Goal: Task Accomplishment & Management: Manage account settings

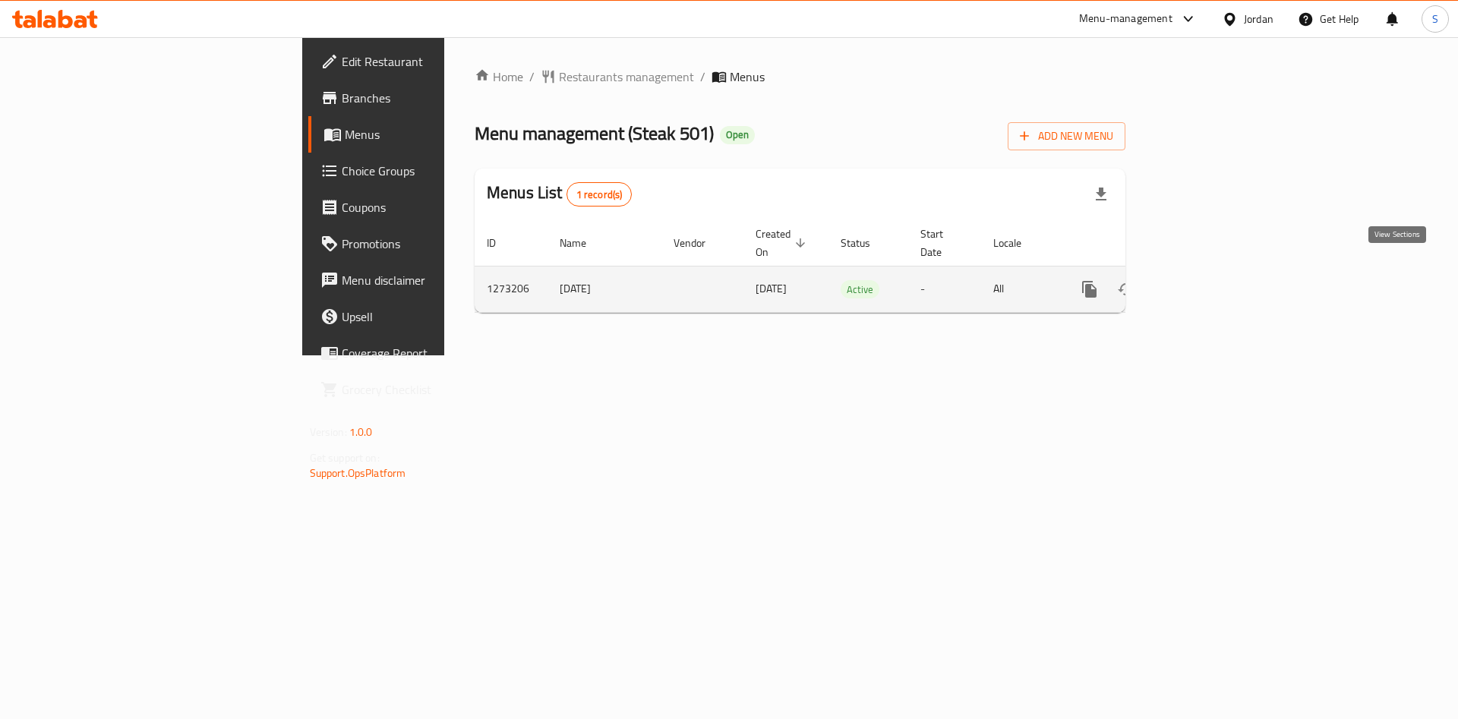
click at [1217, 275] on link "enhanced table" at bounding box center [1198, 289] width 36 height 36
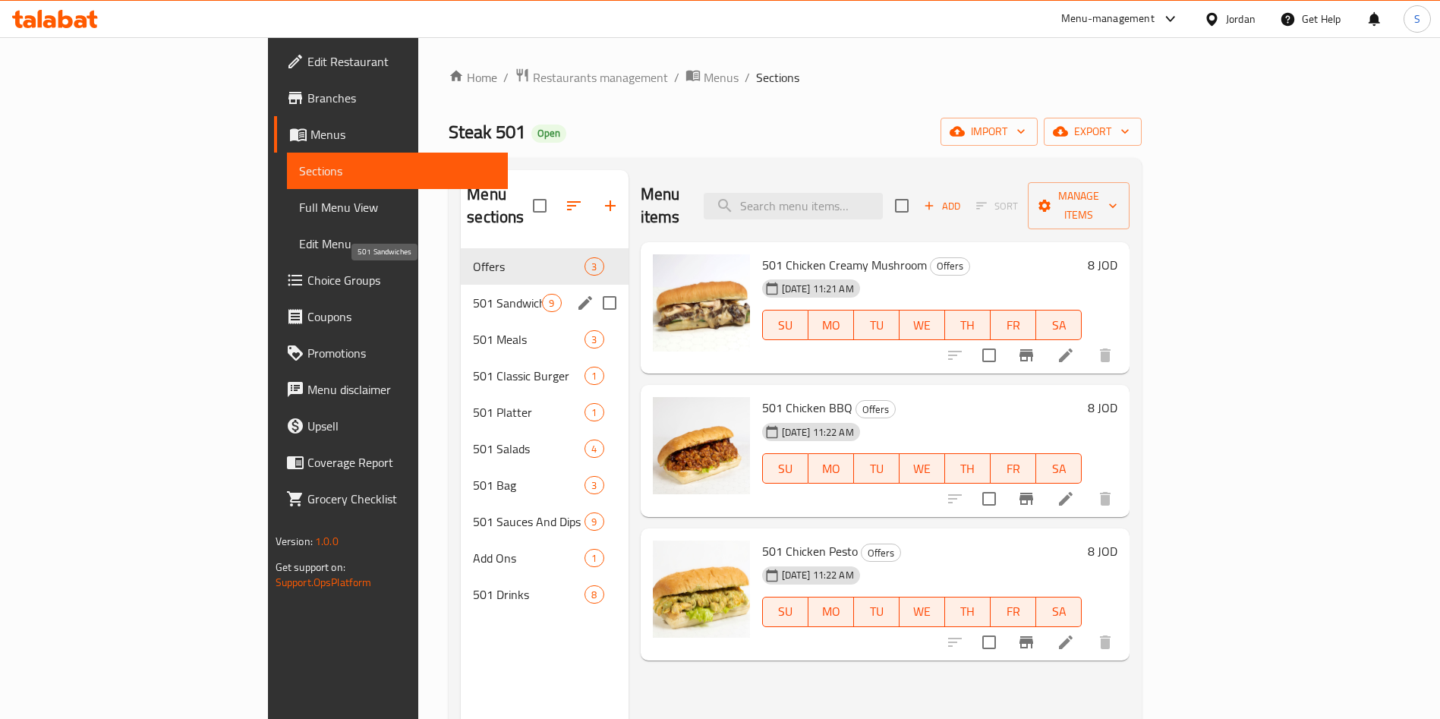
click at [473, 294] on span "501 Sandwiches" at bounding box center [507, 303] width 69 height 18
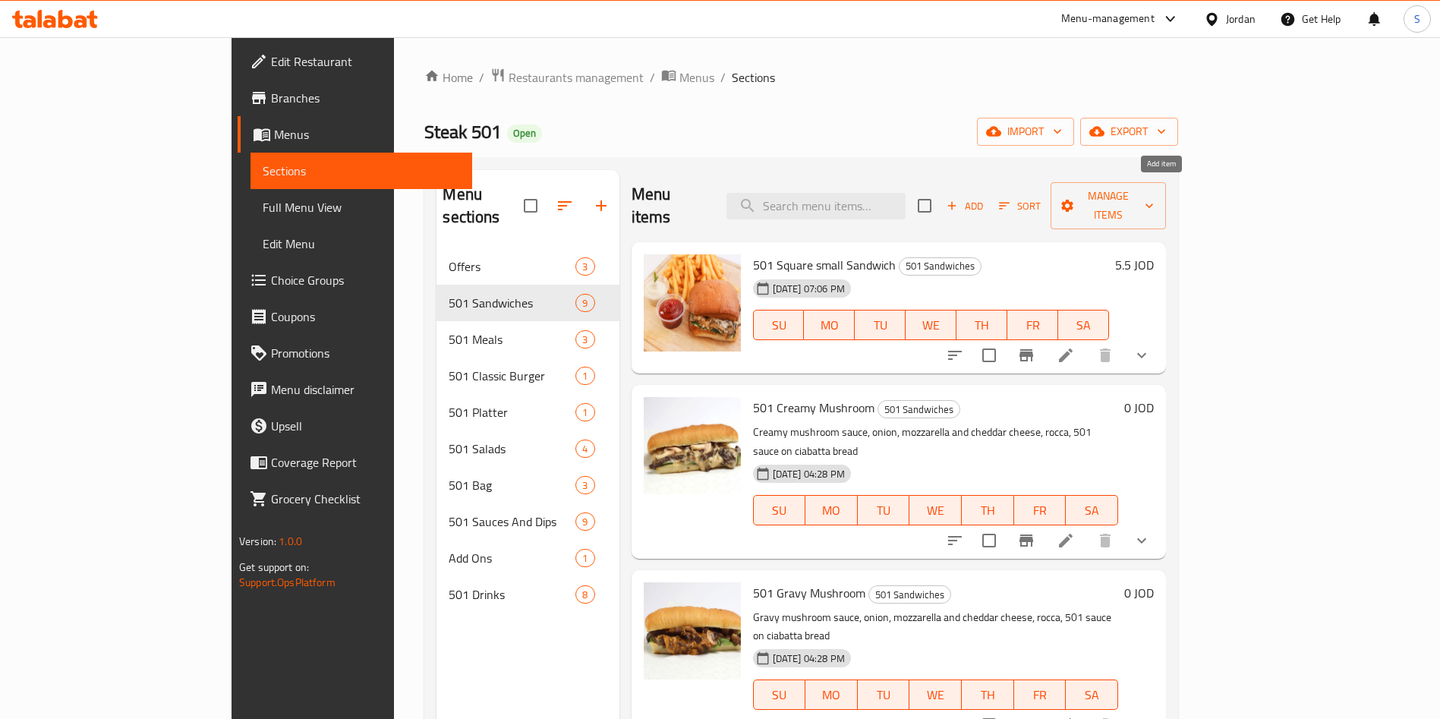
click at [985, 197] on span "Add" at bounding box center [964, 205] width 41 height 17
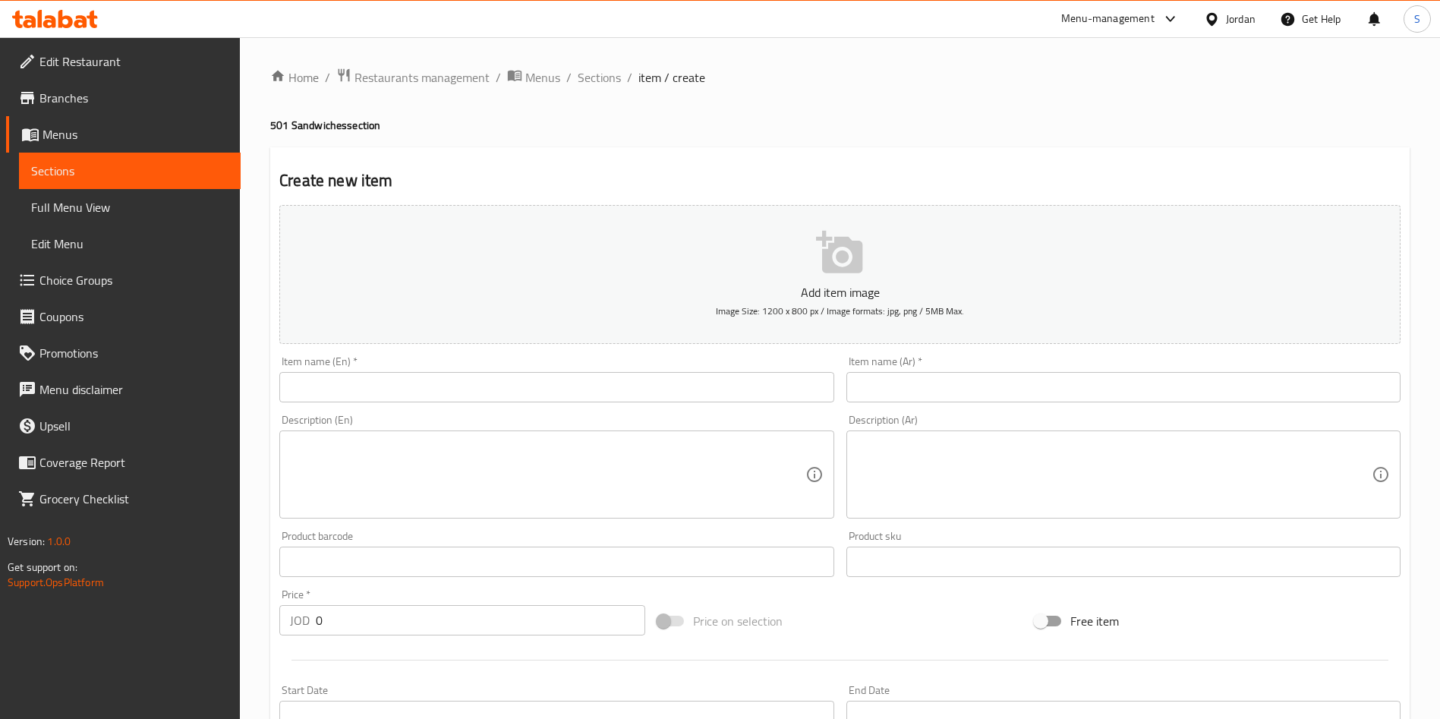
click at [443, 380] on input "text" at bounding box center [556, 387] width 554 height 30
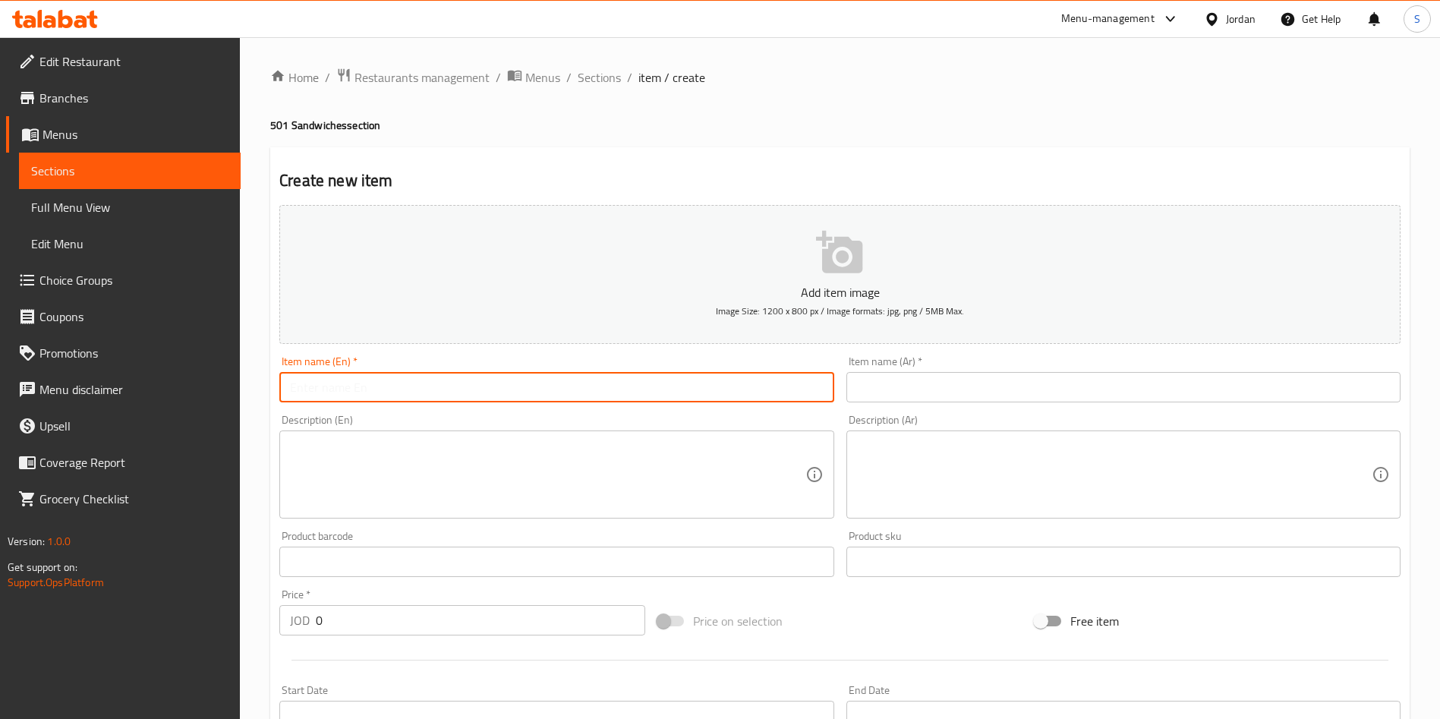
type input "%"
type input "6"
type input "501 steak Wagyu wrap"
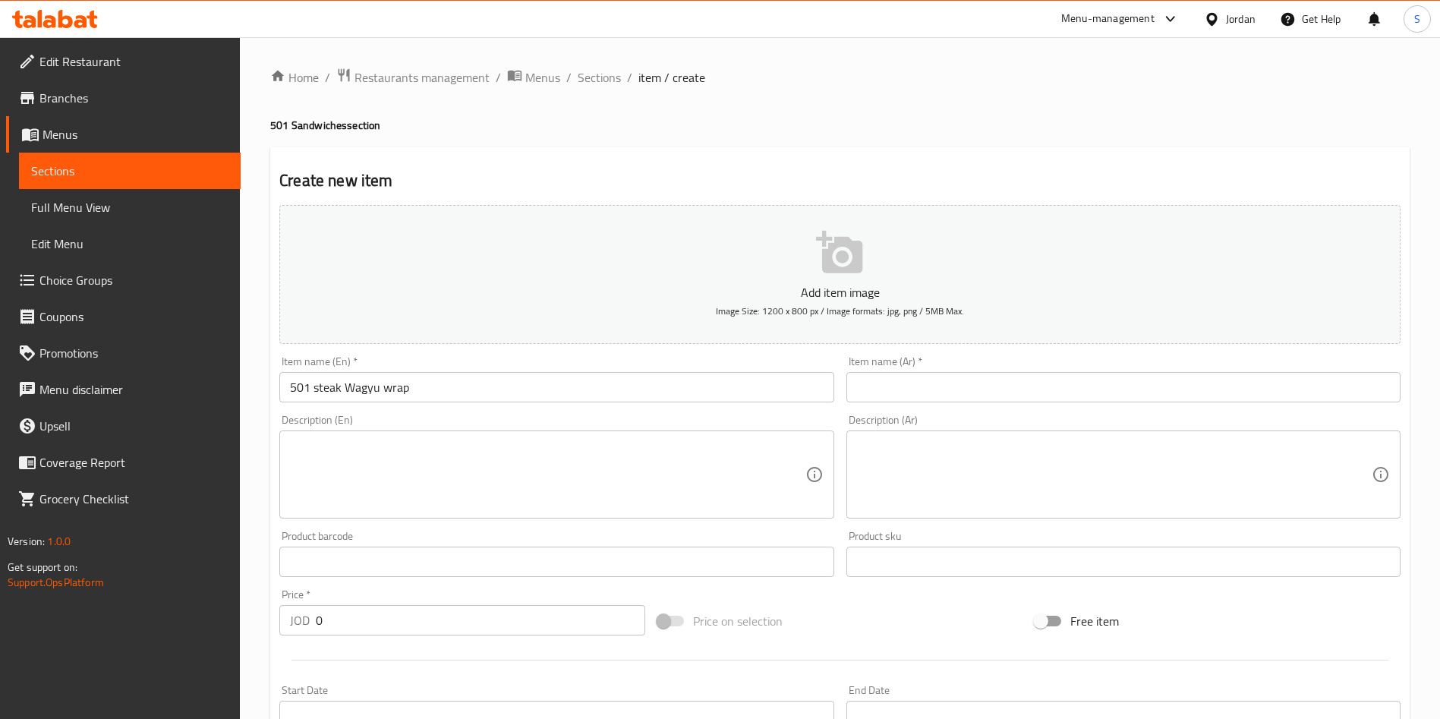
click at [506, 404] on div "Item name (En)   * 501 steak Wagyu wrap Item name (En) *" at bounding box center [556, 379] width 566 height 58
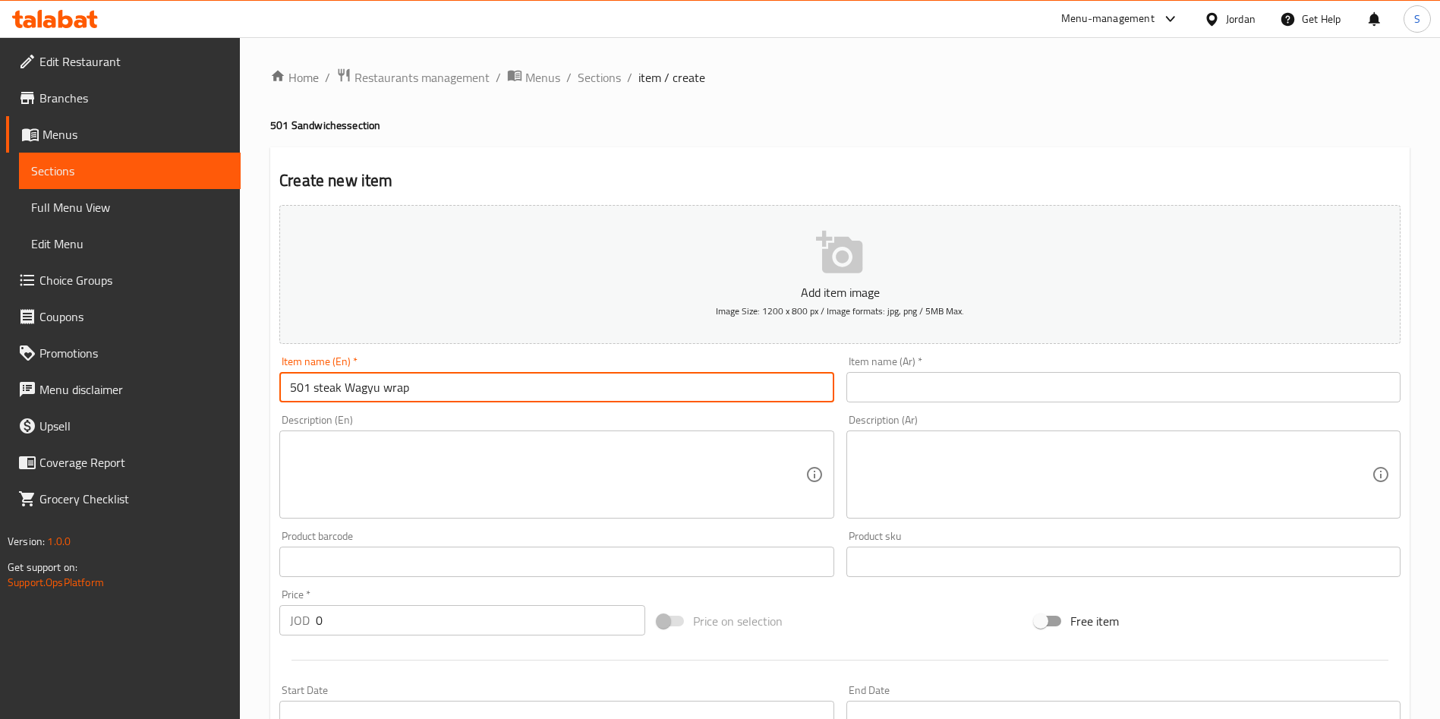
drag, startPoint x: 503, startPoint y: 391, endPoint x: 8, endPoint y: 361, distance: 495.8
click at [8, 361] on div "Edit Restaurant Branches Menus Sections Full Menu View Edit Menu Choice Groups …" at bounding box center [720, 554] width 1440 height 1035
drag, startPoint x: 875, startPoint y: 402, endPoint x: 866, endPoint y: 396, distance: 10.3
click at [875, 402] on input "text" at bounding box center [1123, 387] width 554 height 30
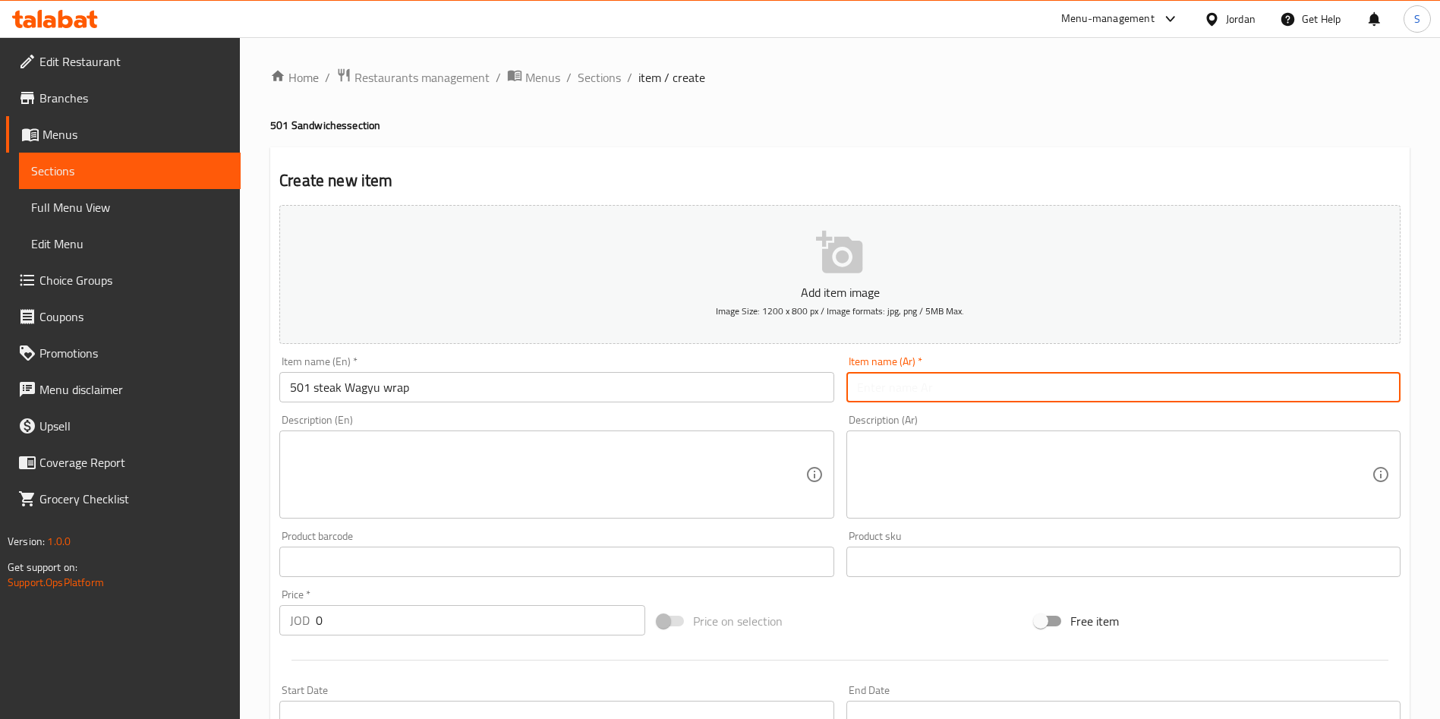
paste input "“راب واغيو ستيك ٥٠١”"
click at [955, 389] on input "“راب واغيو ستيك ٥٠١”" at bounding box center [1123, 387] width 554 height 30
drag, startPoint x: 856, startPoint y: 385, endPoint x: 864, endPoint y: 389, distance: 8.5
click at [864, 389] on input "“راب واغيو ستيك ٥٠١" at bounding box center [1123, 387] width 554 height 30
click at [872, 387] on input "“راب واغيو ستيك ٥٠١" at bounding box center [1123, 387] width 554 height 30
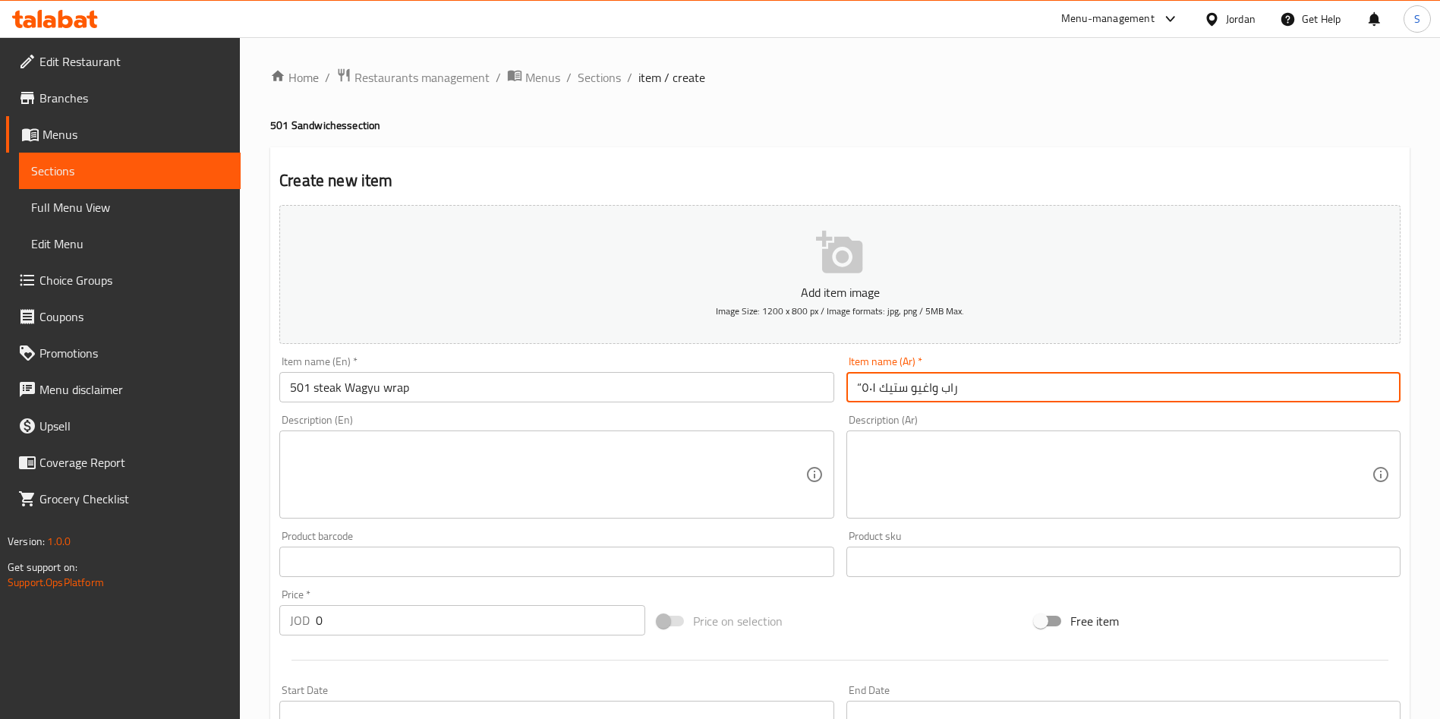
click at [855, 387] on input "“راب واغيو ستيك ٥٠١" at bounding box center [1123, 387] width 554 height 30
type input "راب واغيو ستيك ٥٠١"
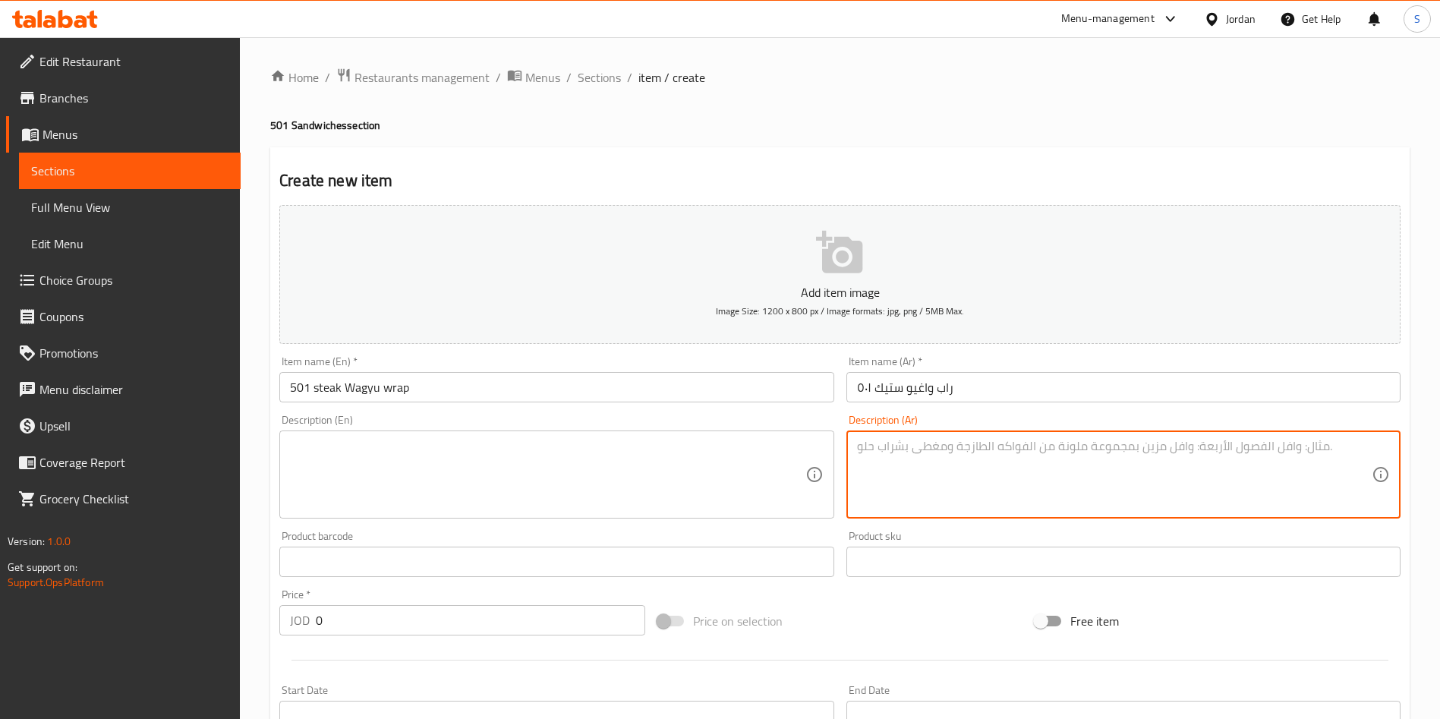
click at [1016, 470] on textarea at bounding box center [1114, 475] width 515 height 72
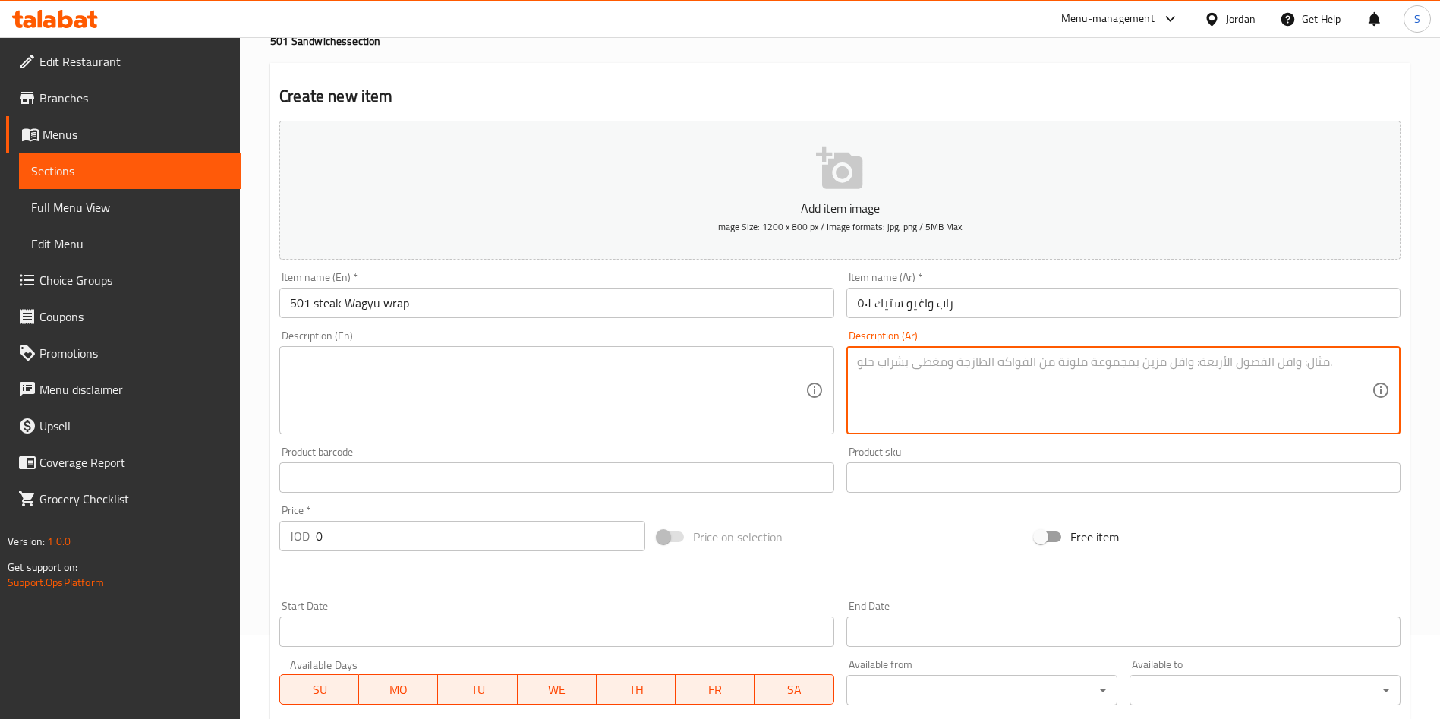
scroll to position [228, 0]
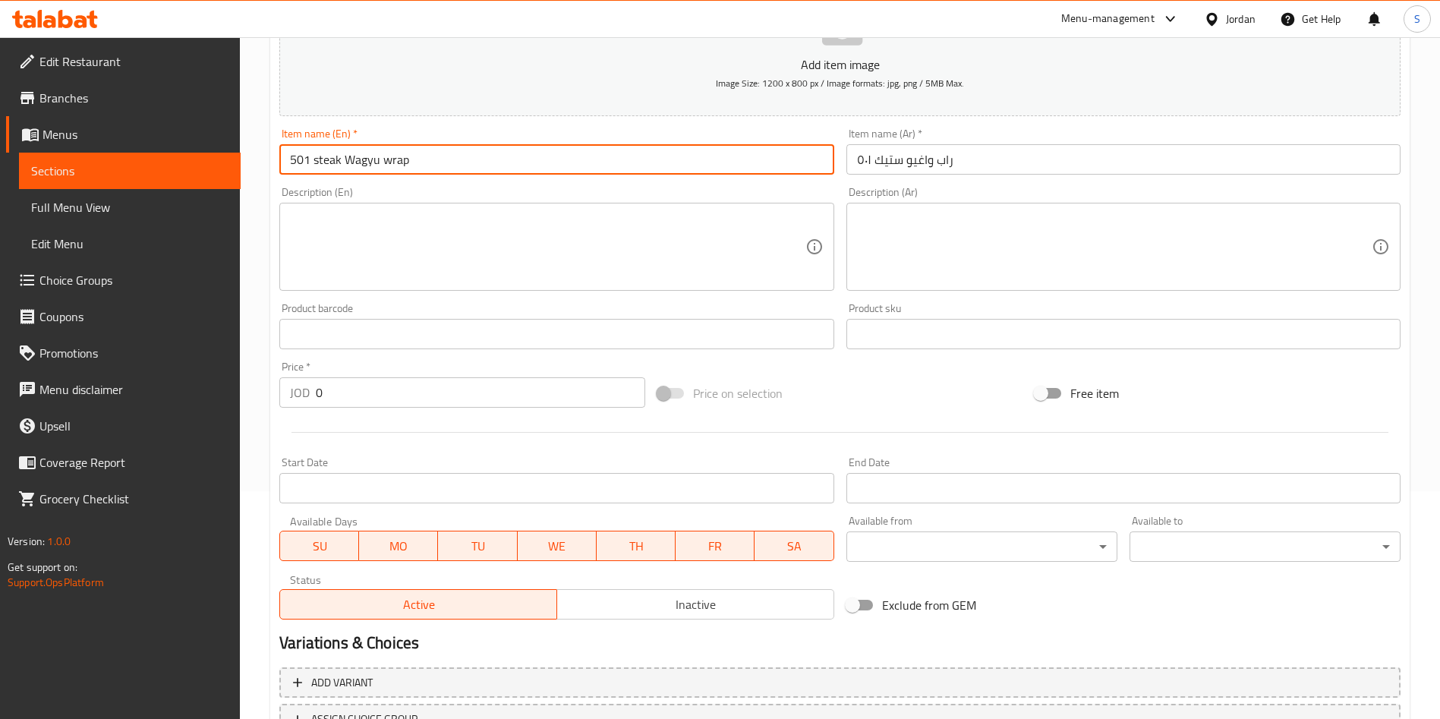
click at [437, 172] on input "501 steak Wagyu wrap" at bounding box center [556, 159] width 554 height 30
type input "501 steak Wagyu wrap"
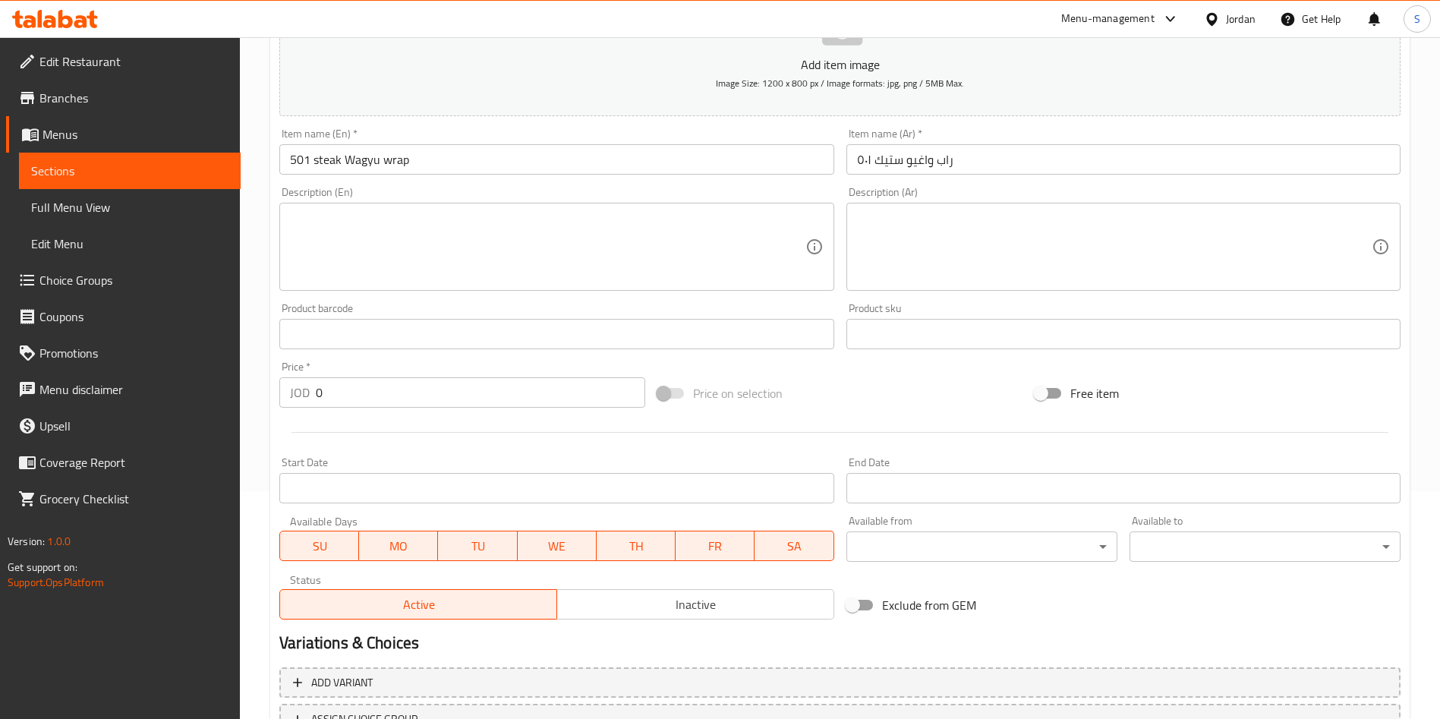
click at [395, 292] on div "Description (En) Description (En)" at bounding box center [556, 239] width 566 height 116
click at [390, 257] on textarea at bounding box center [547, 247] width 515 height 72
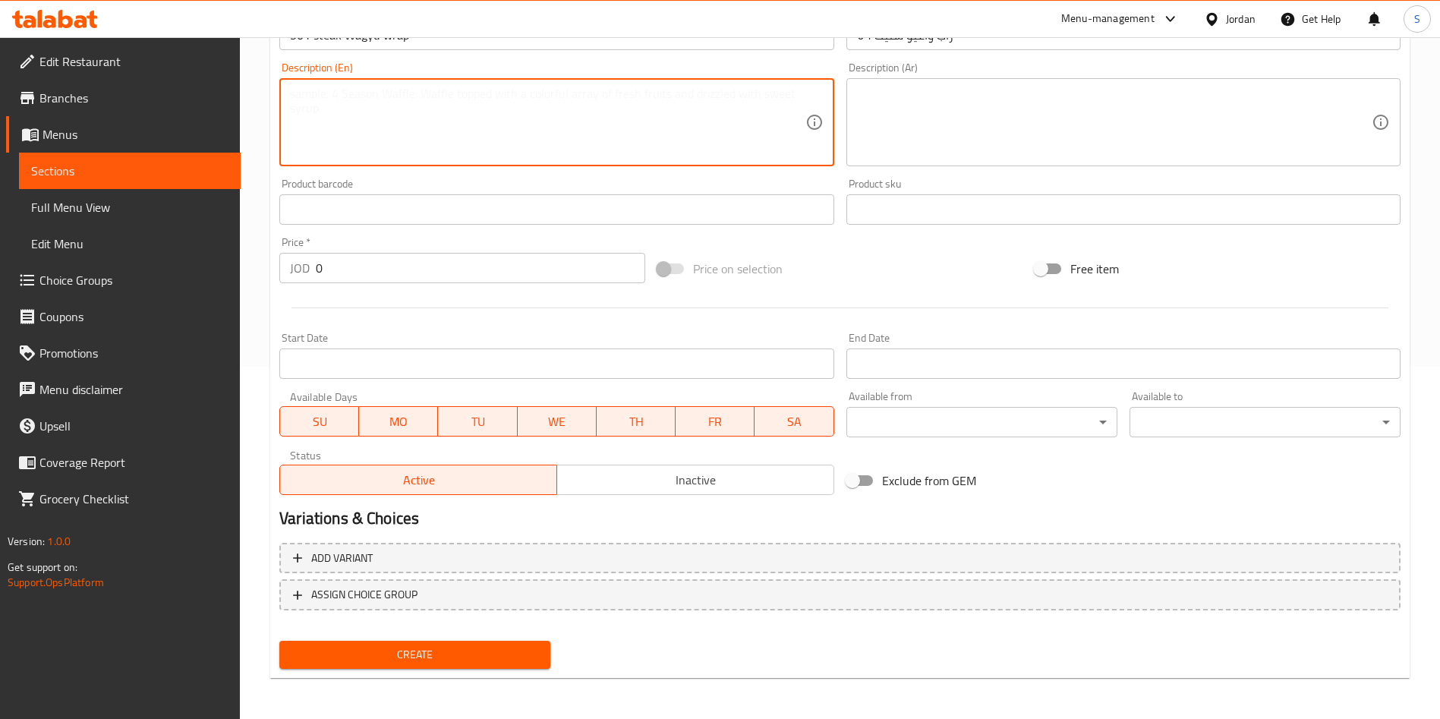
scroll to position [354, 0]
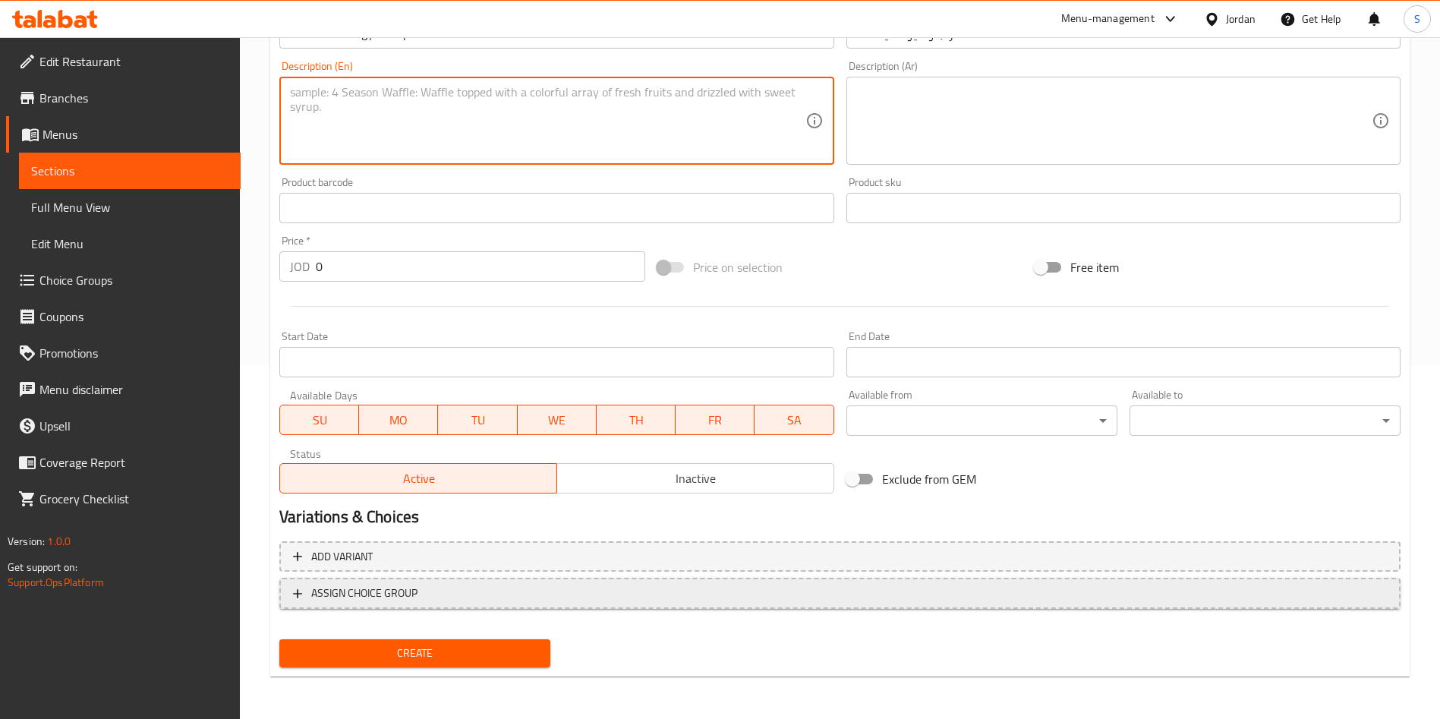
click at [450, 595] on span "ASSIGN CHOICE GROUP" at bounding box center [840, 593] width 1094 height 19
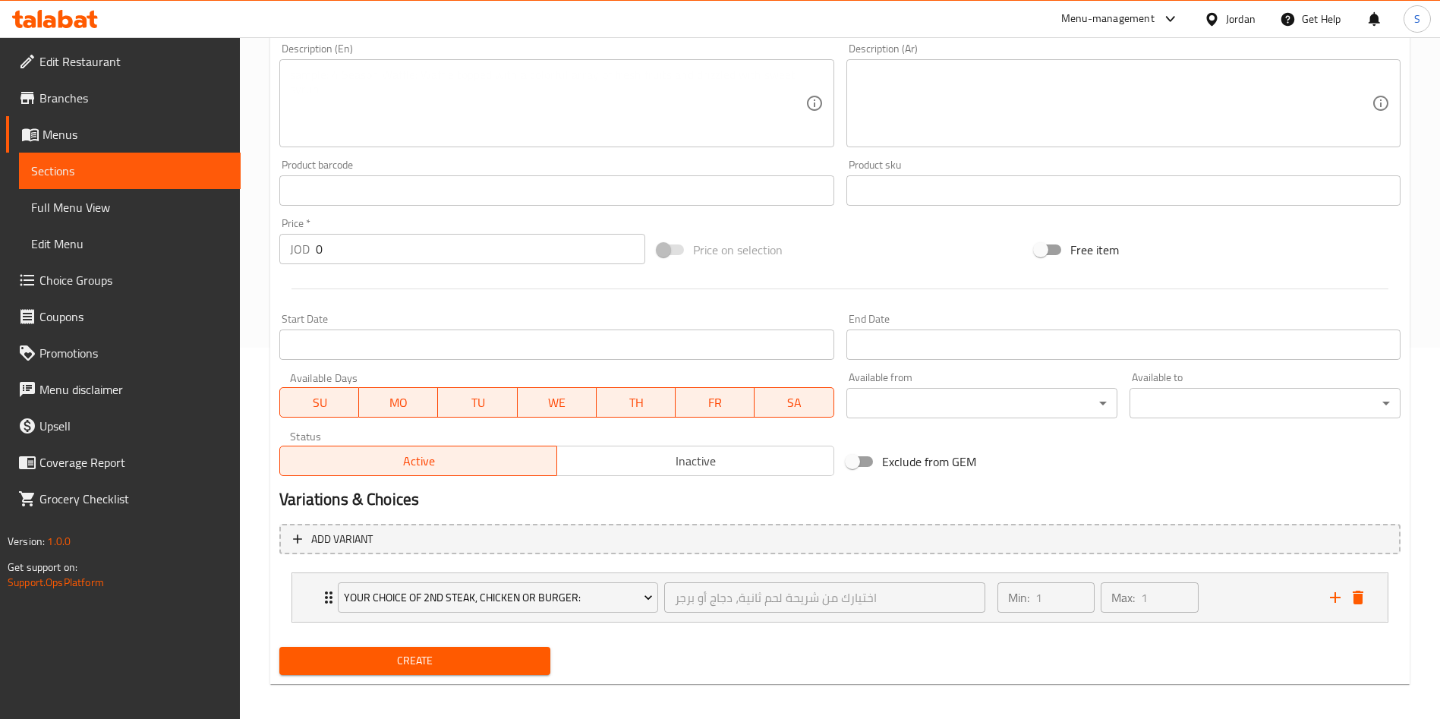
scroll to position [379, 0]
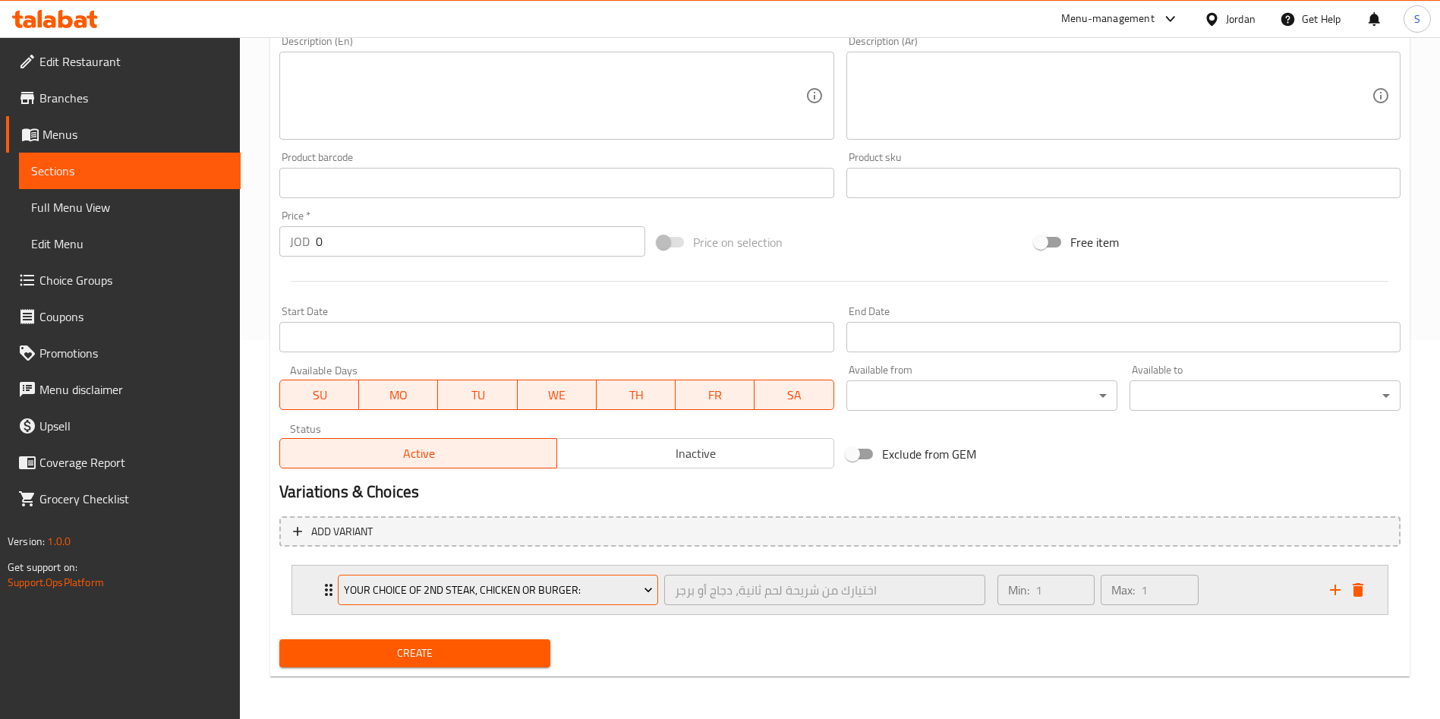
click at [487, 591] on span "Your Choice Of 2nd Steak, Chicken or Burger:" at bounding box center [498, 590] width 309 height 19
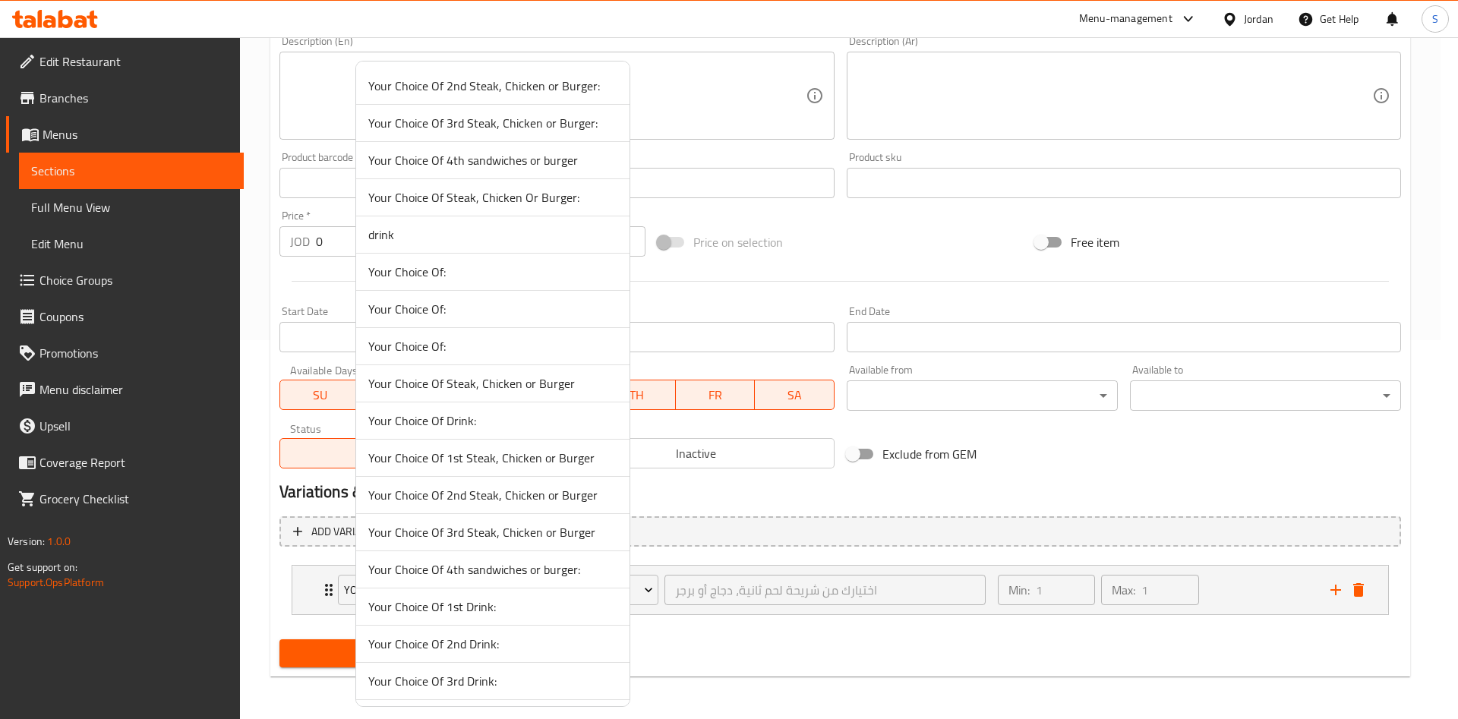
click at [761, 611] on div at bounding box center [729, 359] width 1458 height 719
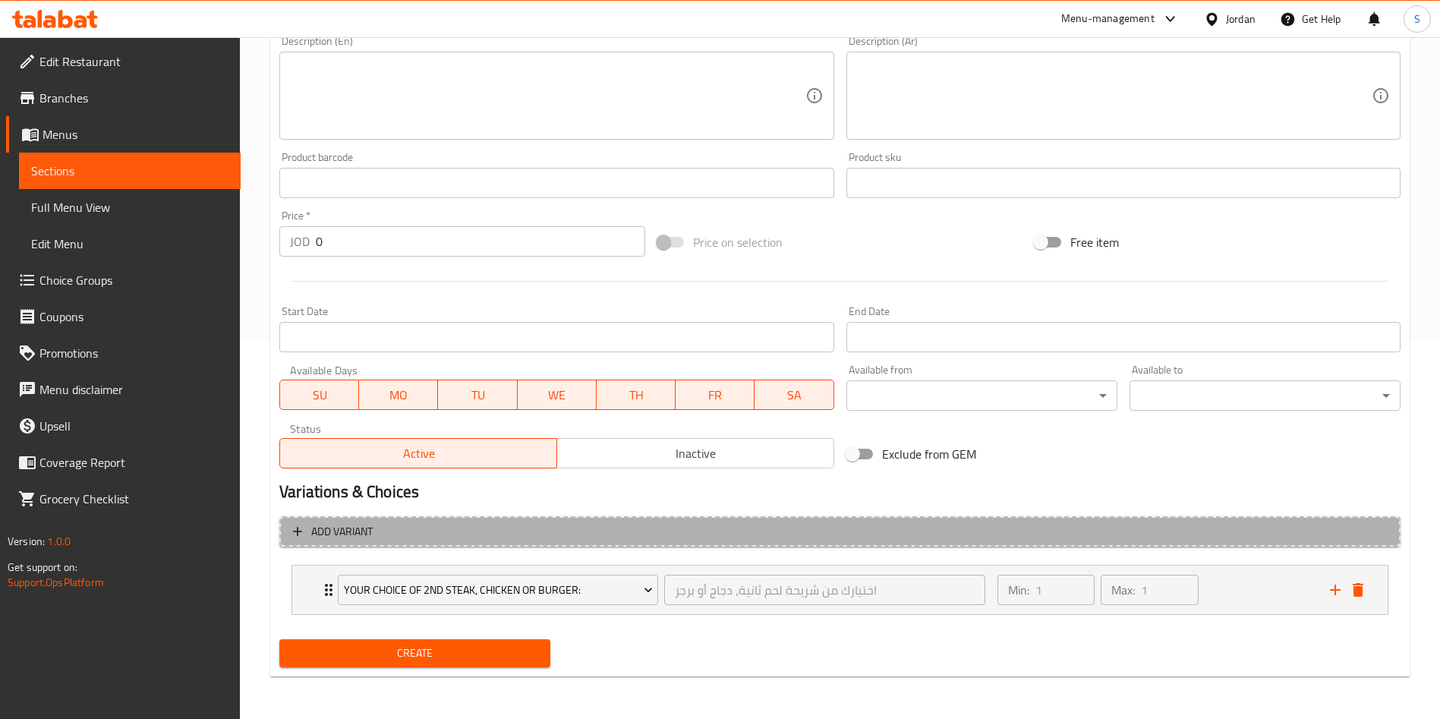
click at [293, 544] on button "Add variant" at bounding box center [839, 531] width 1121 height 31
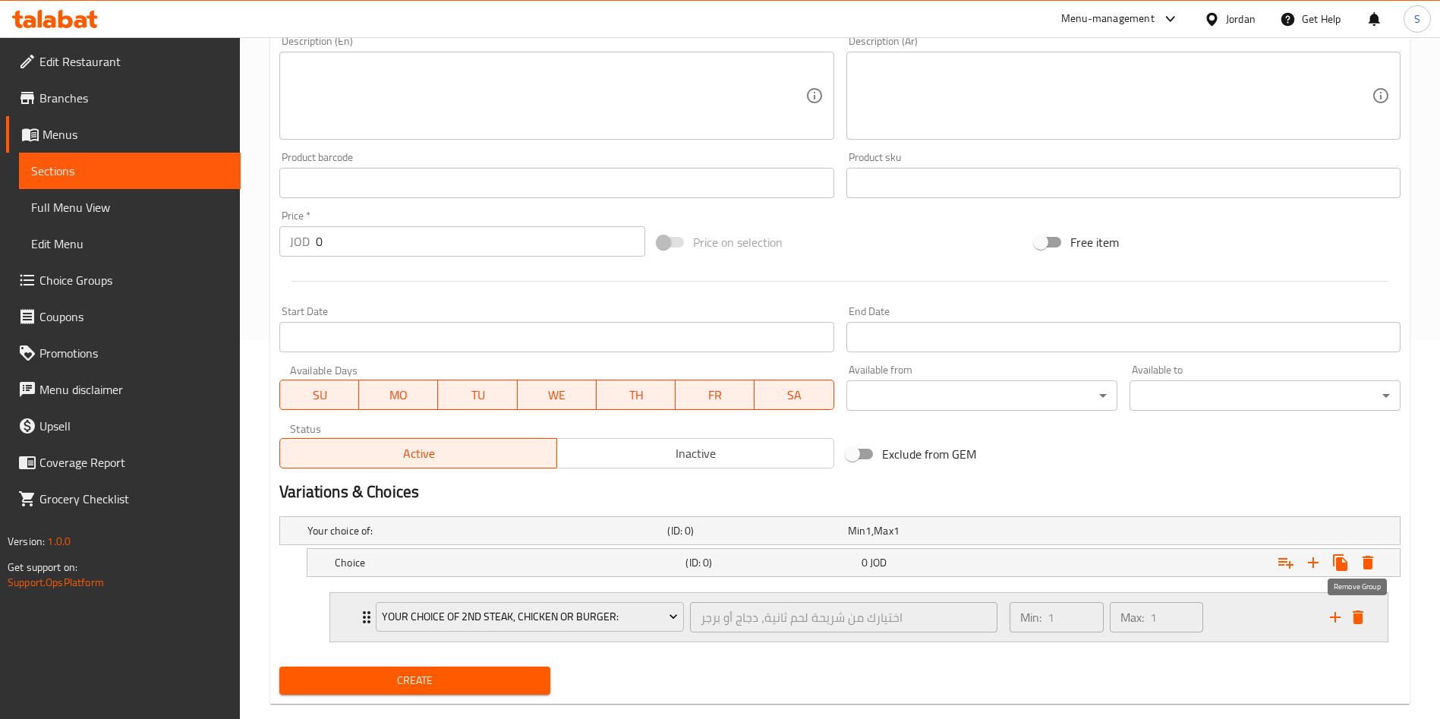
click at [1364, 612] on icon "delete" at bounding box center [1358, 617] width 18 height 18
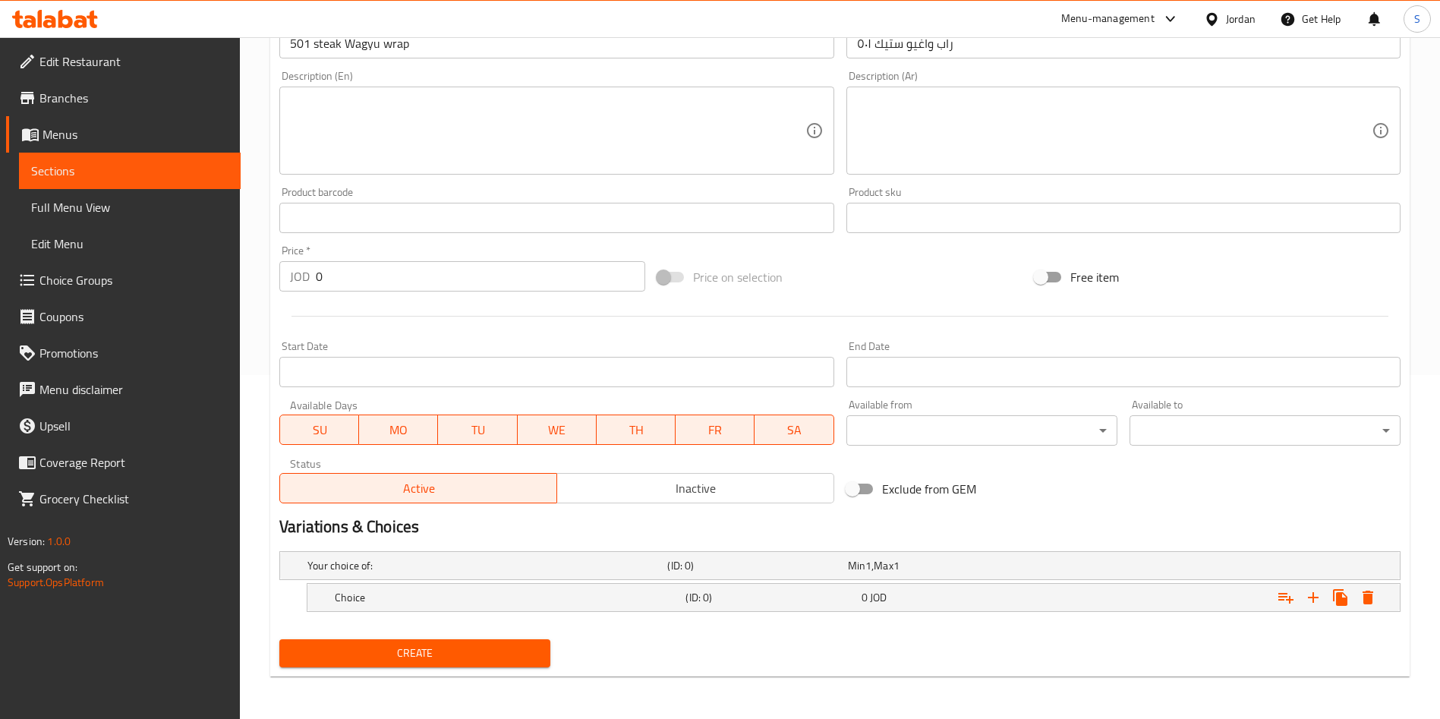
scroll to position [344, 0]
click at [453, 566] on h5 "Your choice of:" at bounding box center [484, 565] width 354 height 15
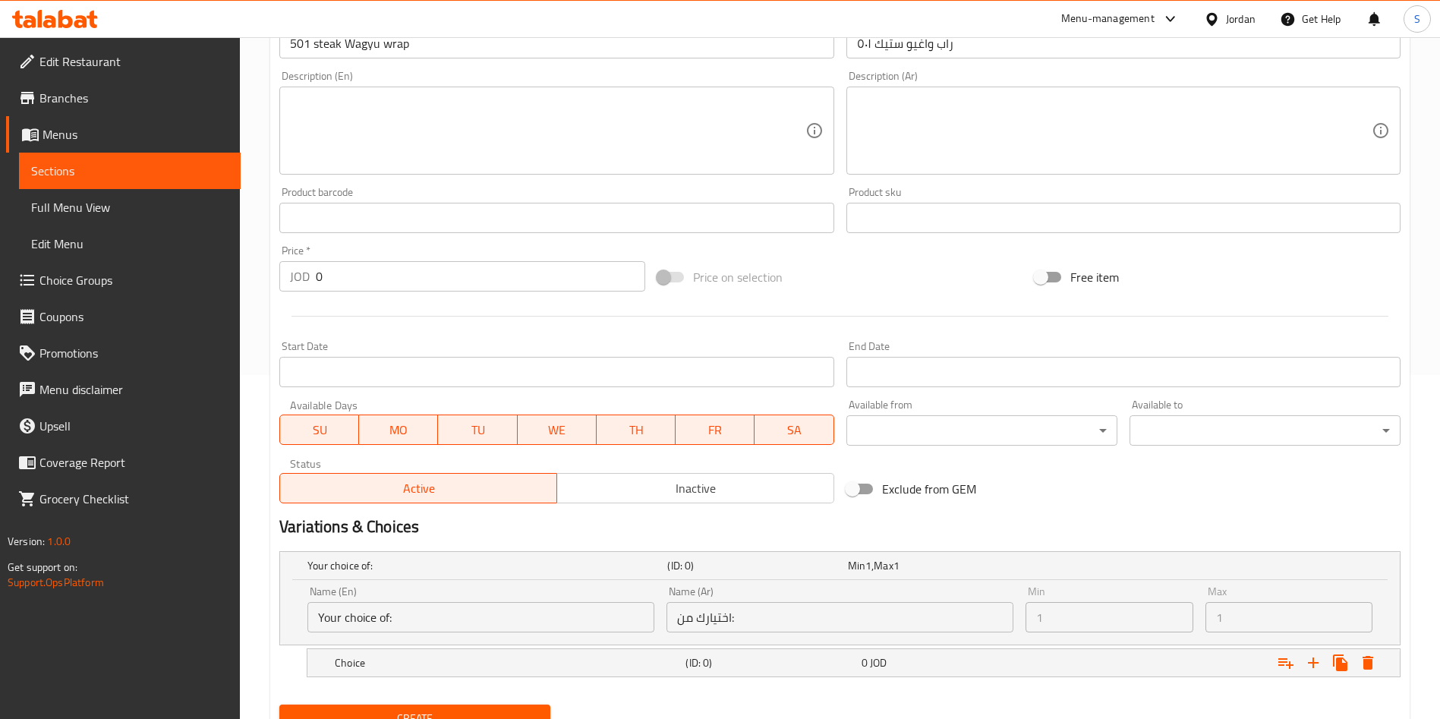
click at [439, 621] on input "Your choice of:" at bounding box center [480, 617] width 347 height 30
click at [566, 619] on input "Your choice of:" at bounding box center [480, 617] width 347 height 30
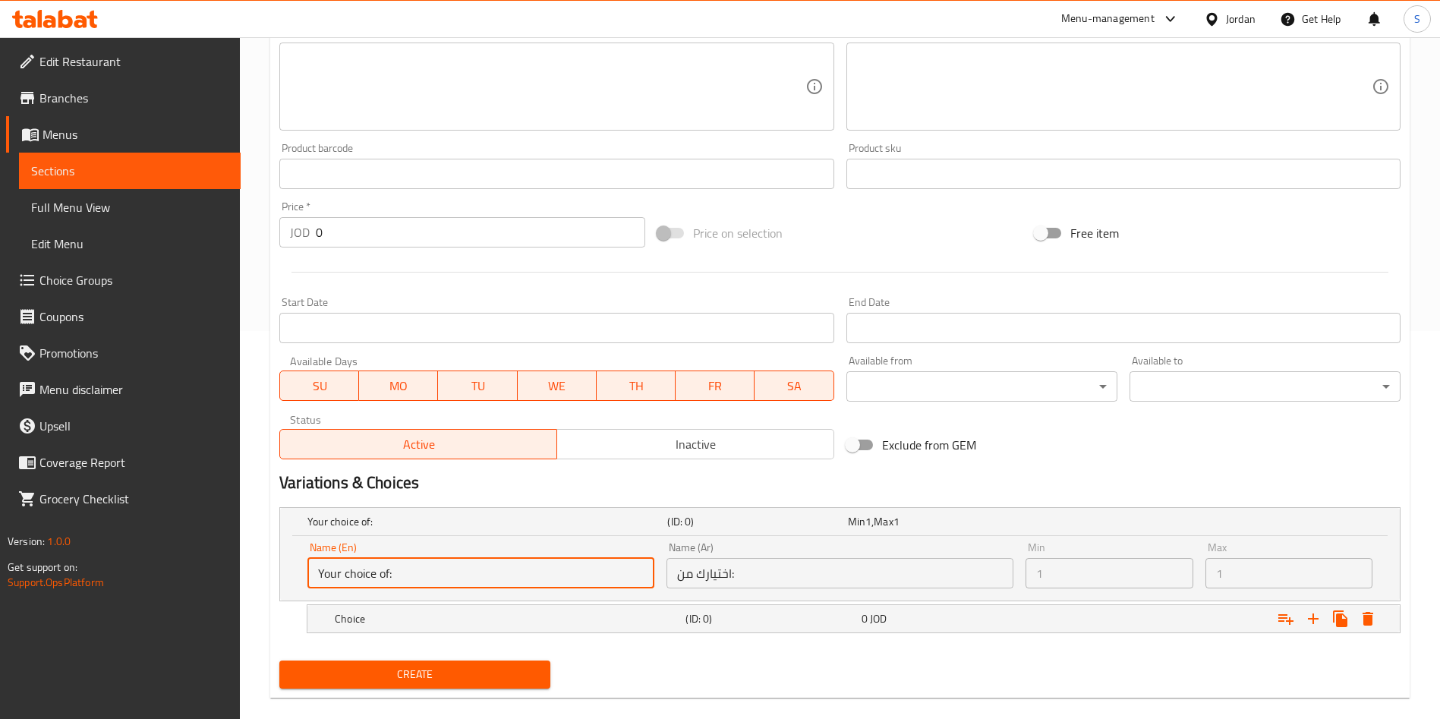
scroll to position [409, 0]
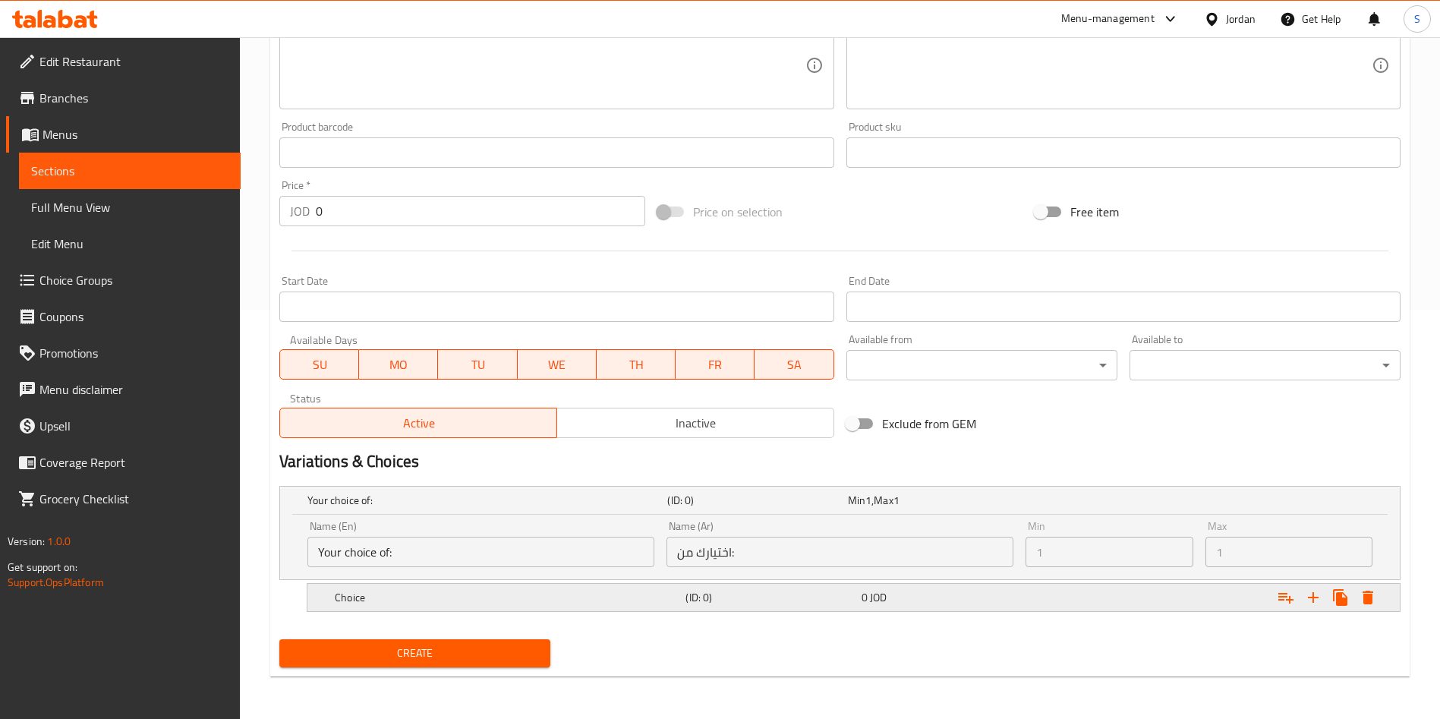
click at [465, 591] on h5 "Choice" at bounding box center [507, 597] width 345 height 15
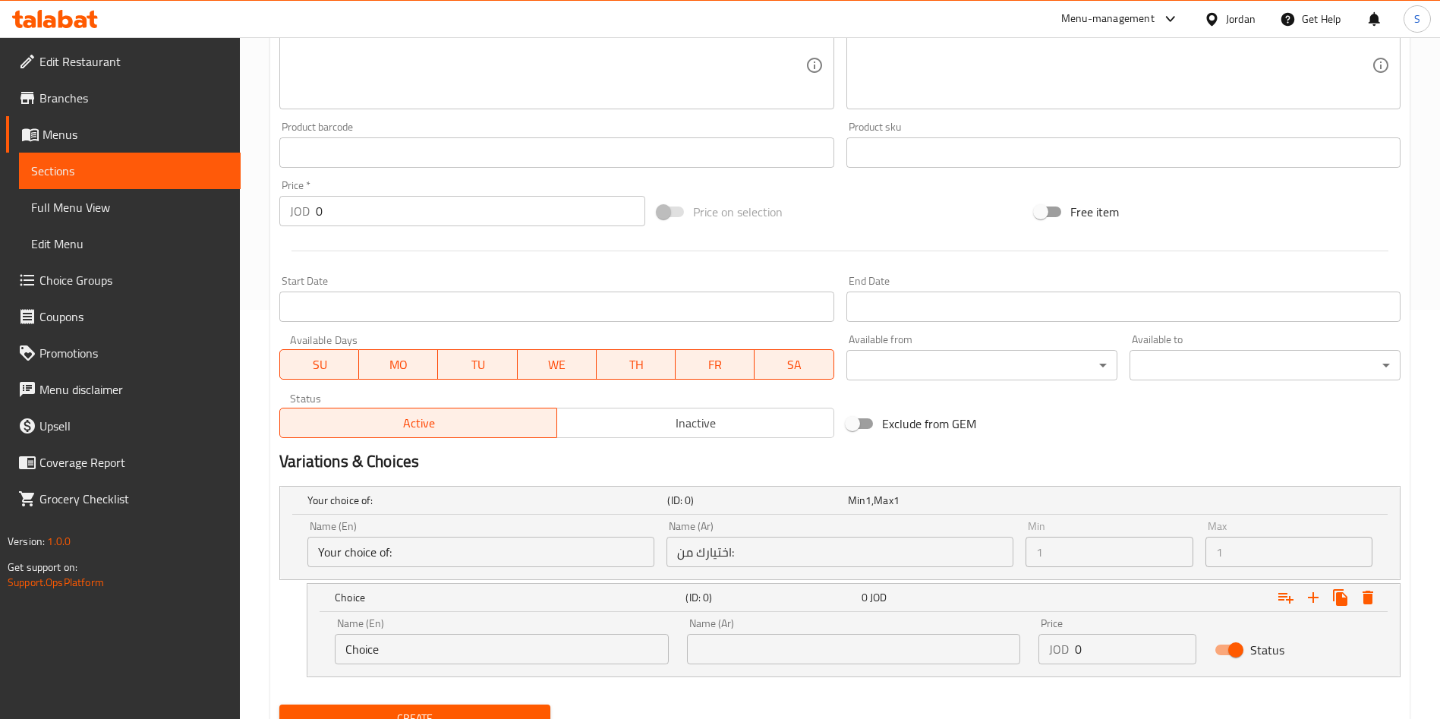
click at [456, 643] on input "Choice" at bounding box center [502, 649] width 334 height 30
type input "sandwich"
click at [824, 652] on input "text" at bounding box center [854, 649] width 334 height 30
type input "ساندويش"
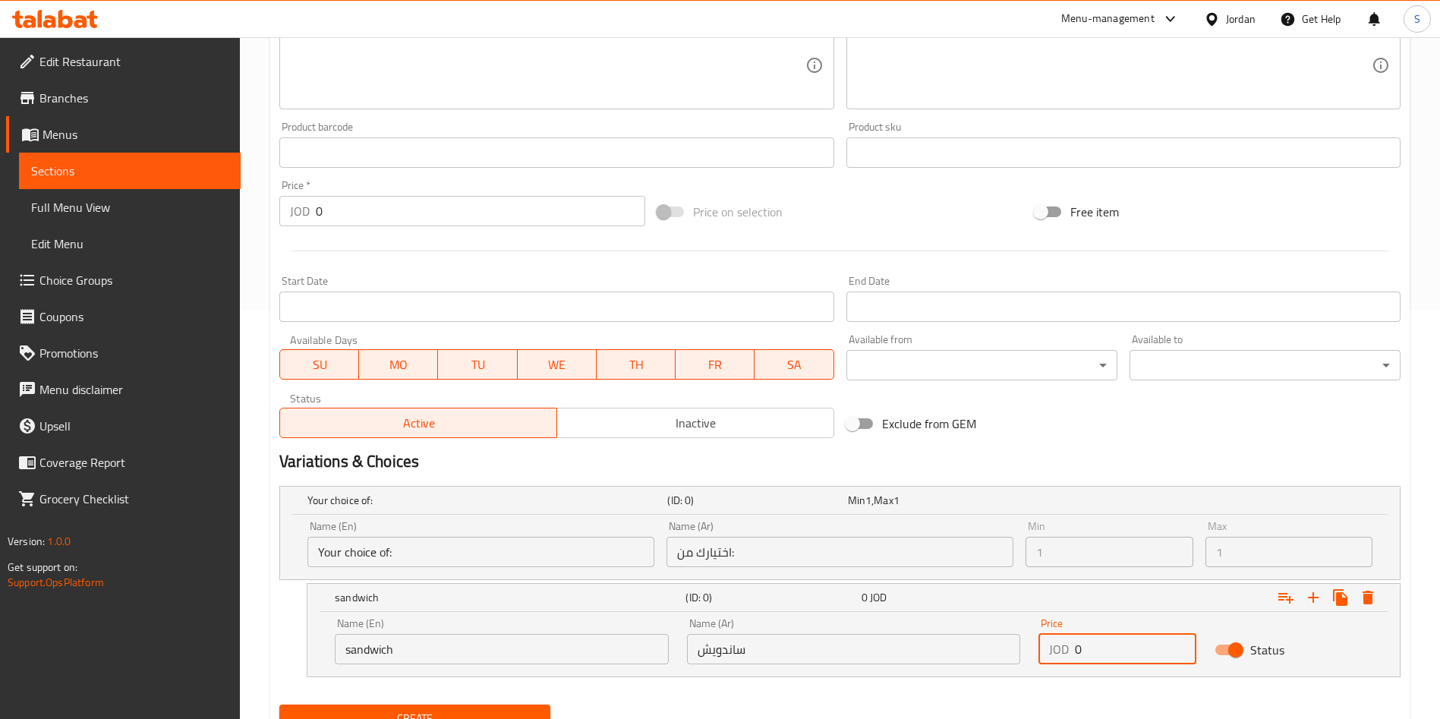
drag, startPoint x: 1124, startPoint y: 653, endPoint x: 1070, endPoint y: 655, distance: 54.7
click at [1070, 655] on div "JOD 0 Price" at bounding box center [1118, 649] width 158 height 30
click at [1082, 649] on input "75" at bounding box center [1135, 649] width 121 height 30
type input "7.5"
click at [1319, 604] on icon "Expand" at bounding box center [1313, 597] width 18 height 18
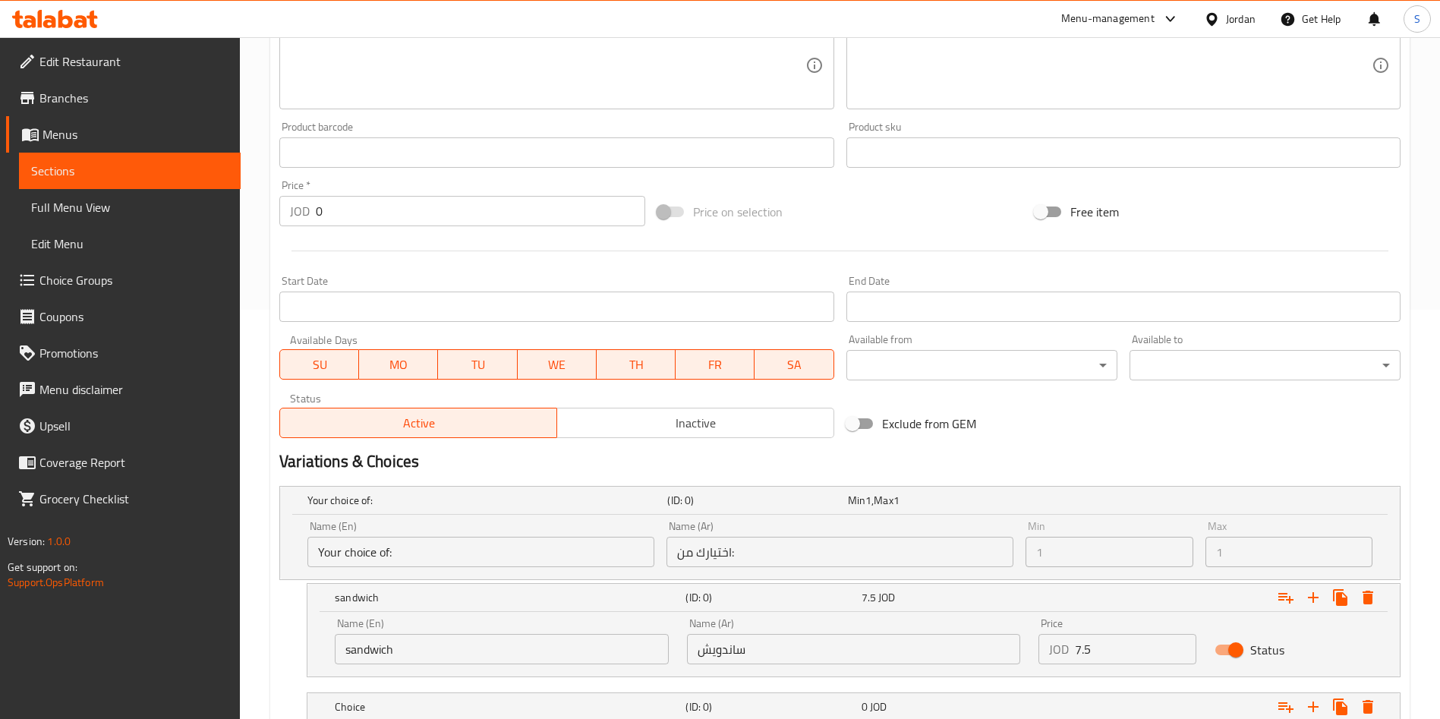
scroll to position [518, 0]
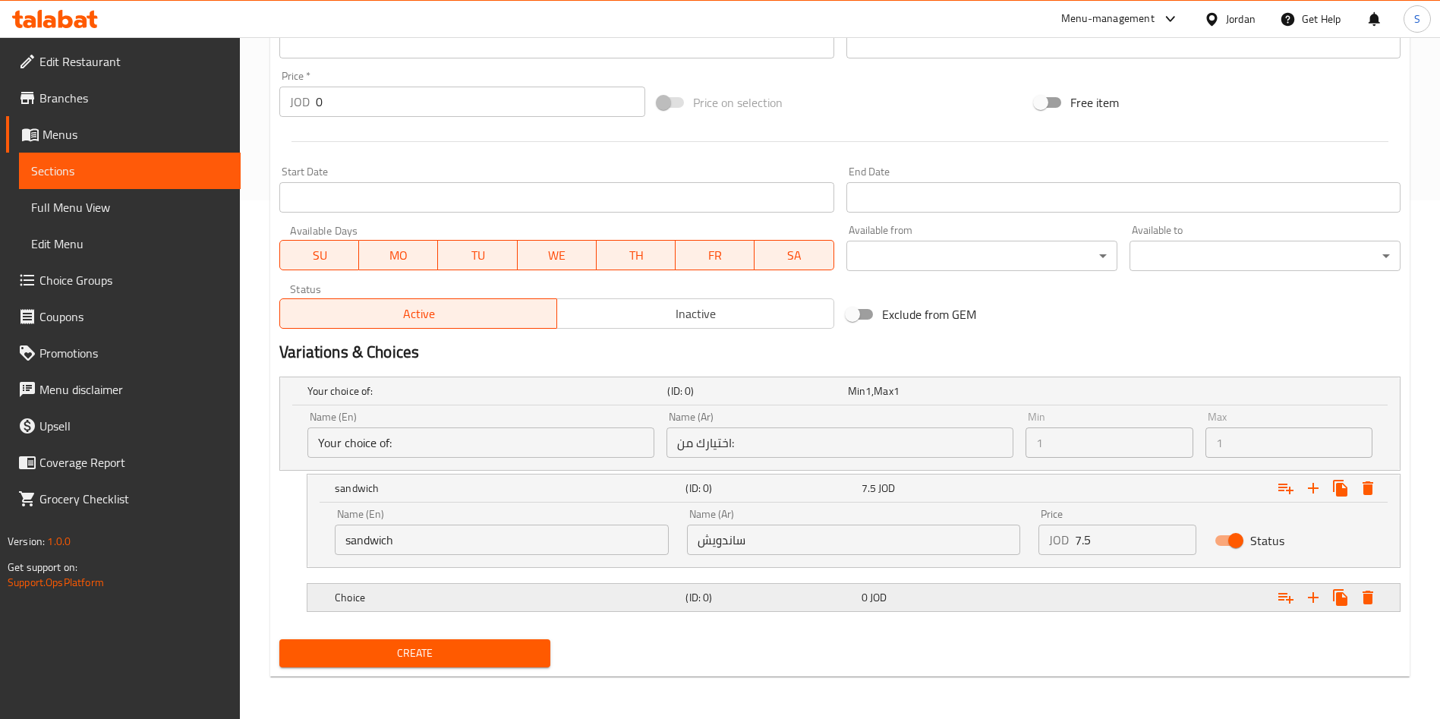
click at [416, 607] on div "Choice" at bounding box center [507, 597] width 351 height 21
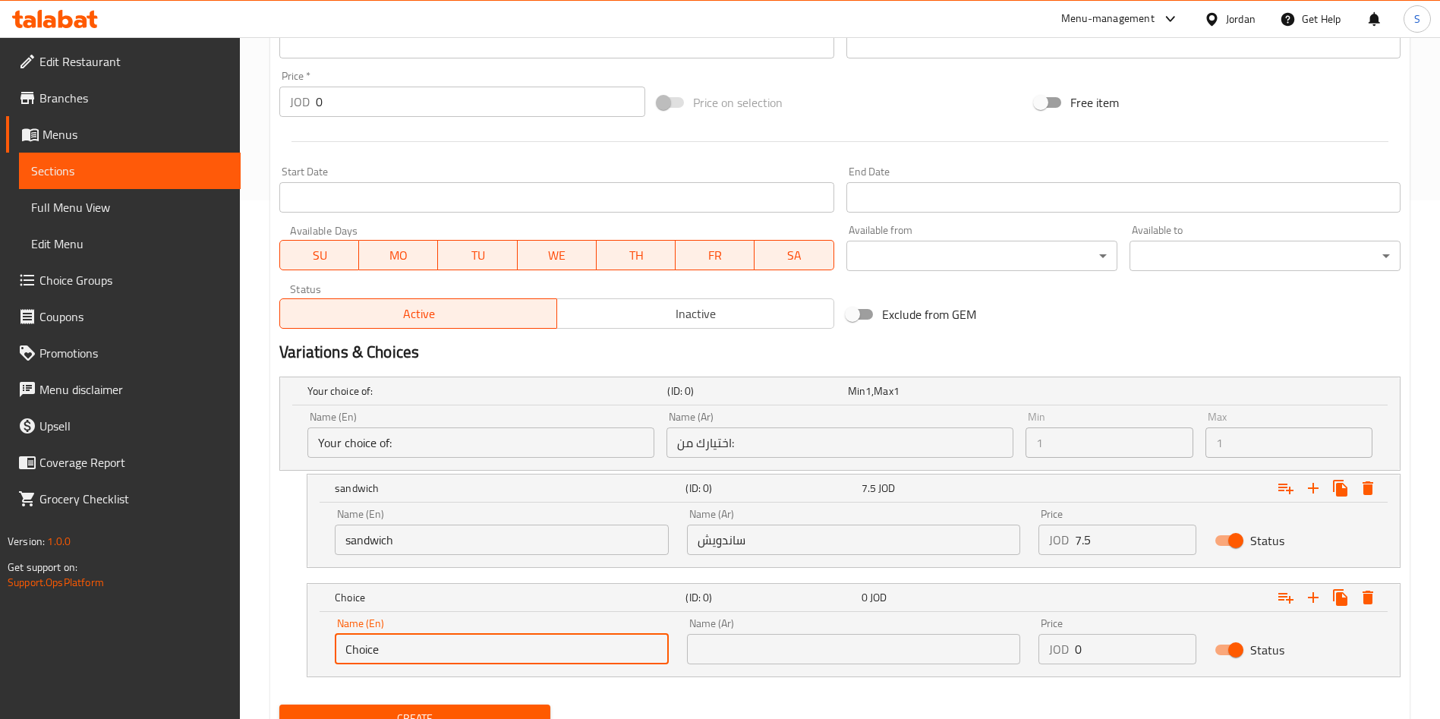
click at [419, 642] on input "Choice" at bounding box center [502, 649] width 334 height 30
type input "C"
type input "meal"
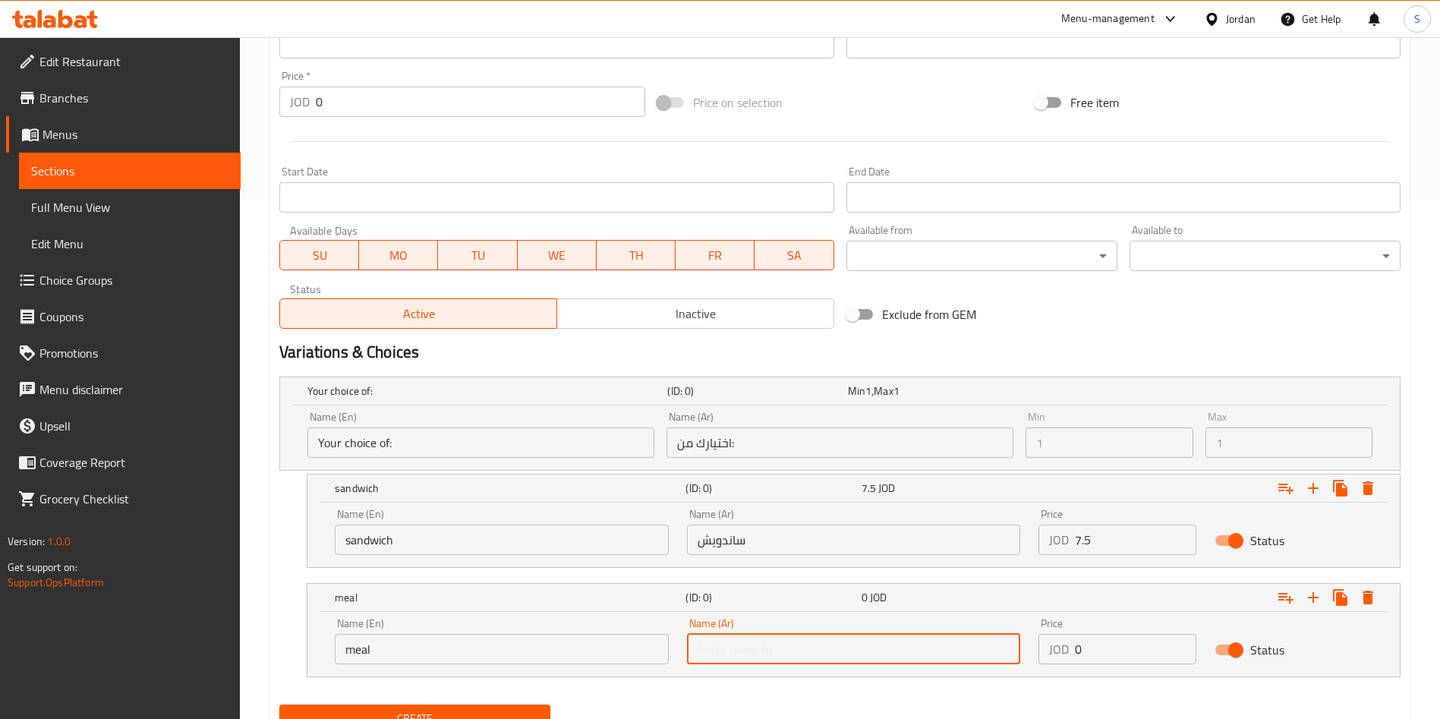
click at [856, 653] on input "text" at bounding box center [854, 649] width 334 height 30
type input "وجبة"
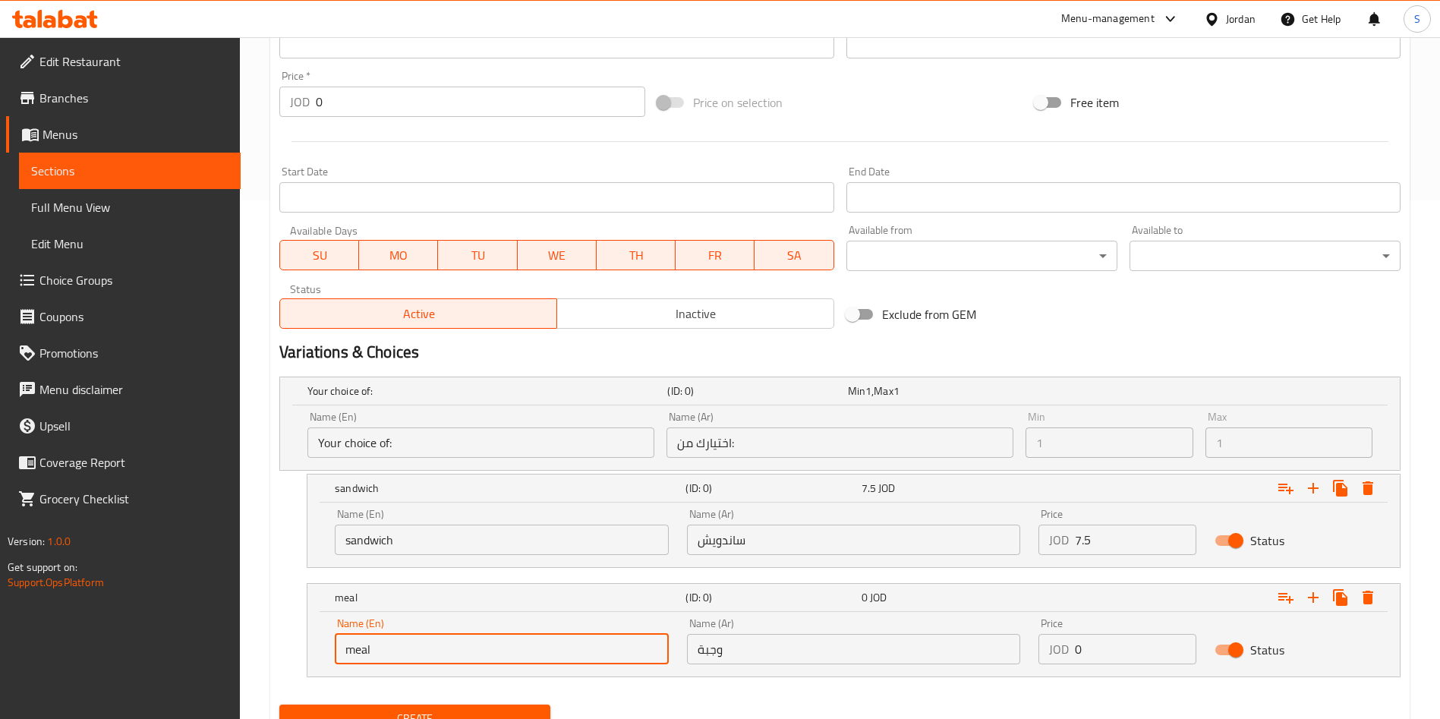
drag, startPoint x: 358, startPoint y: 663, endPoint x: 341, endPoint y: 663, distance: 16.7
click at [341, 663] on input "meal" at bounding box center [502, 649] width 334 height 30
type input "Meal"
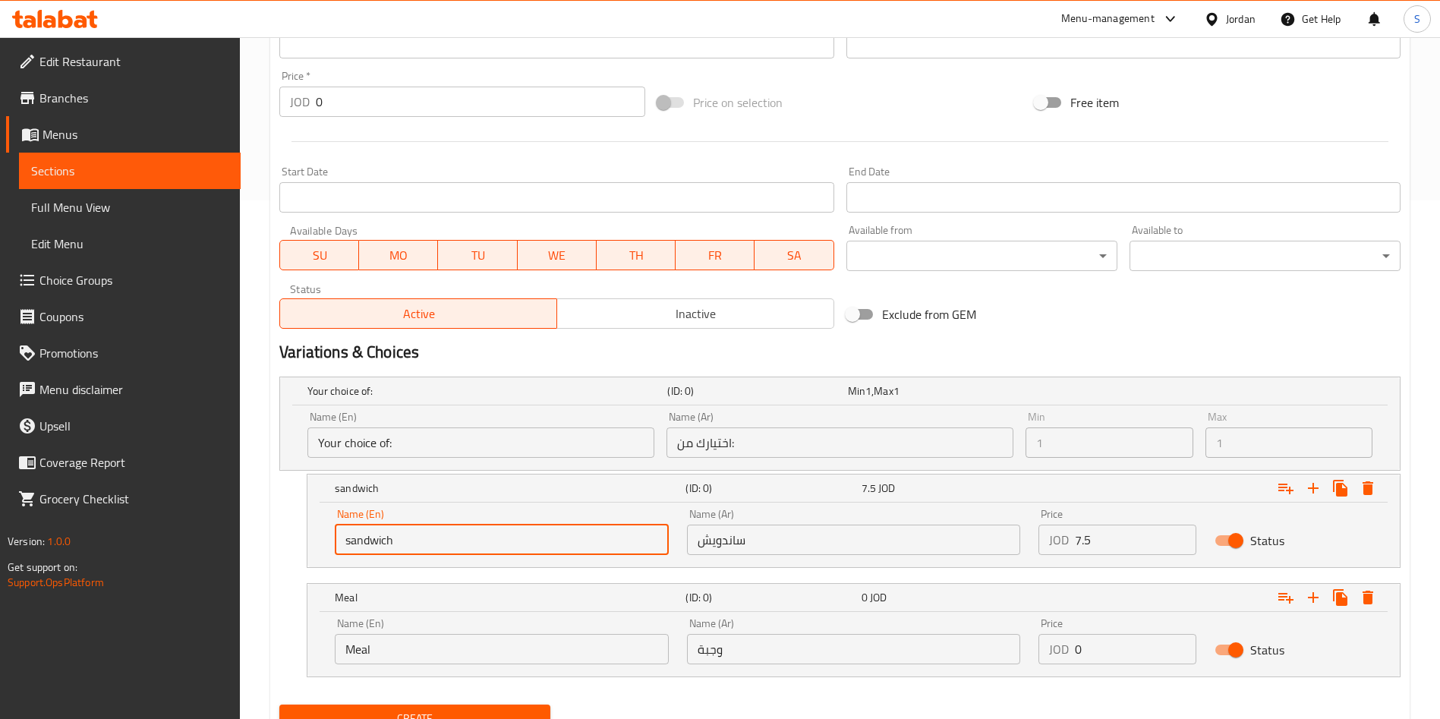
drag, startPoint x: 354, startPoint y: 537, endPoint x: 339, endPoint y: 536, distance: 14.4
click at [339, 536] on input "sandwich" at bounding box center [502, 540] width 334 height 30
type input "Sandwich"
click at [336, 484] on h5 "Sandwich" at bounding box center [507, 488] width 345 height 15
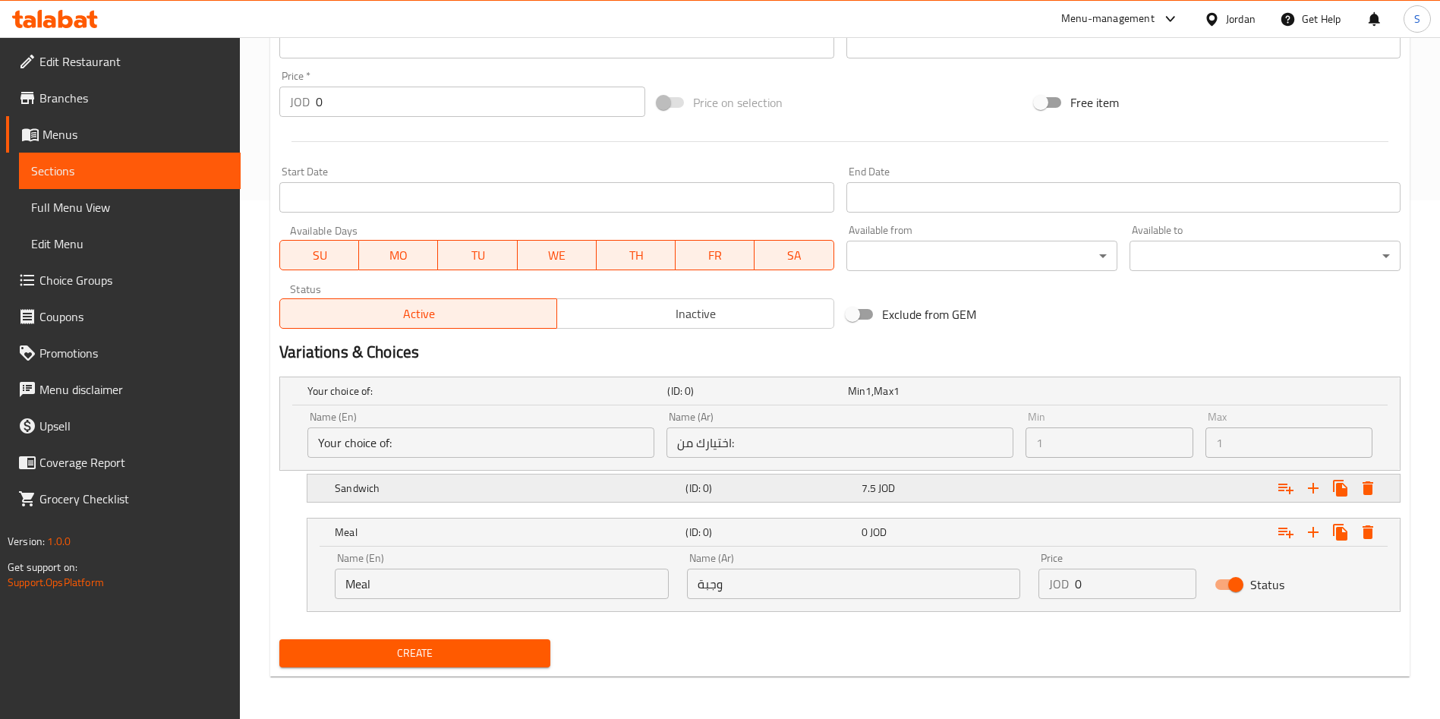
click at [409, 496] on div "Sandwich" at bounding box center [507, 487] width 351 height 21
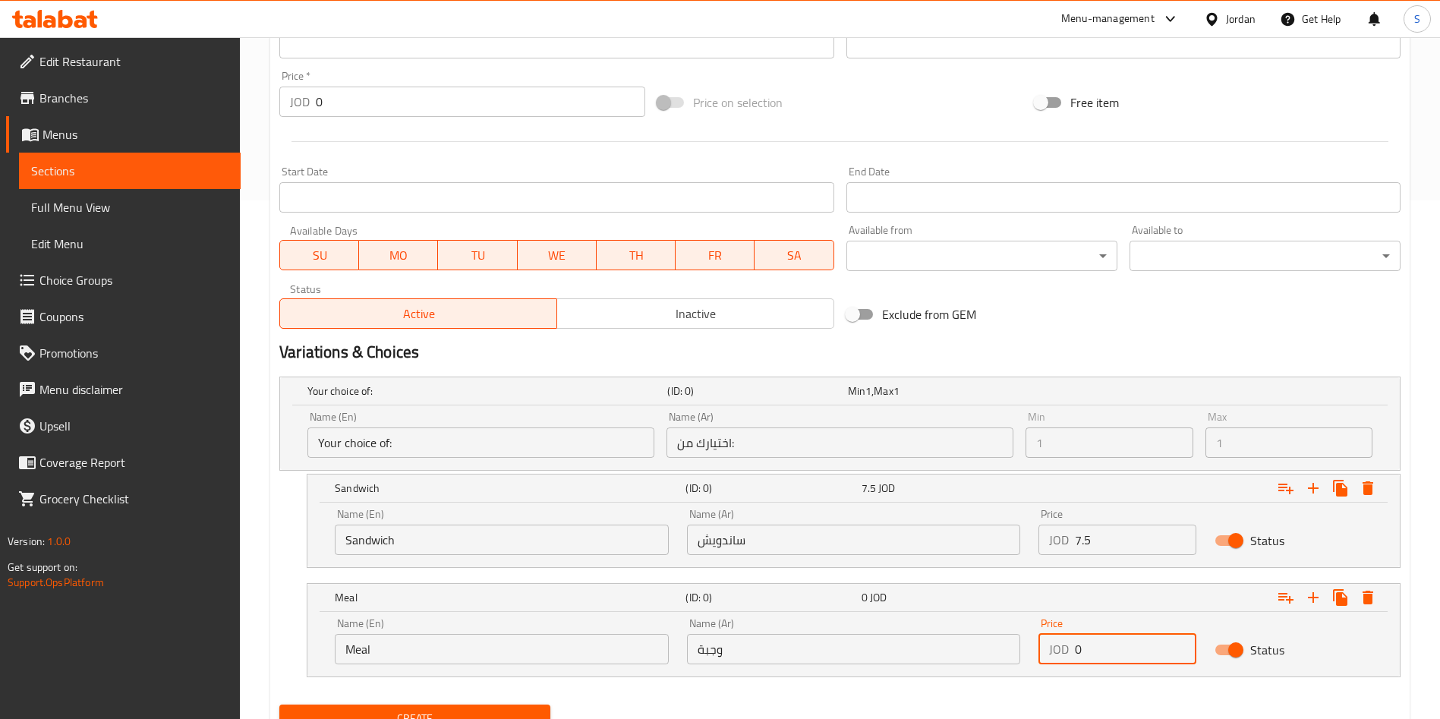
drag, startPoint x: 1127, startPoint y: 642, endPoint x: 831, endPoint y: 644, distance: 296.1
click at [831, 644] on div "Name (En) Meal Name (En) Name (Ar) وجبة Name (Ar) Price JOD 0 Price Status" at bounding box center [854, 641] width 1056 height 65
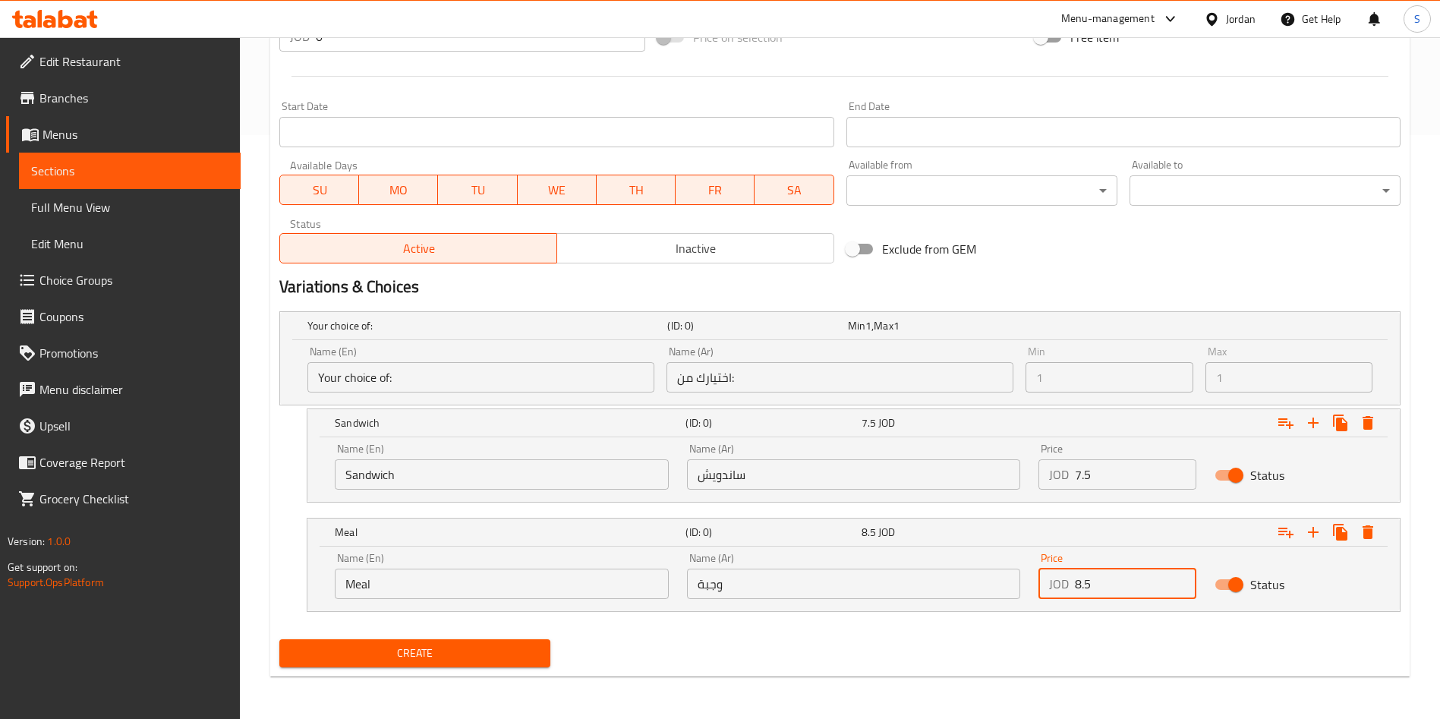
scroll to position [128, 0]
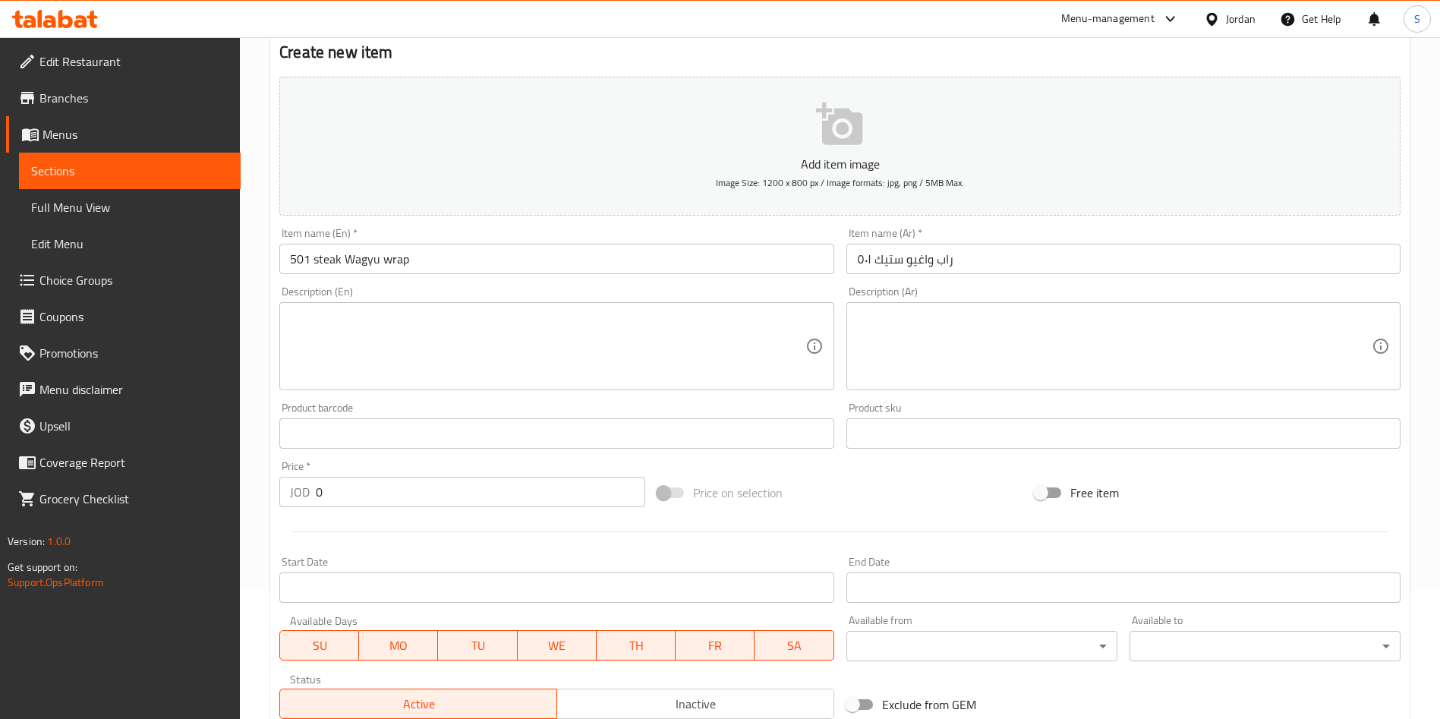
type input "8.5"
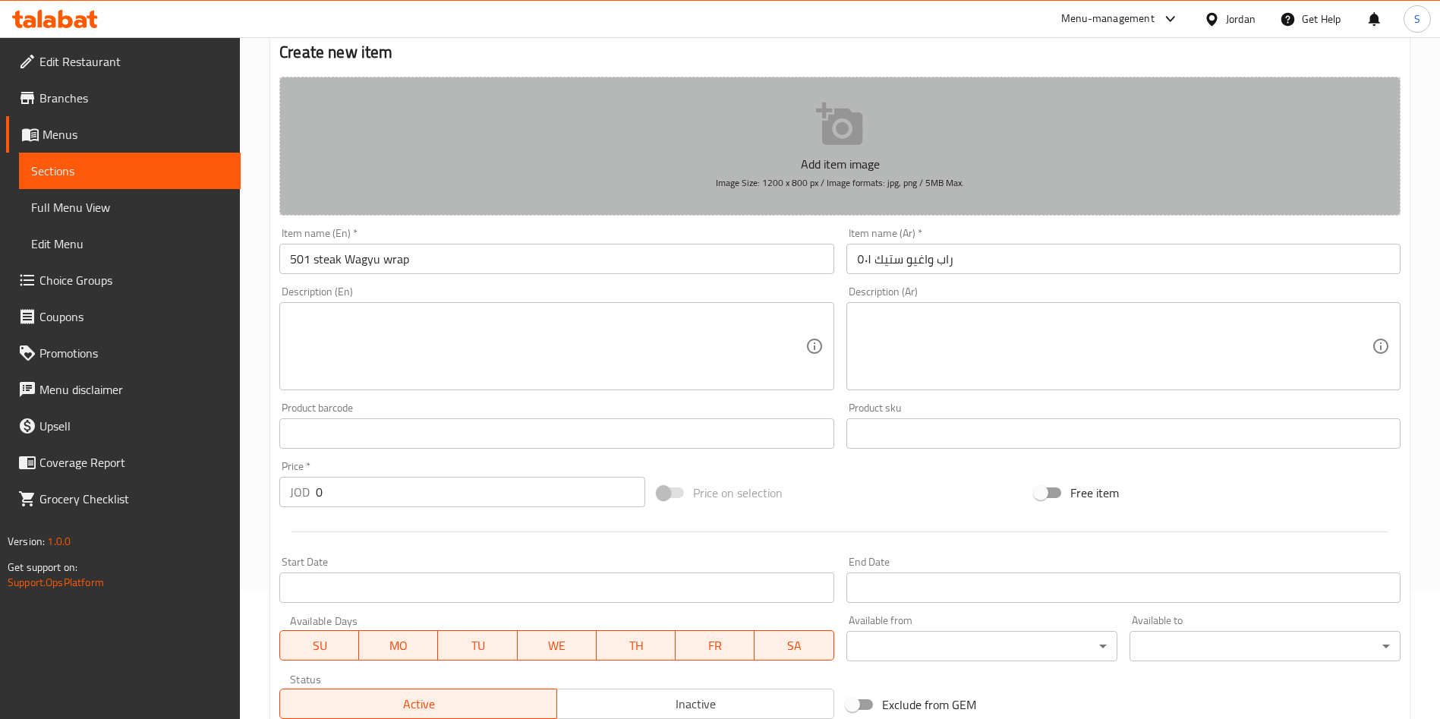
click at [933, 177] on span "Image Size: 1200 x 800 px / Image formats: jpg, png / 5MB Max." at bounding box center [840, 182] width 248 height 17
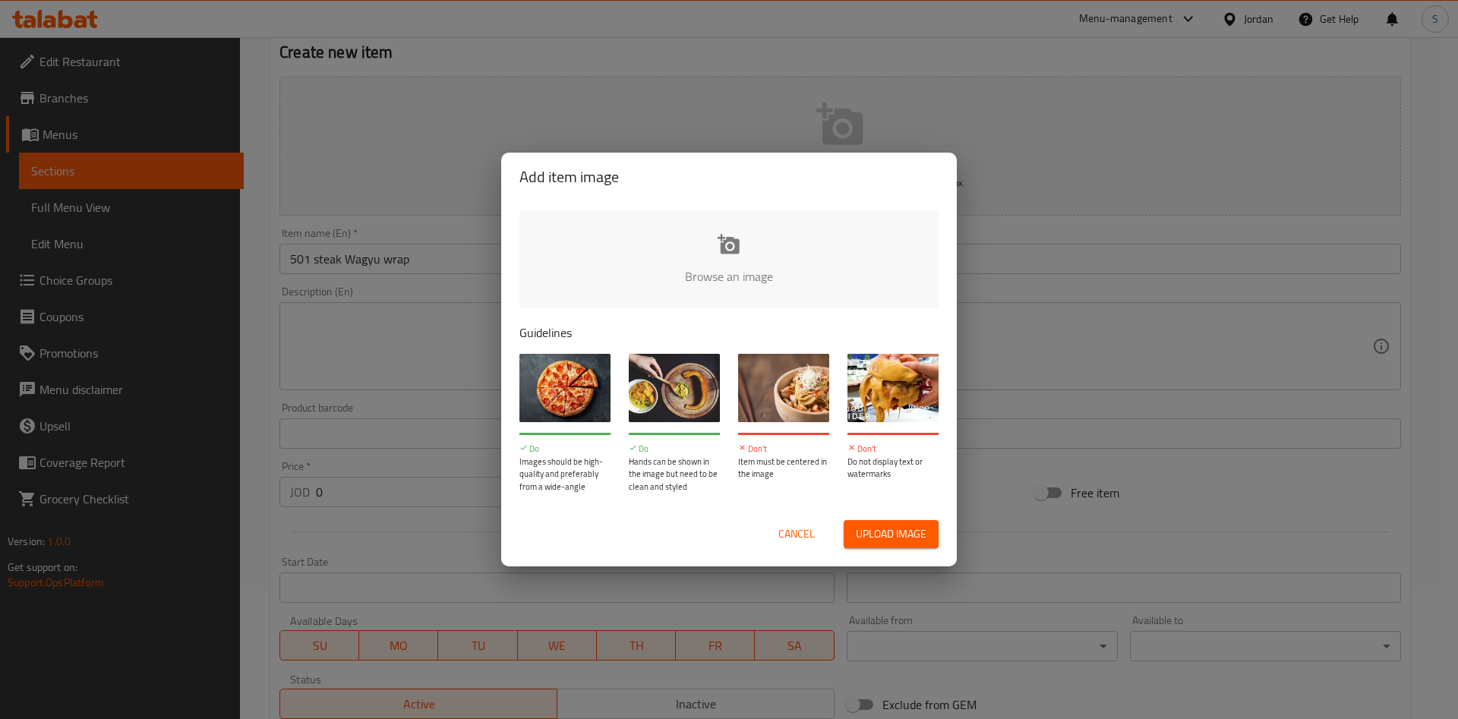
click at [869, 515] on div "Cancel Upload image" at bounding box center [728, 534] width 443 height 52
click at [875, 556] on div "Cancel Upload image" at bounding box center [728, 534] width 443 height 52
click at [870, 547] on button "Upload image" at bounding box center [890, 534] width 95 height 28
type input "C:\fakepath\WhatsApp Image 2025-09-13 at 6.12.32 PM.jpeg"
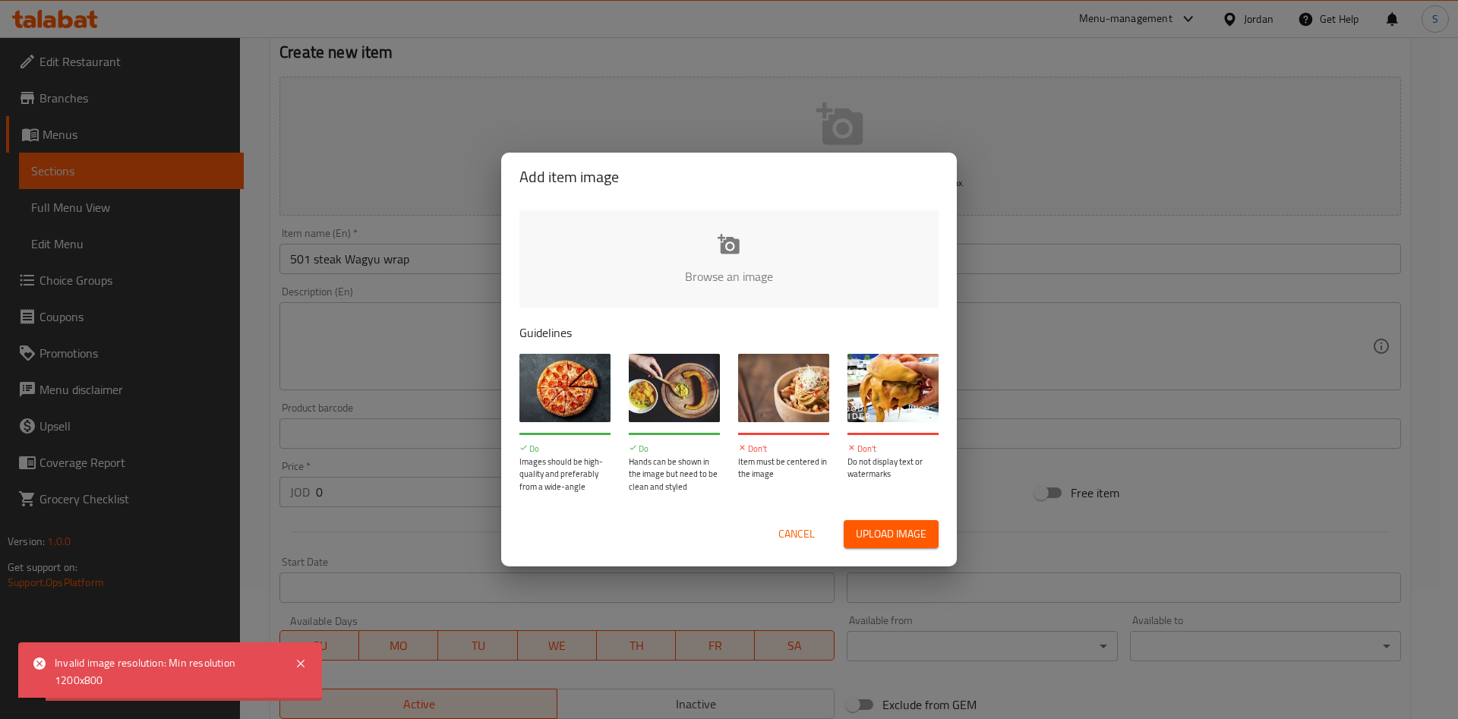
click at [789, 537] on span "Cancel" at bounding box center [796, 534] width 36 height 19
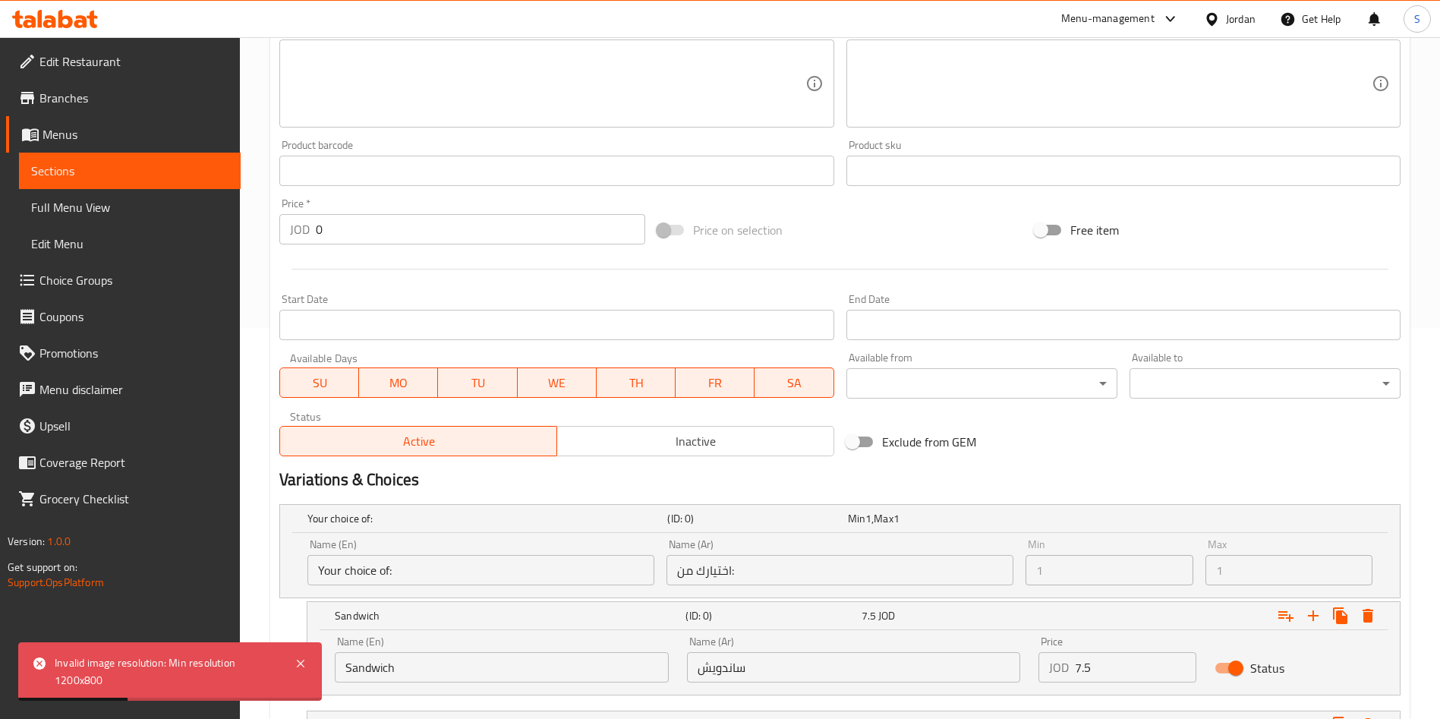
scroll to position [584, 0]
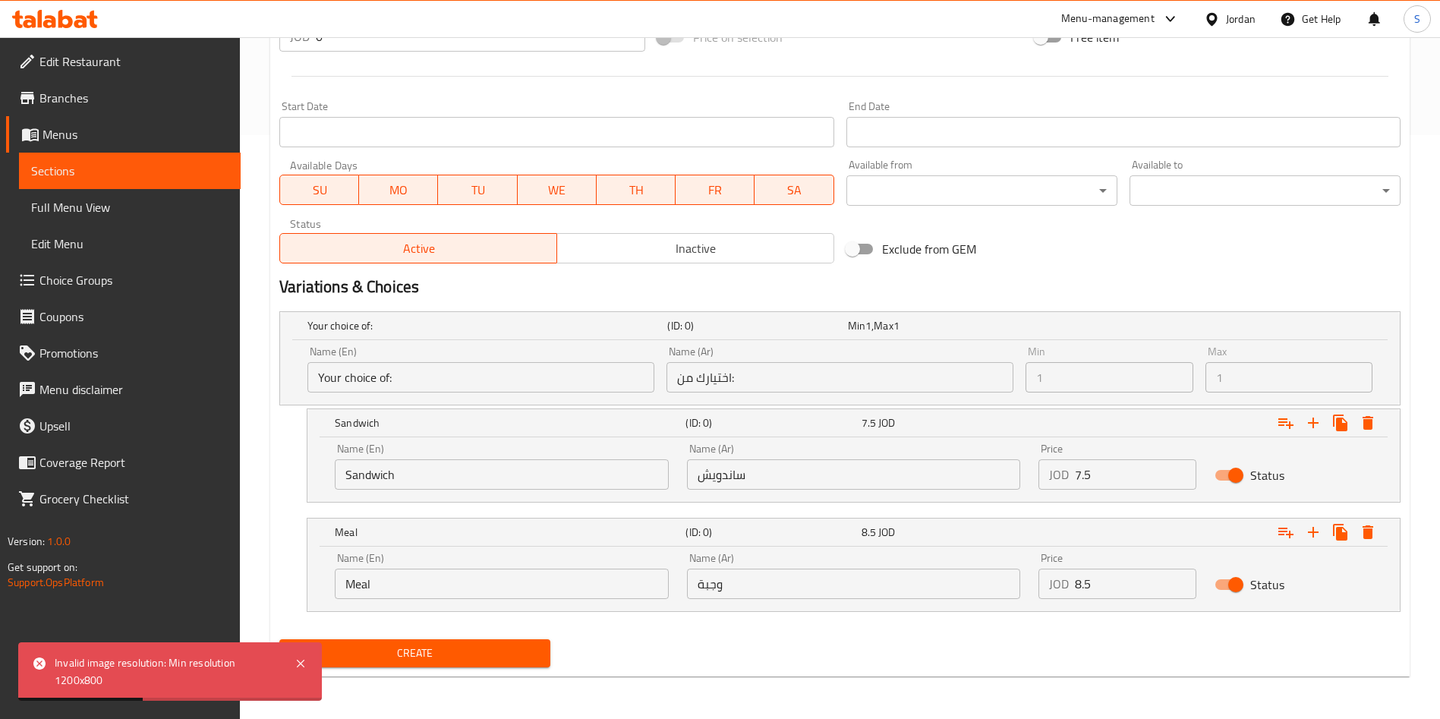
click at [477, 639] on button "Create" at bounding box center [414, 653] width 271 height 28
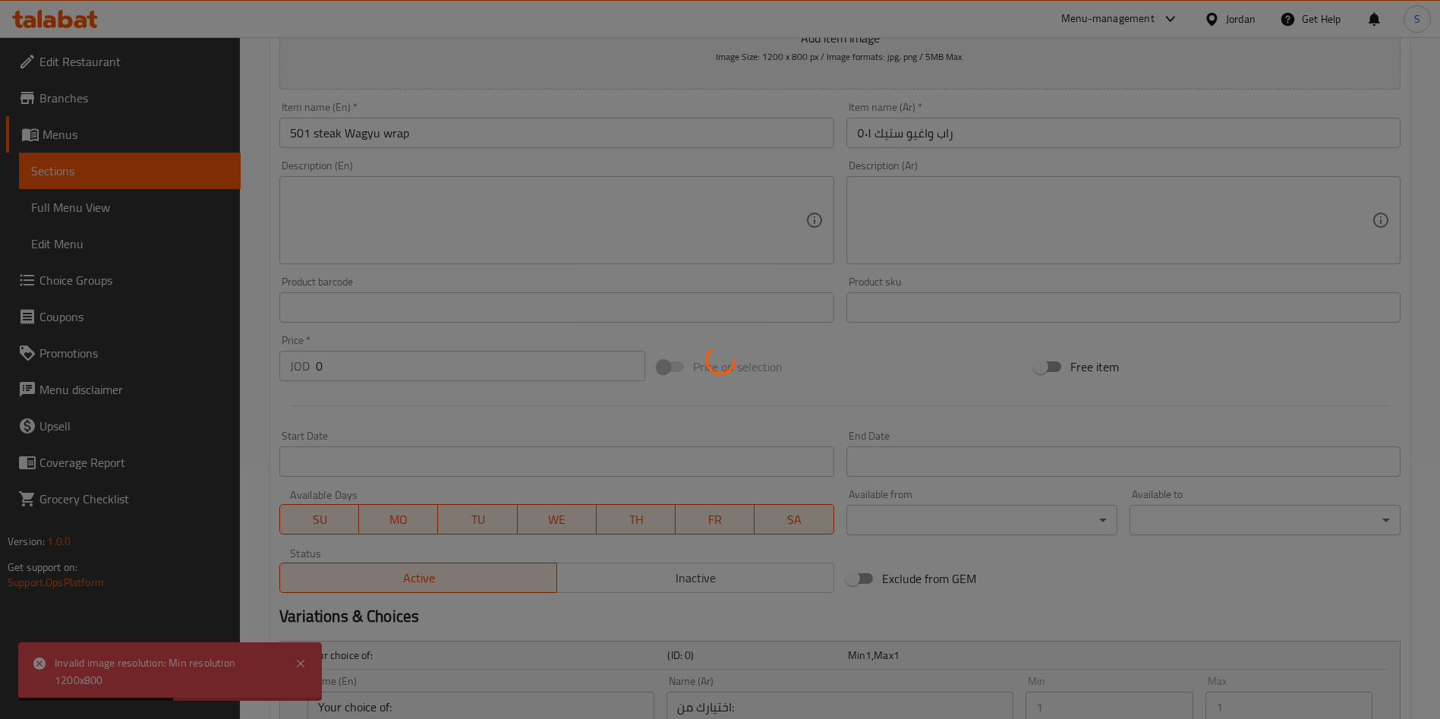
scroll to position [14, 0]
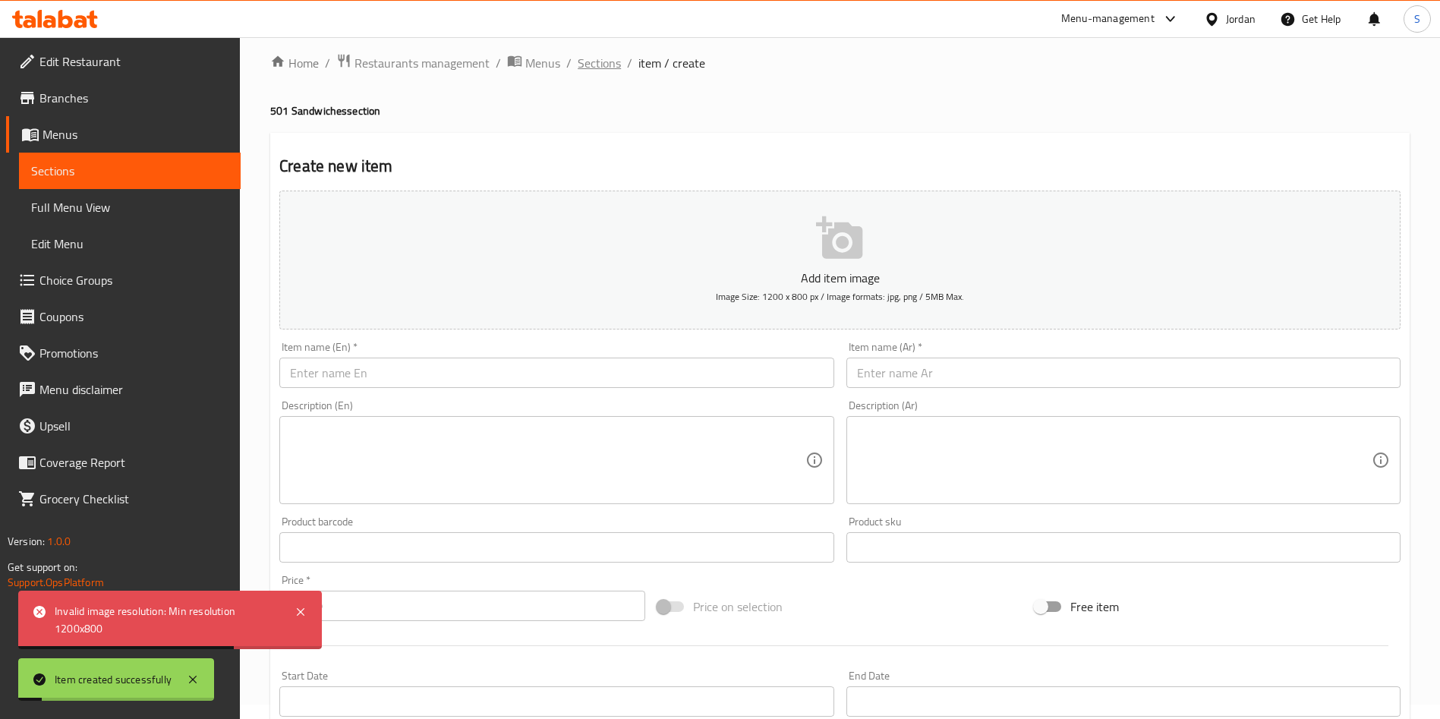
click at [606, 65] on span "Sections" at bounding box center [599, 63] width 43 height 18
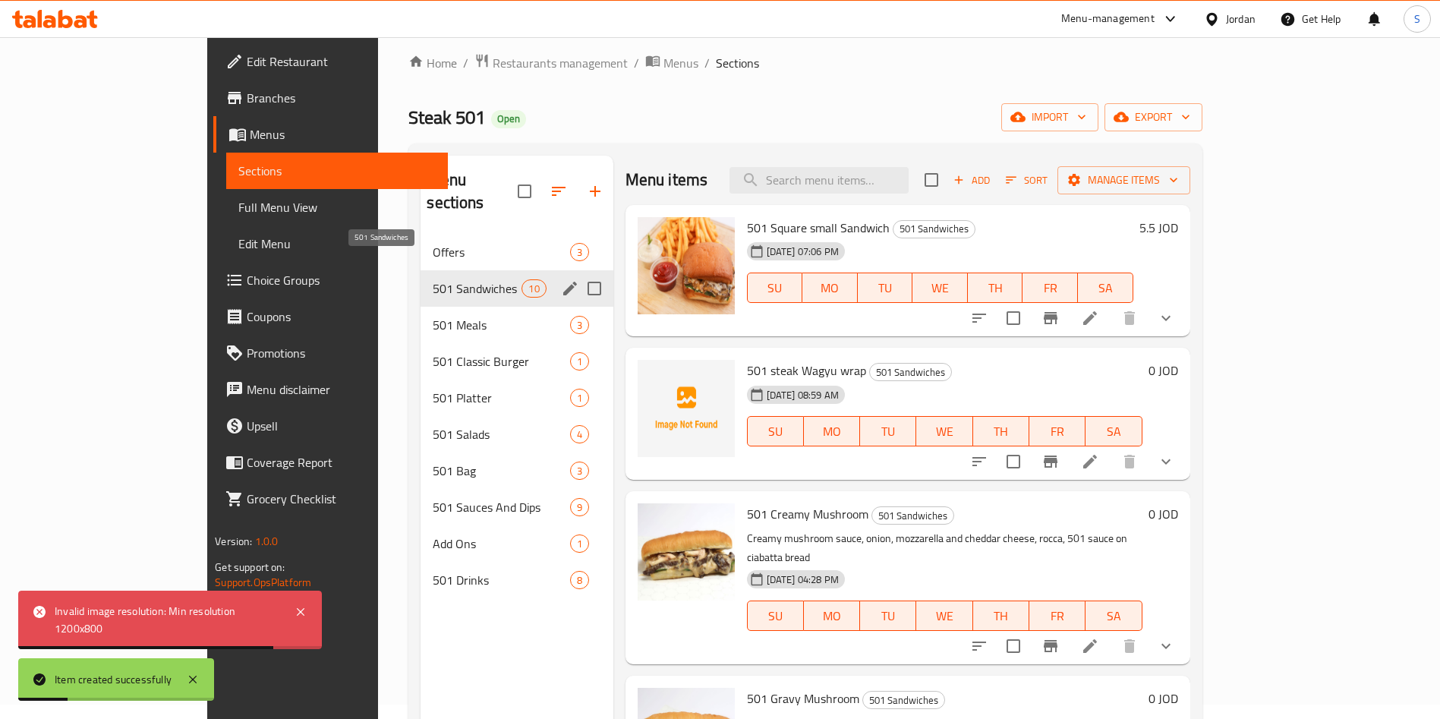
click at [433, 279] on span "501 Sandwiches" at bounding box center [477, 288] width 89 height 18
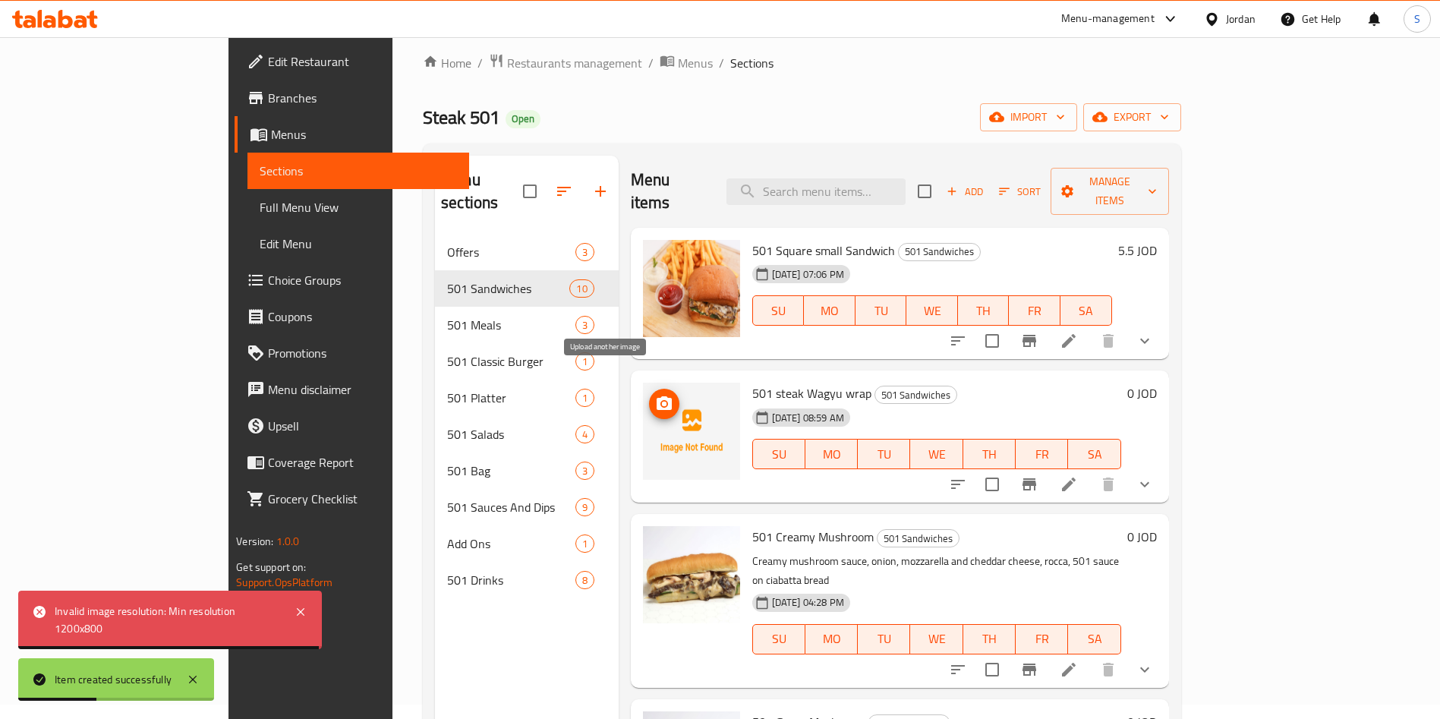
click at [655, 395] on icon "upload picture" at bounding box center [664, 404] width 18 height 18
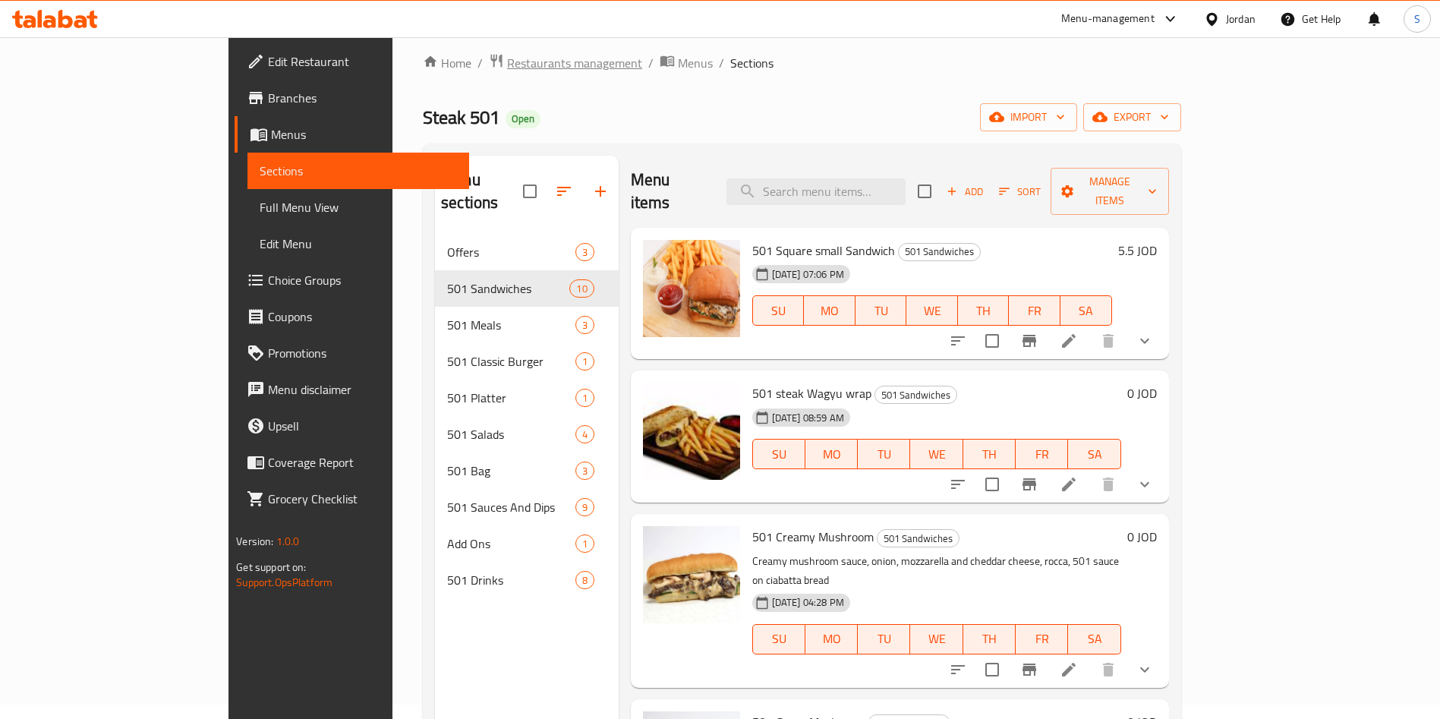
click at [507, 61] on span "Restaurants management" at bounding box center [574, 63] width 135 height 18
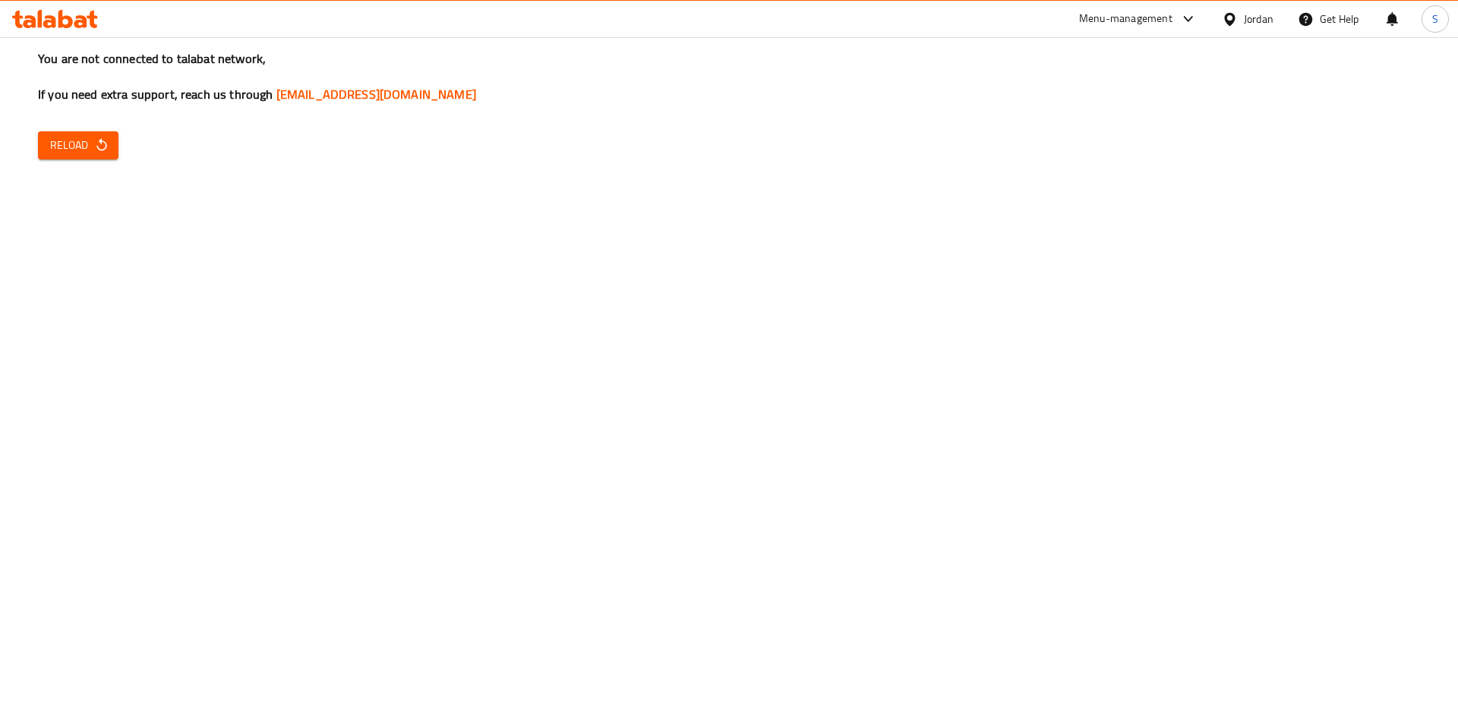
click at [43, 133] on button "Reload" at bounding box center [78, 145] width 80 height 28
click at [1108, 14] on div "Menu-management" at bounding box center [1125, 19] width 93 height 18
click at [1035, 164] on div "Restaurant-Management" at bounding box center [1041, 167] width 119 height 17
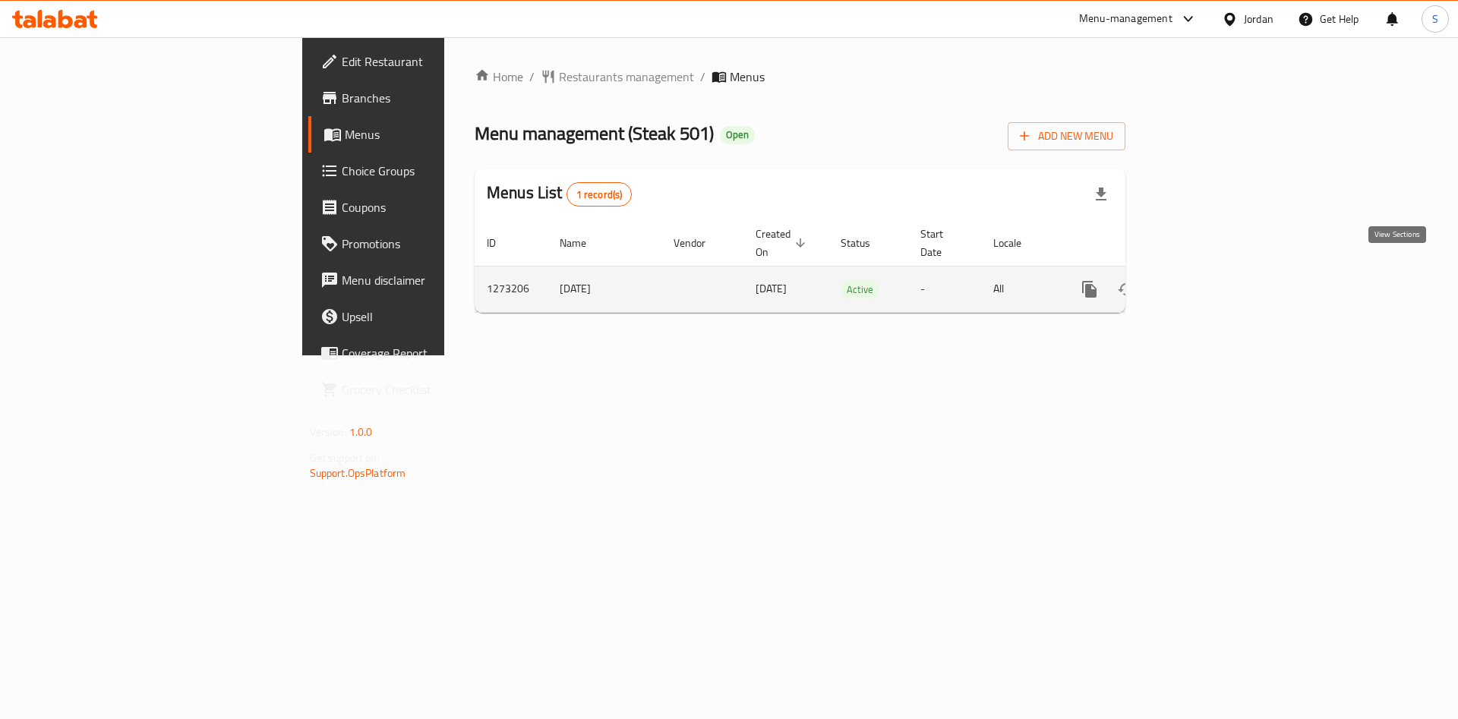
click at [1208, 280] on icon "enhanced table" at bounding box center [1199, 289] width 18 height 18
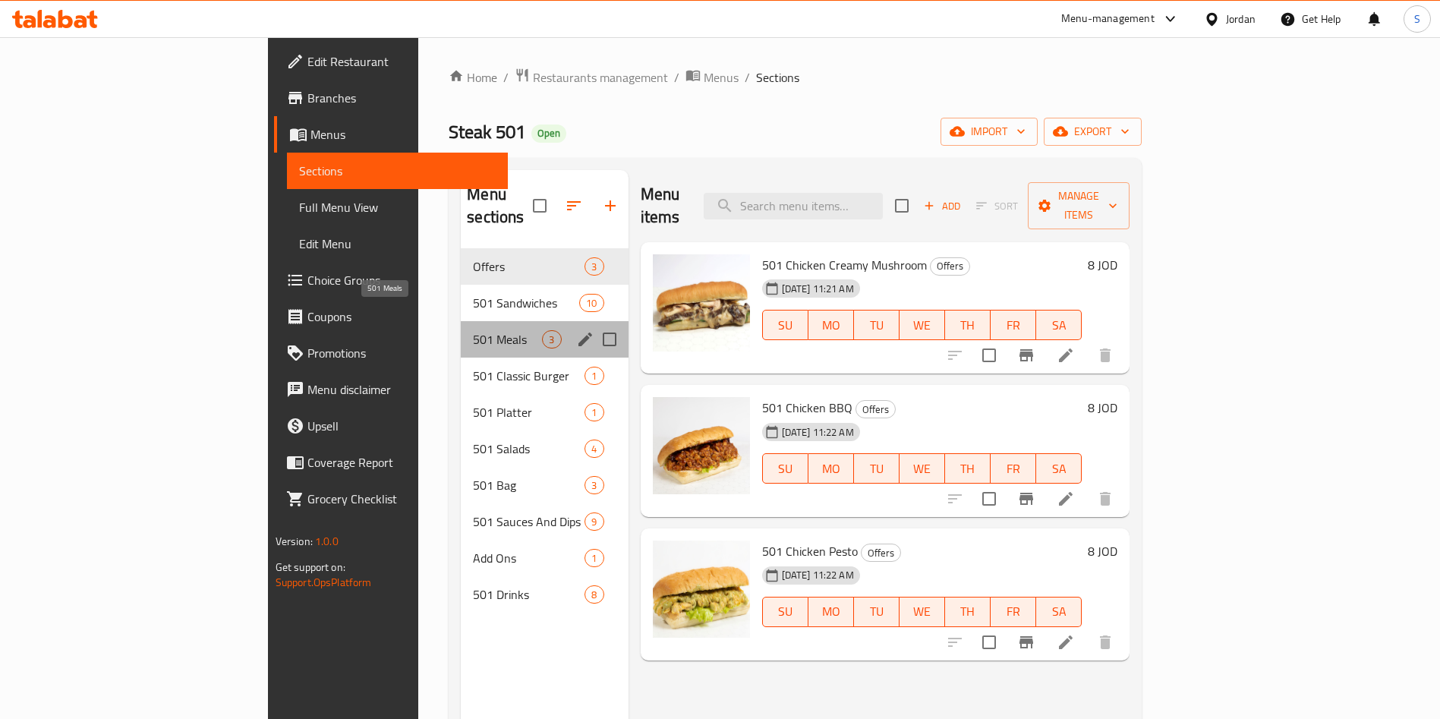
click at [473, 330] on span "501 Meals" at bounding box center [507, 339] width 69 height 18
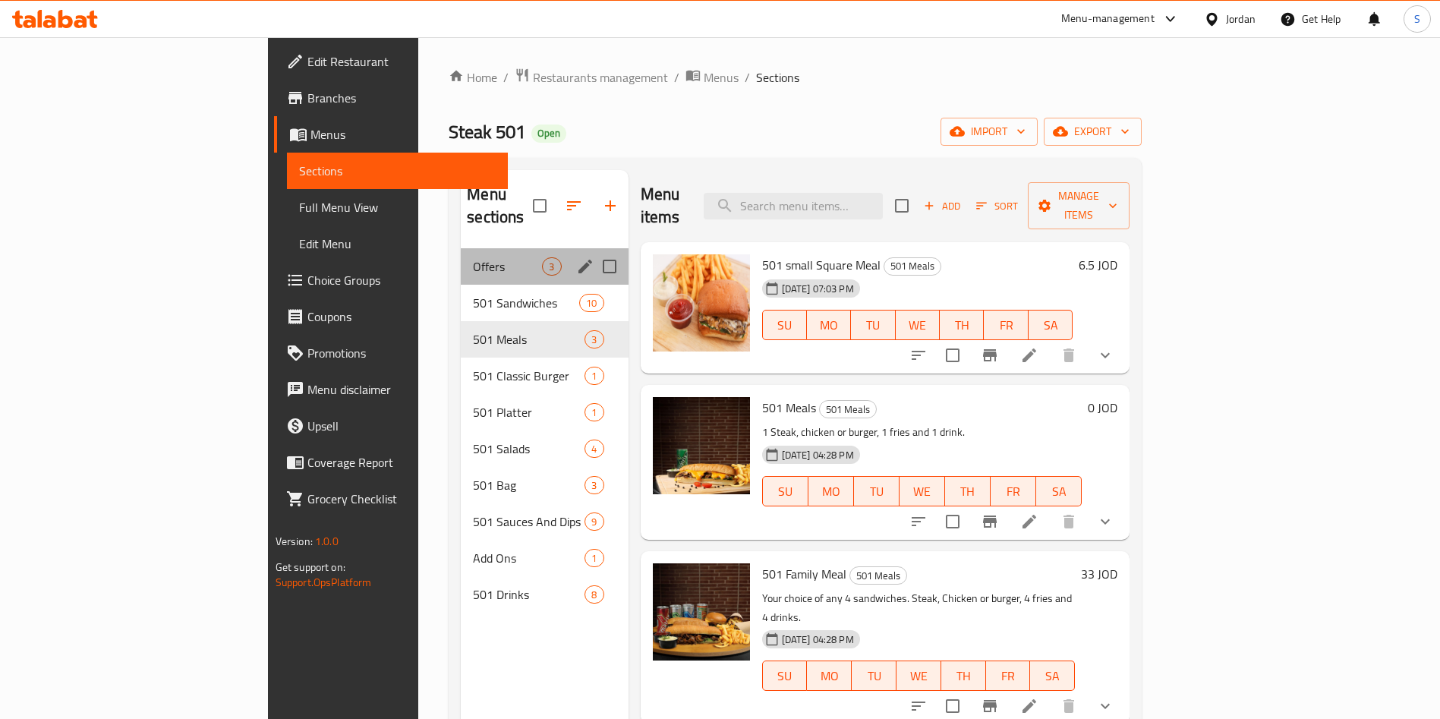
click at [461, 258] on div "Offers 3" at bounding box center [544, 266] width 167 height 36
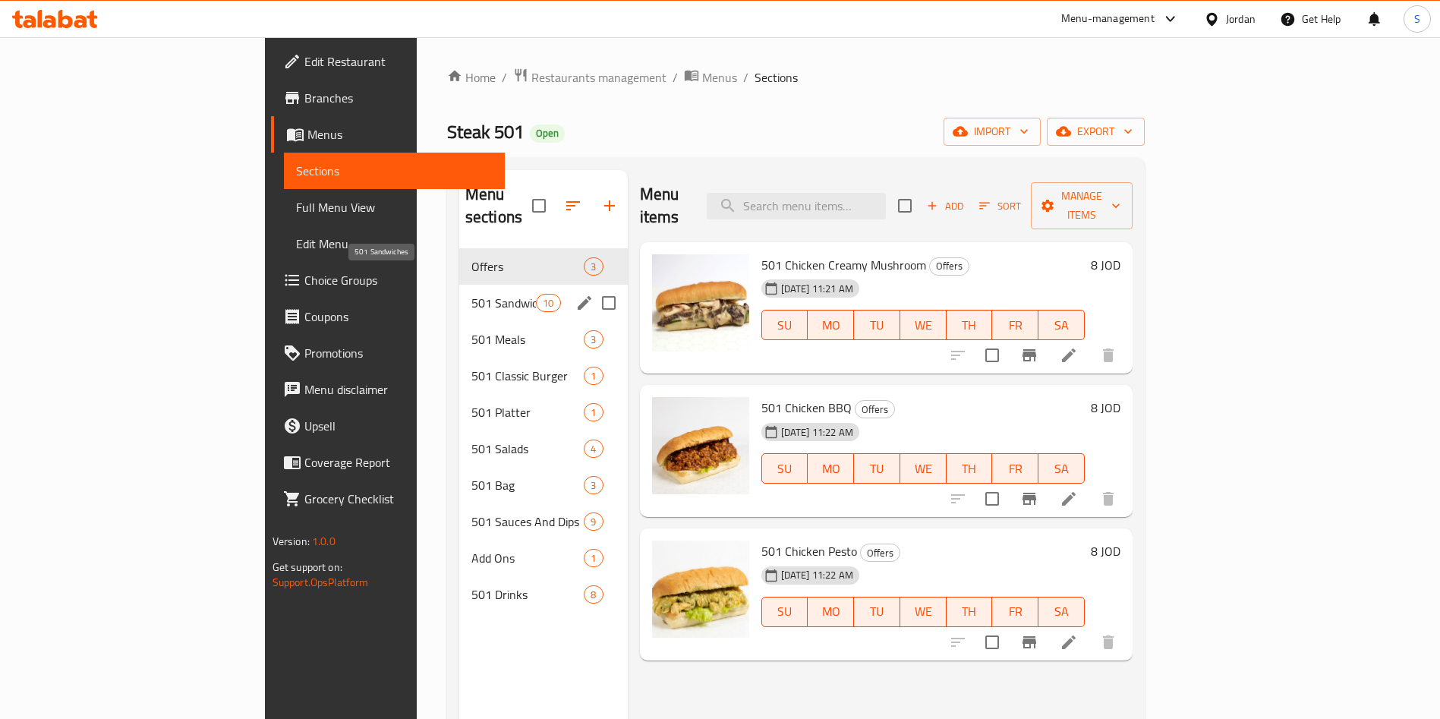
click at [471, 294] on span "501 Sandwiches" at bounding box center [503, 303] width 65 height 18
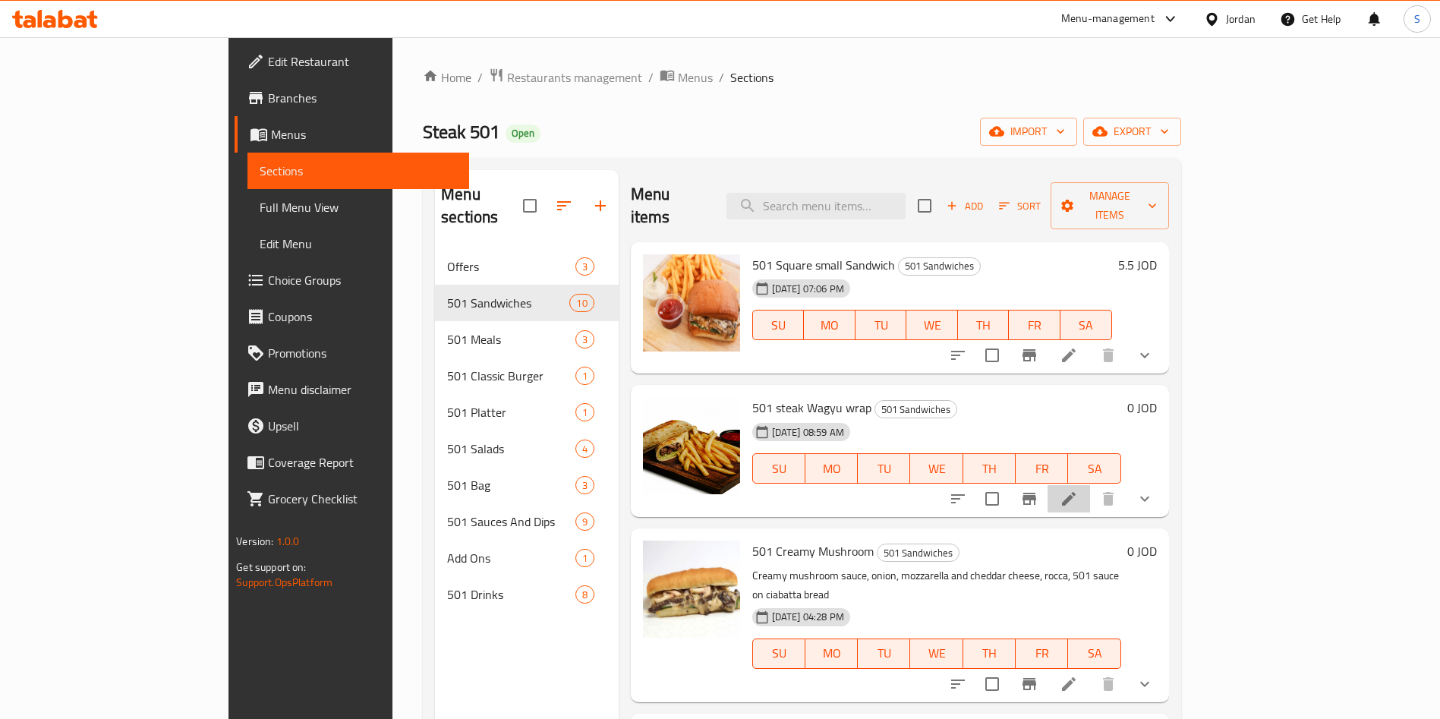
click at [1090, 487] on li at bounding box center [1069, 498] width 43 height 27
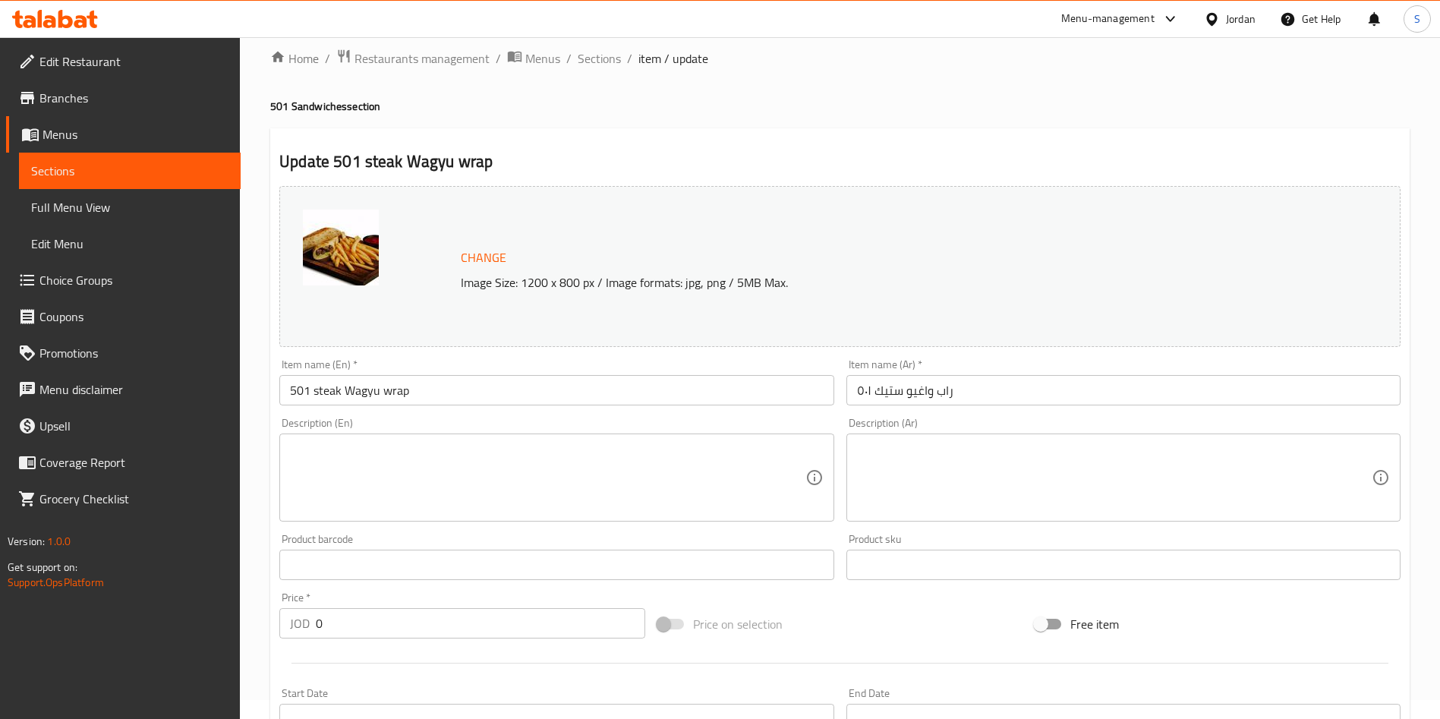
scroll to position [381, 0]
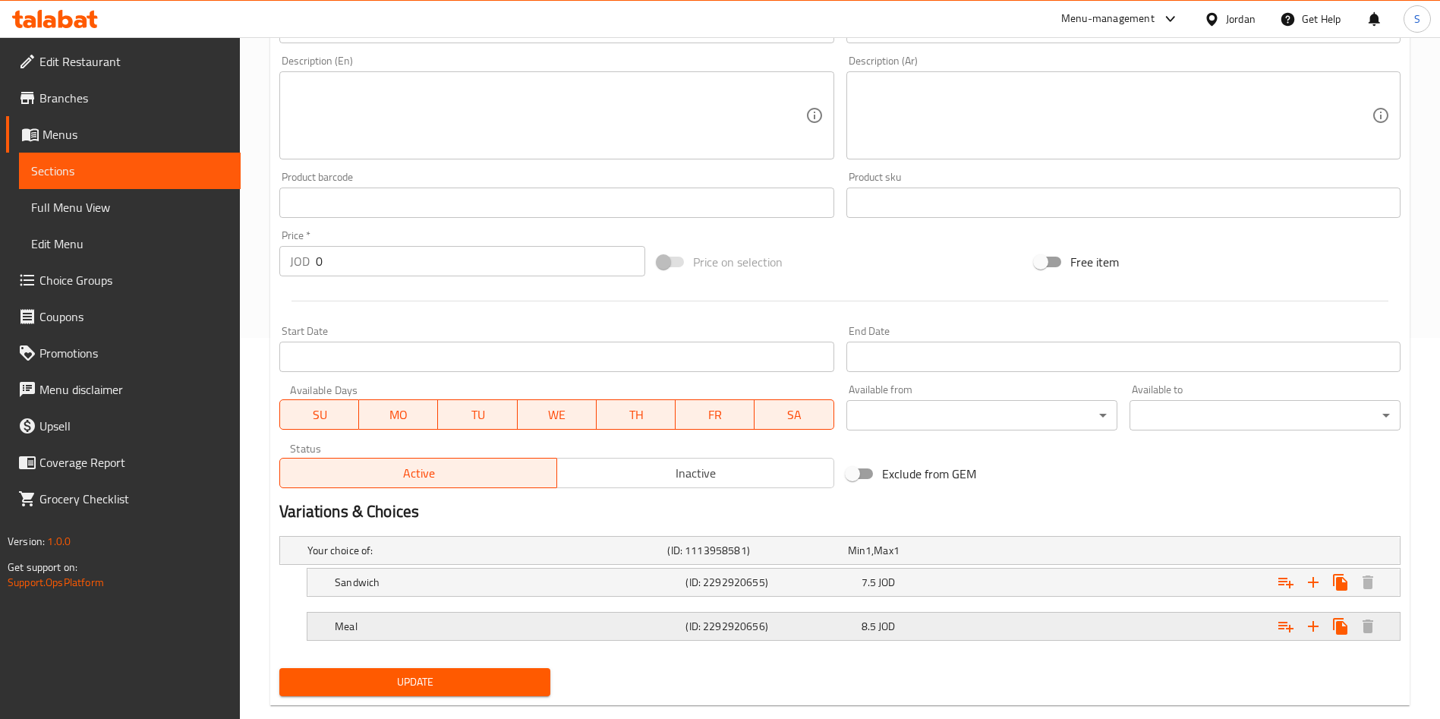
click at [607, 620] on h5 "Meal" at bounding box center [507, 626] width 345 height 15
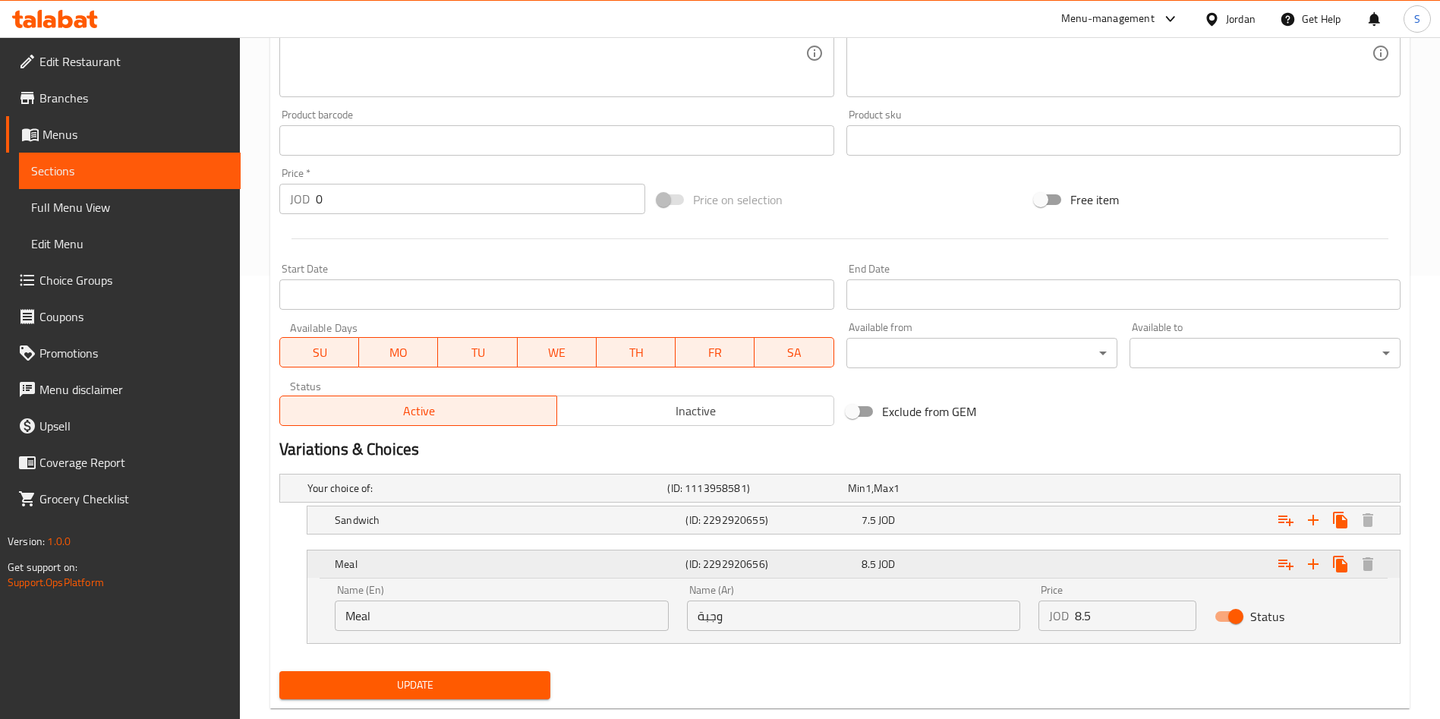
scroll to position [475, 0]
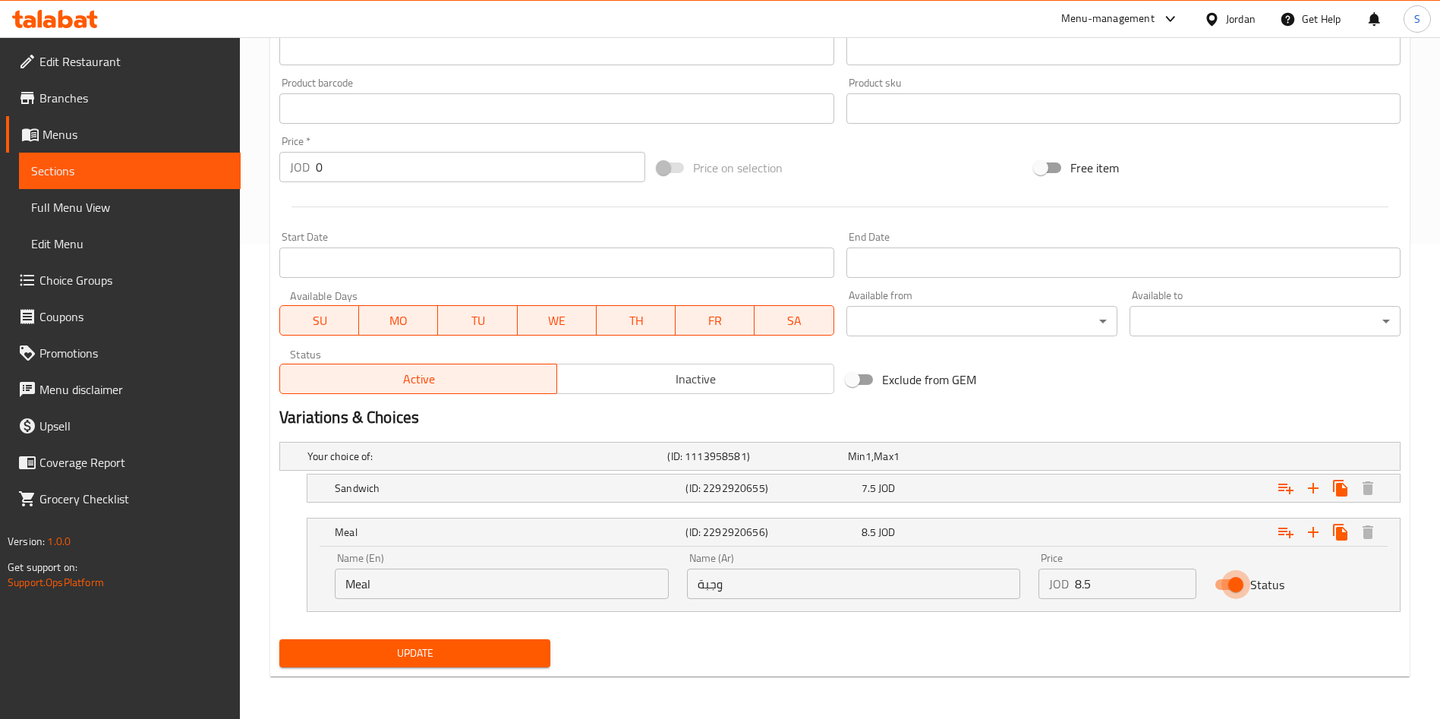
click at [1229, 585] on input "Status" at bounding box center [1236, 584] width 87 height 29
checkbox input "false"
click at [899, 526] on div "8.5 JOD" at bounding box center [946, 532] width 169 height 15
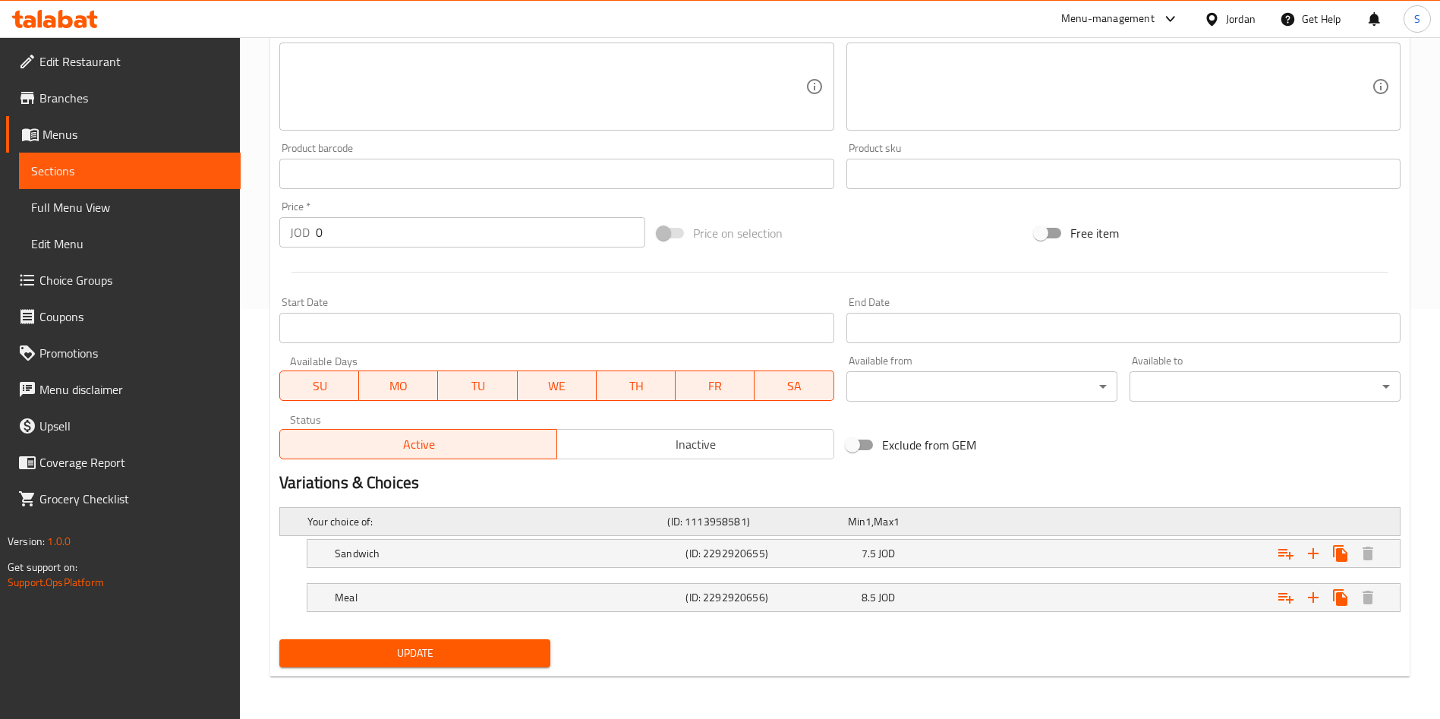
scroll to position [410, 0]
click at [786, 600] on h5 "(ID: 2292920656)" at bounding box center [770, 597] width 169 height 15
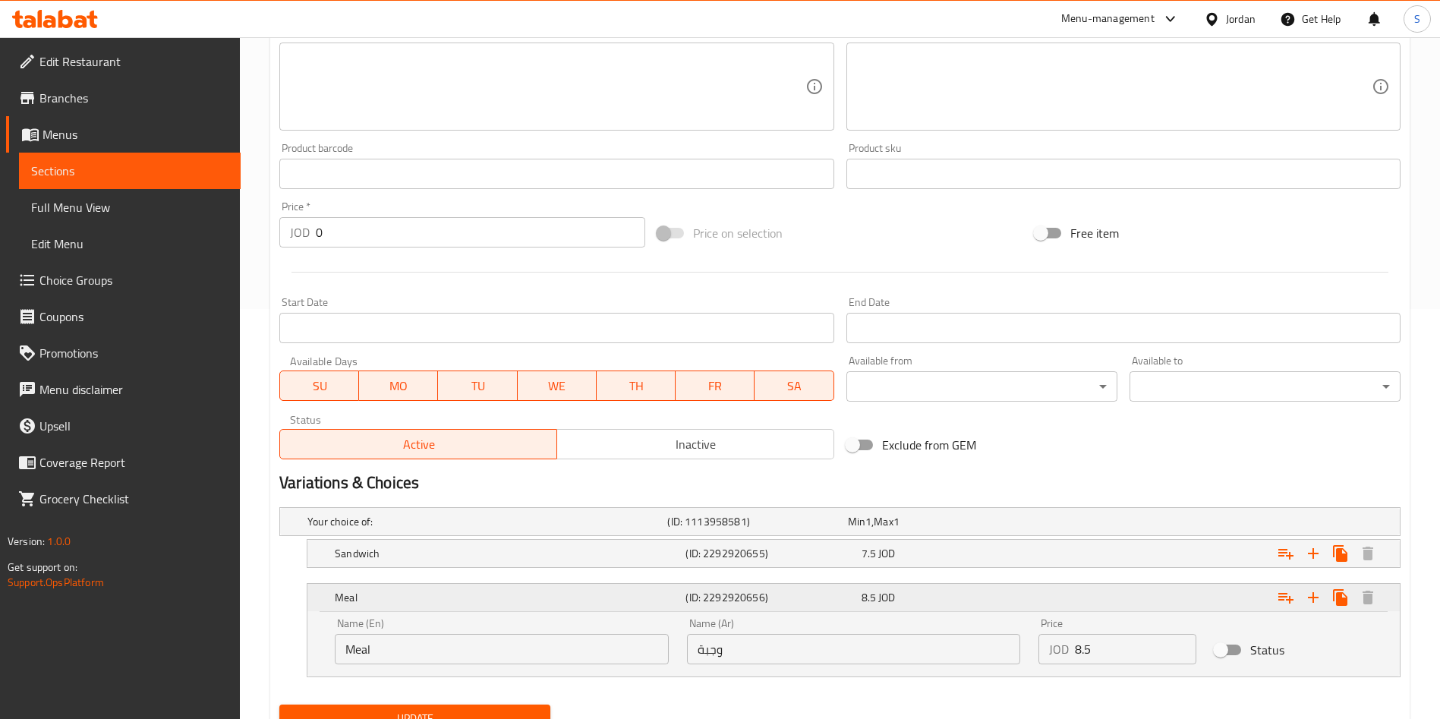
scroll to position [475, 0]
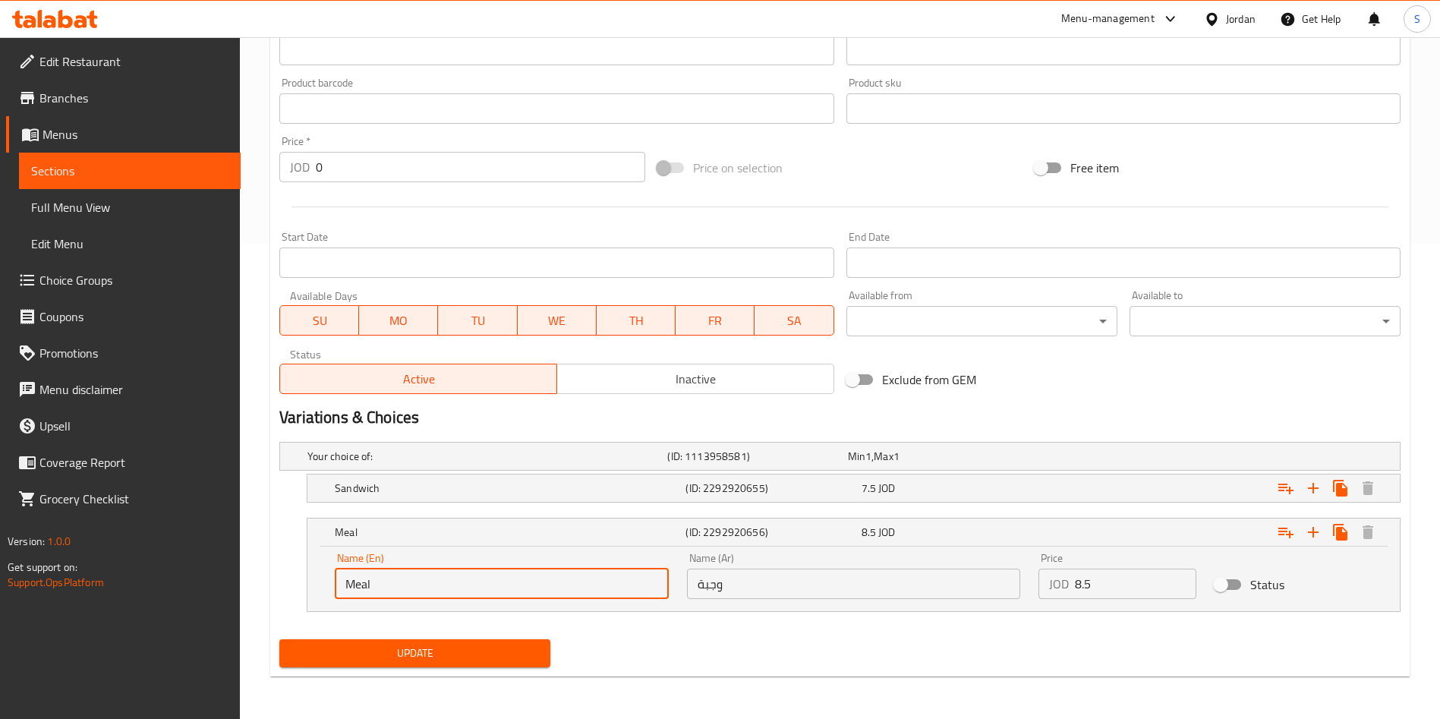
drag, startPoint x: 418, startPoint y: 585, endPoint x: 330, endPoint y: 585, distance: 87.3
click at [330, 585] on div "Name (En) Meal Name (En)" at bounding box center [502, 576] width 352 height 65
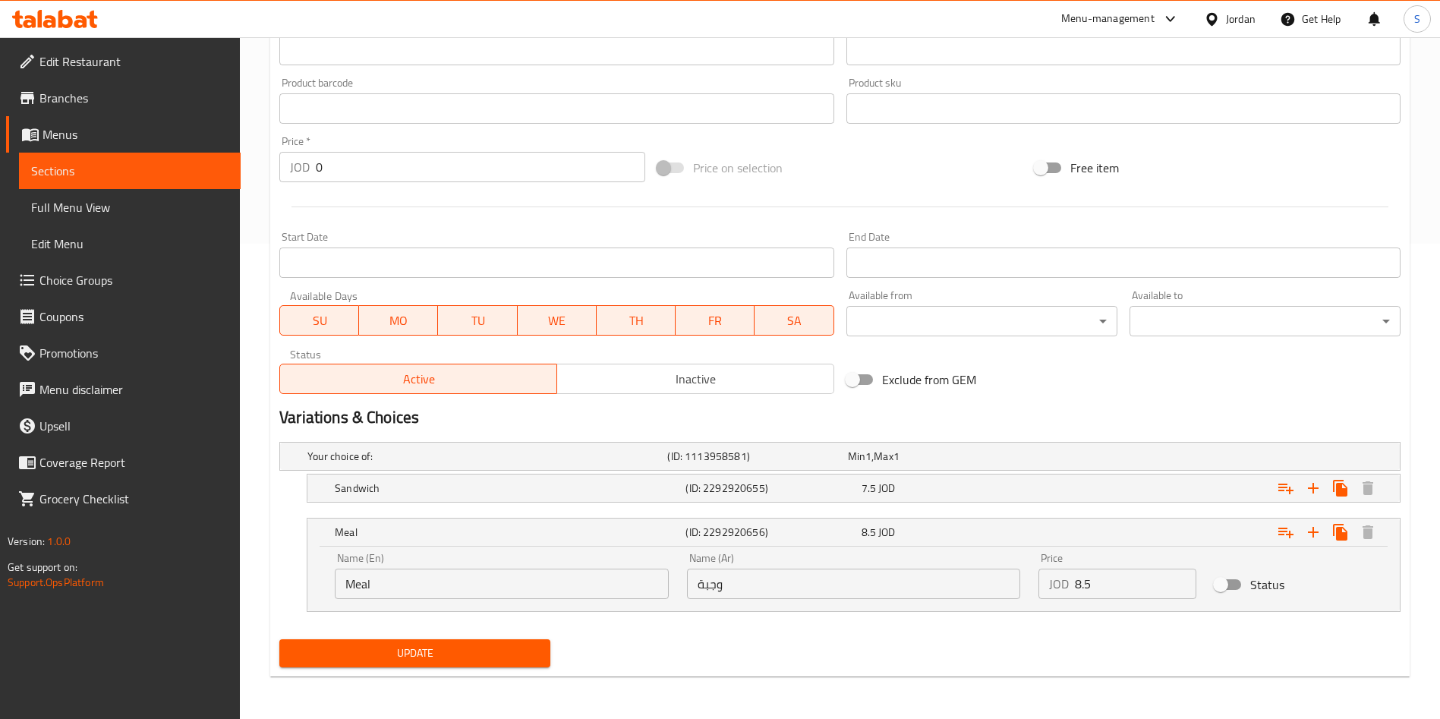
drag, startPoint x: 449, startPoint y: 644, endPoint x: 867, endPoint y: 505, distance: 440.0
click at [865, 514] on div "Change Image Size: 1200 x 800 px / Image formats: jpg, png / 5MB Max. Item name…" at bounding box center [839, 198] width 1133 height 949
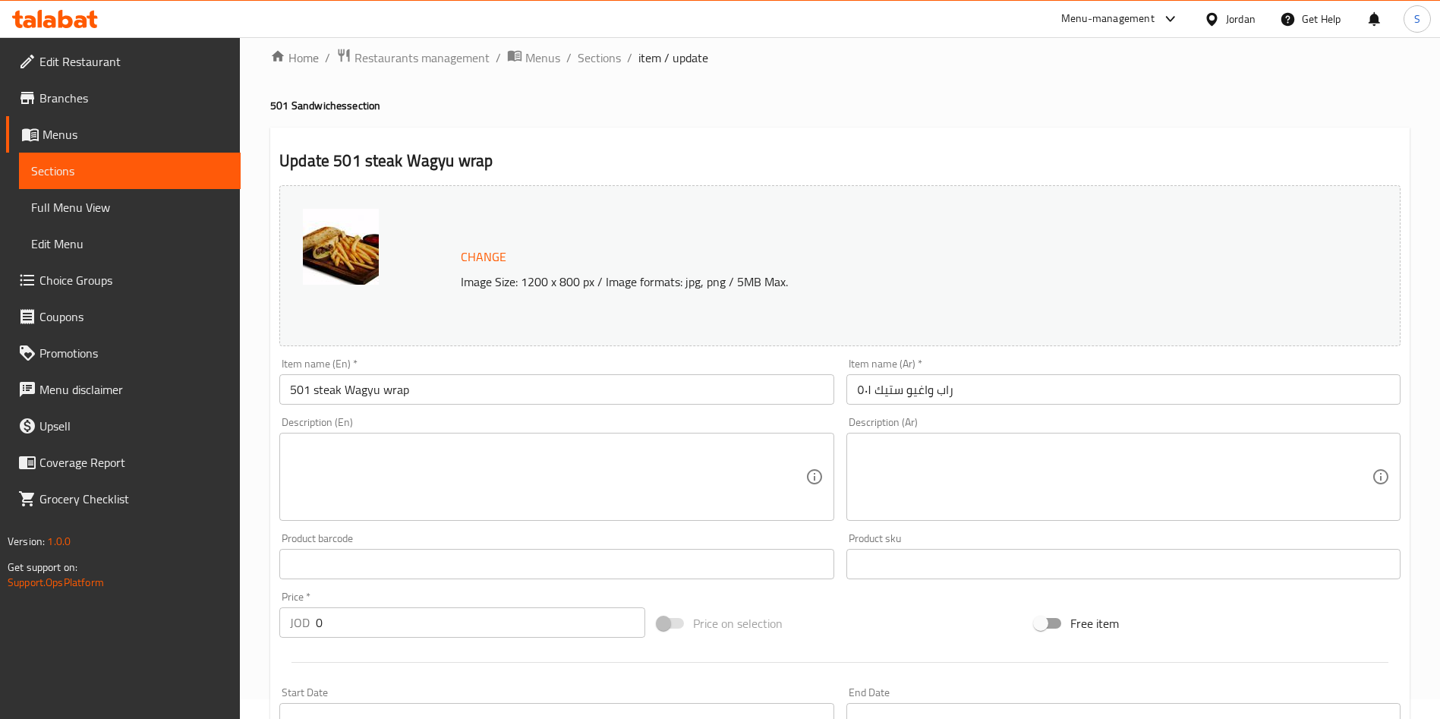
scroll to position [0, 0]
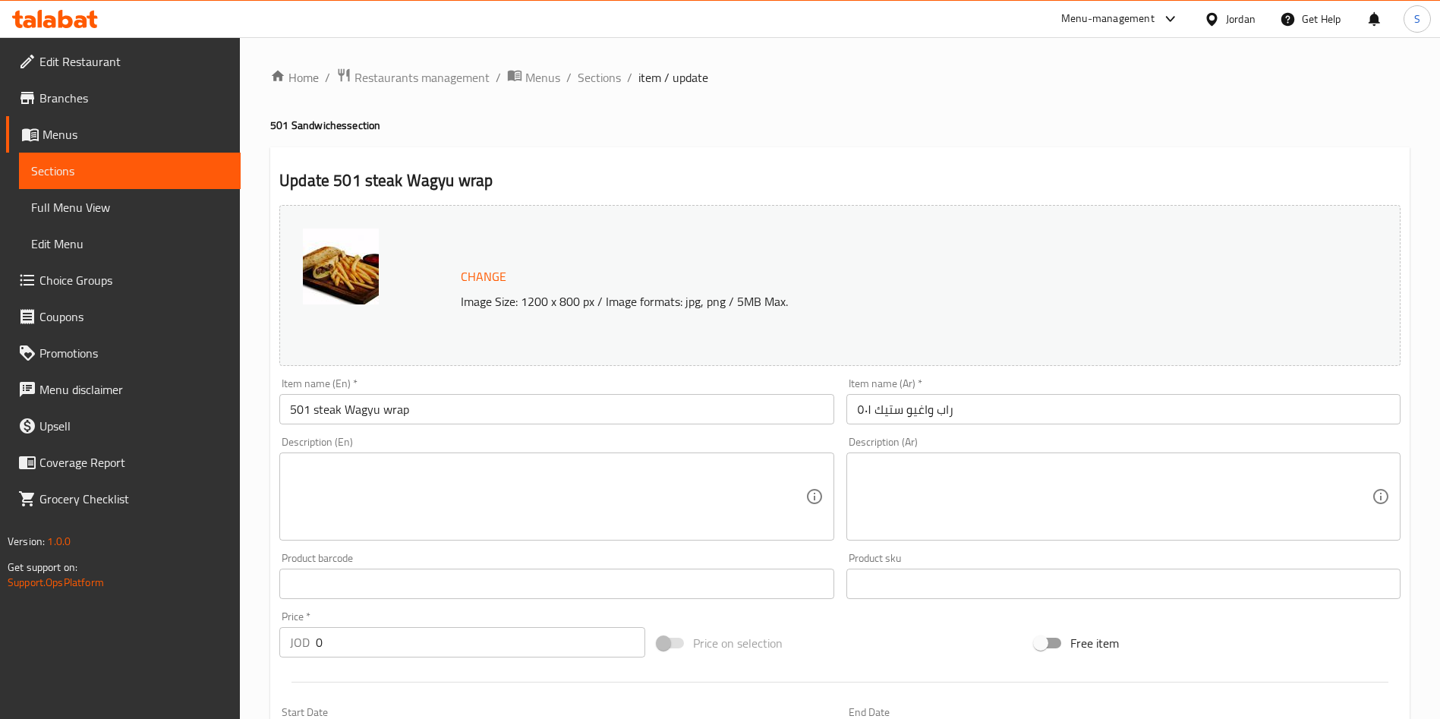
click at [953, 427] on div "Item name (Ar)   * راب واغيو ستيك ٥٠١ Item name (Ar) *" at bounding box center [1123, 401] width 566 height 58
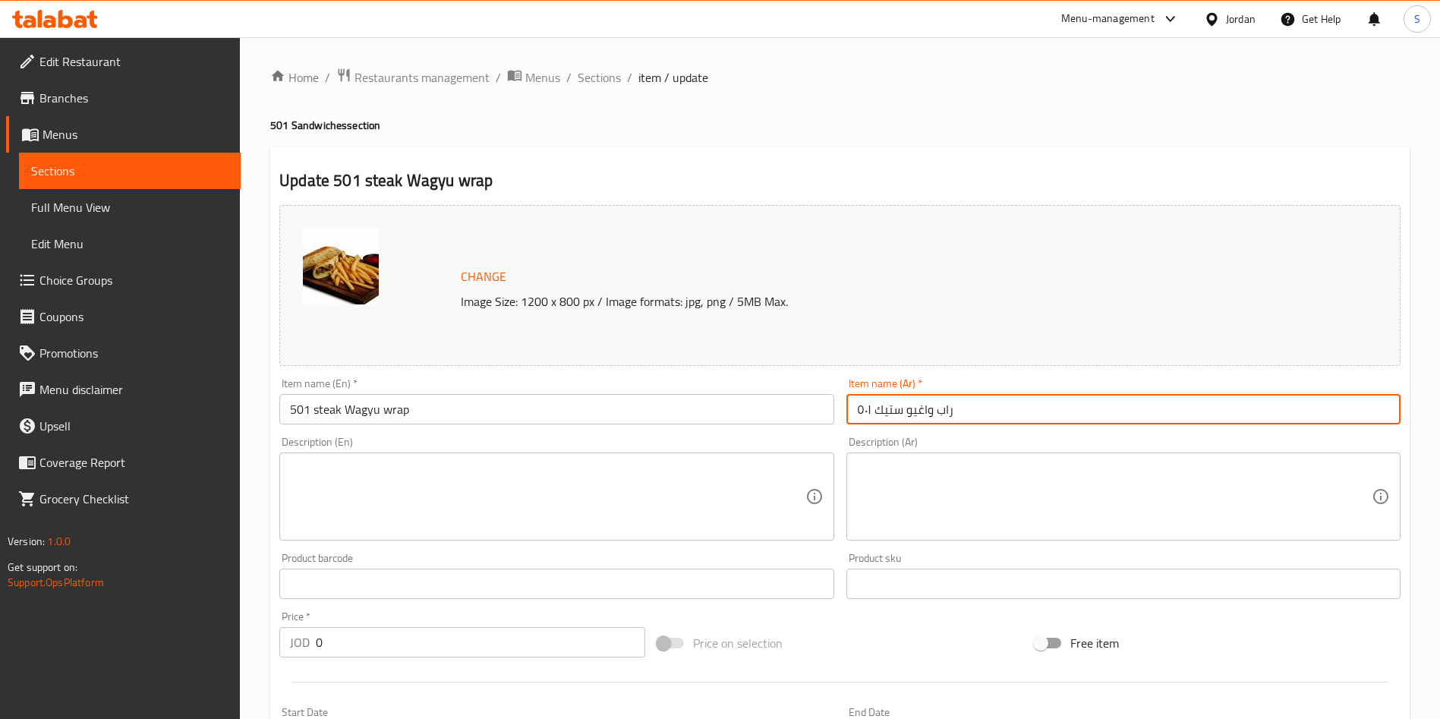
click at [952, 394] on input "راب واغيو ستيك ٥٠١" at bounding box center [1123, 409] width 554 height 30
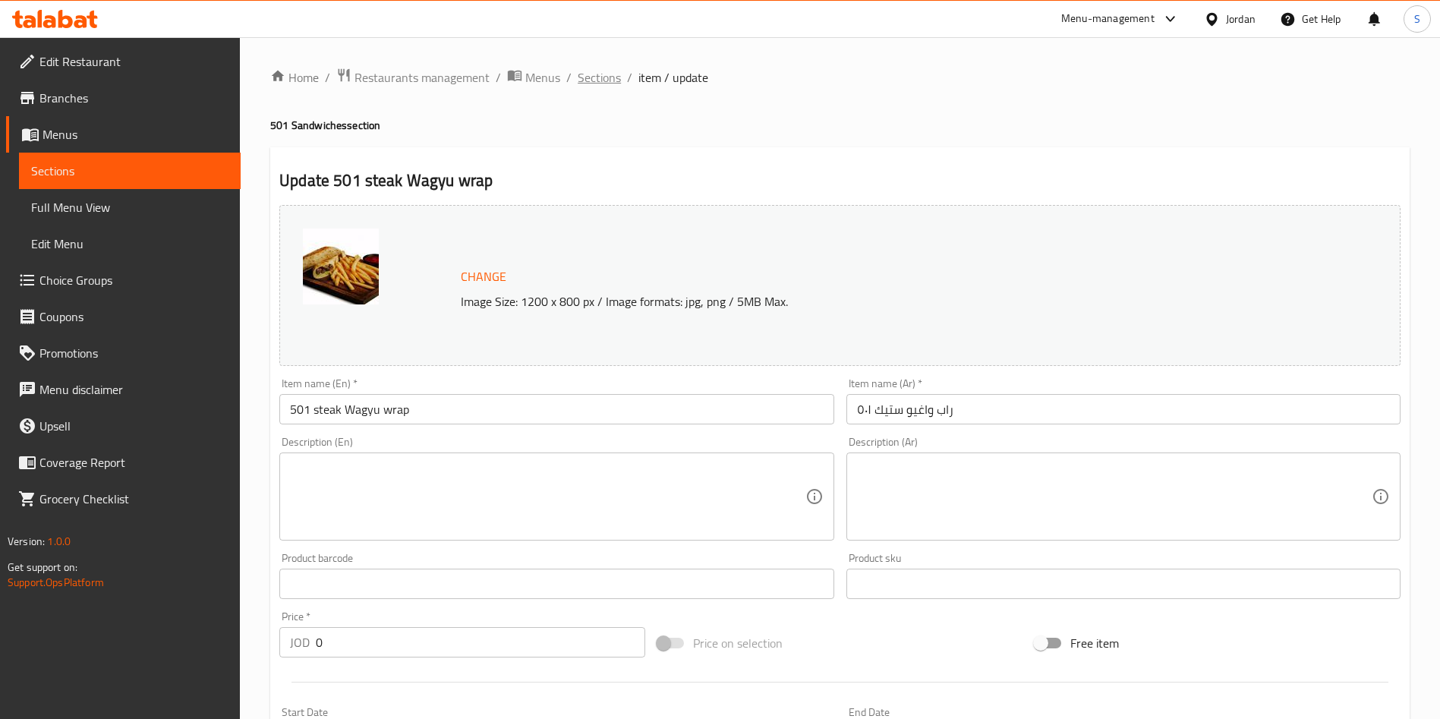
click at [603, 71] on span "Sections" at bounding box center [599, 77] width 43 height 18
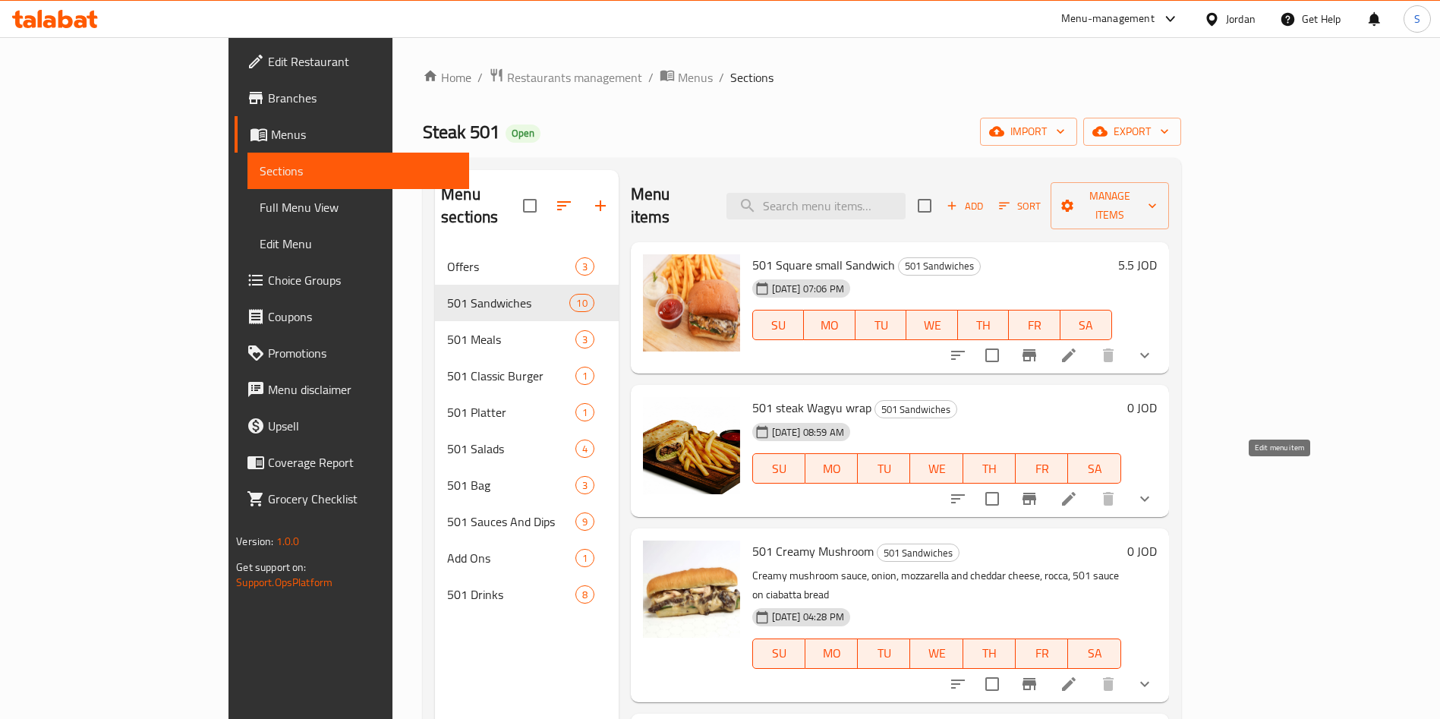
click at [1078, 490] on icon at bounding box center [1069, 499] width 18 height 18
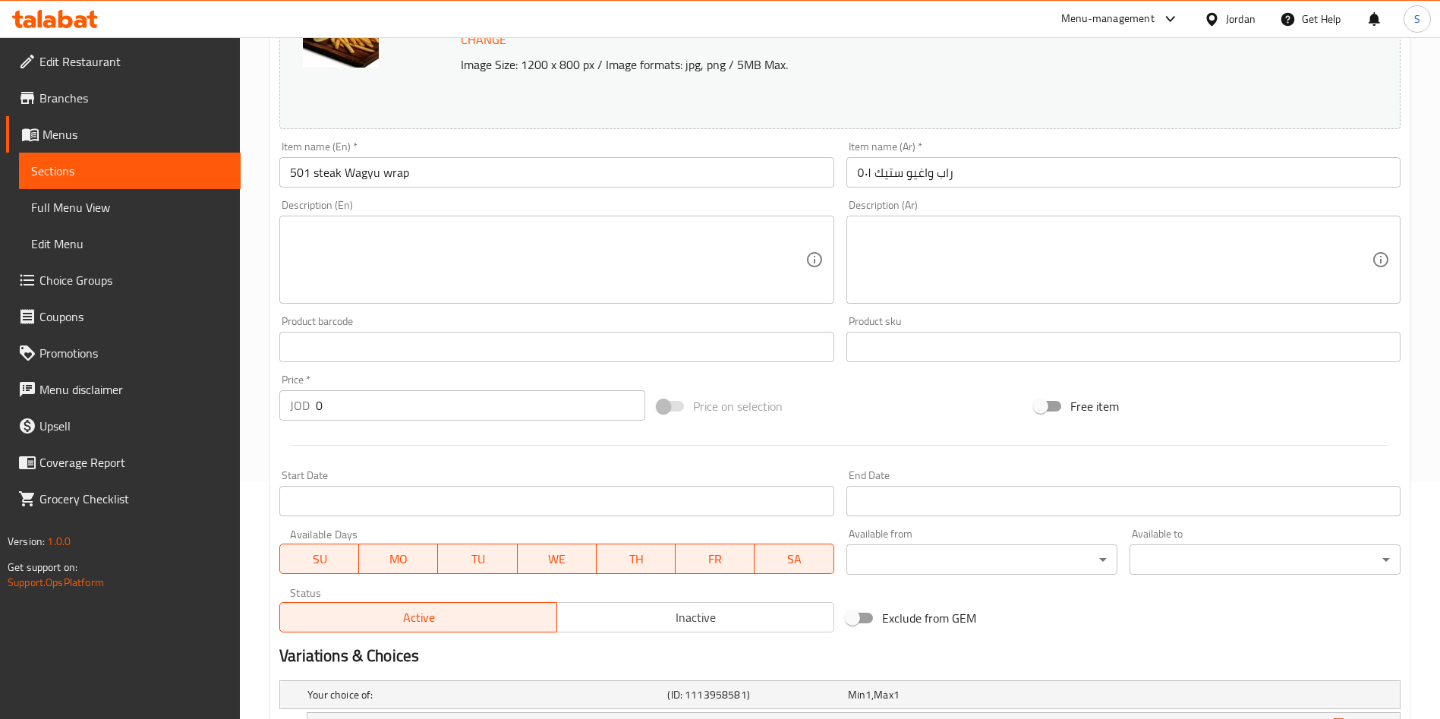
scroll to position [182, 0]
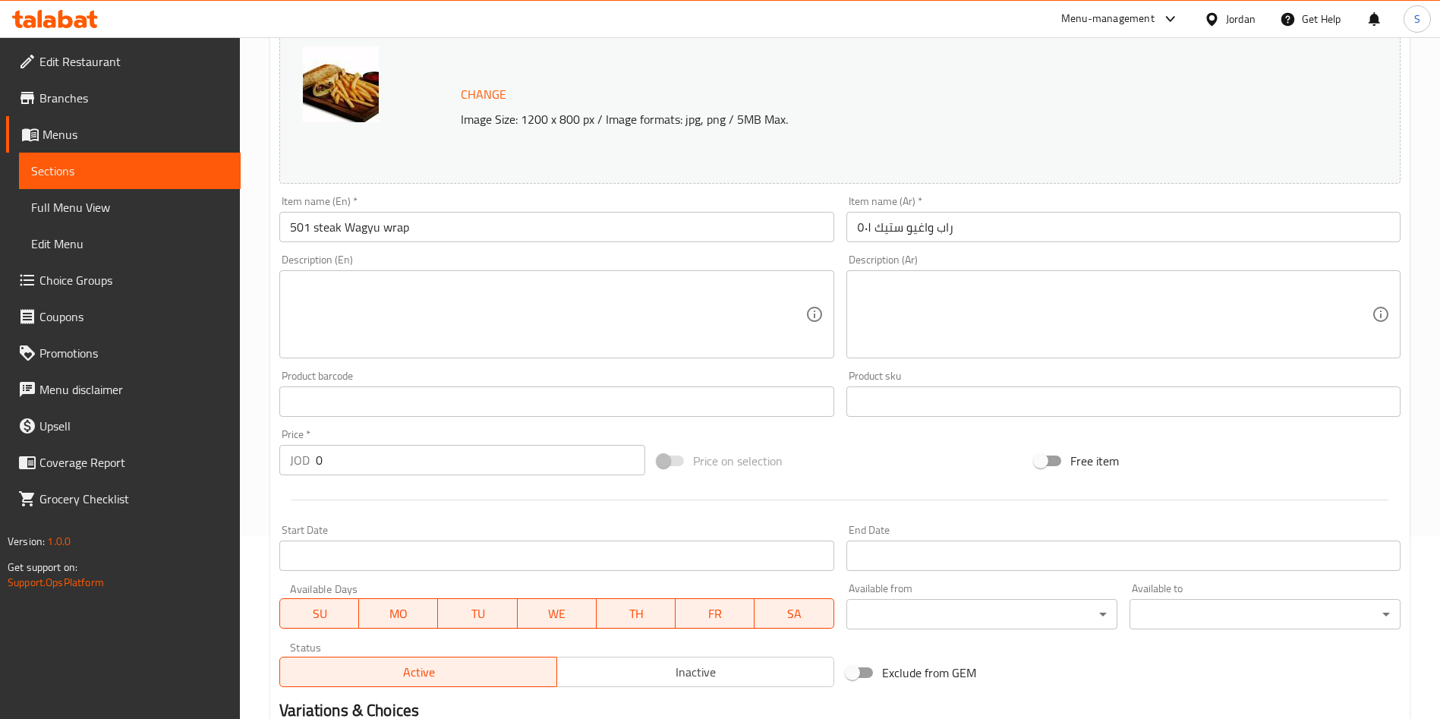
click at [693, 665] on span "Inactive" at bounding box center [695, 672] width 265 height 22
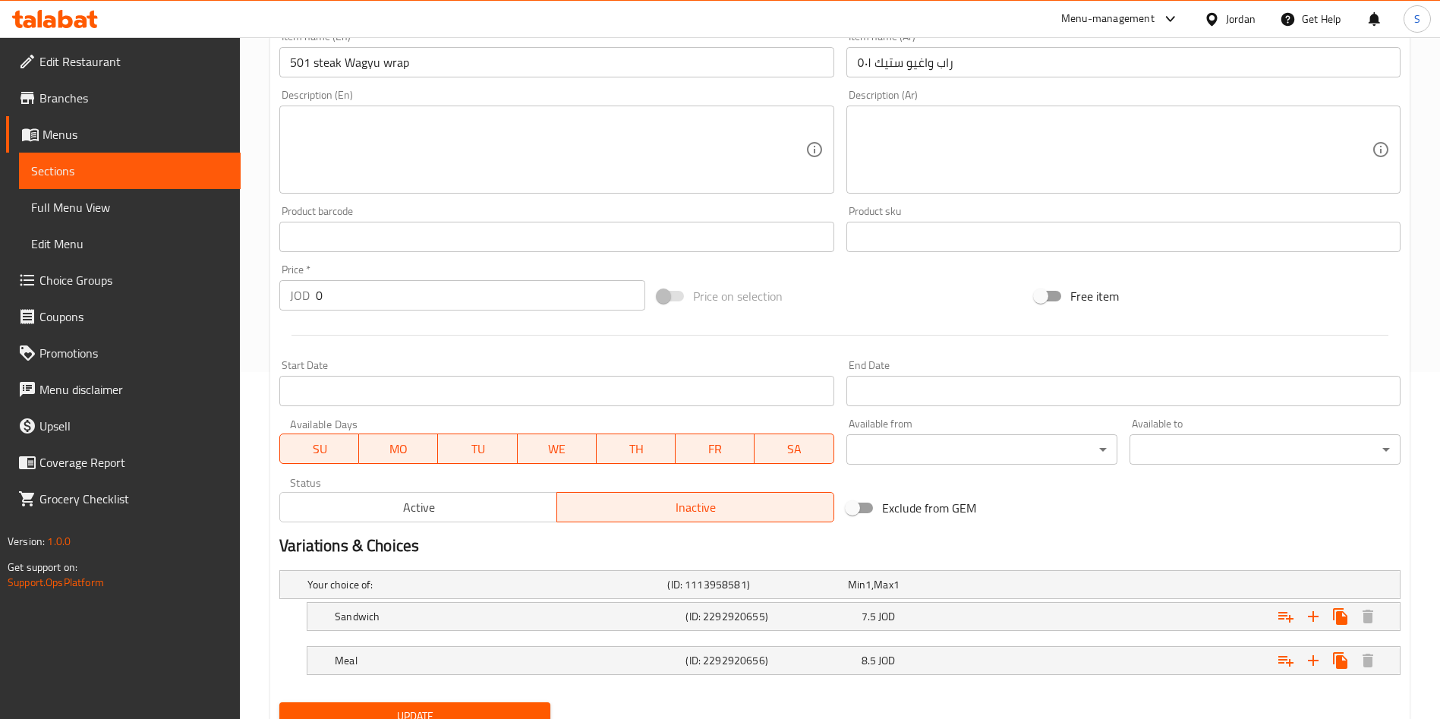
scroll to position [410, 0]
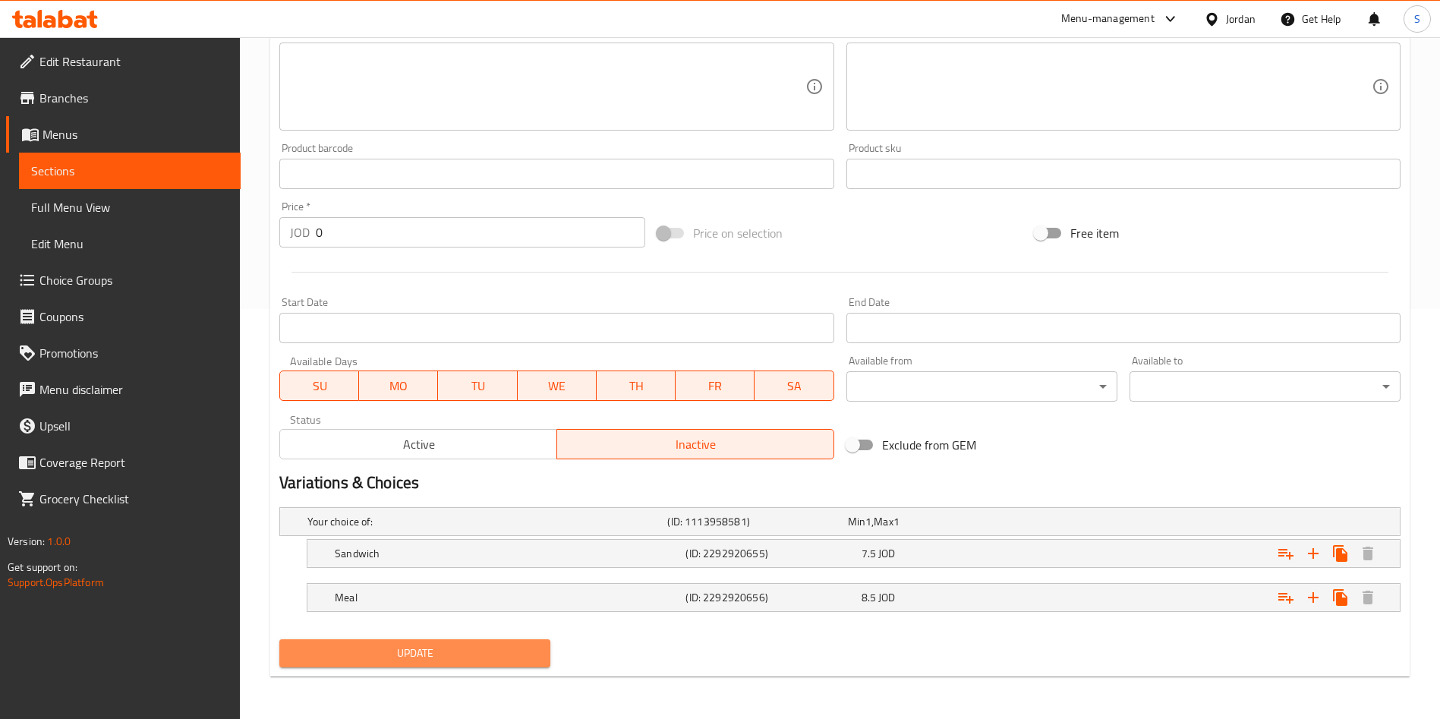
click at [509, 641] on button "Update" at bounding box center [414, 653] width 271 height 28
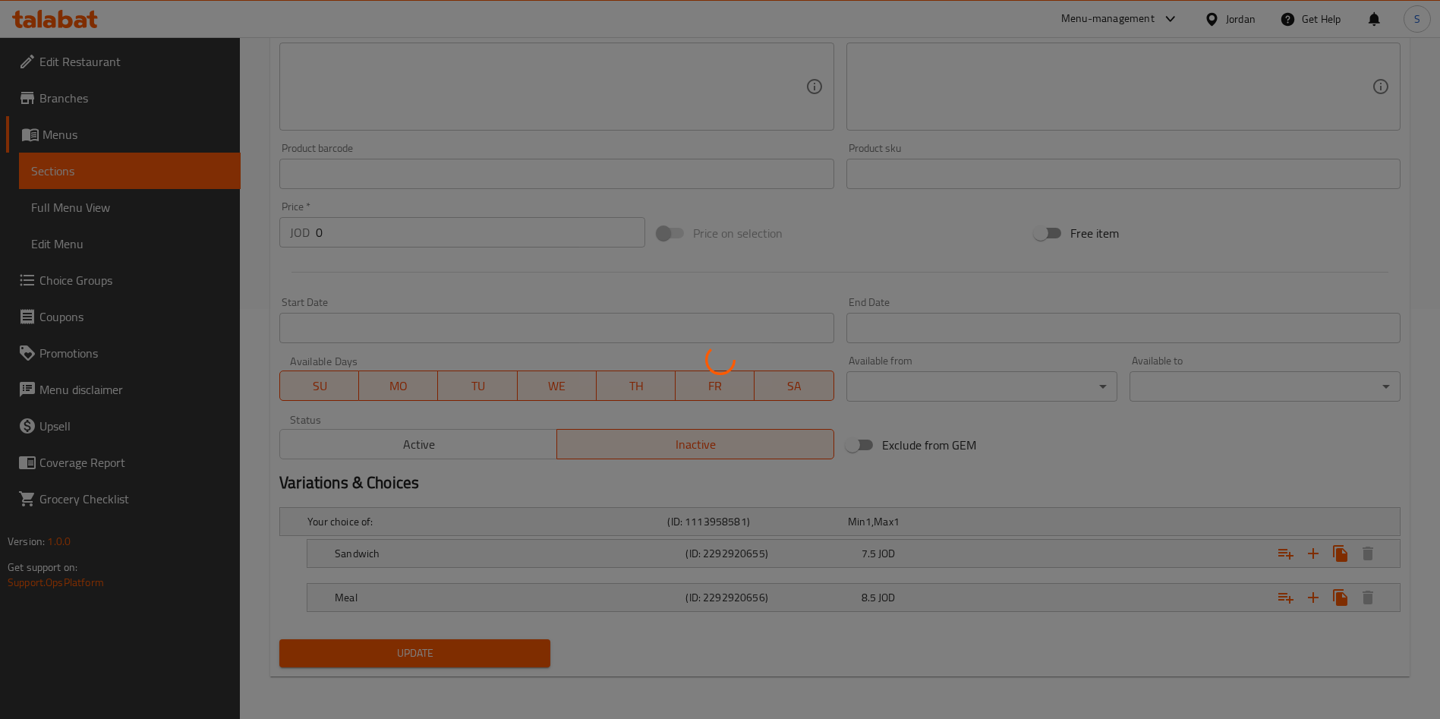
scroll to position [0, 0]
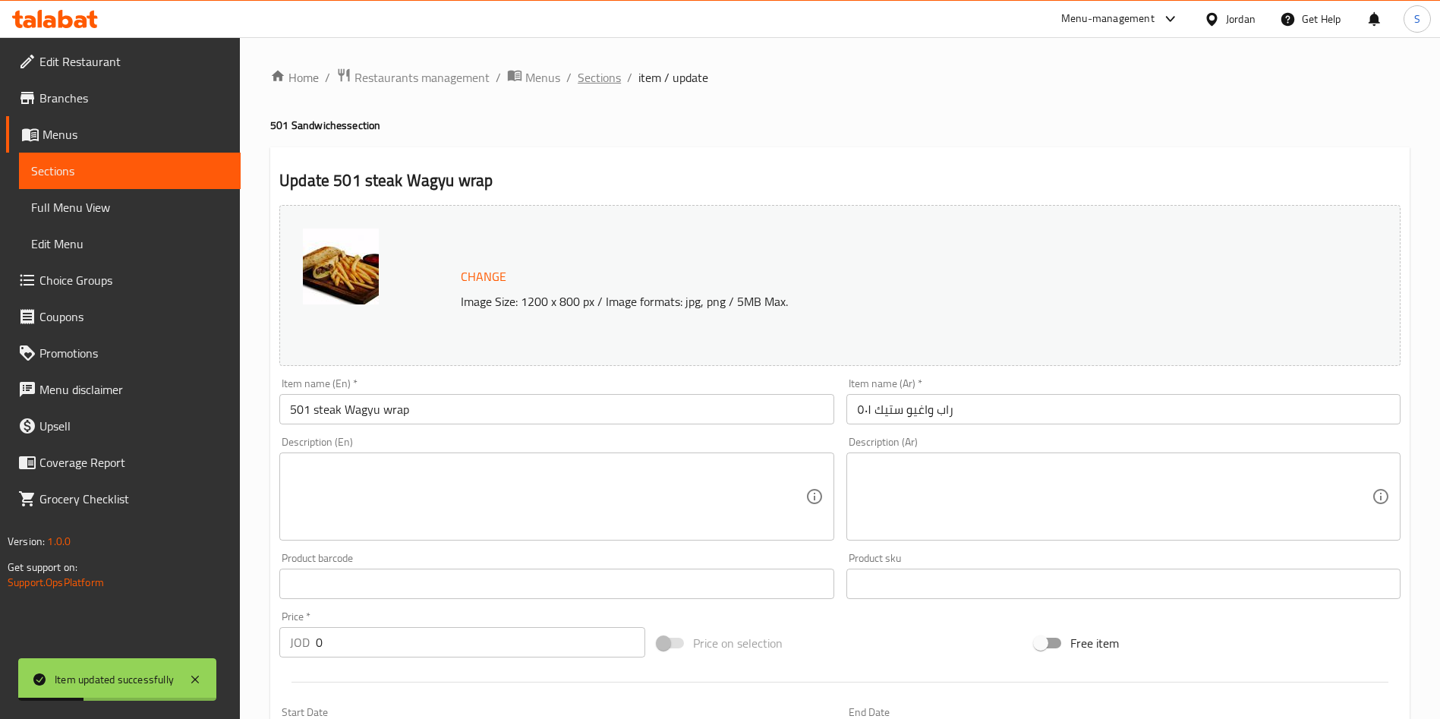
click at [593, 70] on span "Sections" at bounding box center [599, 77] width 43 height 18
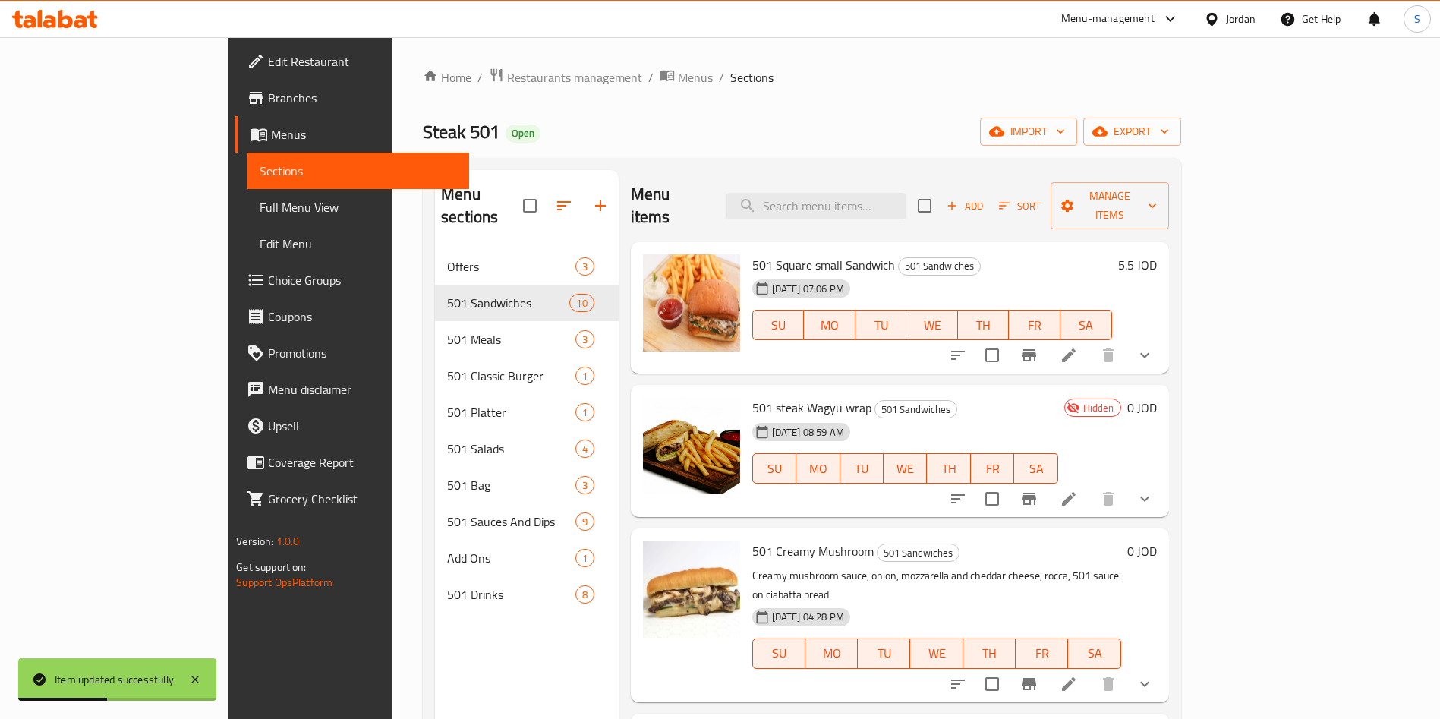
click at [767, 396] on span "501 steak Wagyu wrap" at bounding box center [811, 407] width 119 height 23
copy h6 "501 steak Wagyu wrap"
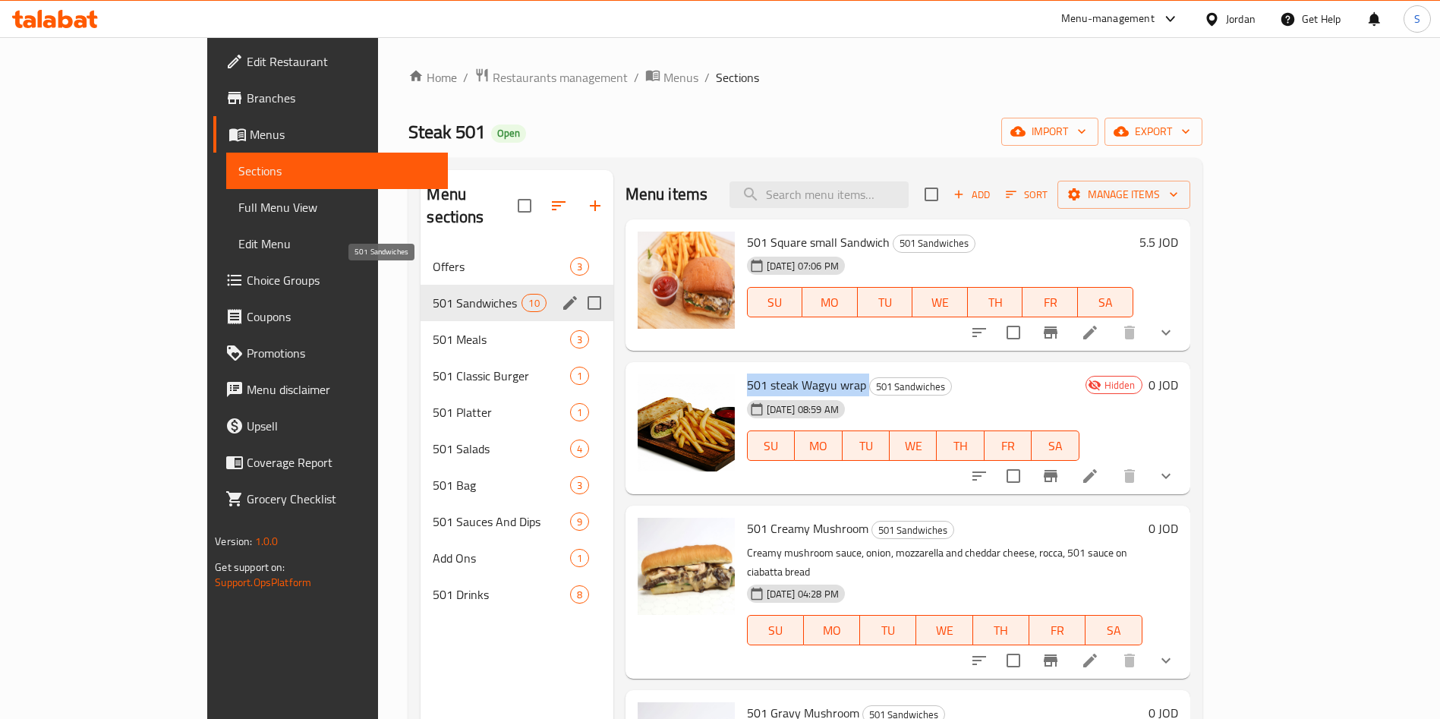
click at [433, 294] on span "501 Sandwiches" at bounding box center [477, 303] width 89 height 18
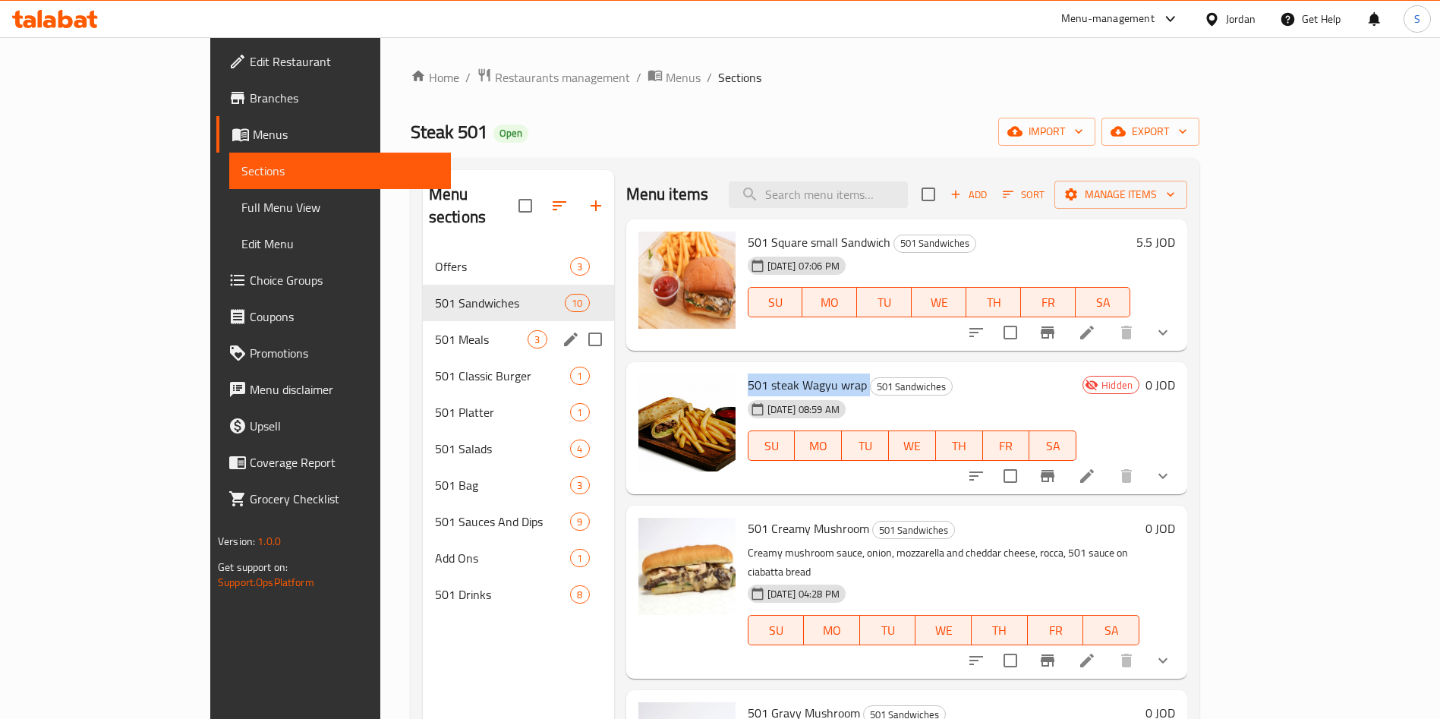
click at [423, 321] on div "501 Meals 3" at bounding box center [518, 339] width 191 height 36
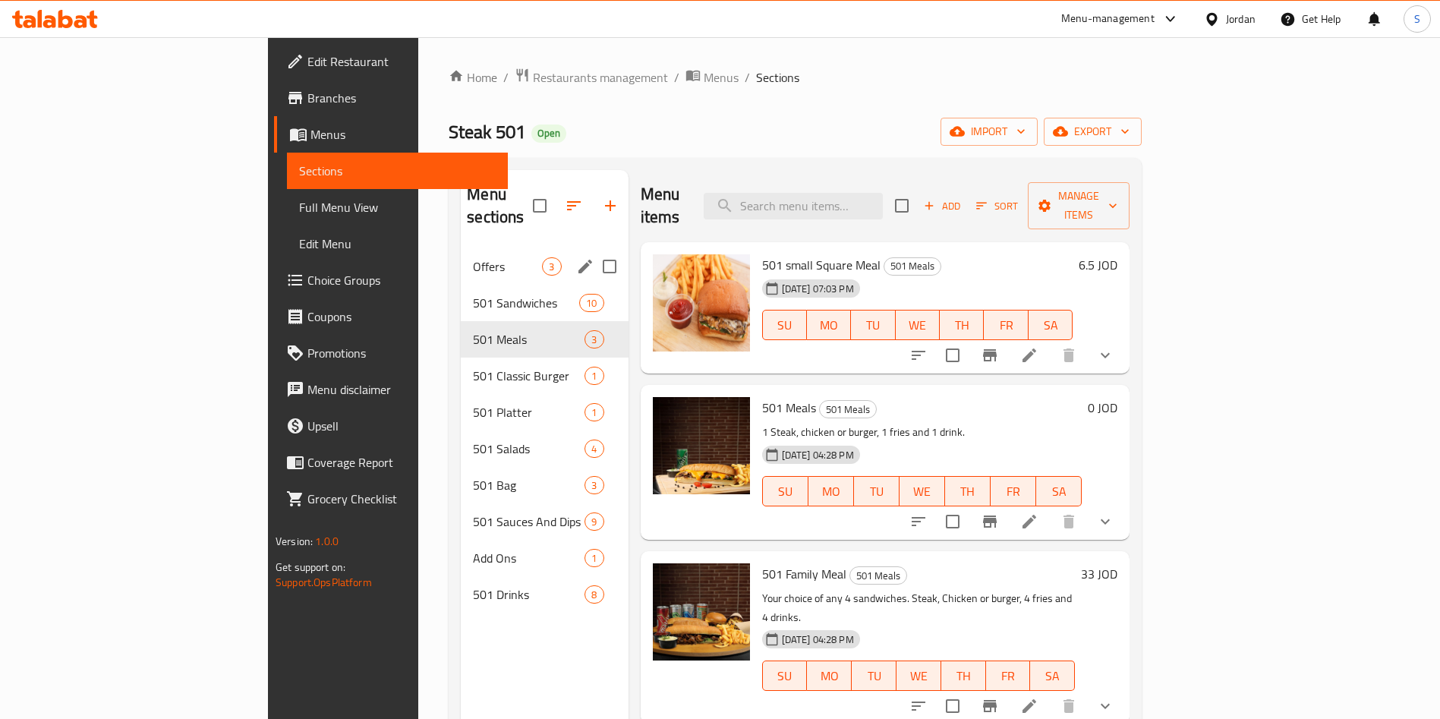
click at [473, 257] on span "Offers" at bounding box center [507, 266] width 69 height 18
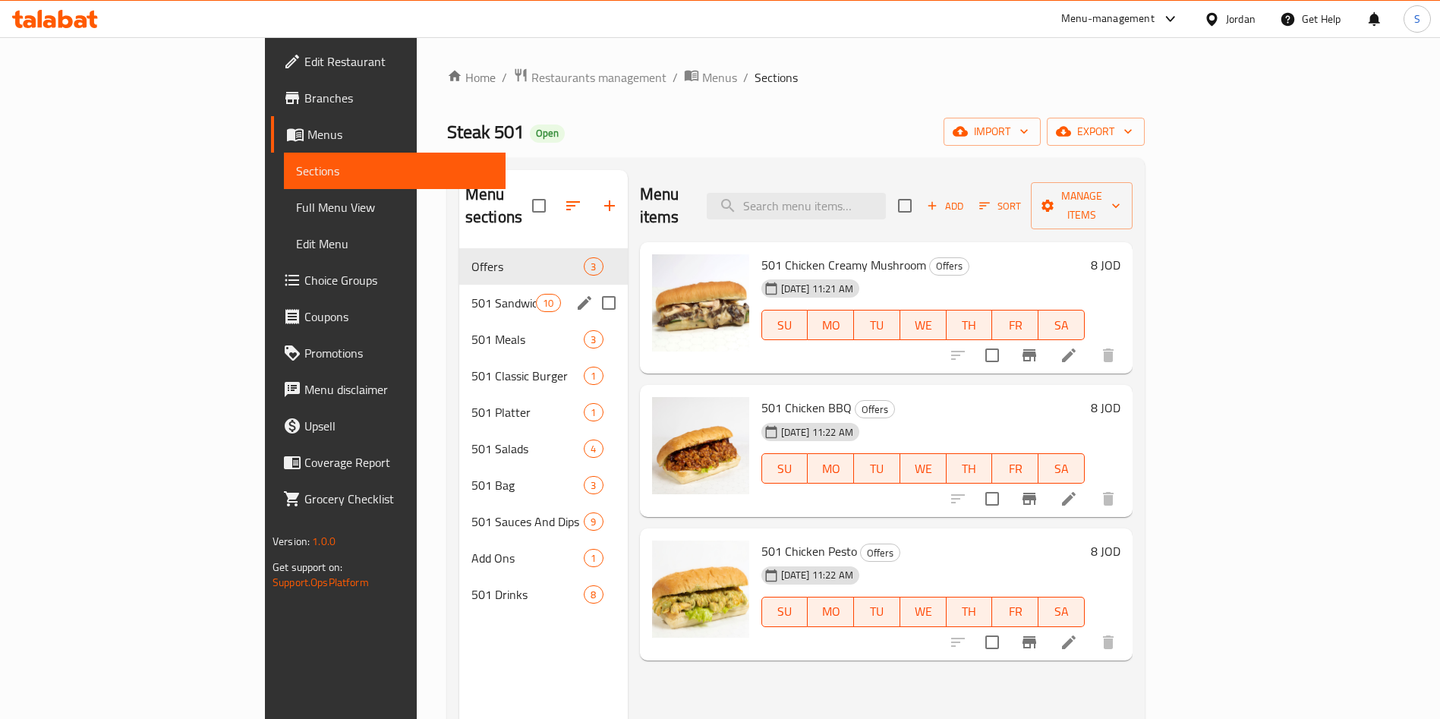
click at [459, 292] on div "501 Sandwiches 10" at bounding box center [543, 303] width 169 height 36
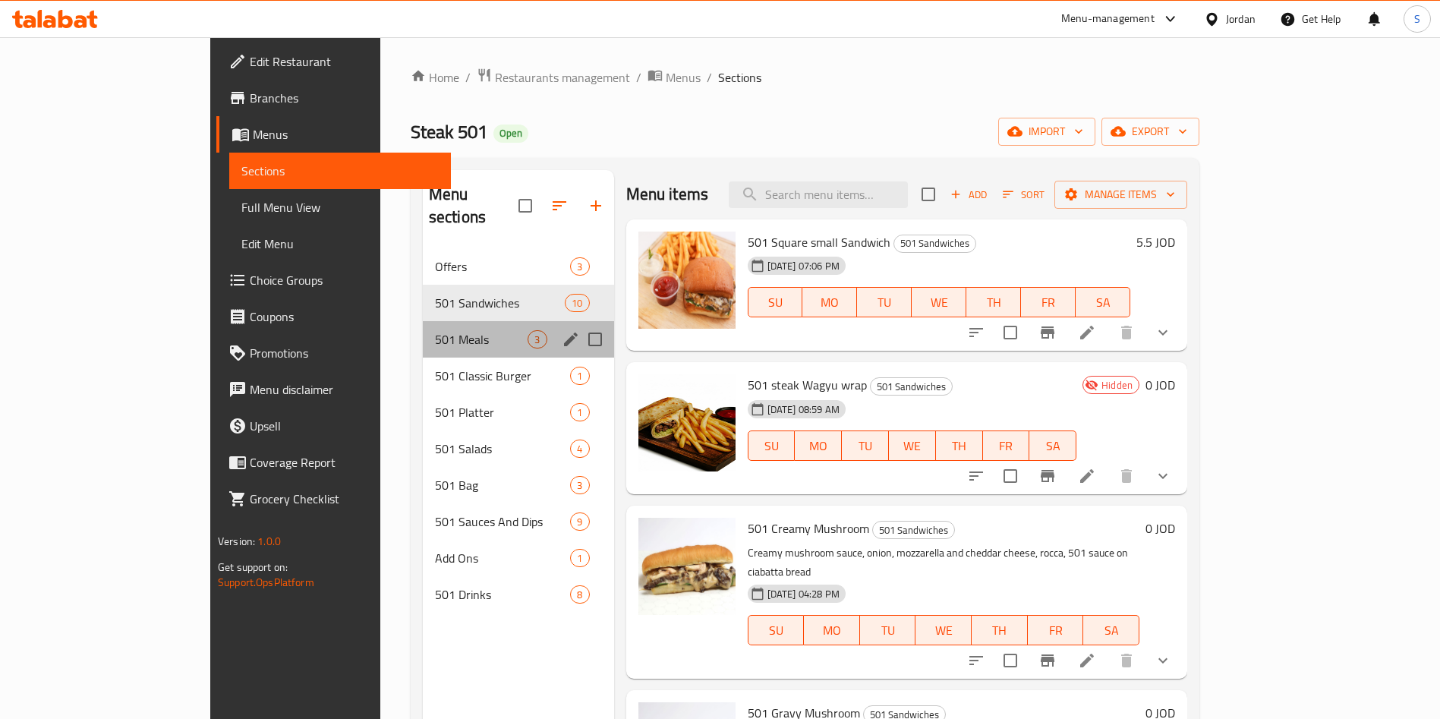
click at [423, 326] on div "501 Meals 3" at bounding box center [518, 339] width 191 height 36
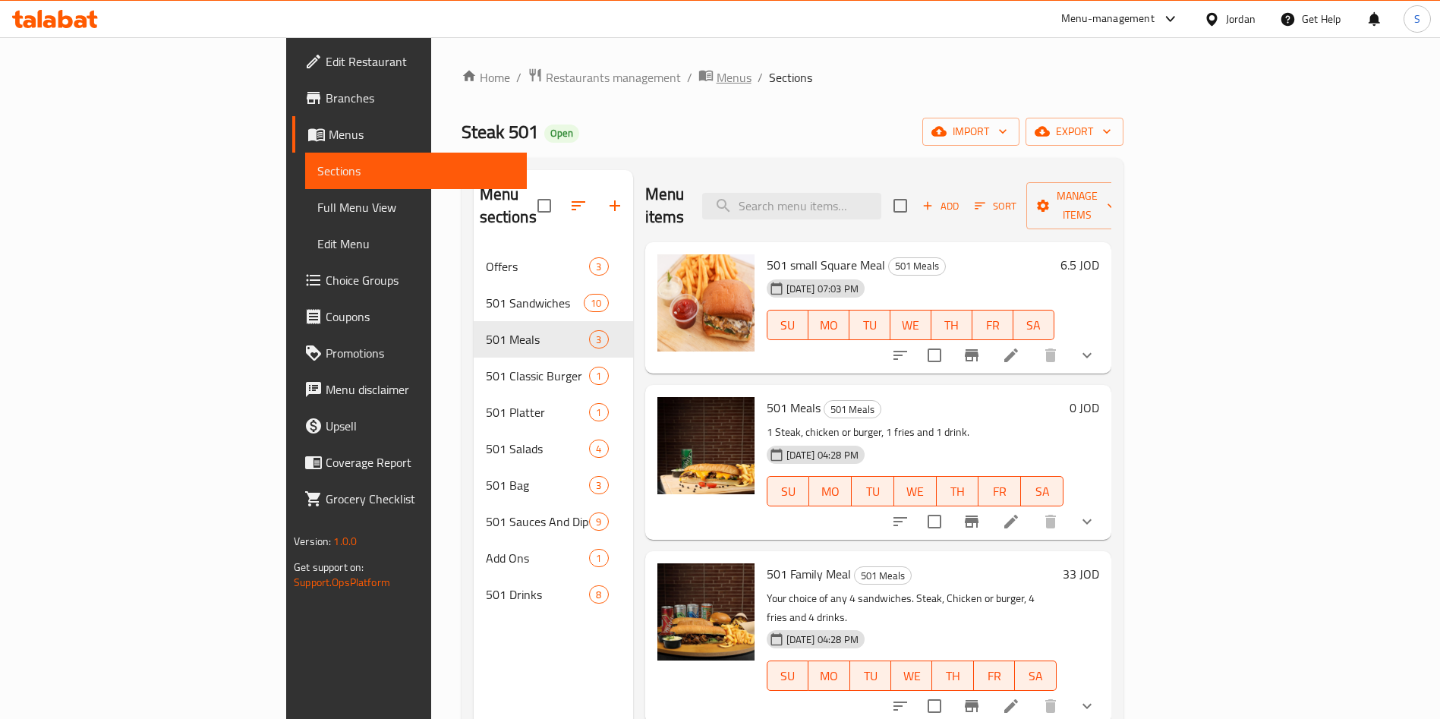
click at [717, 80] on span "Menus" at bounding box center [734, 77] width 35 height 18
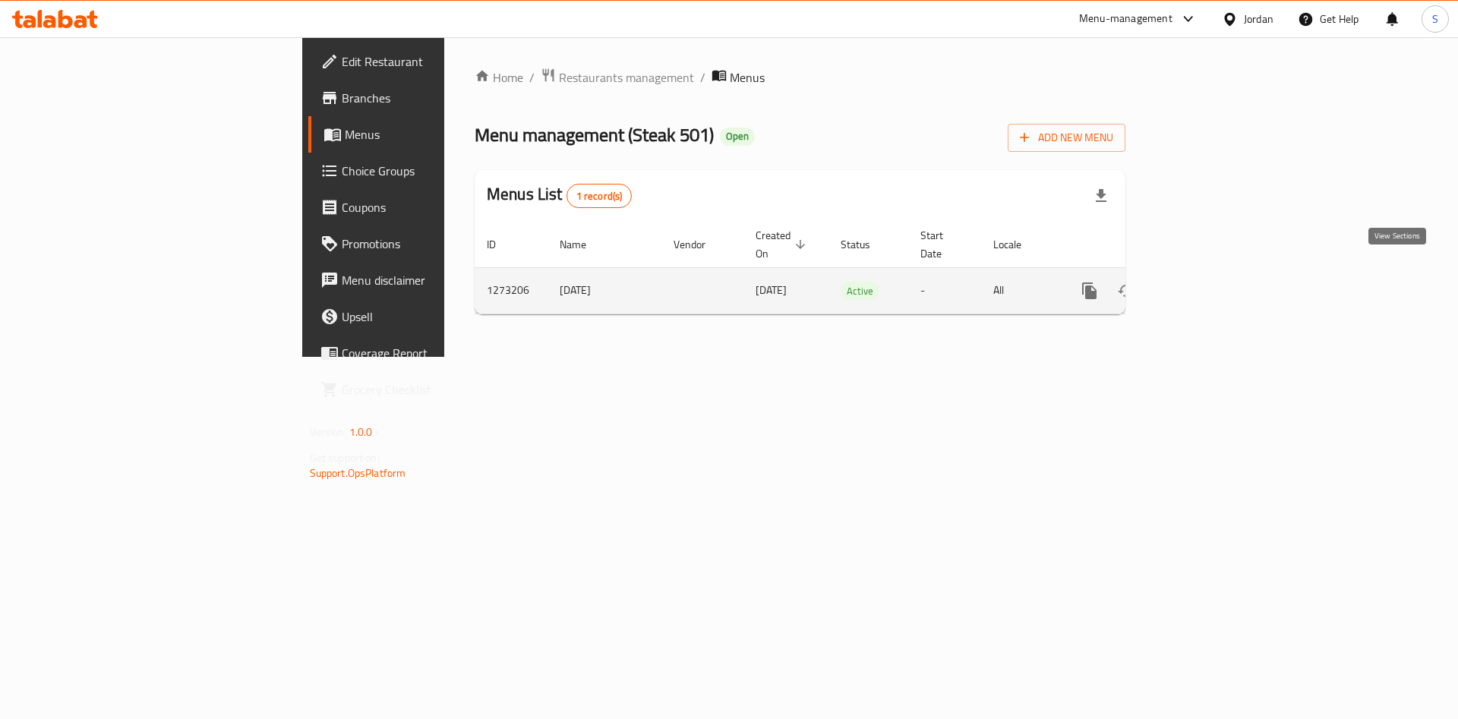
click at [1208, 282] on icon "enhanced table" at bounding box center [1199, 291] width 18 height 18
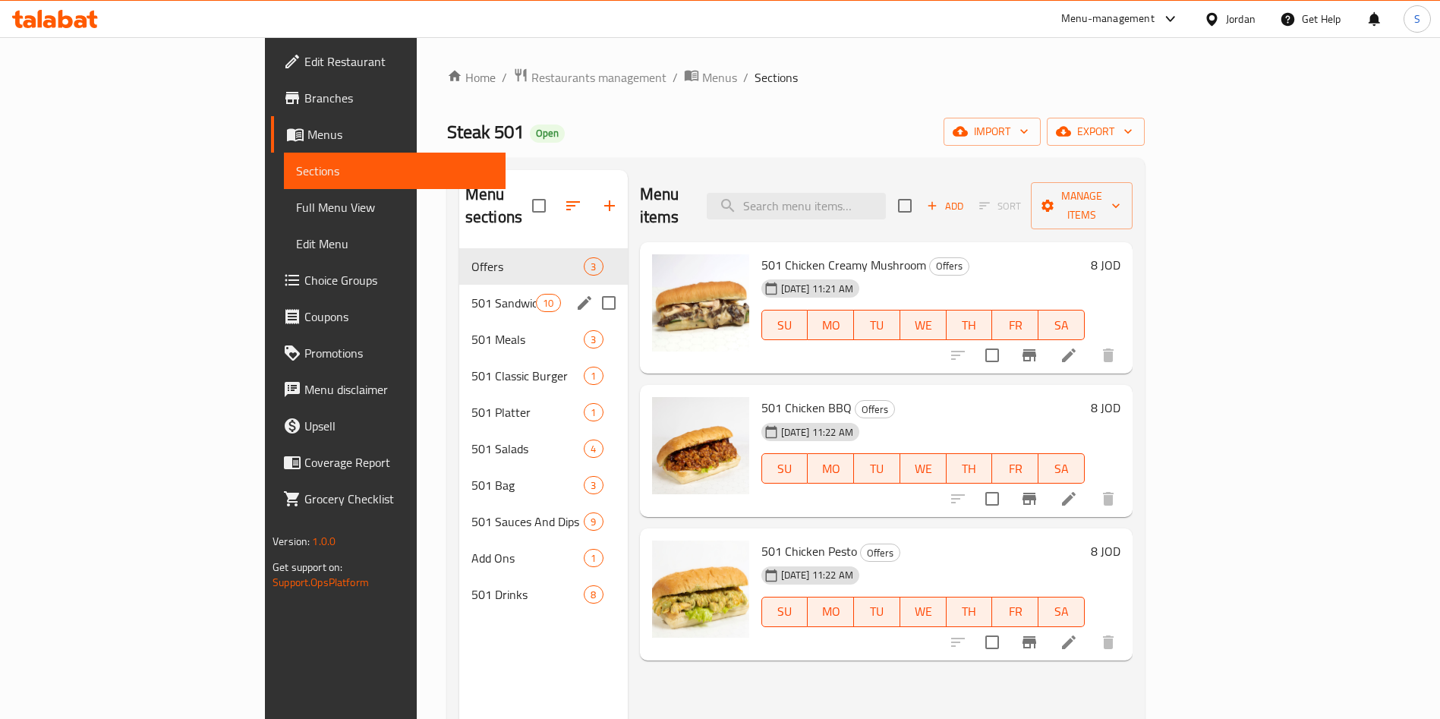
click at [459, 289] on div "501 Sandwiches 10" at bounding box center [543, 303] width 169 height 36
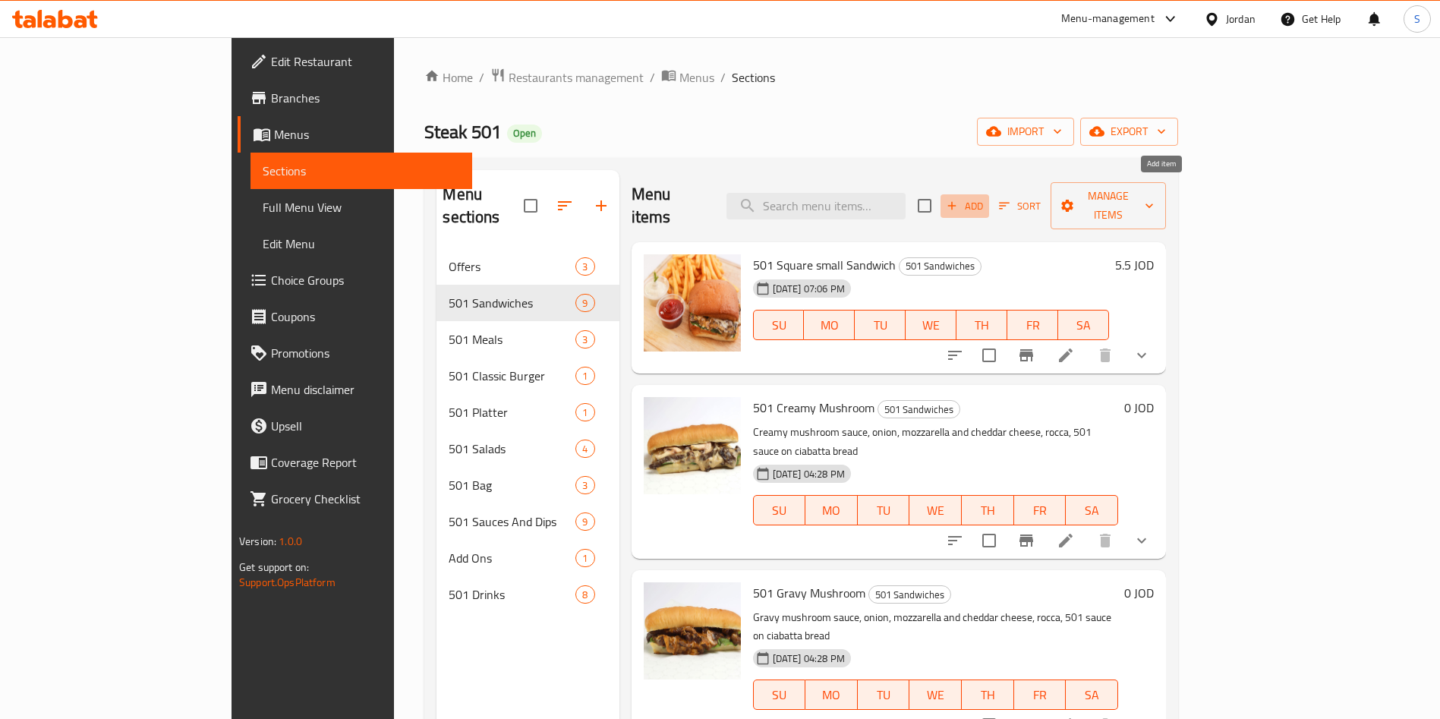
click at [959, 199] on icon "button" at bounding box center [952, 206] width 14 height 14
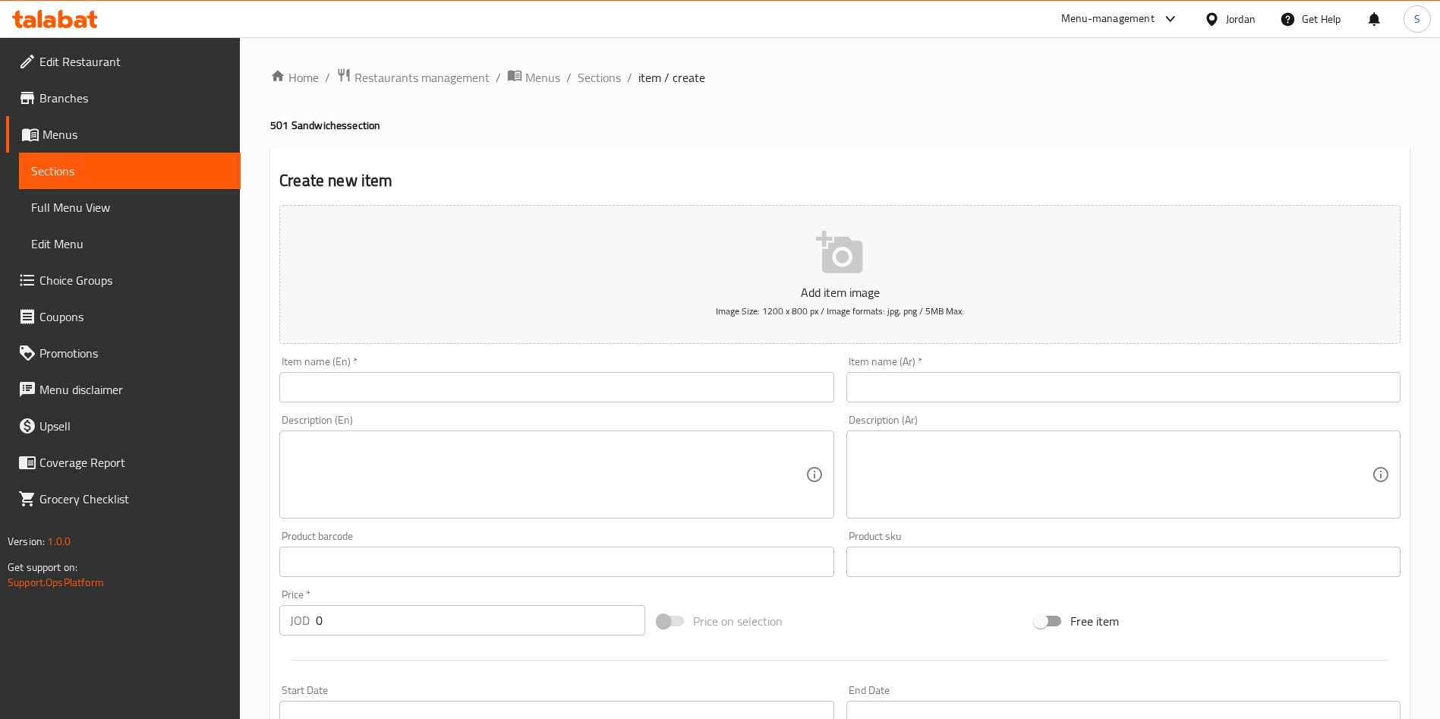
click at [957, 396] on input "text" at bounding box center [1123, 387] width 554 height 30
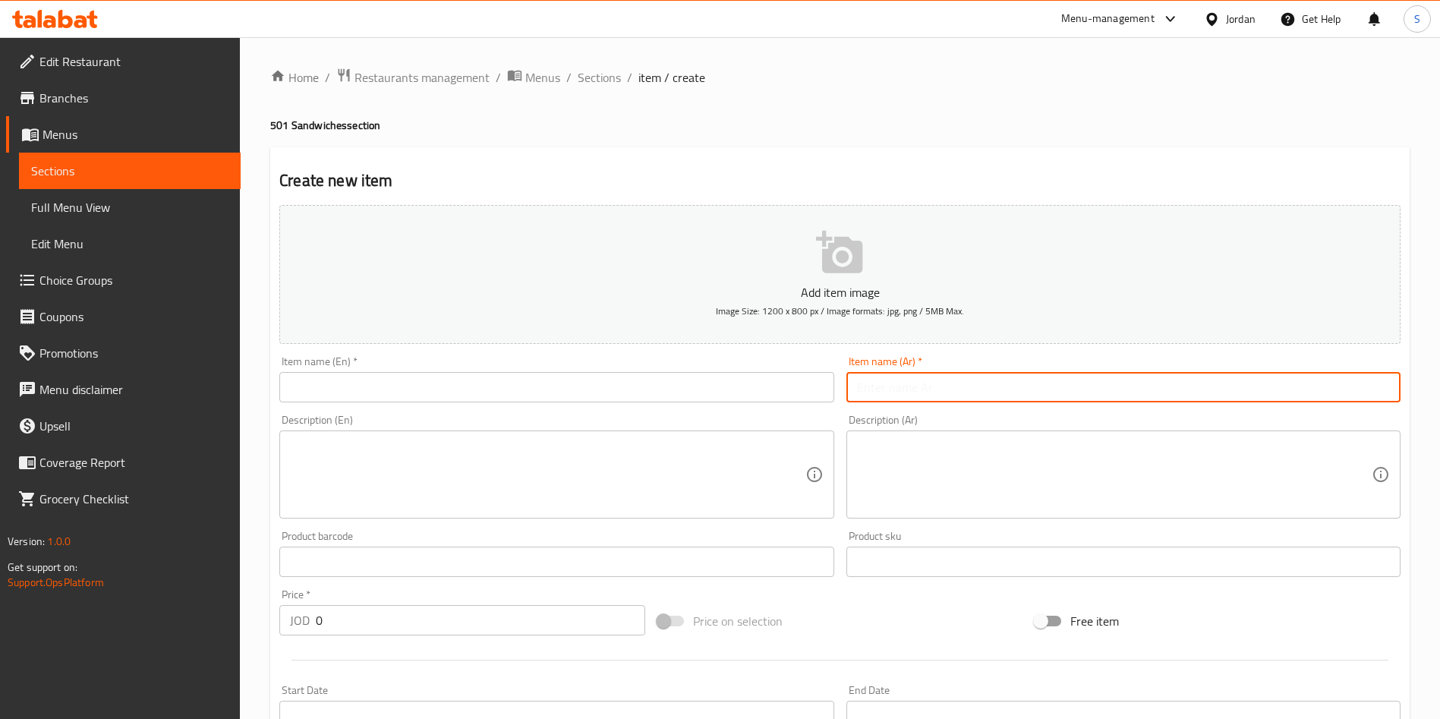
paste input "واغيو ستيك ٥٠١"
type input "واغيو ستيك ٥٠١"
click at [604, 385] on input "text" at bounding box center [556, 387] width 554 height 30
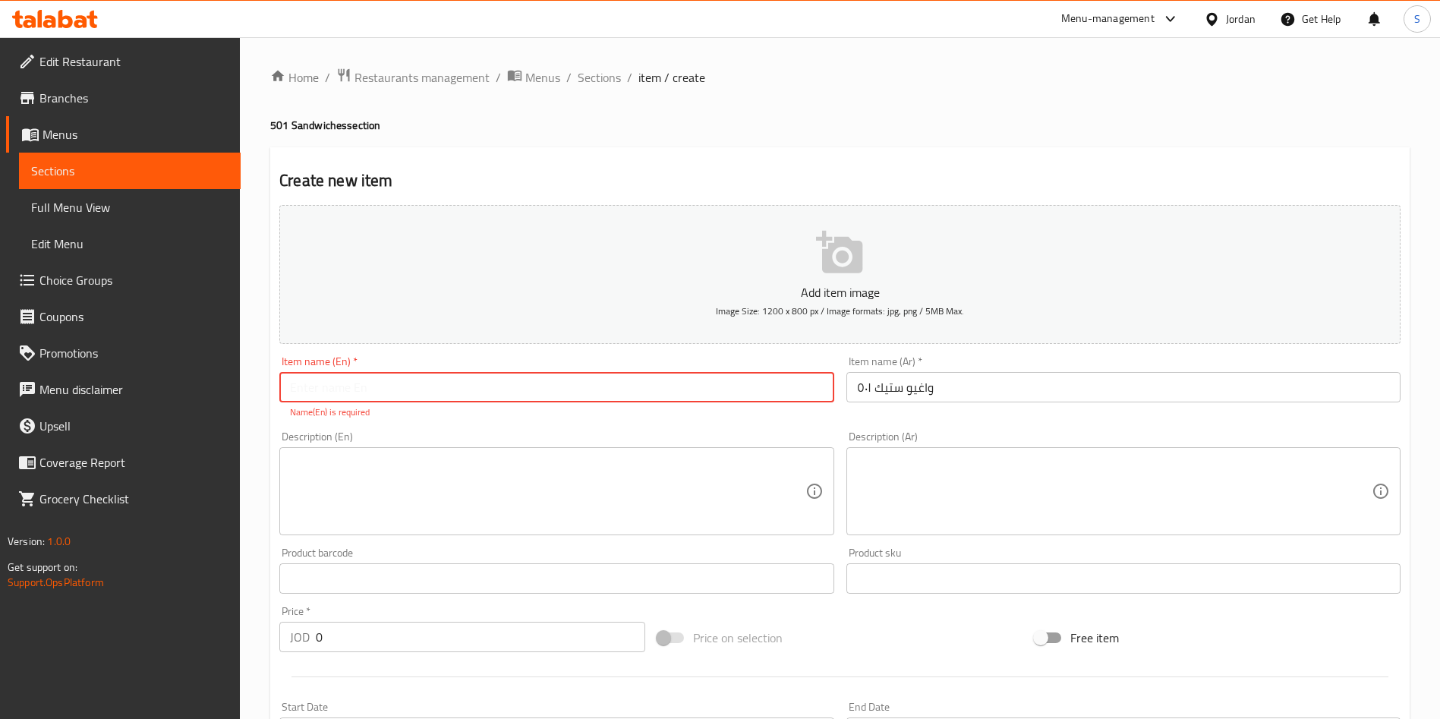
paste input "501 Wagyu Wrap"
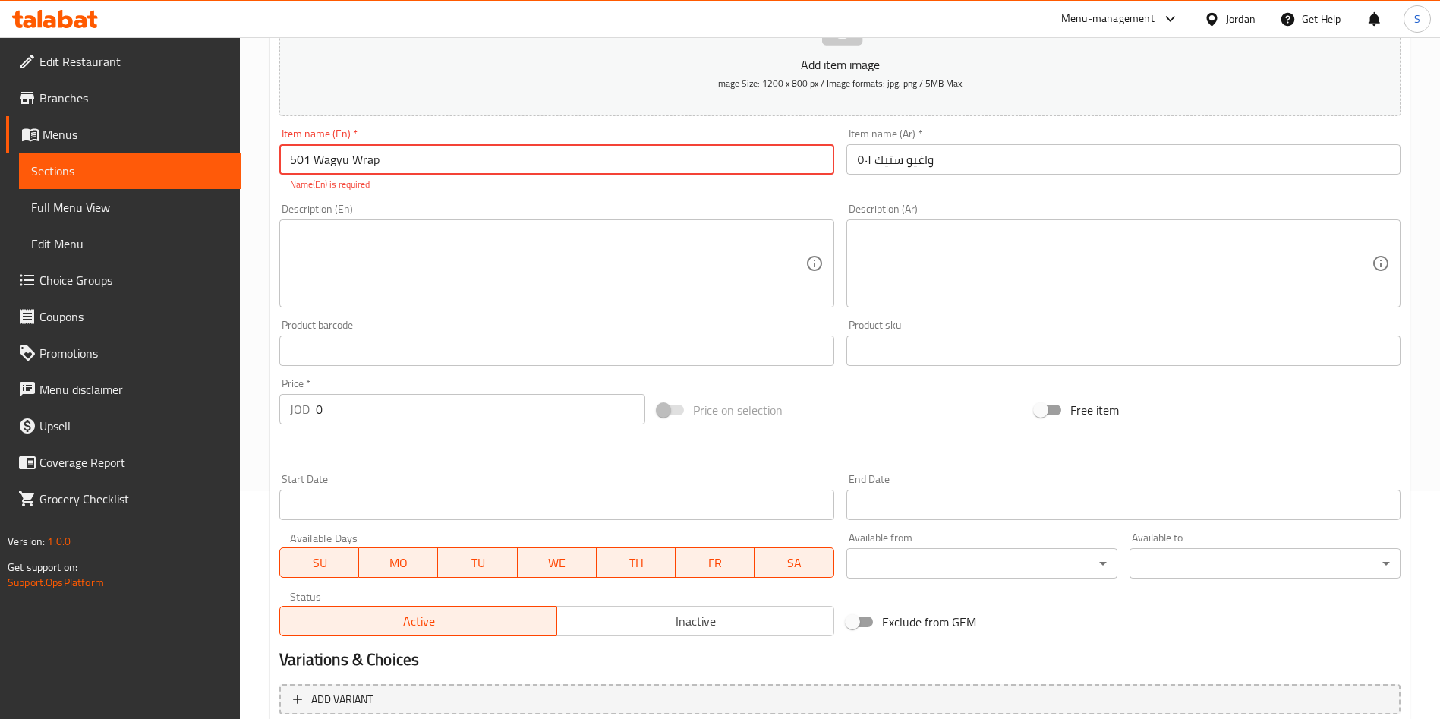
type input "501 Wagyu Wrap"
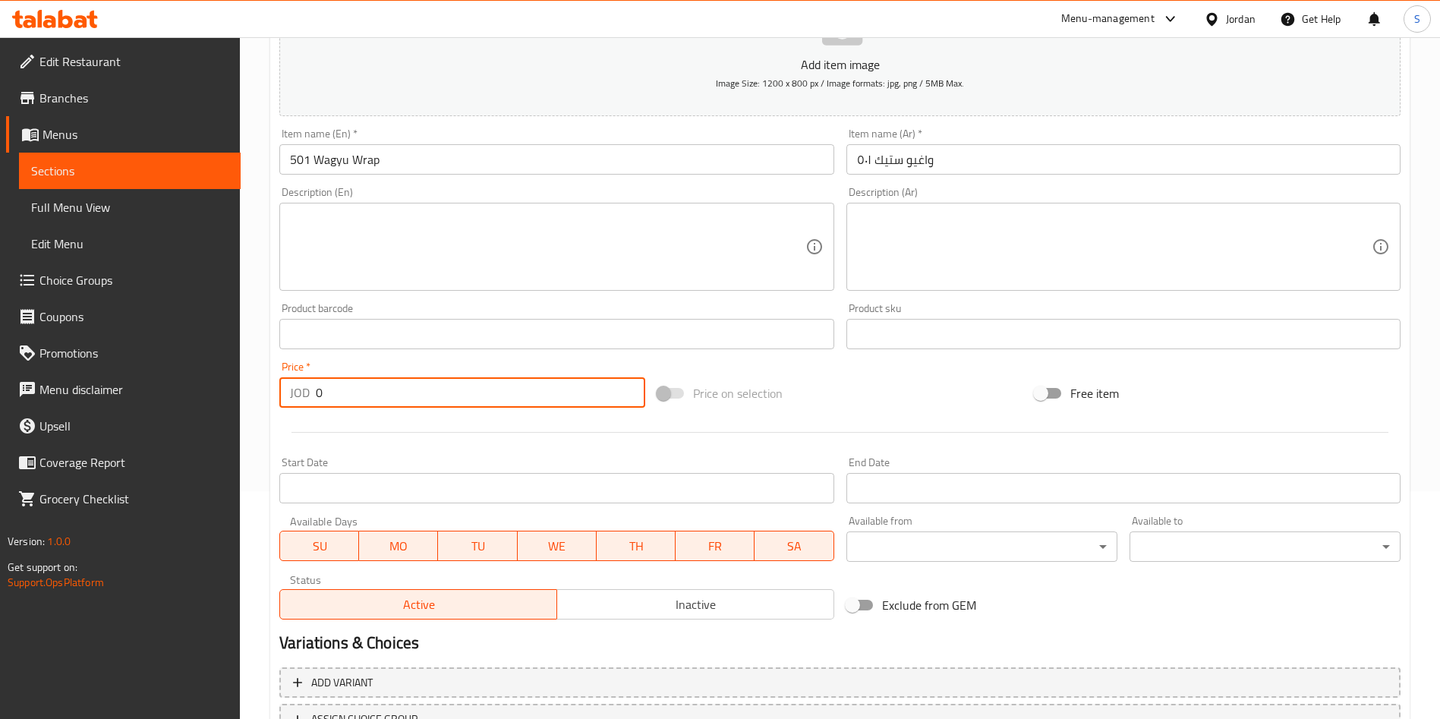
drag, startPoint x: 338, startPoint y: 399, endPoint x: 294, endPoint y: 402, distance: 44.2
click at [294, 402] on div "JOD 0 Price *" at bounding box center [462, 392] width 366 height 30
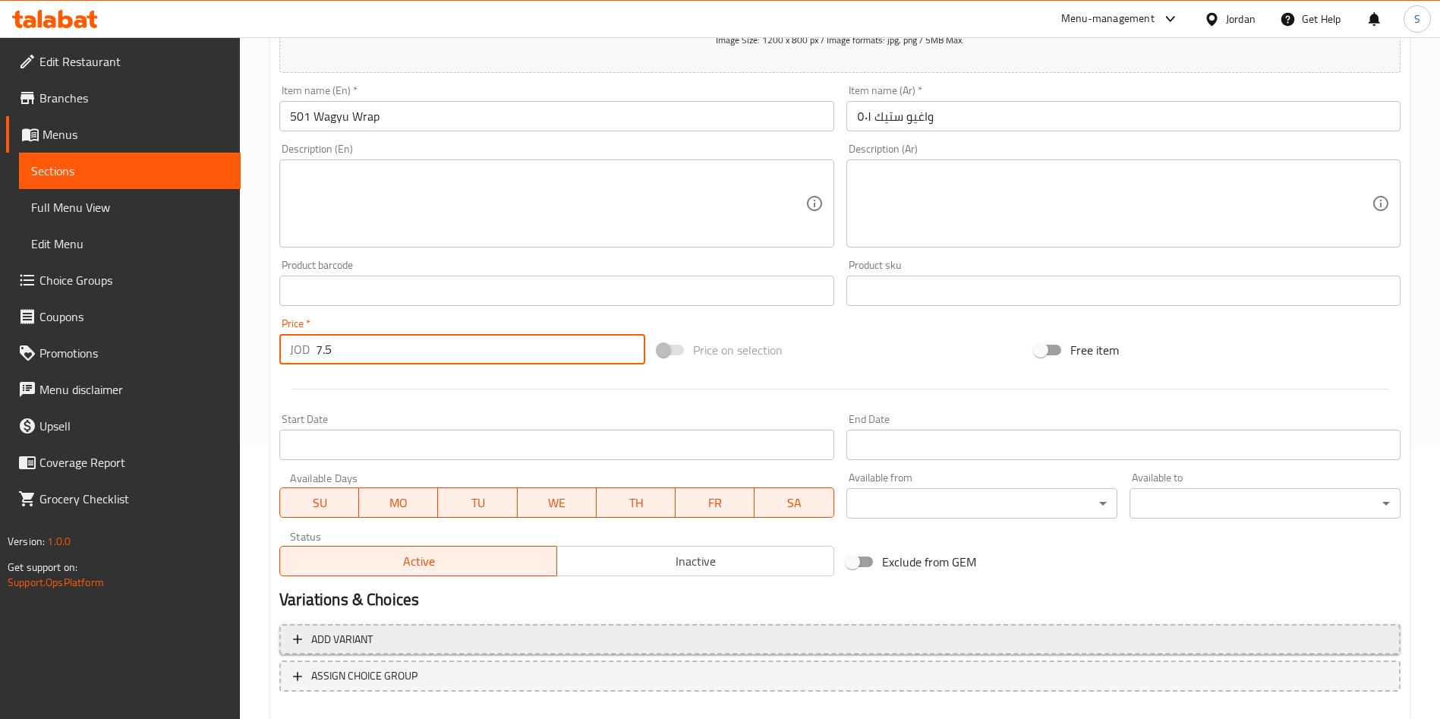
scroll to position [354, 0]
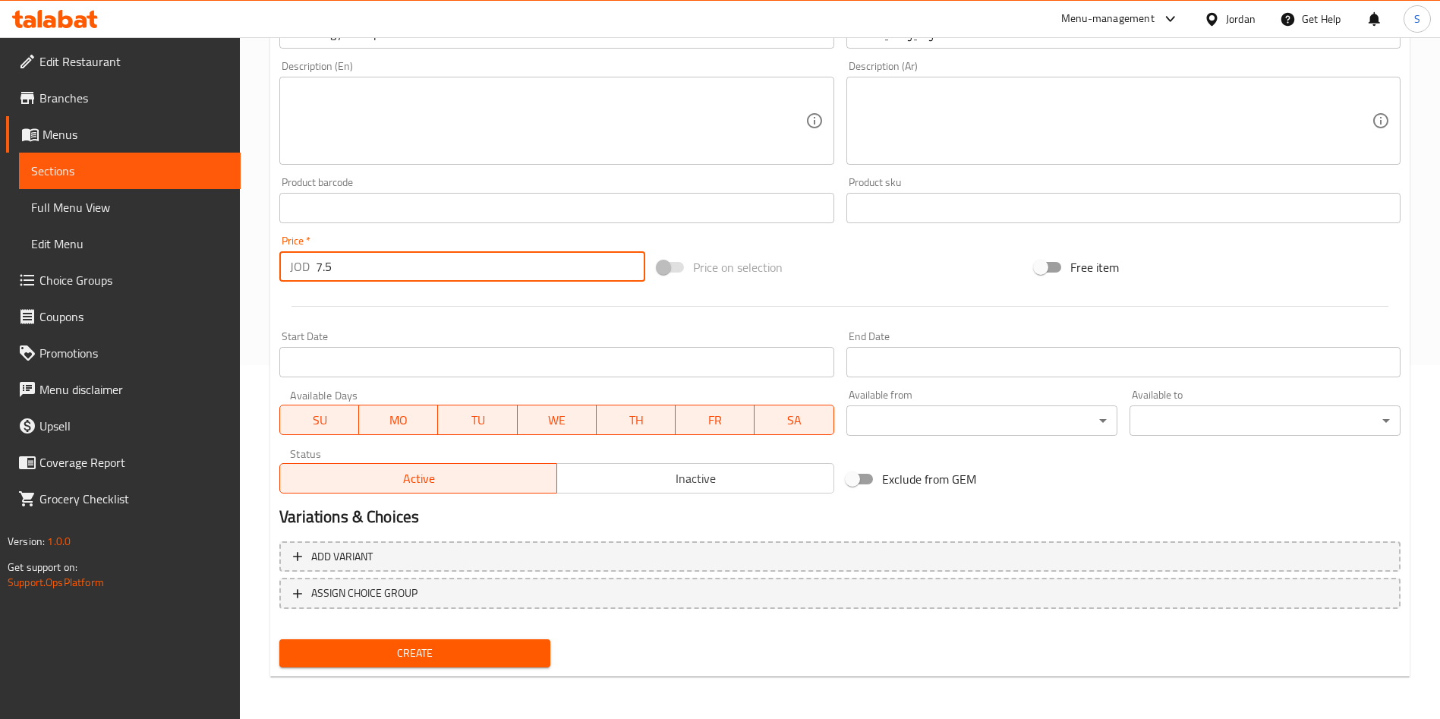
type input "7.5"
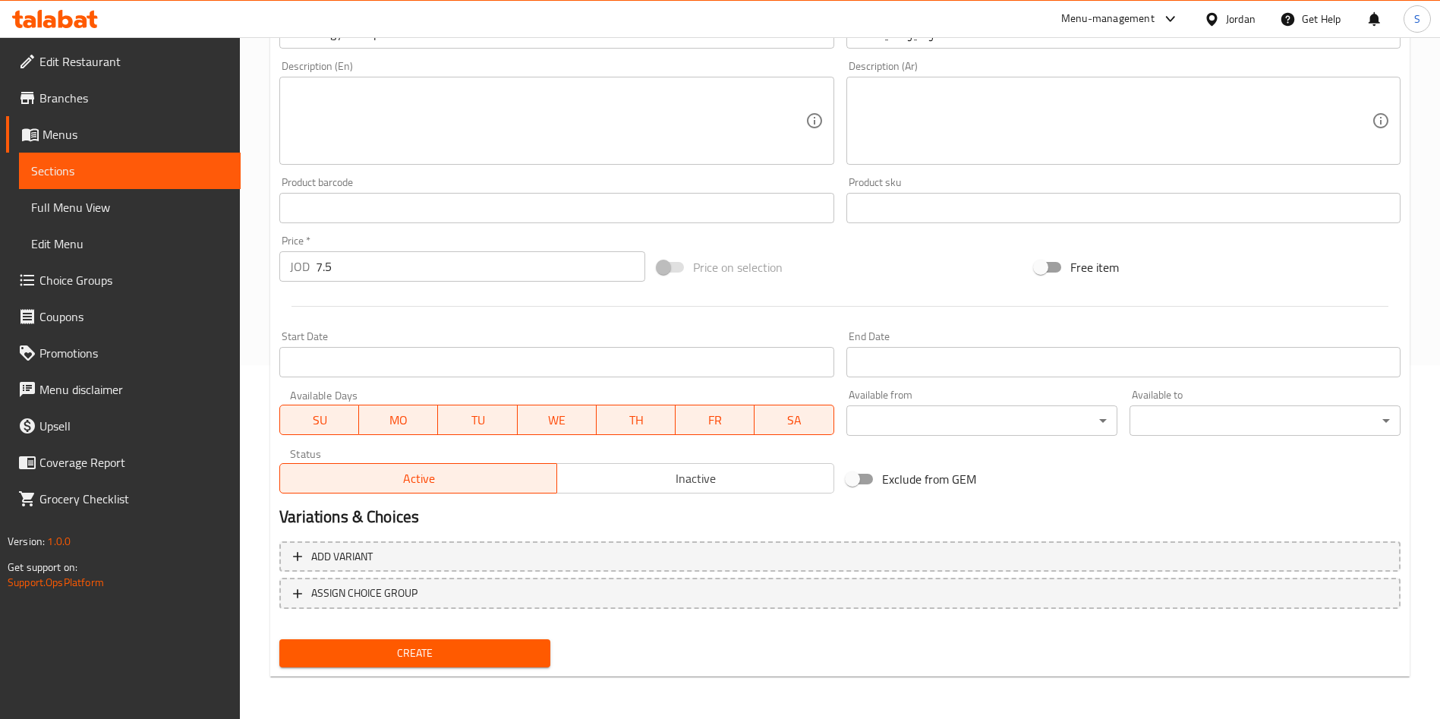
click at [446, 623] on nav at bounding box center [839, 621] width 1121 height 12
click at [452, 635] on div "Create" at bounding box center [414, 653] width 283 height 40
click at [465, 653] on span "Create" at bounding box center [415, 653] width 247 height 19
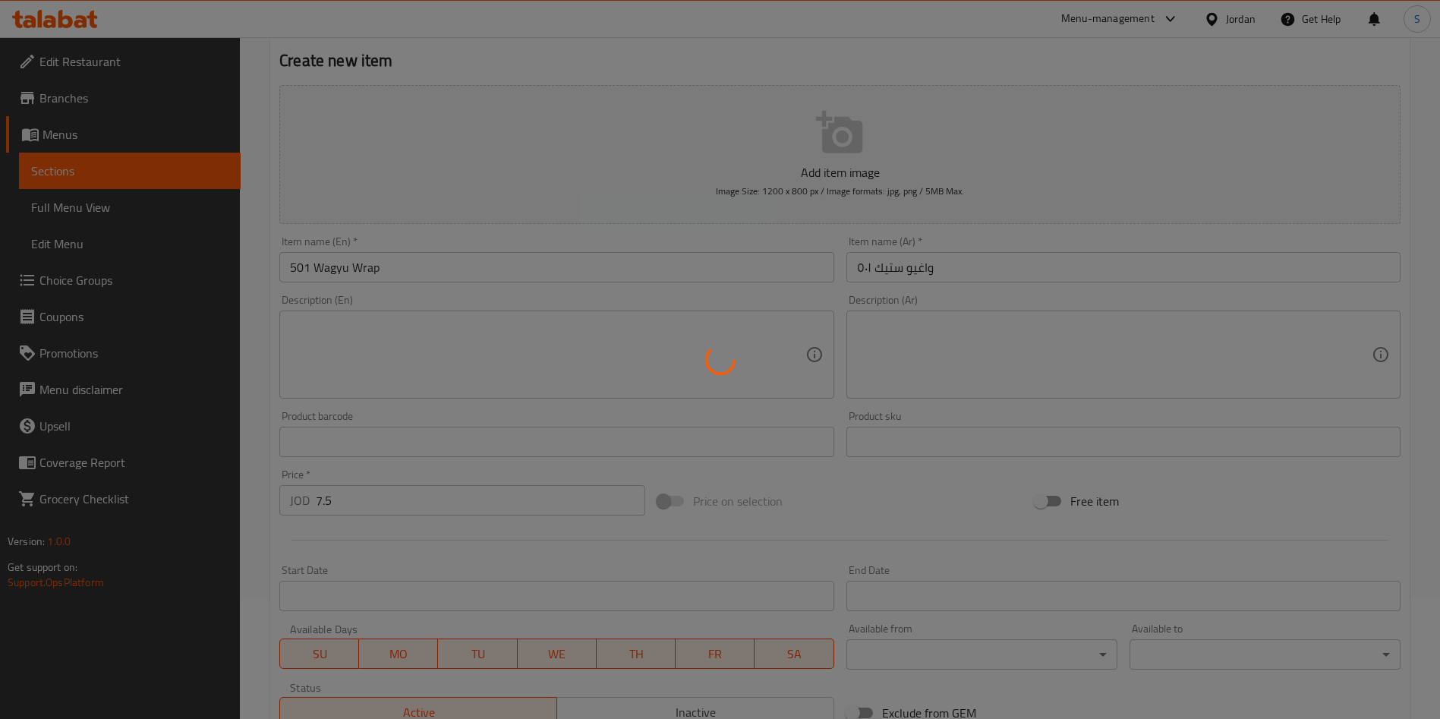
scroll to position [0, 0]
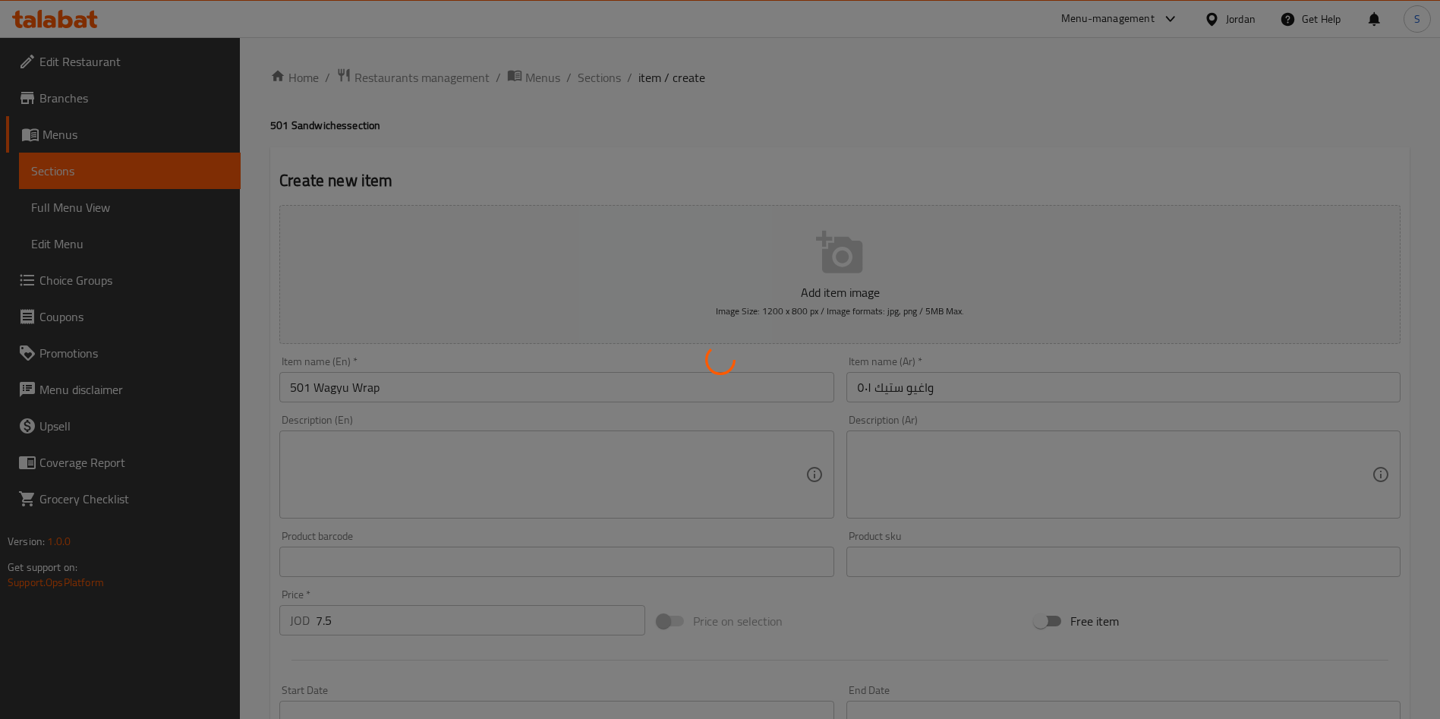
type input "0"
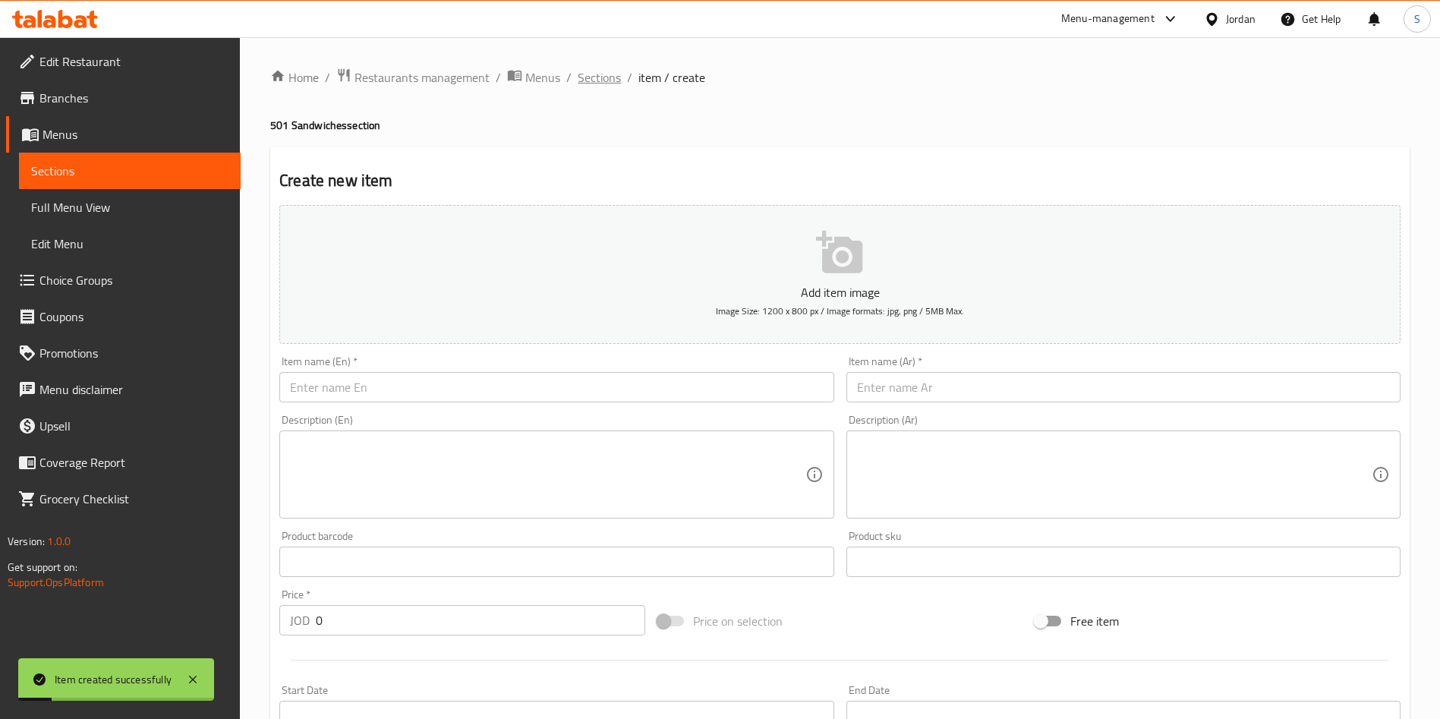
click at [595, 71] on span "Sections" at bounding box center [599, 77] width 43 height 18
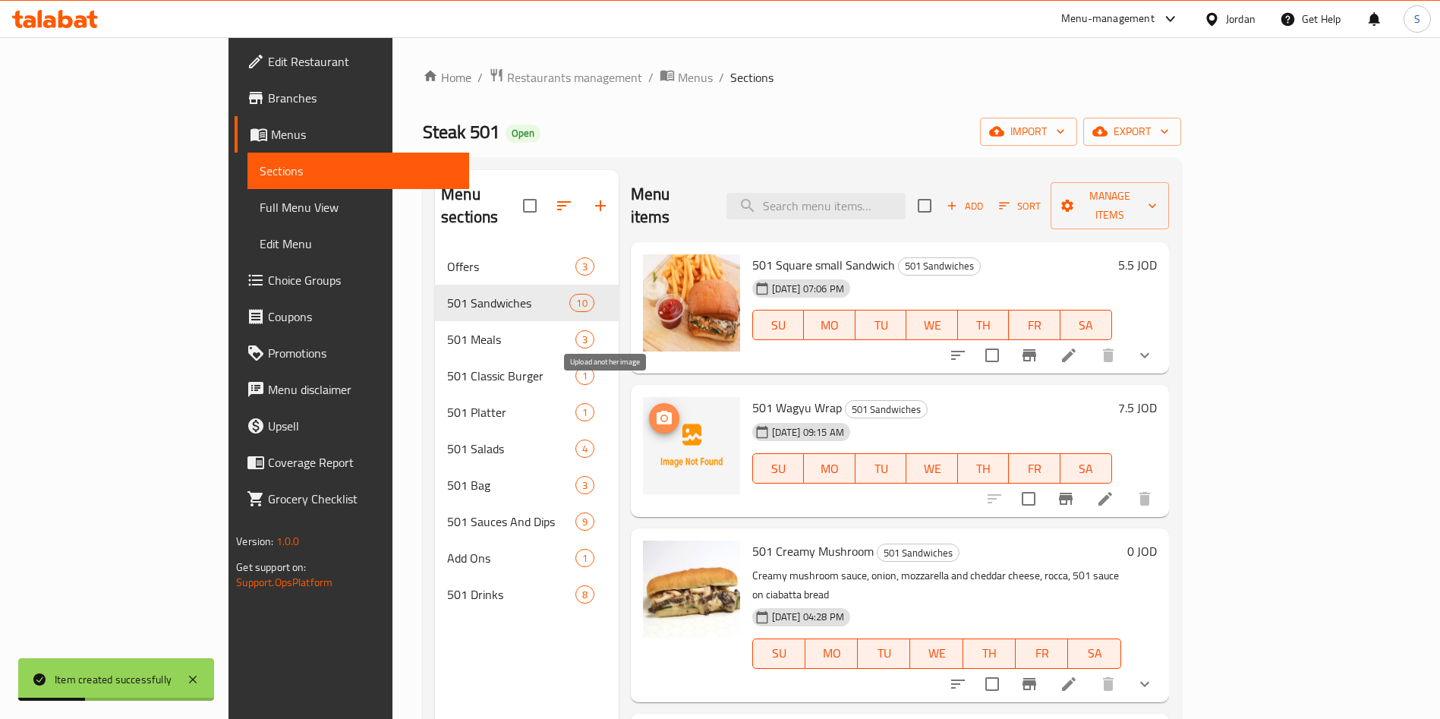
click at [657, 411] on icon "upload picture" at bounding box center [664, 418] width 15 height 14
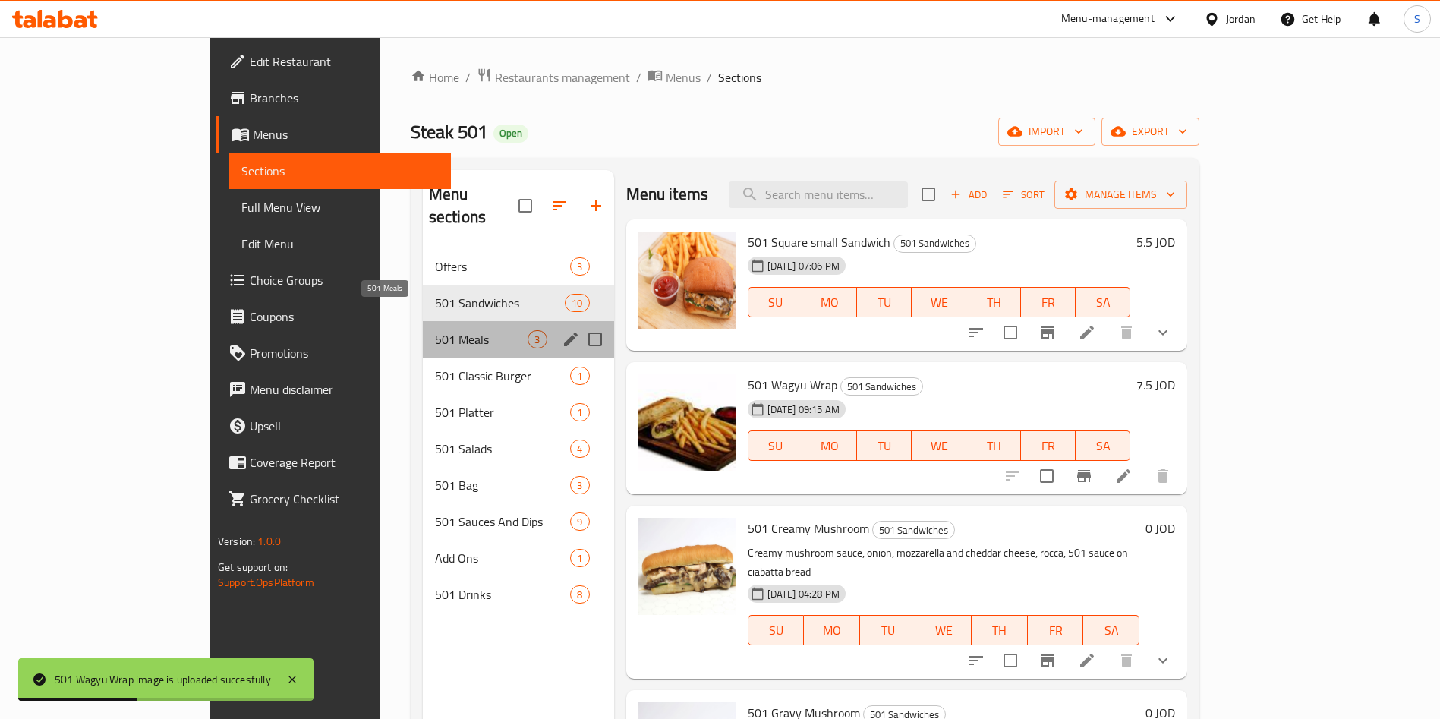
click at [435, 330] on span "501 Meals" at bounding box center [481, 339] width 93 height 18
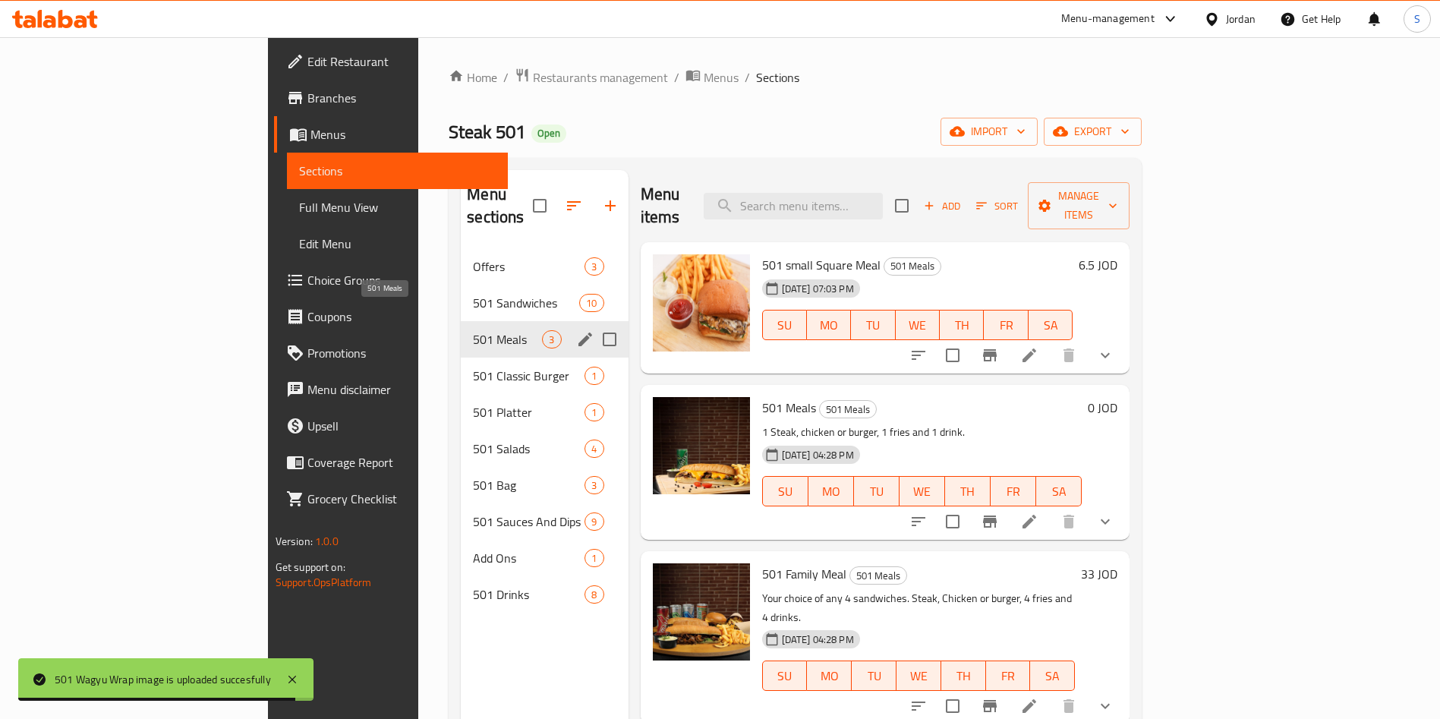
click at [473, 330] on span "501 Meals" at bounding box center [507, 339] width 69 height 18
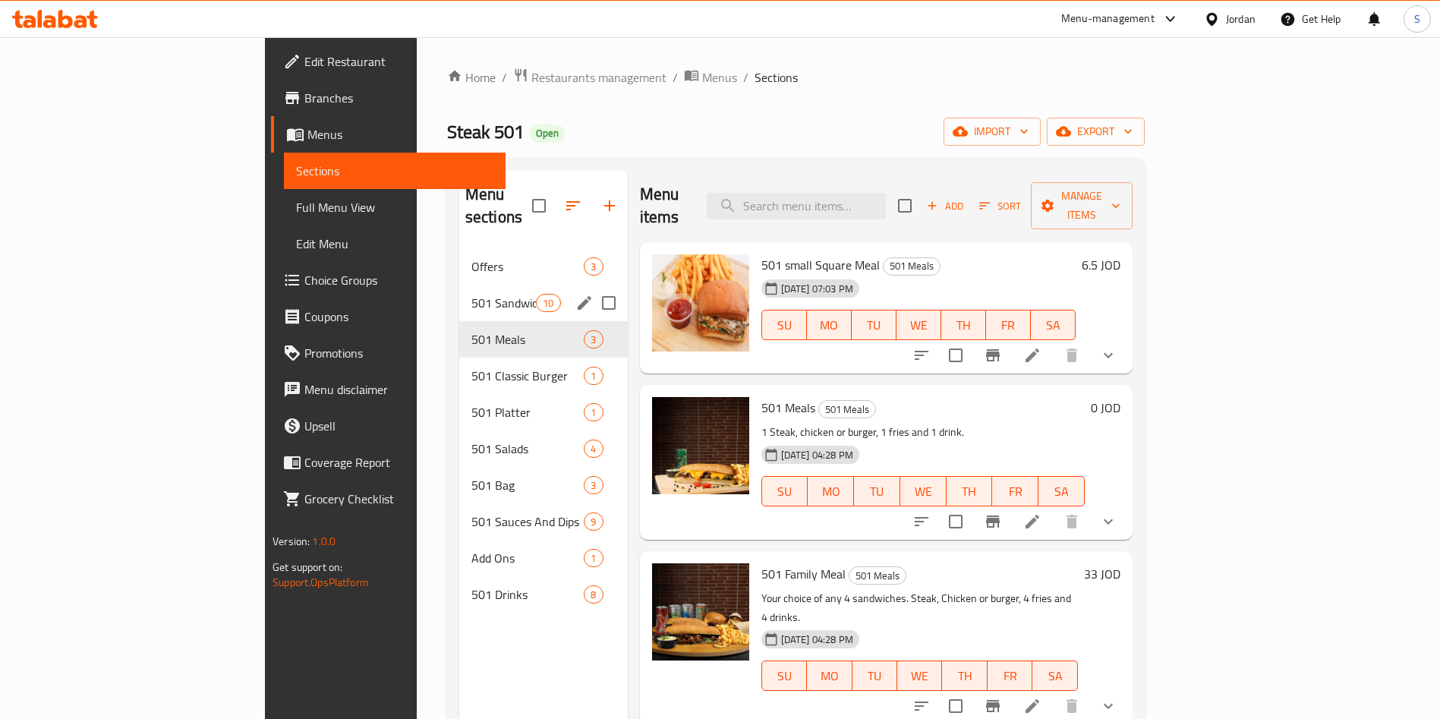
click at [506, 292] on div "501 Sandwiches 10" at bounding box center [543, 303] width 169 height 36
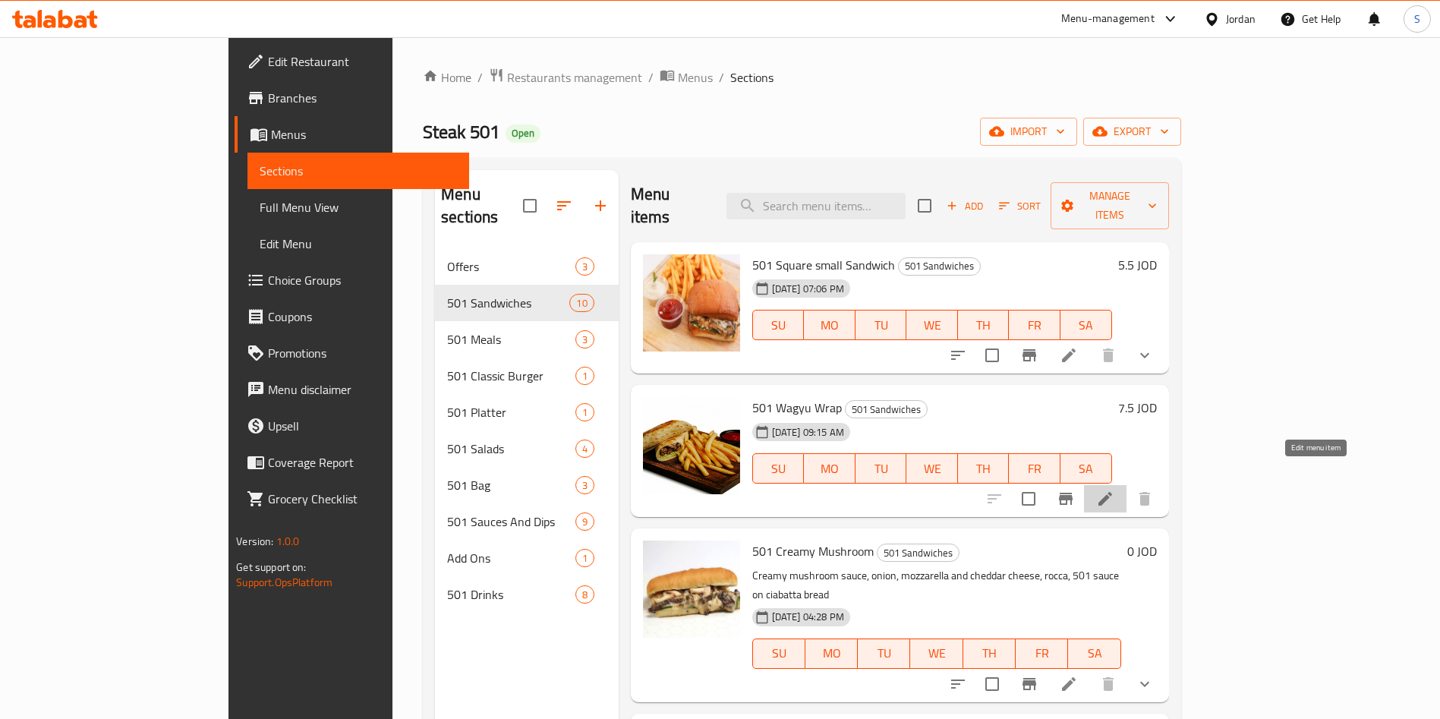
click at [1114, 490] on icon at bounding box center [1105, 499] width 18 height 18
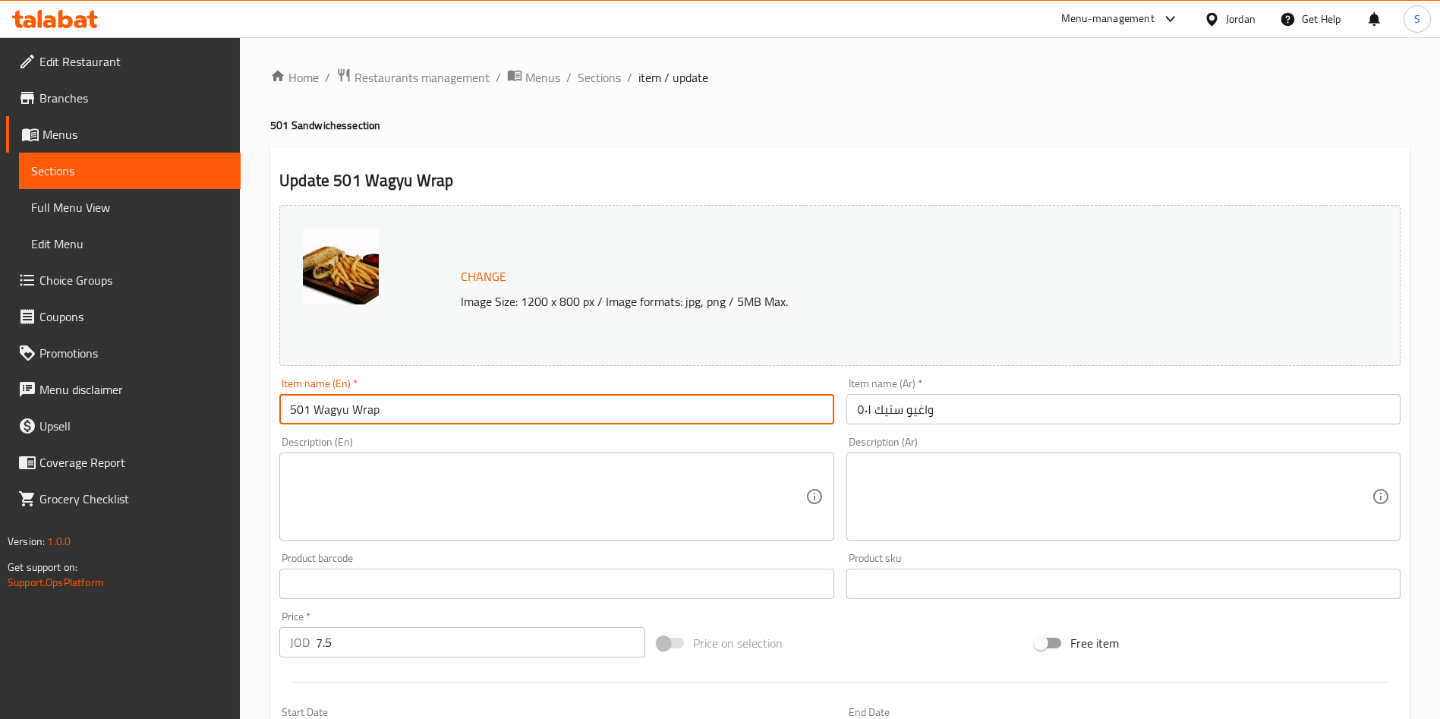
click at [376, 418] on input "501 Wagyu Wrap" at bounding box center [556, 409] width 554 height 30
click at [408, 408] on input "501 Wagyu Wrap sansdhich" at bounding box center [556, 409] width 554 height 30
type input "501 Wagyu Wrap sandwhich"
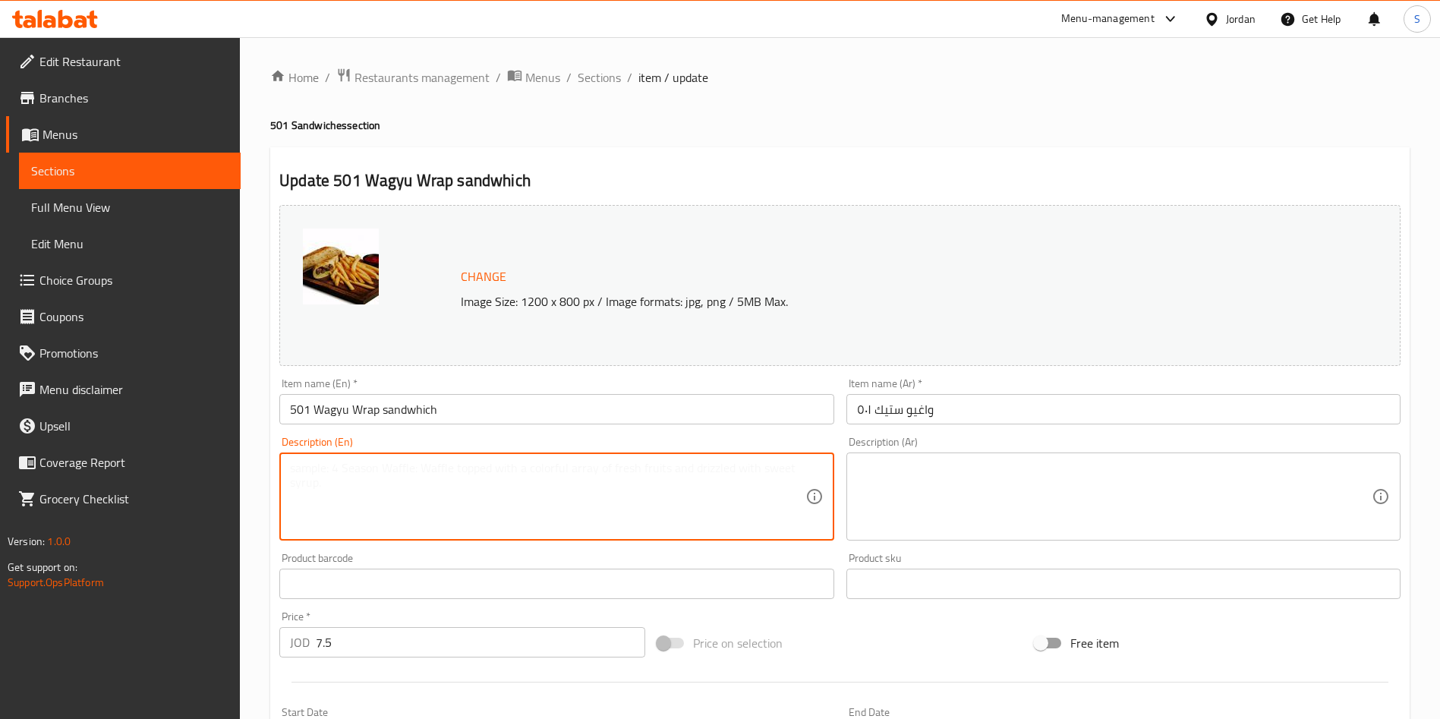
click at [491, 510] on textarea at bounding box center [547, 497] width 515 height 72
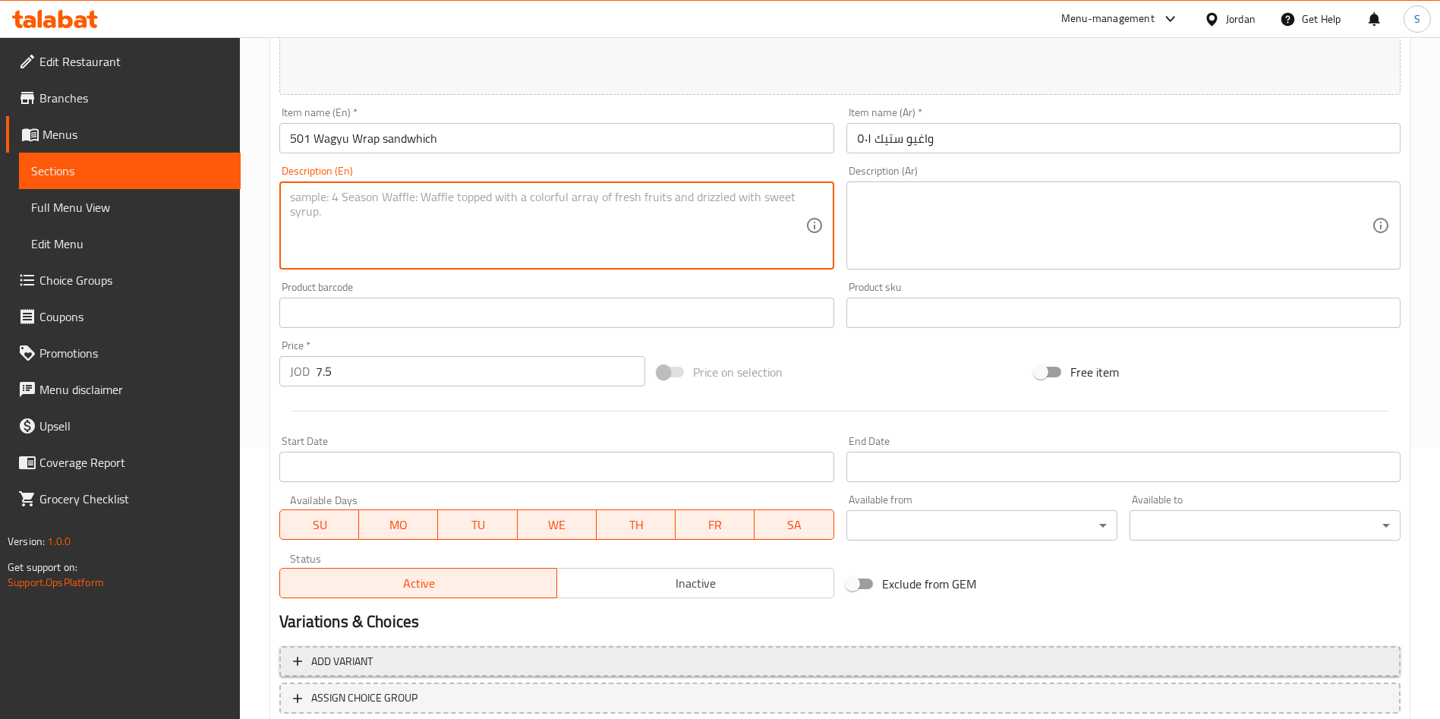
scroll to position [376, 0]
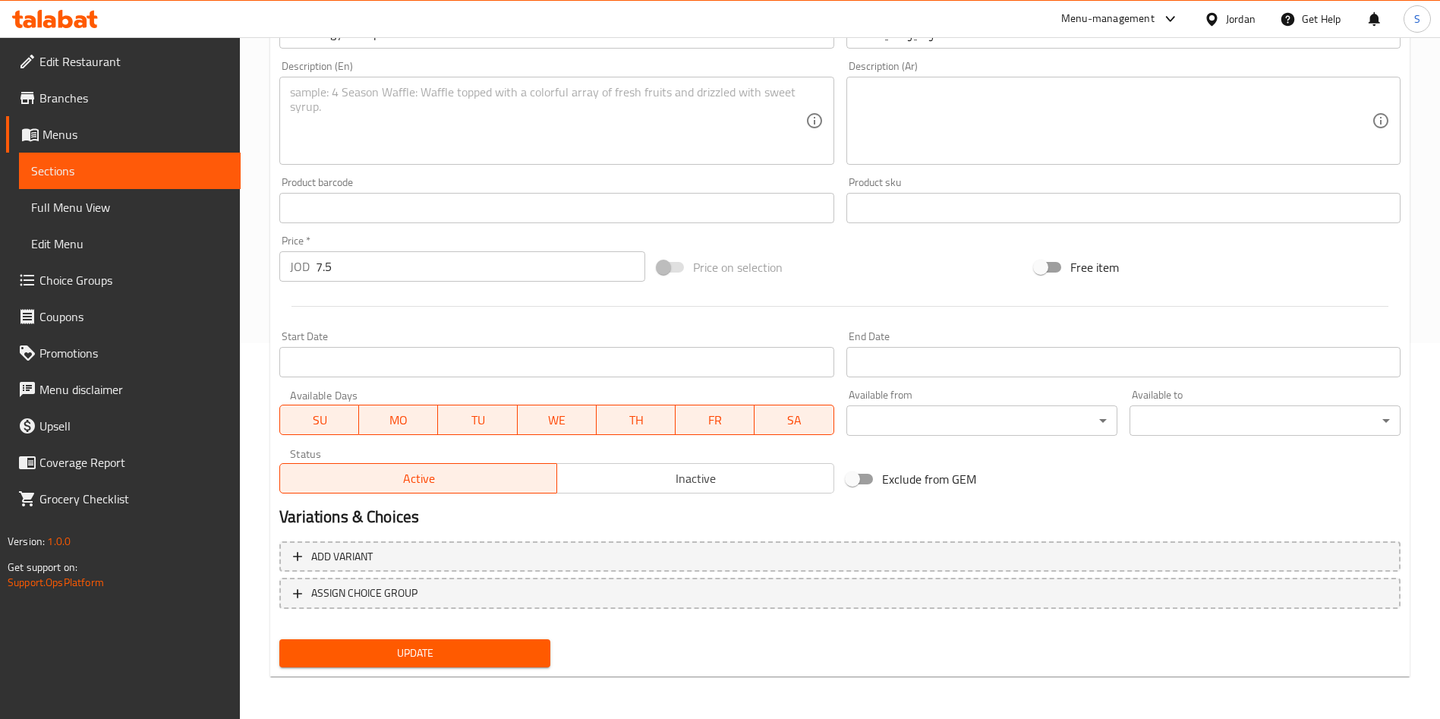
click at [444, 635] on div "Update" at bounding box center [414, 653] width 283 height 40
click at [443, 641] on button "Update" at bounding box center [414, 653] width 271 height 28
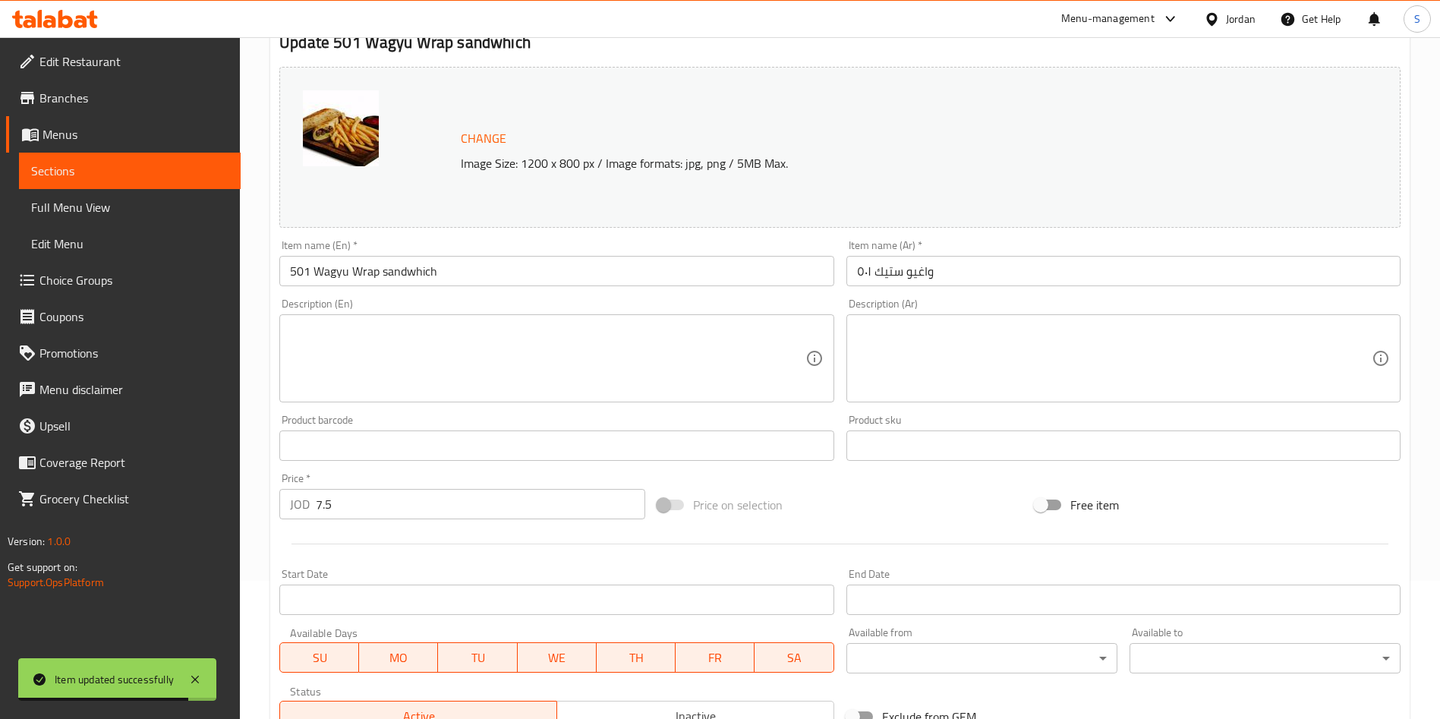
scroll to position [0, 0]
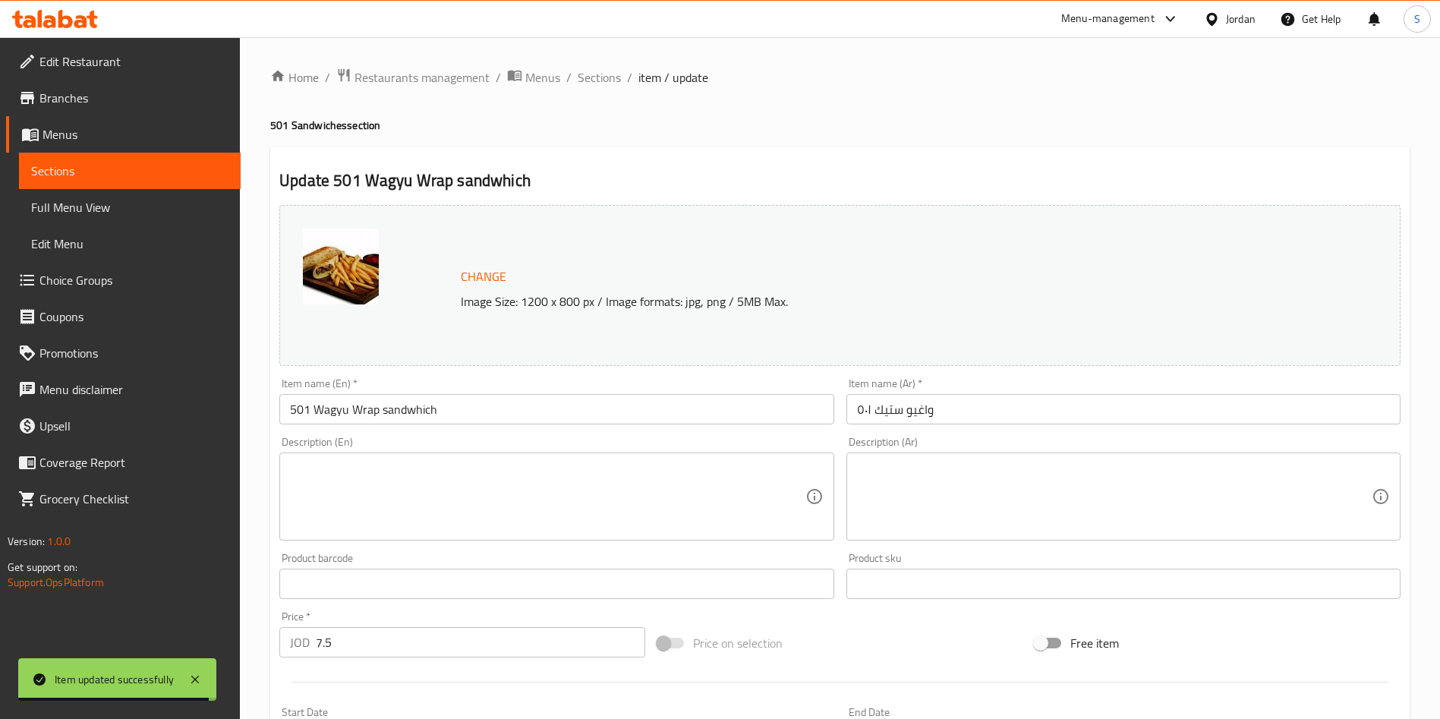
click at [589, 93] on div "Home / Restaurants management / Menus / Sections / item / update 501 Sandwiches…" at bounding box center [839, 566] width 1139 height 997
click at [588, 83] on span "Sections" at bounding box center [599, 77] width 43 height 18
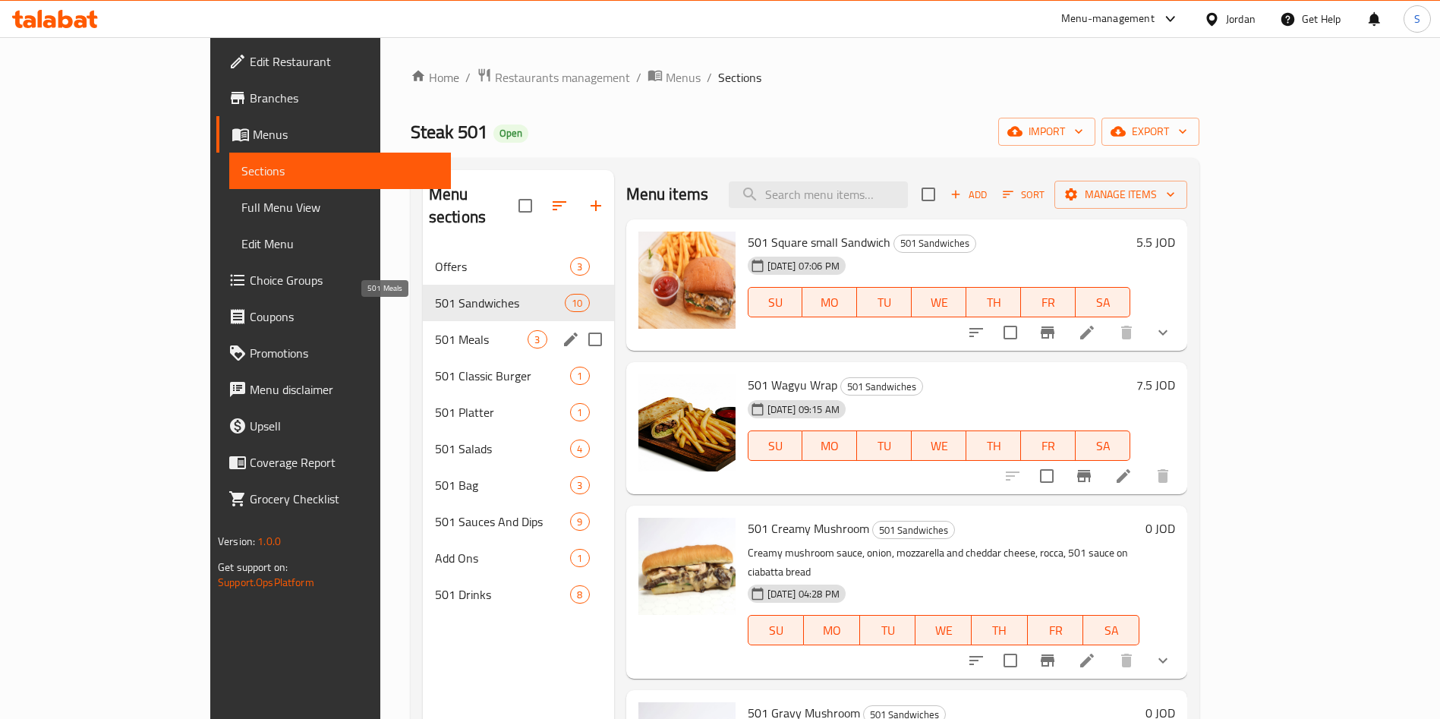
click at [435, 330] on span "501 Meals" at bounding box center [481, 339] width 93 height 18
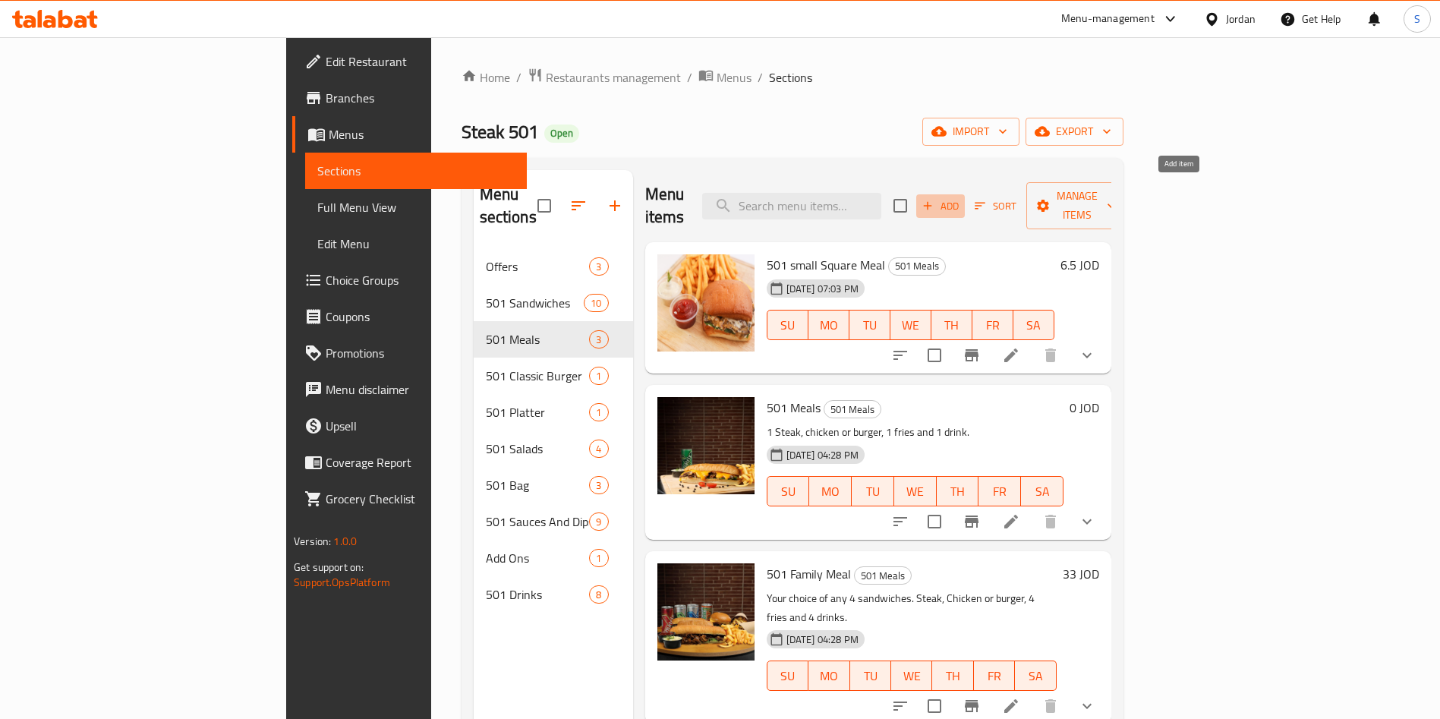
click at [934, 199] on icon "button" at bounding box center [928, 206] width 14 height 14
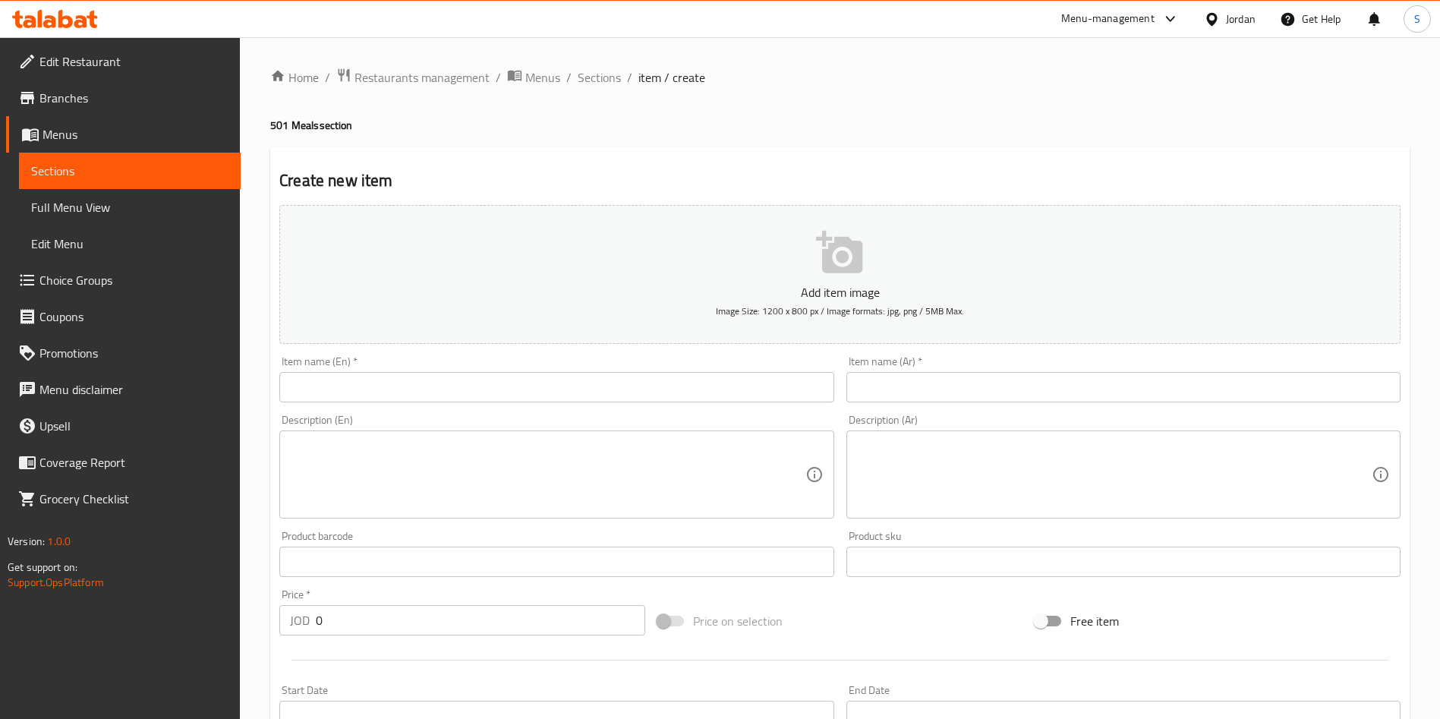
click at [1039, 377] on input "text" at bounding box center [1123, 387] width 554 height 30
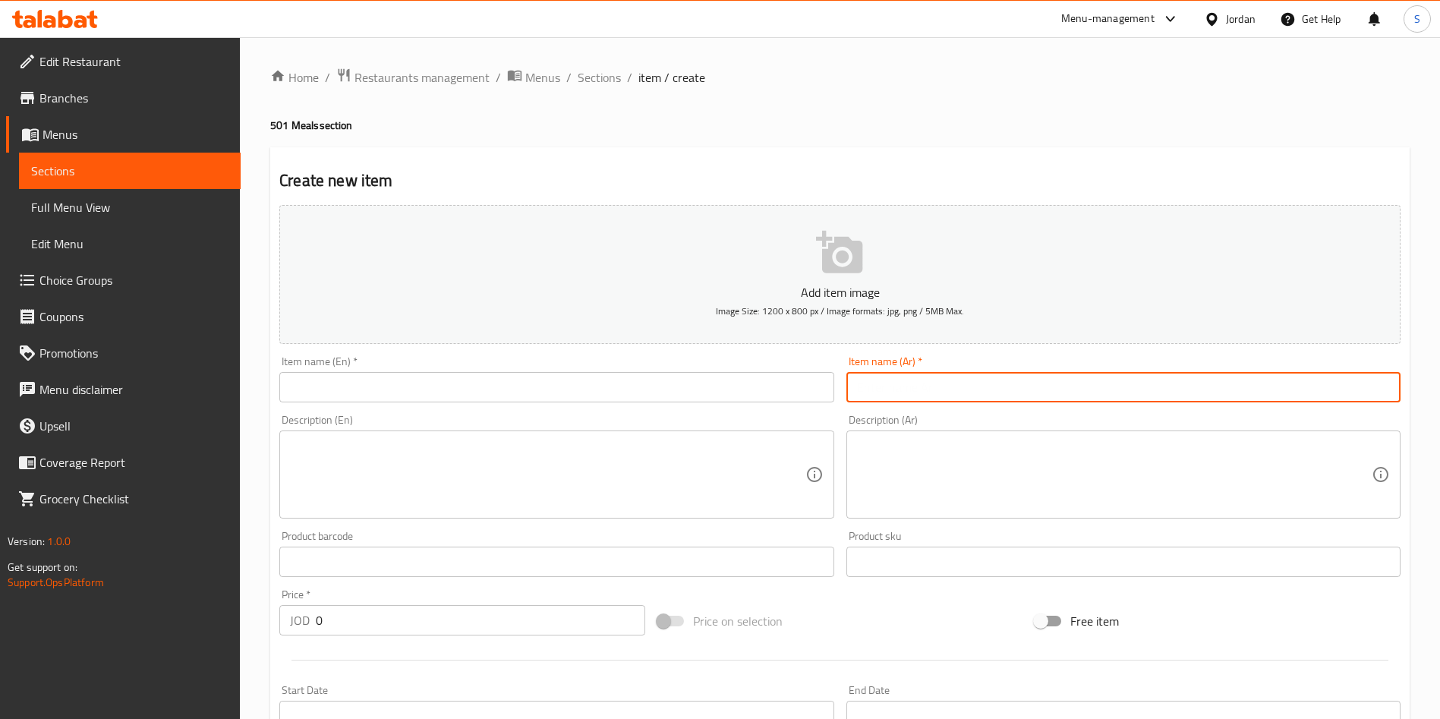
paste input "501 Wagyu Wrap"
type input "501 Wagyu Wrap"
click at [490, 366] on div "Item name (En)   * Item name (En) *" at bounding box center [556, 379] width 554 height 46
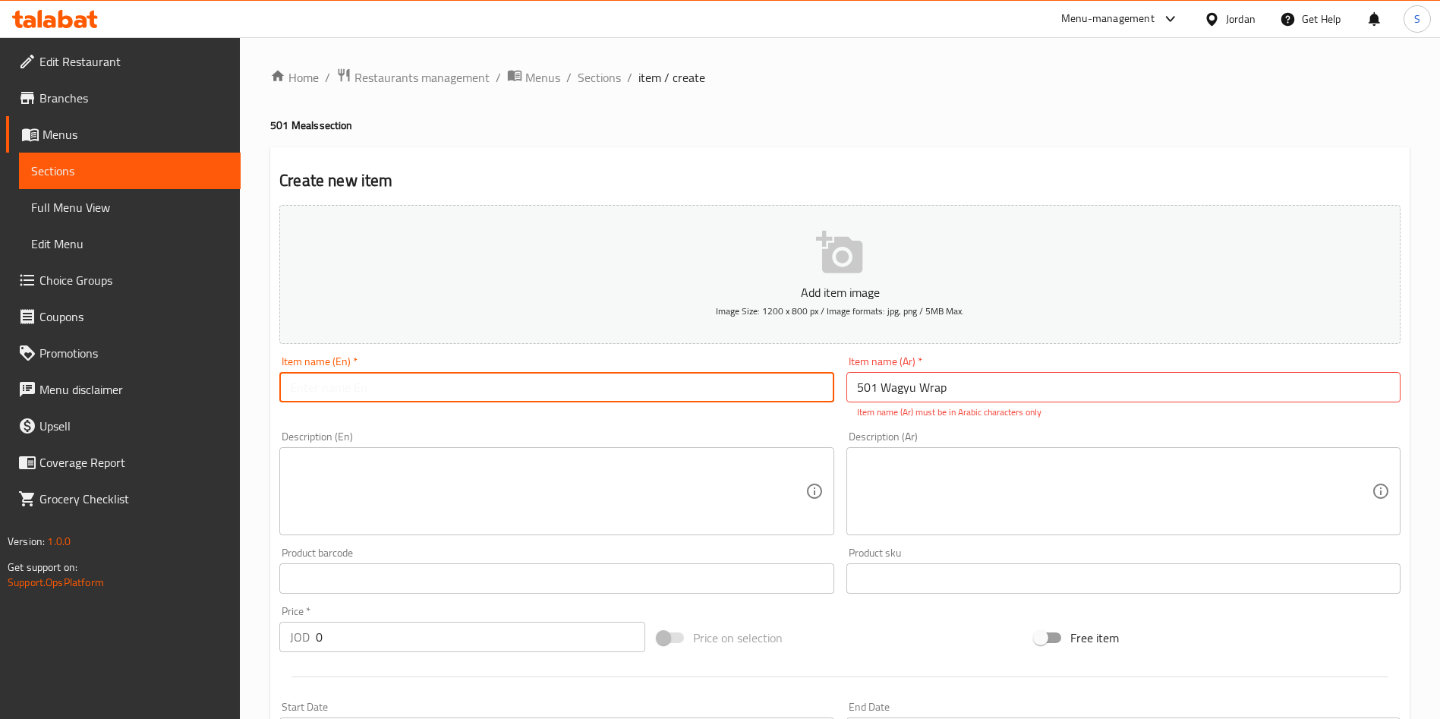
click at [457, 399] on input "text" at bounding box center [556, 387] width 554 height 30
paste input "501 Wagyu Wrap"
type input "501 Wagyu Wrap meal"
click at [954, 372] on input "501 Wagyu Wrap" at bounding box center [1123, 387] width 554 height 30
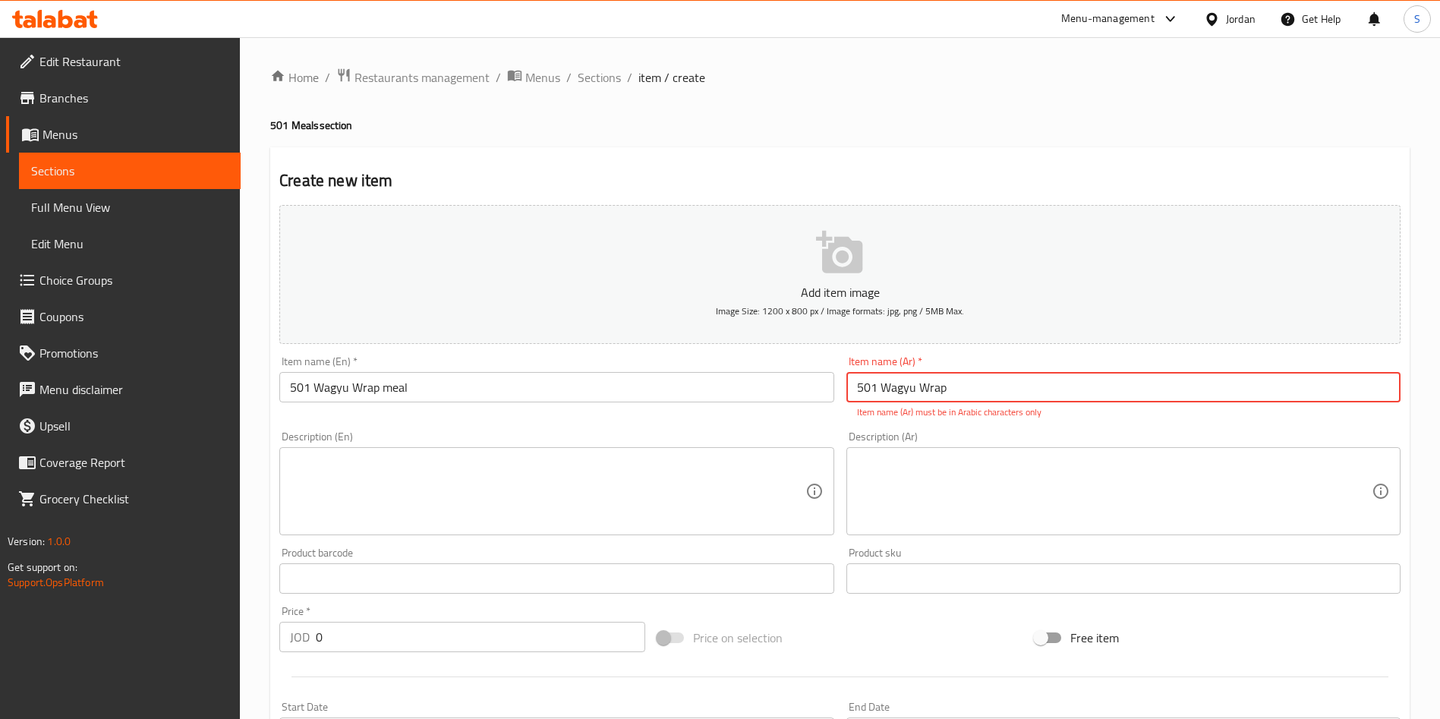
drag, startPoint x: 950, startPoint y: 397, endPoint x: 854, endPoint y: 376, distance: 98.0
click at [854, 376] on input "501 Wagyu Wrap" at bounding box center [1123, 387] width 554 height 30
click at [959, 401] on input "501 Wagyu Wrap" at bounding box center [1123, 387] width 554 height 30
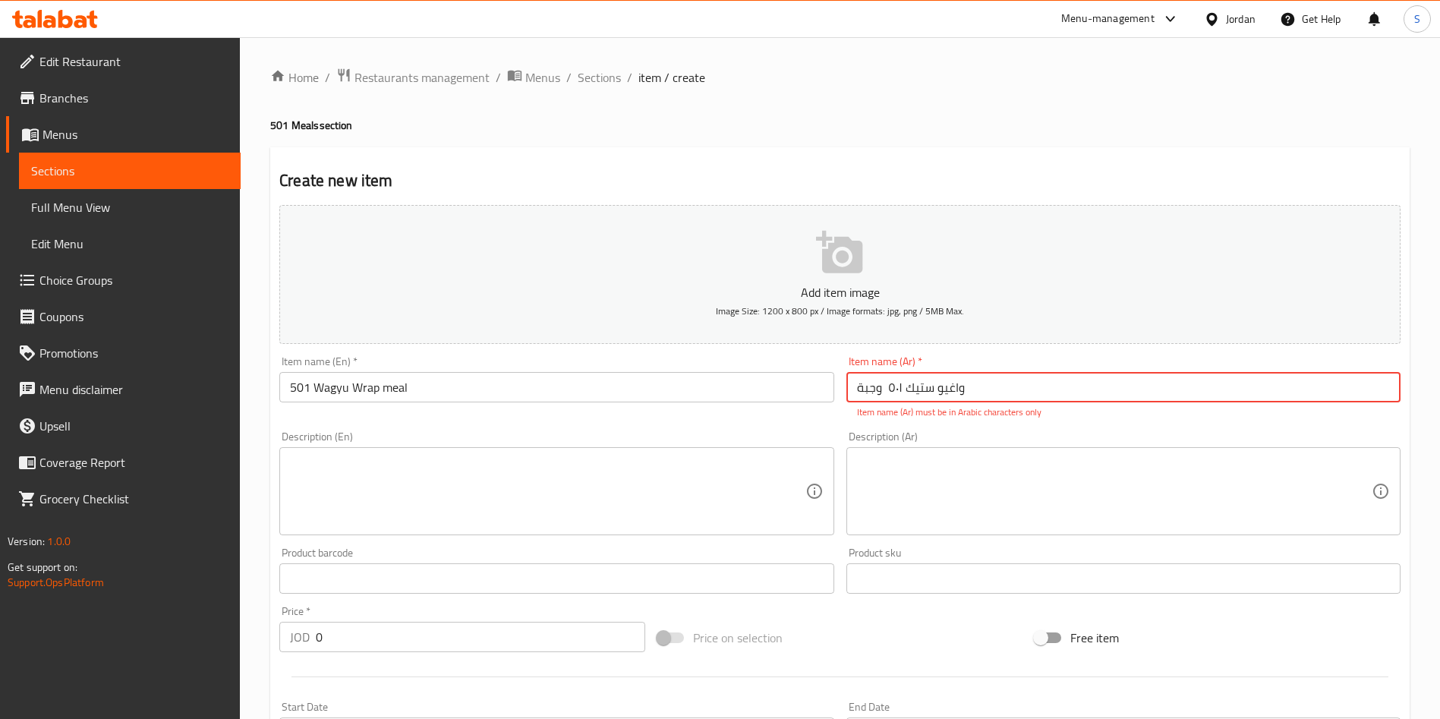
type input "واغيو ستيك ٥٠١ وجبة"
click at [486, 485] on textarea at bounding box center [547, 491] width 515 height 72
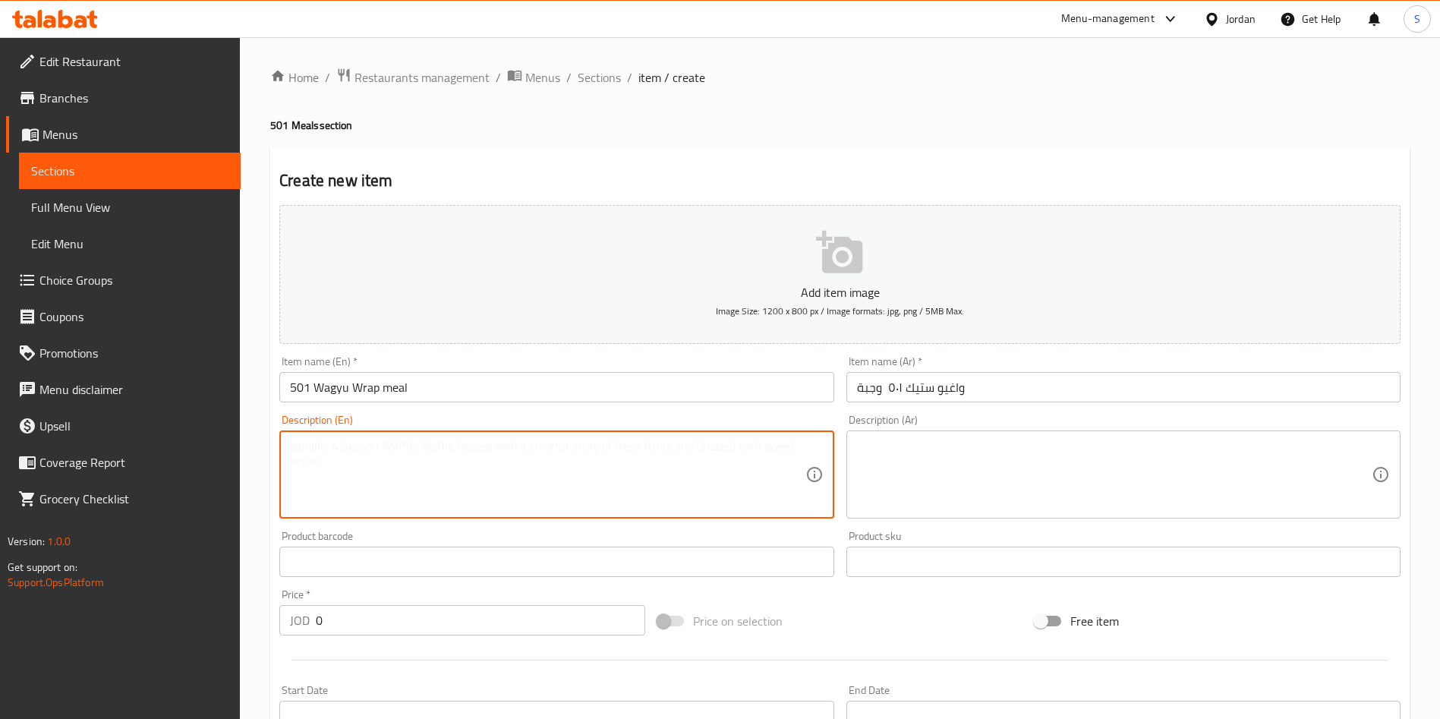
drag, startPoint x: 486, startPoint y: 485, endPoint x: 365, endPoint y: 556, distance: 140.2
click at [426, 513] on div "Description (En)" at bounding box center [556, 474] width 554 height 88
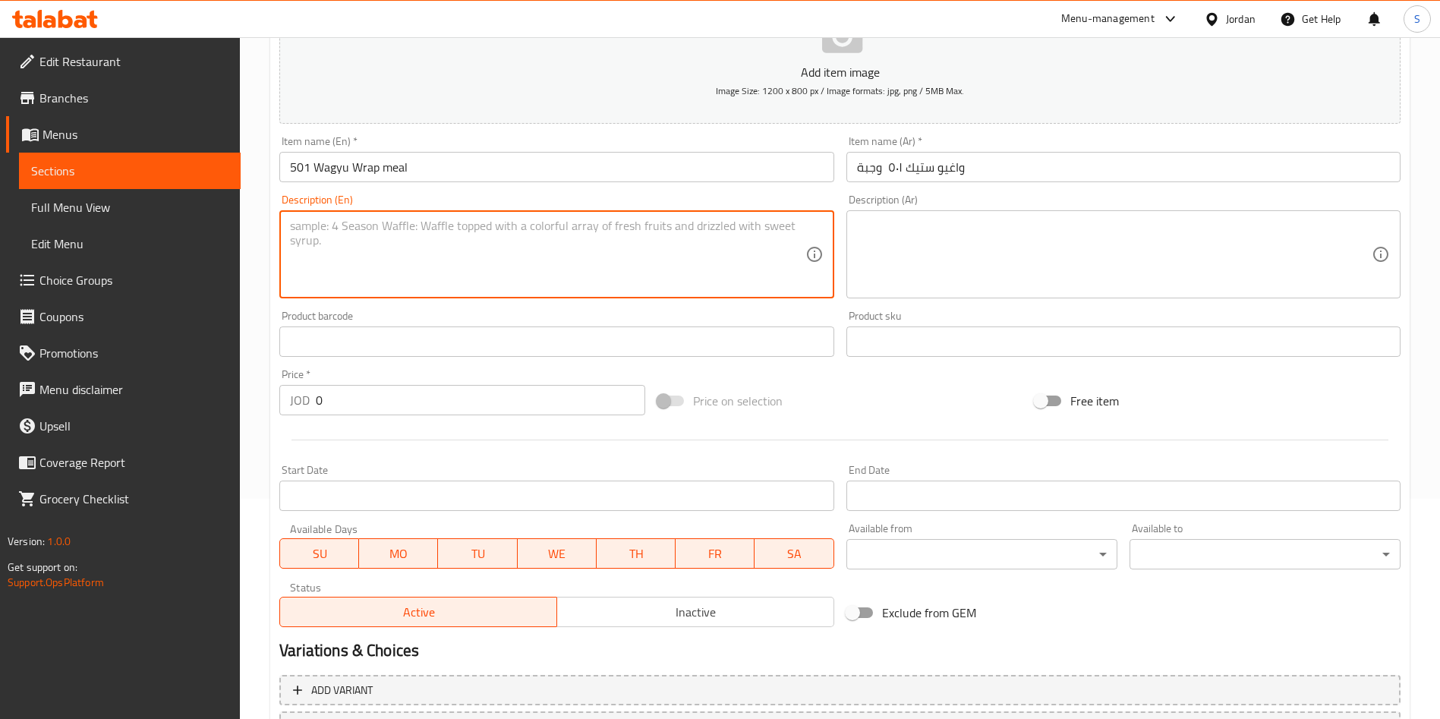
scroll to position [228, 0]
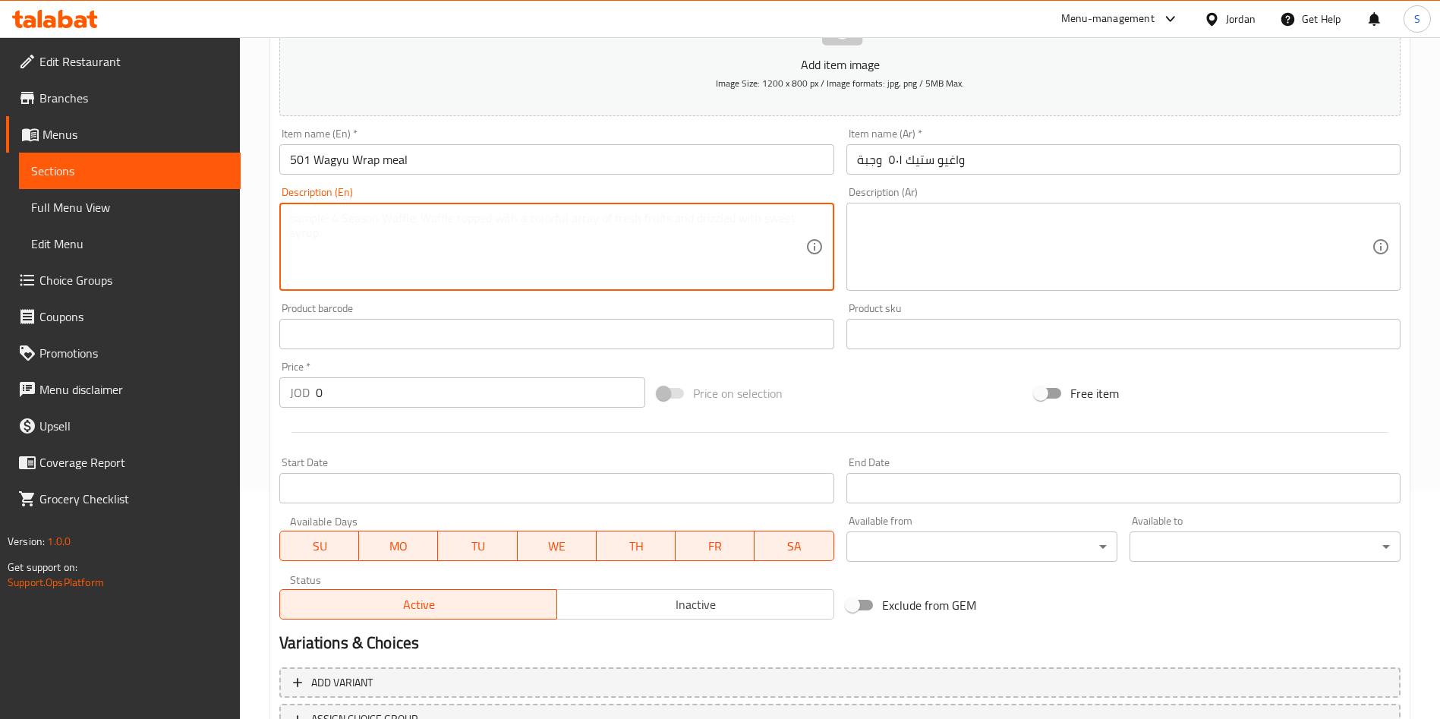
drag, startPoint x: 355, startPoint y: 414, endPoint x: 346, endPoint y: 405, distance: 12.4
click at [347, 408] on div "Add item image Image Size: 1200 x 800 px / Image formats: jpg, png / 5MB Max. I…" at bounding box center [839, 298] width 1133 height 654
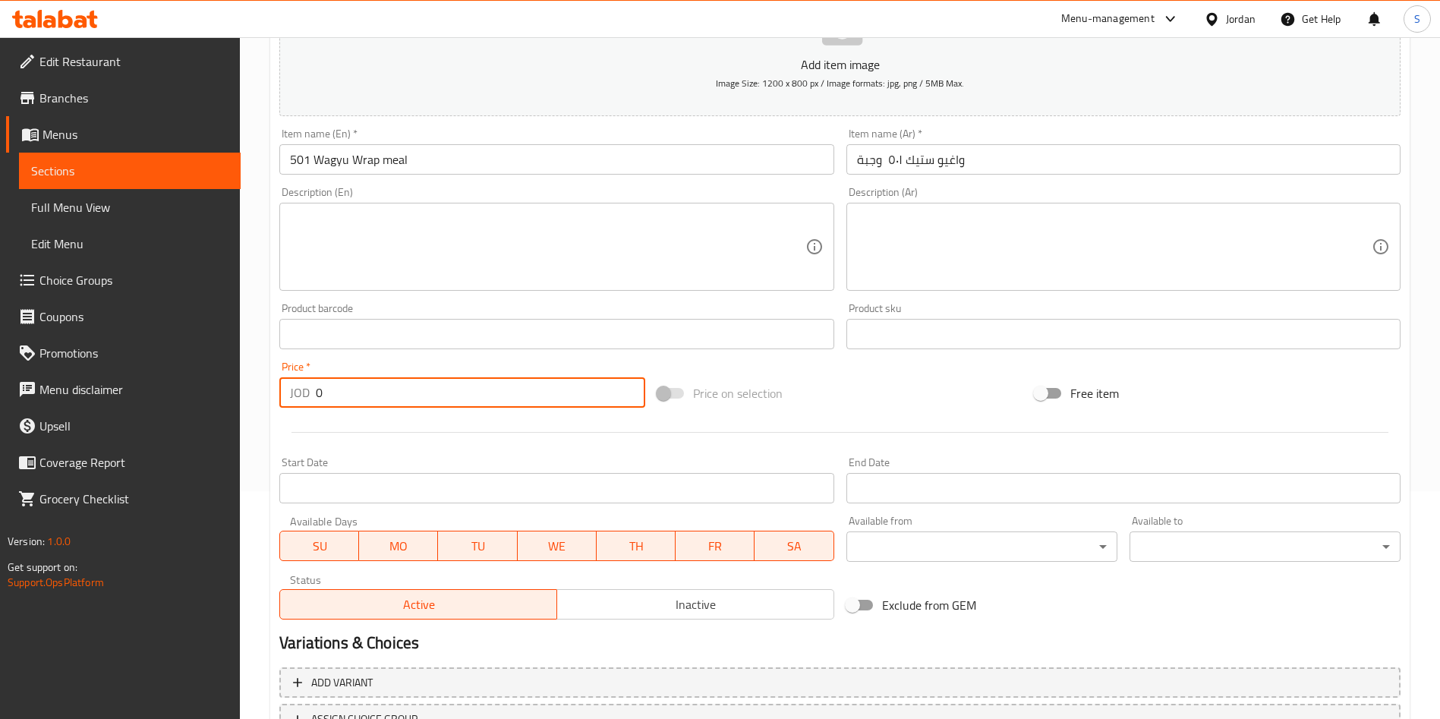
drag, startPoint x: 346, startPoint y: 405, endPoint x: 260, endPoint y: 380, distance: 90.3
click at [260, 380] on div "Home / Restaurants management / Menus / Sections / item / create 501 Meals sect…" at bounding box center [840, 326] width 1200 height 1035
click at [322, 378] on input "85" at bounding box center [480, 392] width 329 height 30
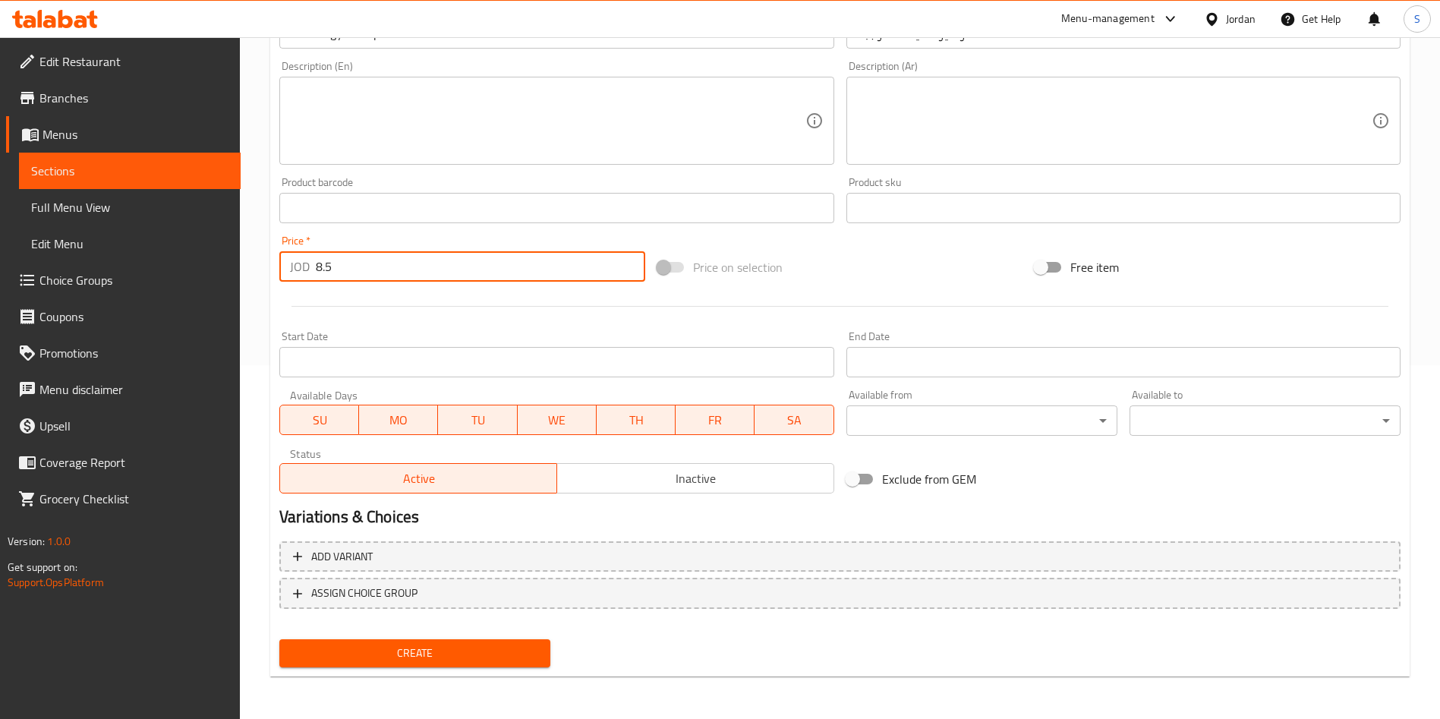
type input "8.5"
click at [448, 664] on button "Create" at bounding box center [414, 653] width 271 height 28
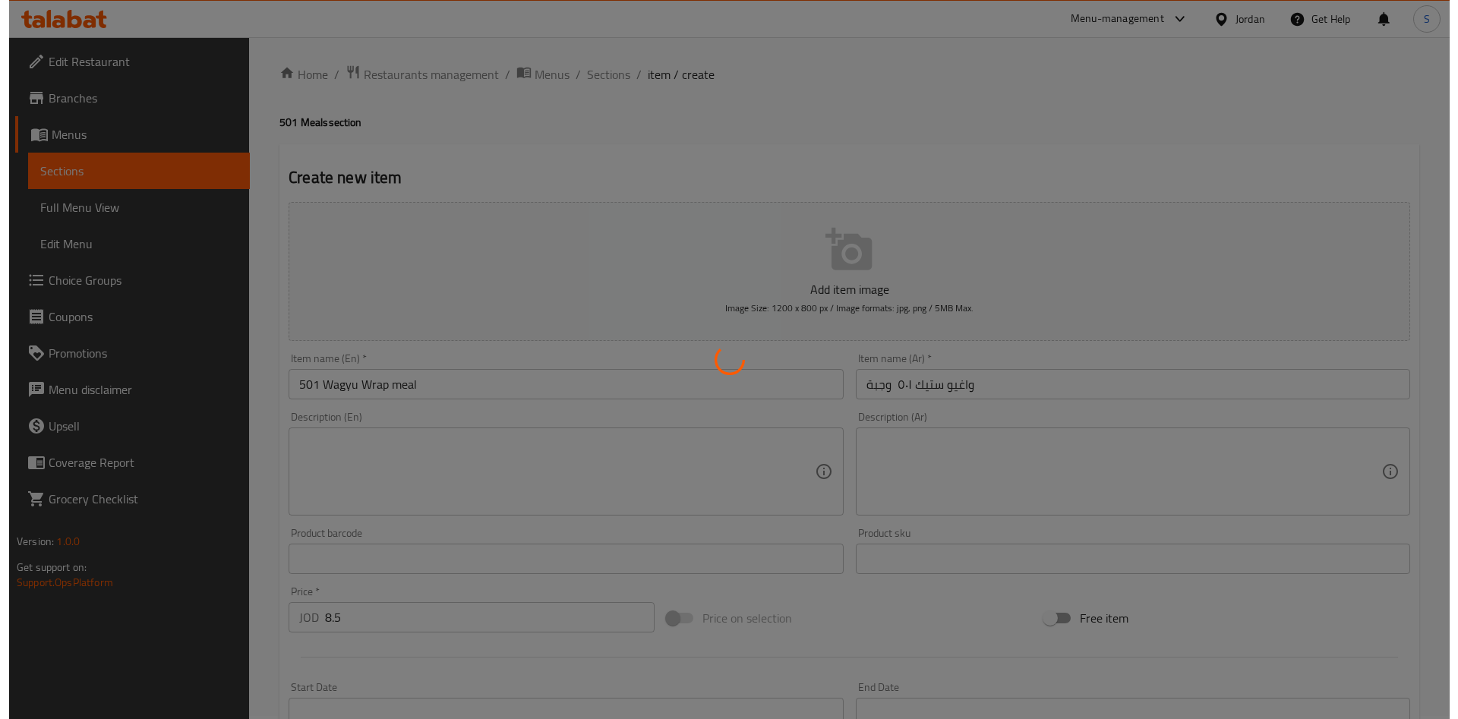
scroll to position [0, 0]
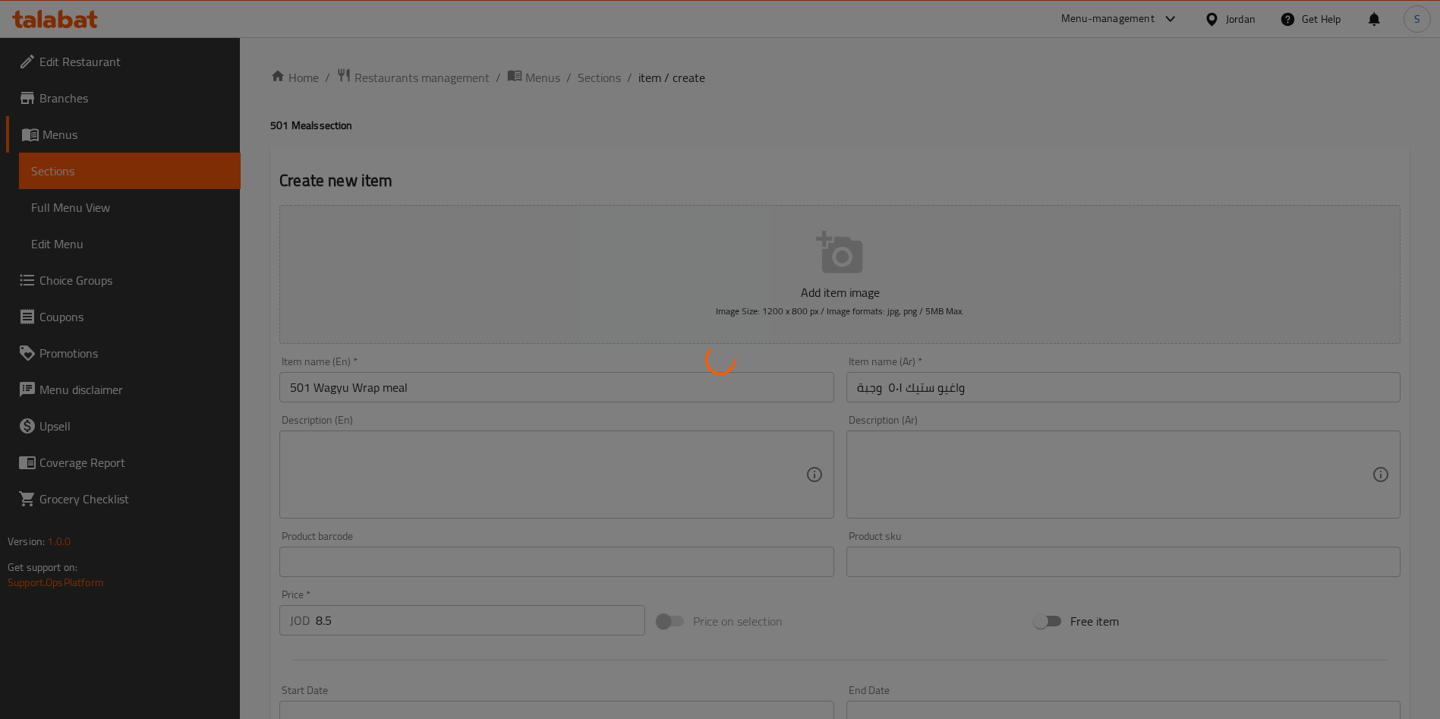
type input "0"
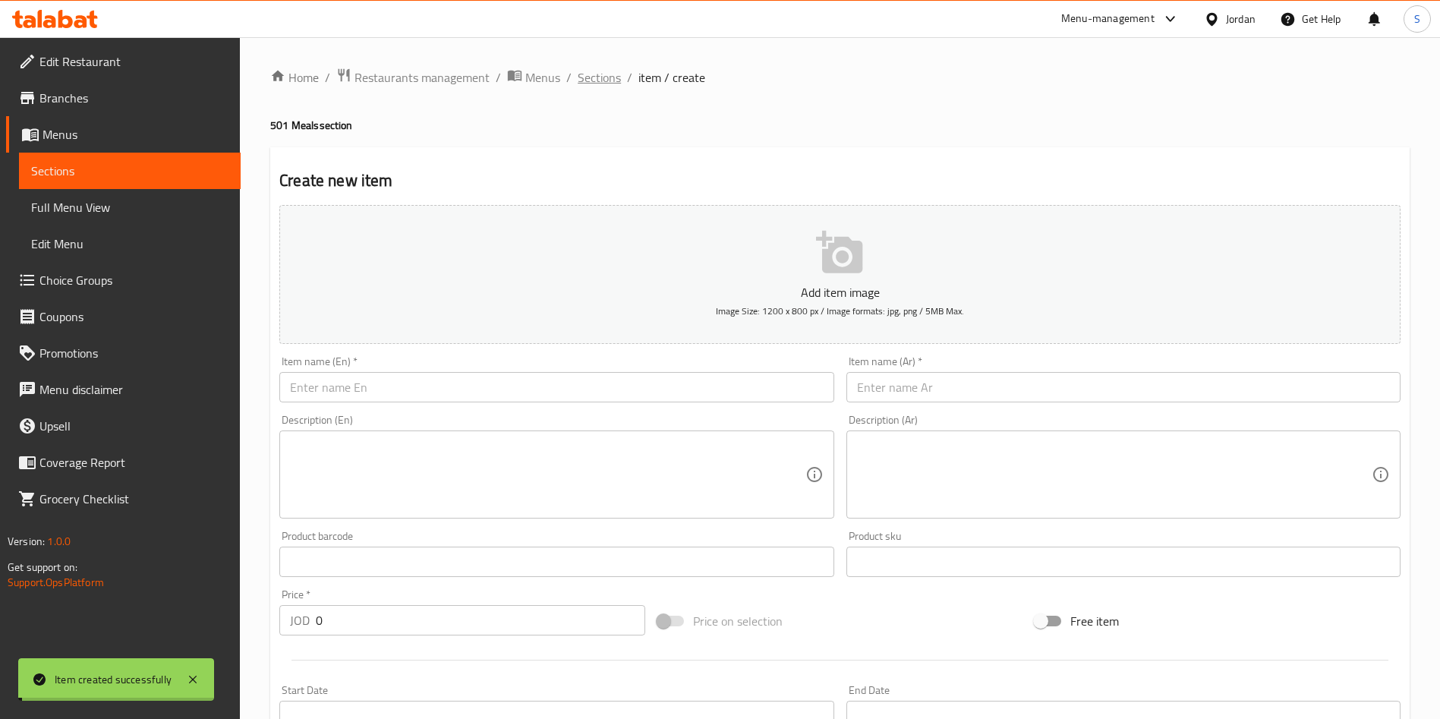
click at [591, 70] on div "Home / Restaurants management / Menus / Sections / item / create 501 Meals sect…" at bounding box center [839, 555] width 1139 height 975
click at [591, 70] on span "Sections" at bounding box center [599, 77] width 43 height 18
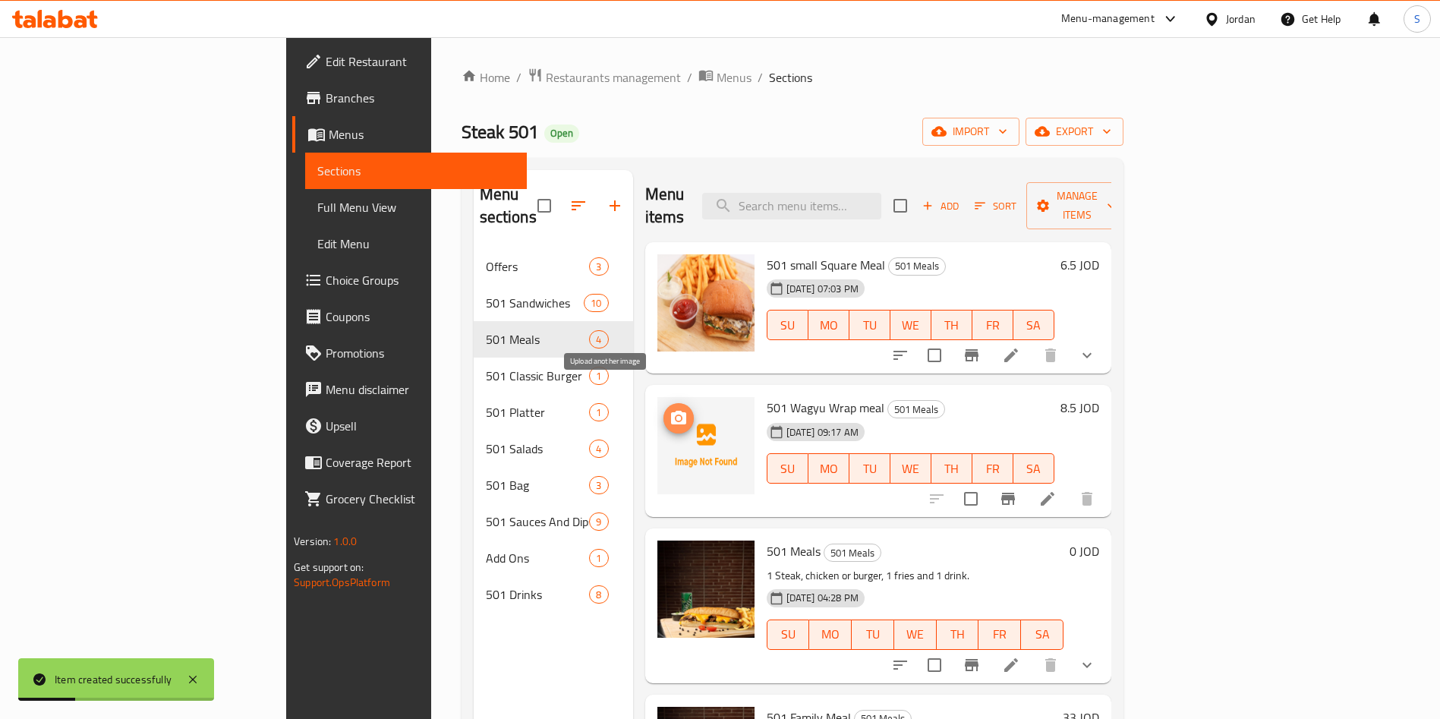
click at [670, 409] on icon "upload picture" at bounding box center [679, 418] width 18 height 18
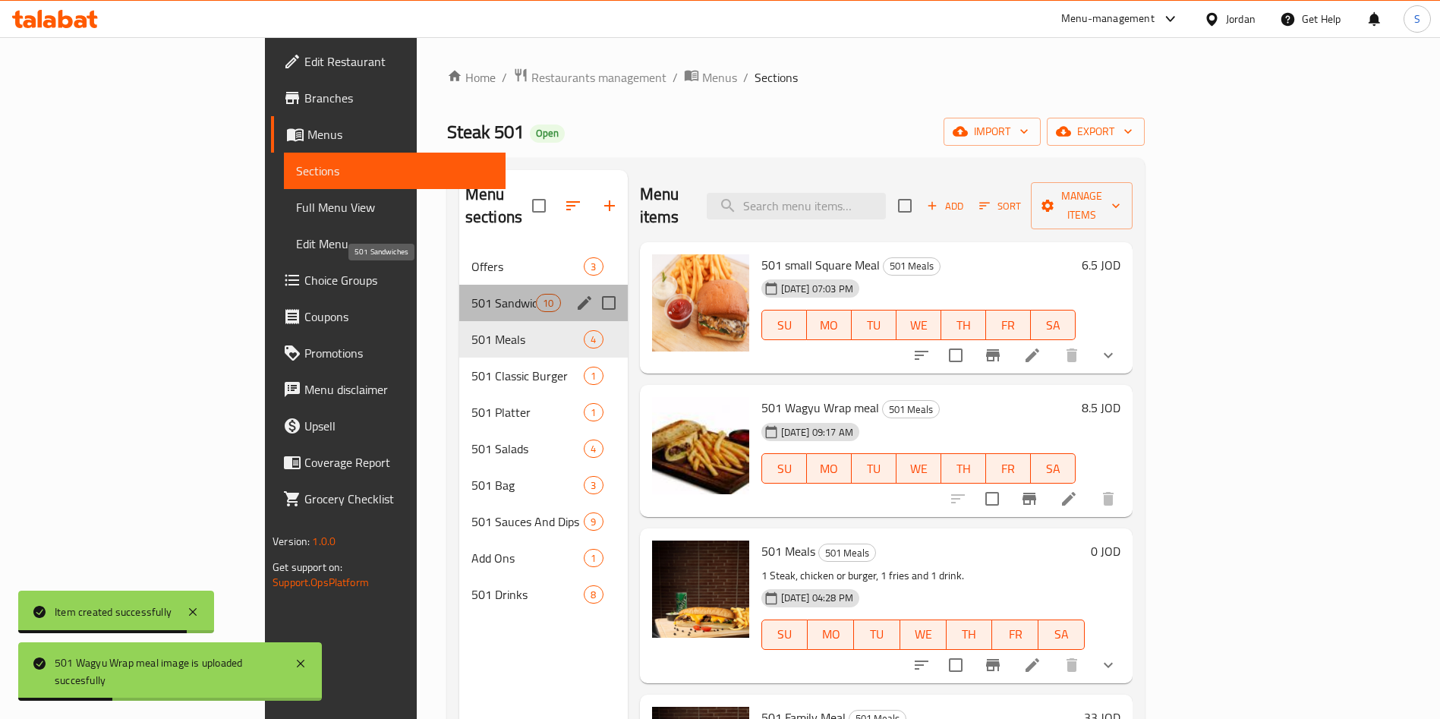
click at [471, 294] on span "501 Sandwiches" at bounding box center [503, 303] width 65 height 18
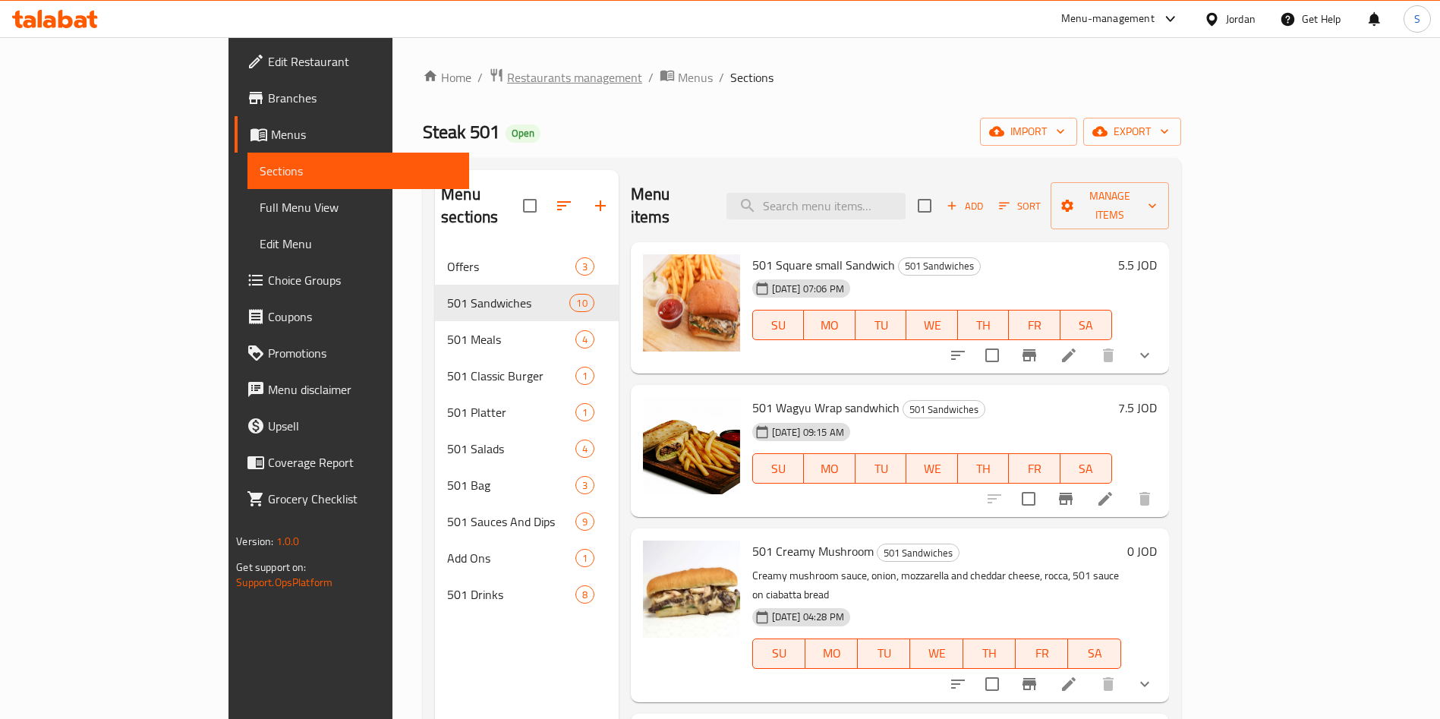
click at [507, 86] on span "Restaurants management" at bounding box center [574, 77] width 135 height 18
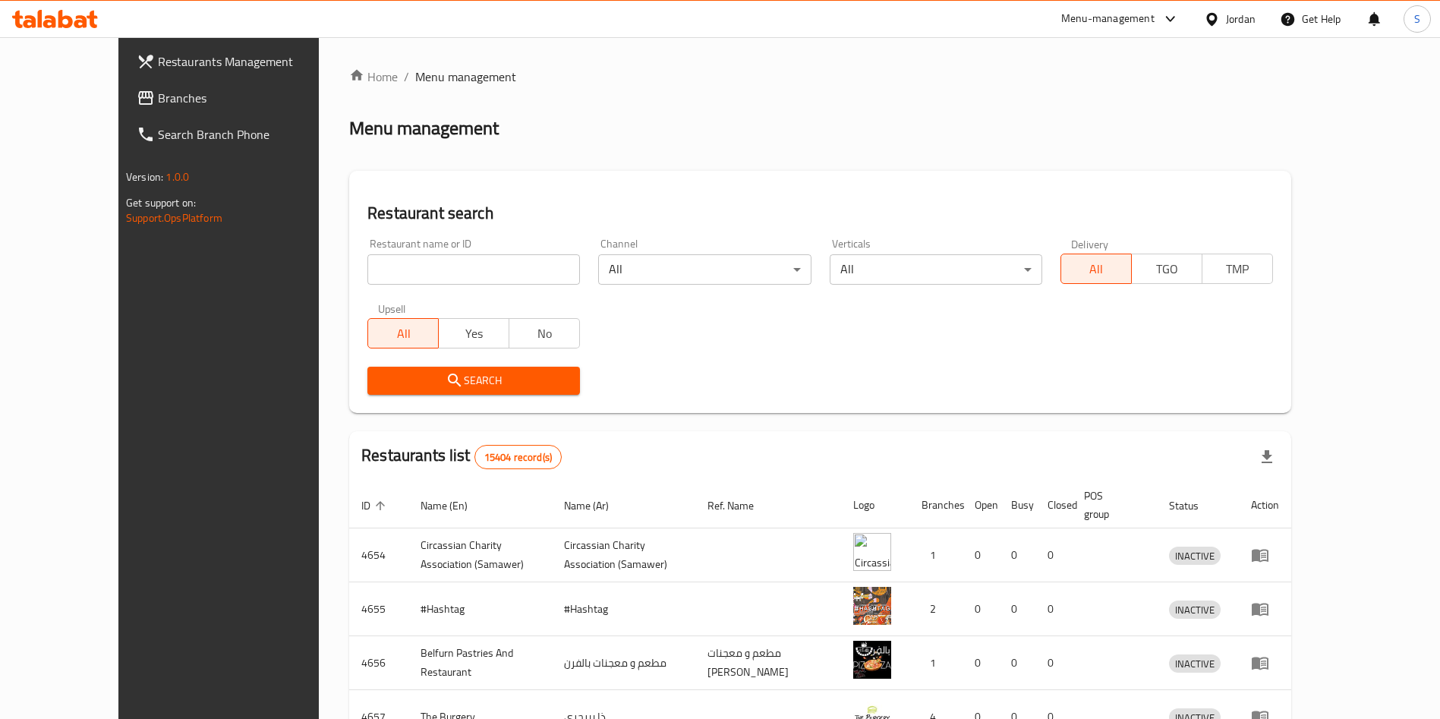
click at [399, 287] on div "Restaurant name or ID Restaurant name or ID" at bounding box center [473, 261] width 231 height 65
click at [389, 263] on input "search" at bounding box center [473, 269] width 213 height 30
click at [440, 423] on div "Home / Menu management Menu management Restaurant search Restaurant name or ID …" at bounding box center [820, 593] width 942 height 1051
click at [449, 396] on div "Search" at bounding box center [473, 381] width 231 height 46
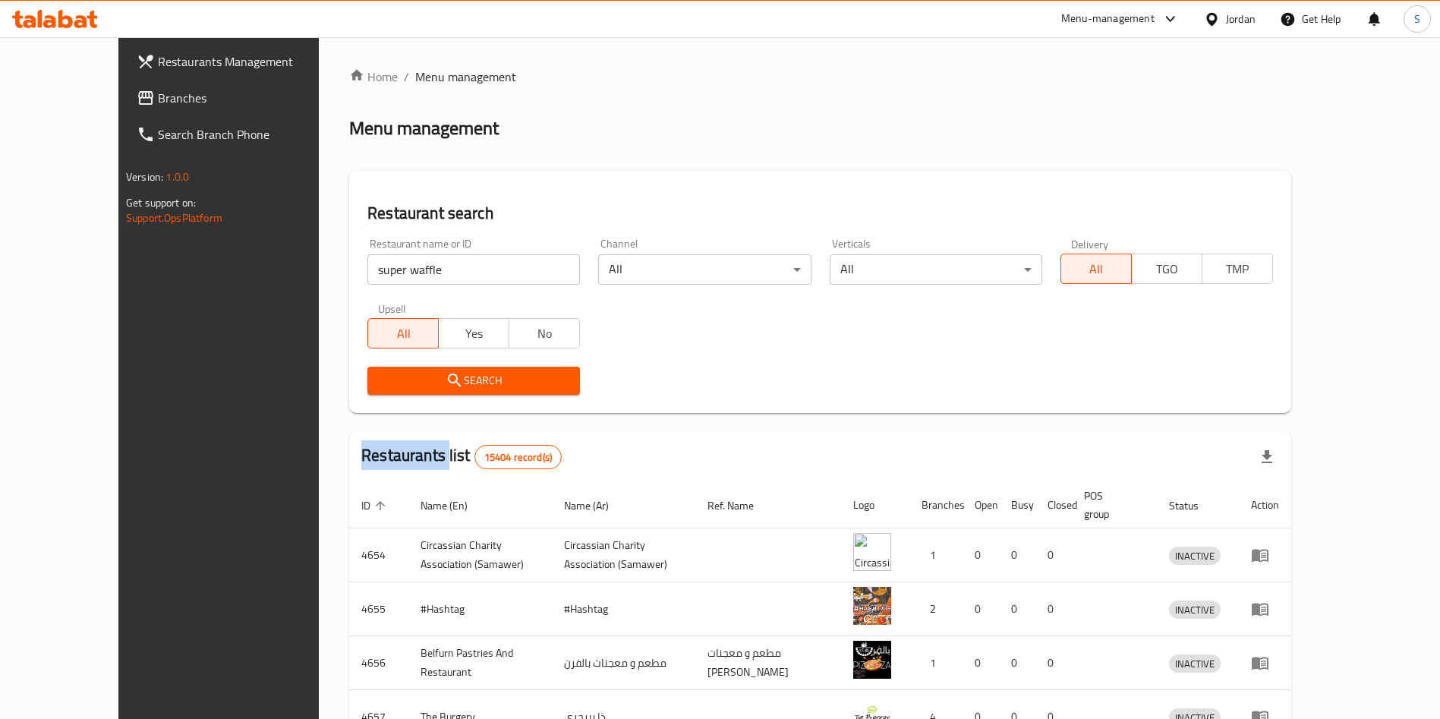
click at [448, 392] on button "Search" at bounding box center [473, 381] width 213 height 28
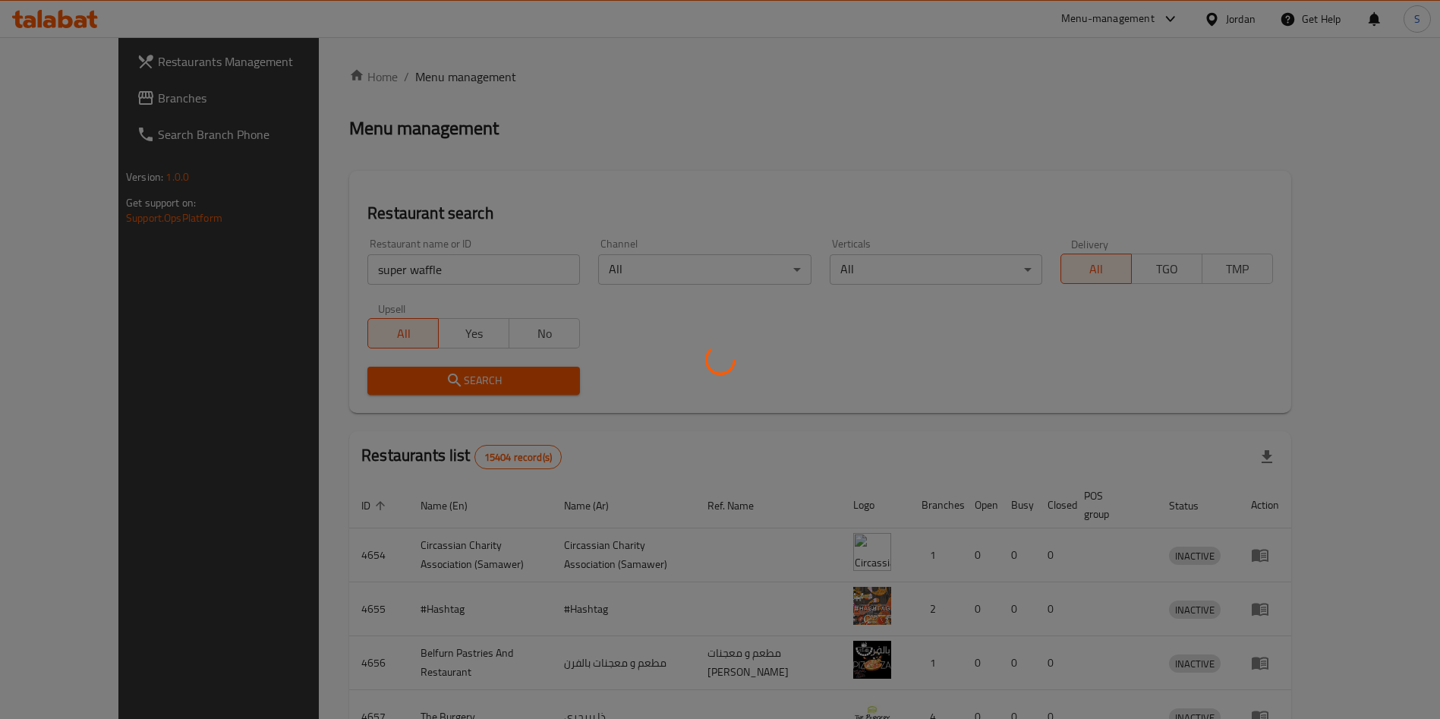
click at [442, 378] on div at bounding box center [720, 359] width 1440 height 719
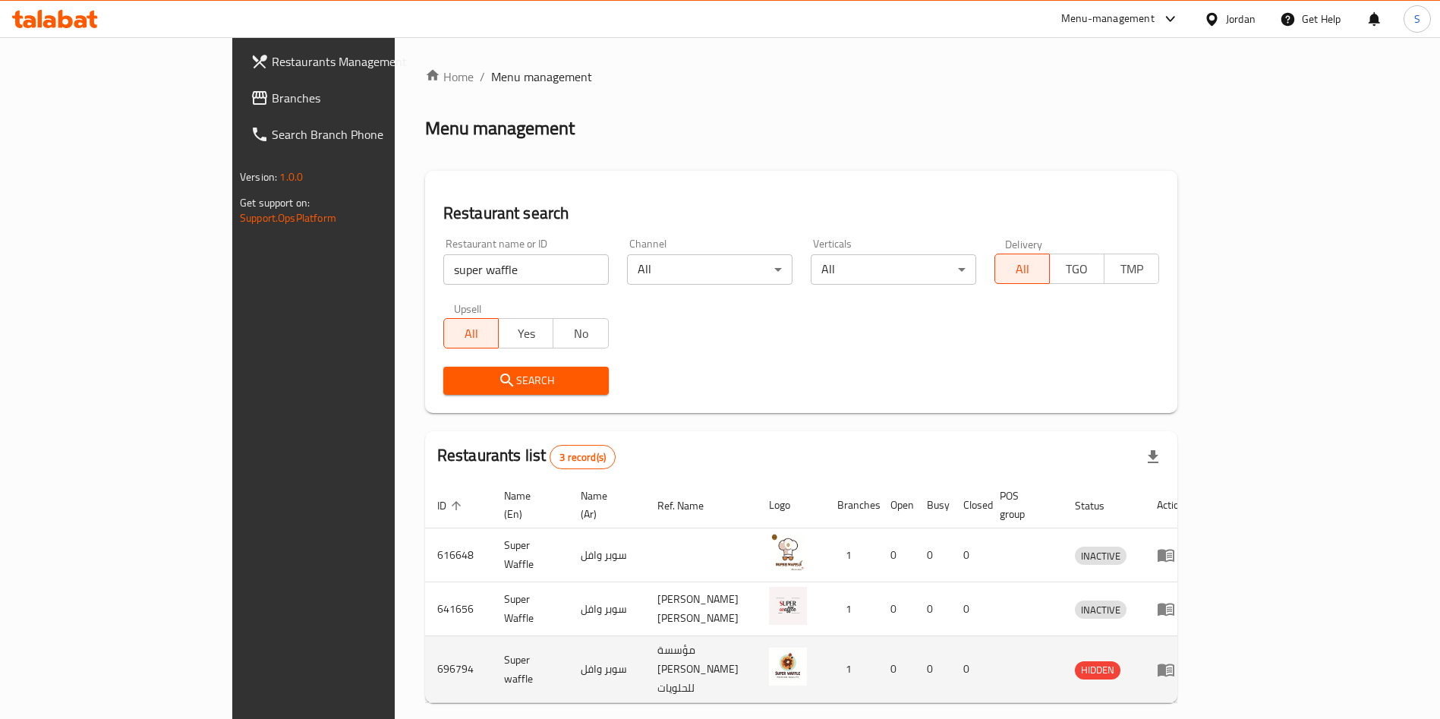
click at [425, 636] on td "696794" at bounding box center [458, 669] width 67 height 67
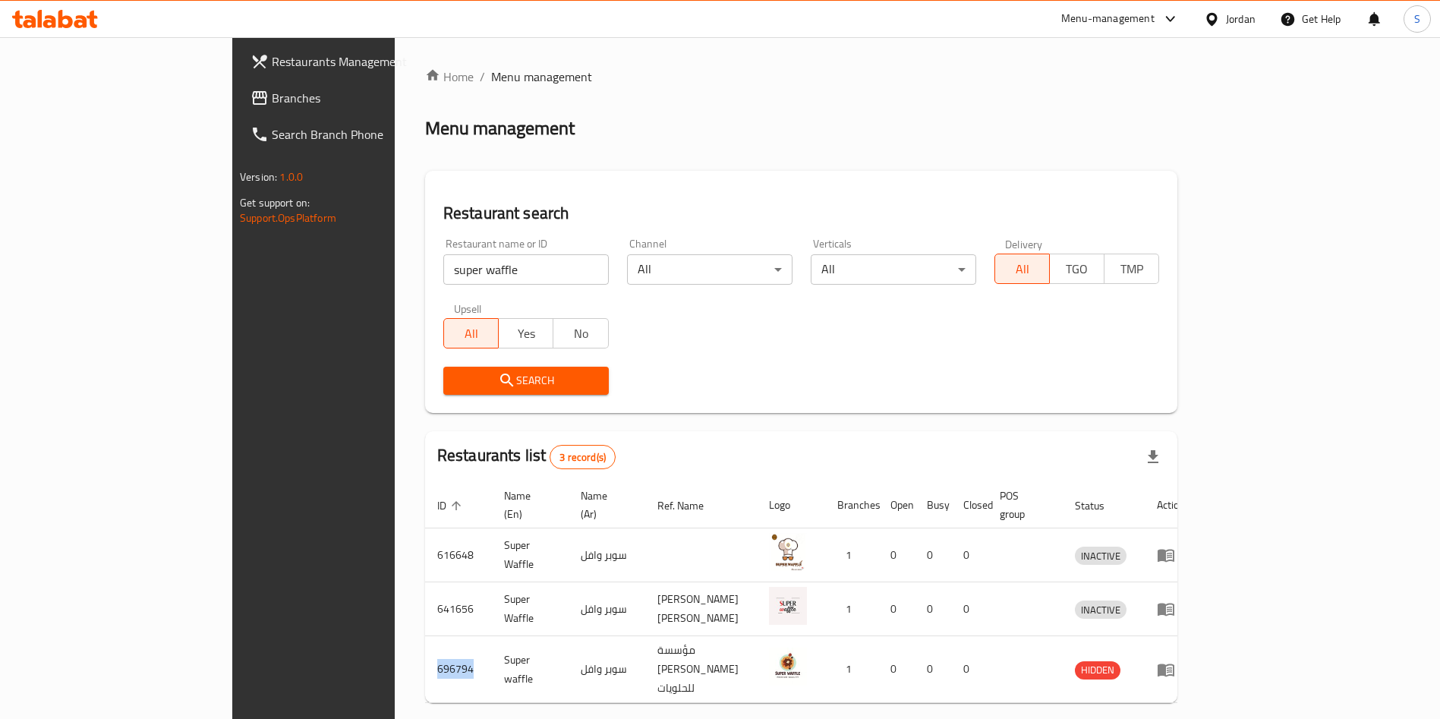
copy td "696794"
click at [443, 241] on div "Restaurant name or ID super waffle Restaurant name or ID" at bounding box center [525, 261] width 165 height 46
click at [443, 264] on input "super waffle" at bounding box center [525, 269] width 165 height 30
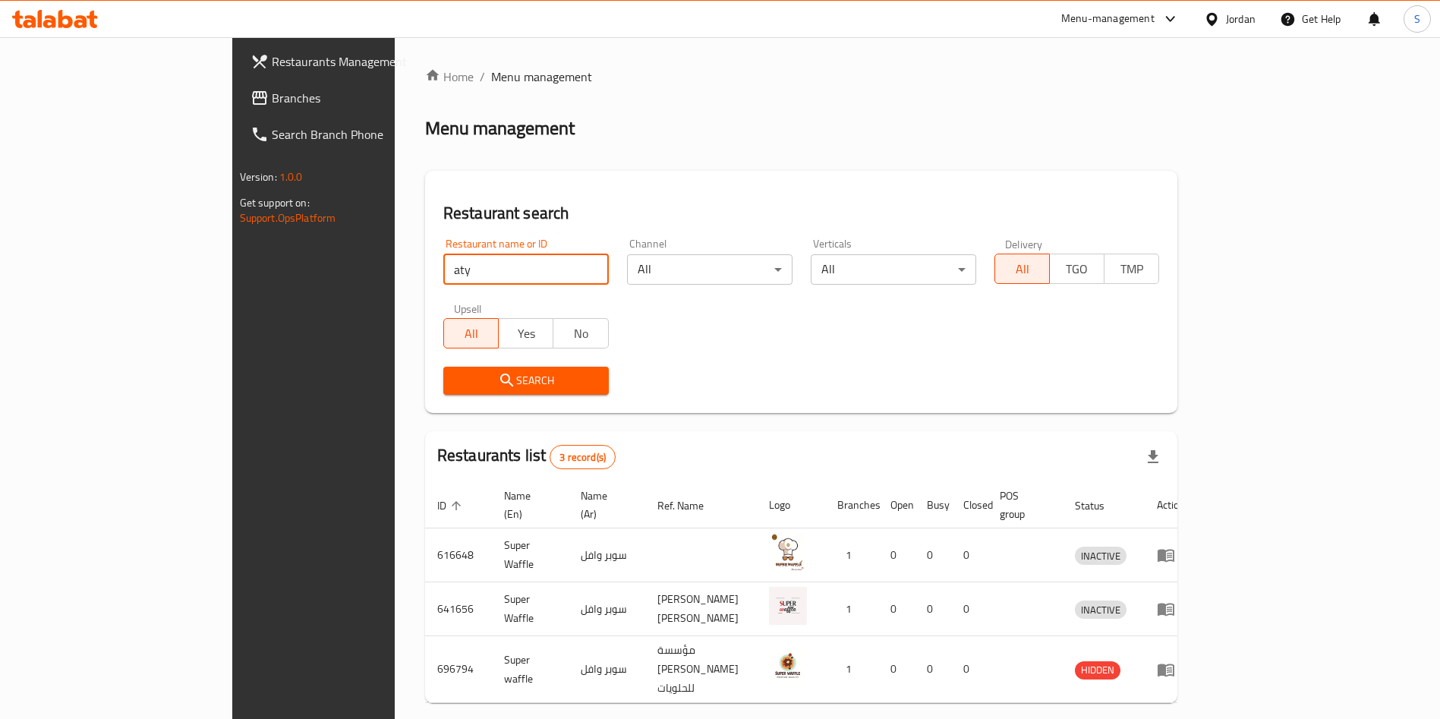
type input "atyaf amman"
click at [455, 380] on span "Search" at bounding box center [525, 380] width 141 height 19
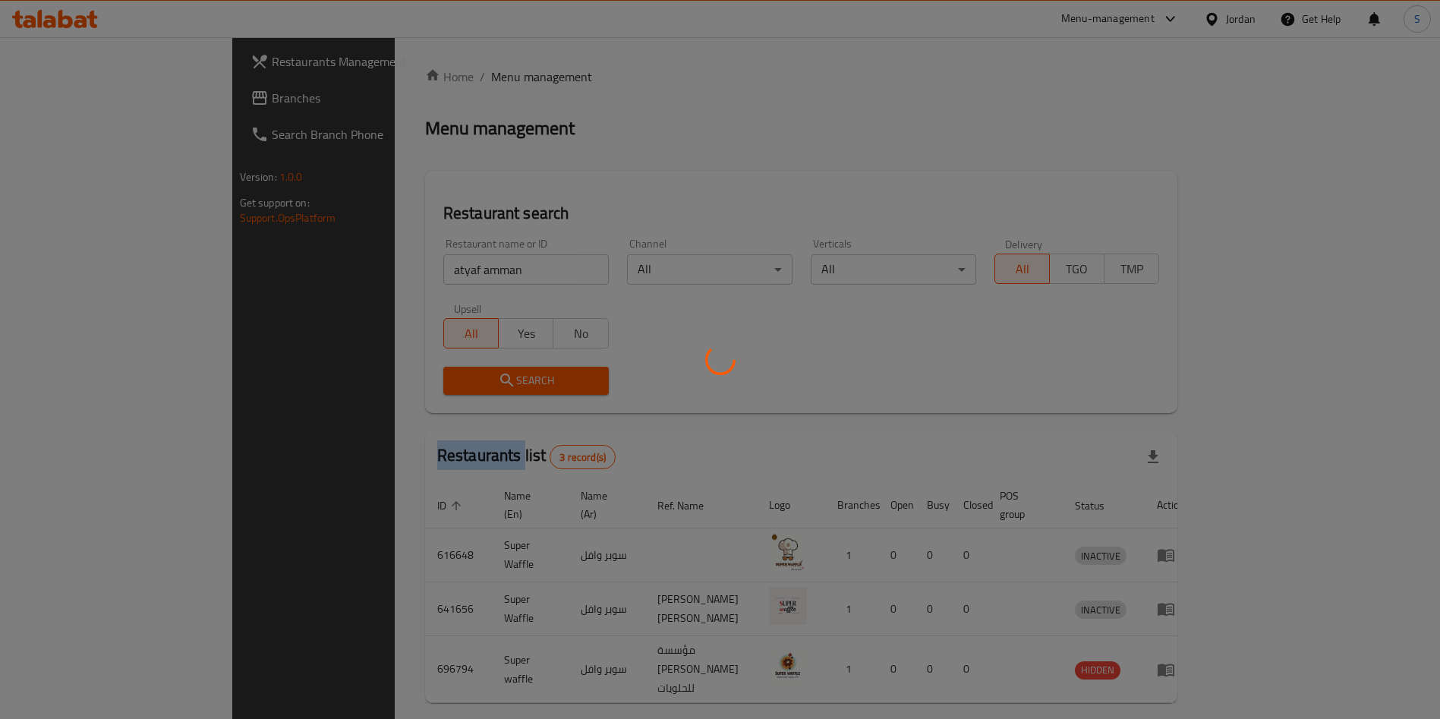
click at [452, 380] on div at bounding box center [720, 359] width 1440 height 719
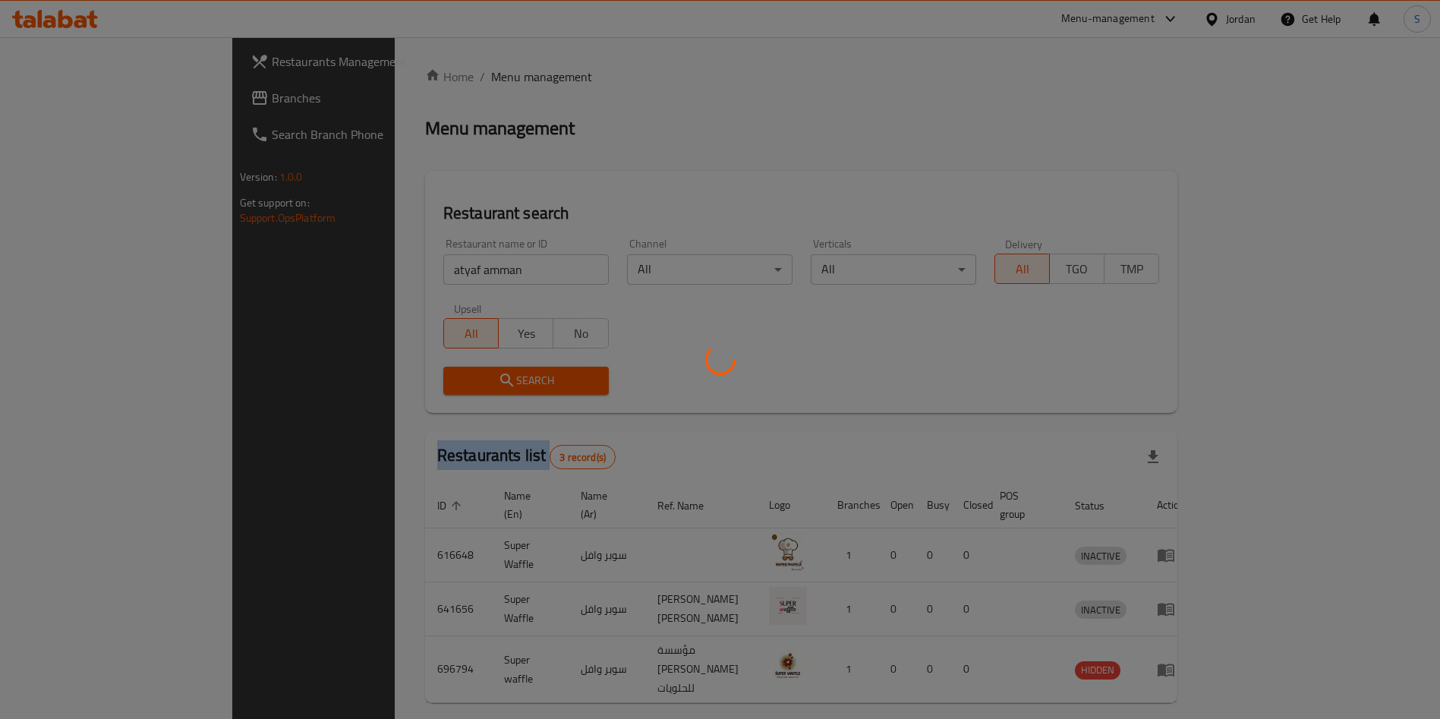
click at [452, 380] on div at bounding box center [720, 359] width 1440 height 719
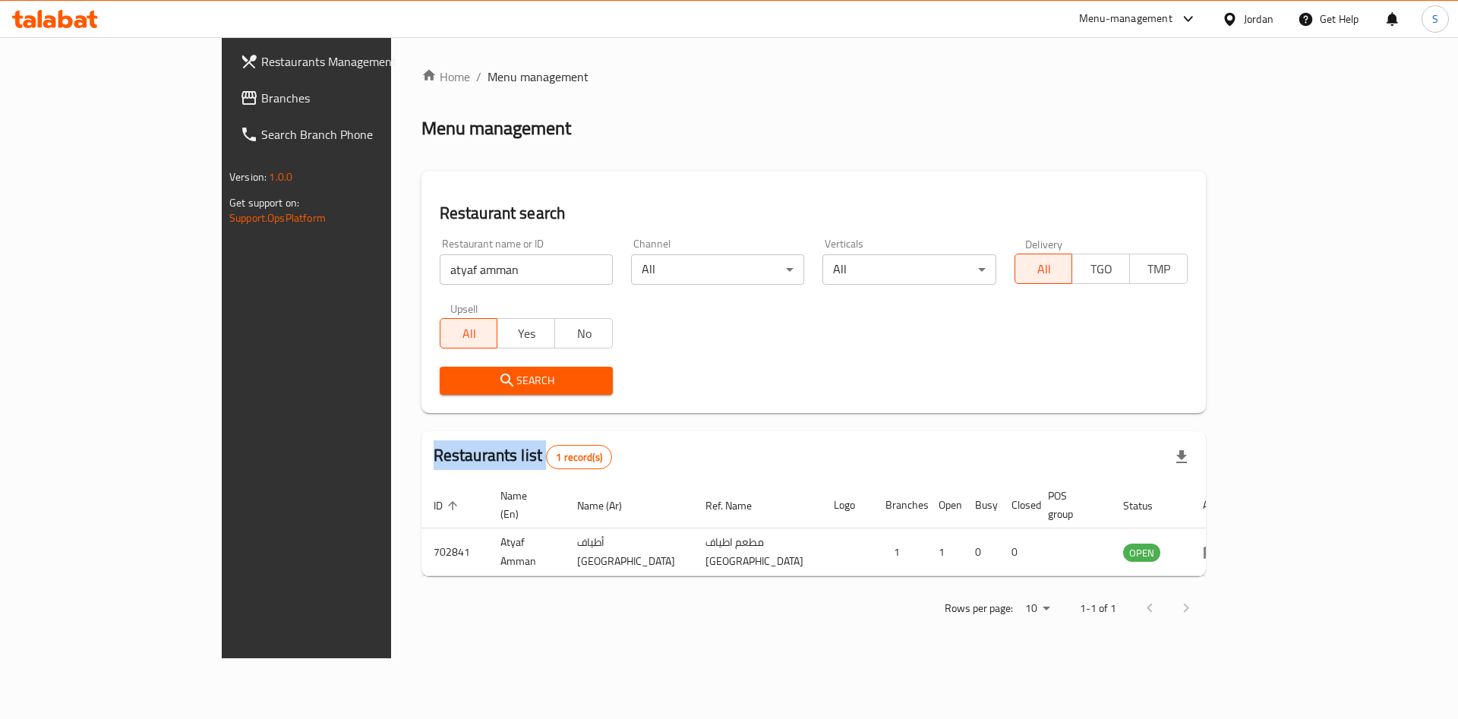
click at [452, 380] on div at bounding box center [729, 359] width 1458 height 719
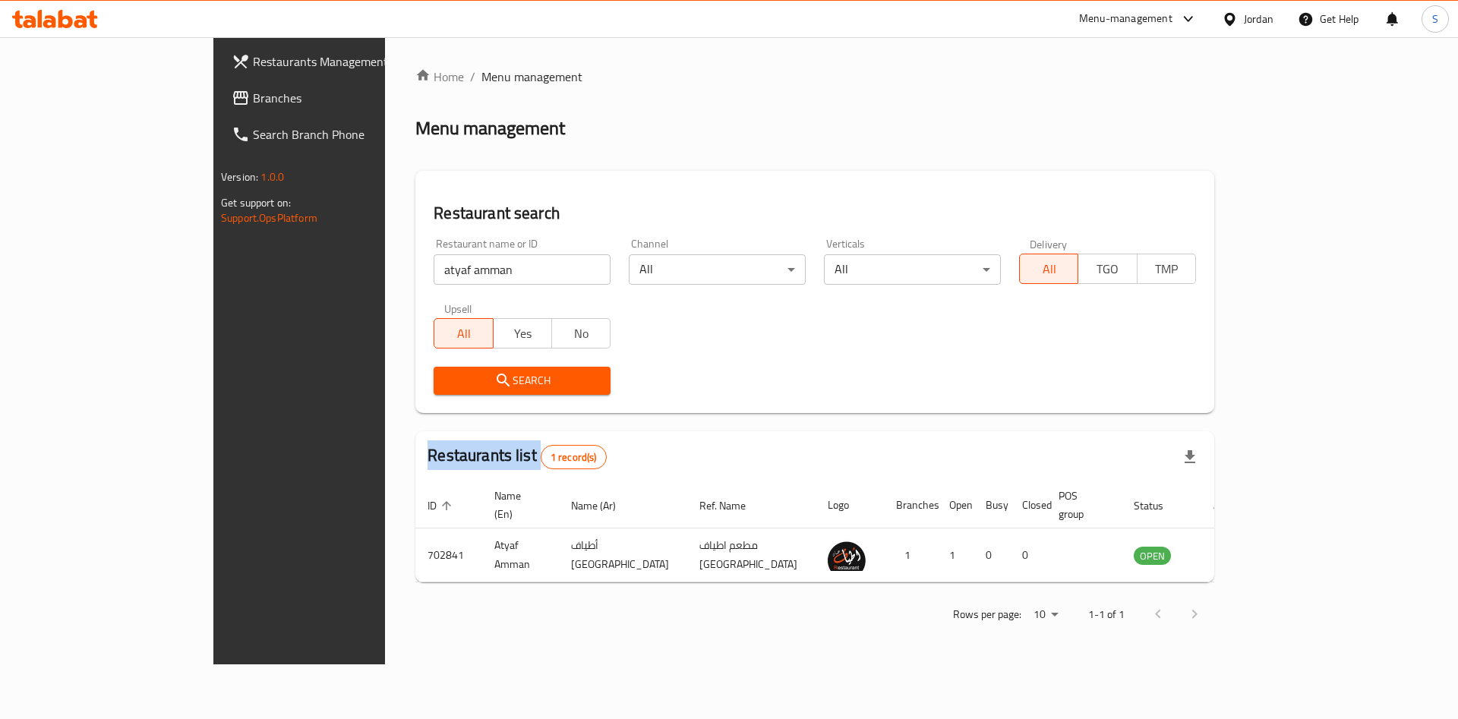
click at [452, 380] on div "Home / Menu management Menu management Restaurant search Restaurant name or ID …" at bounding box center [814, 351] width 799 height 566
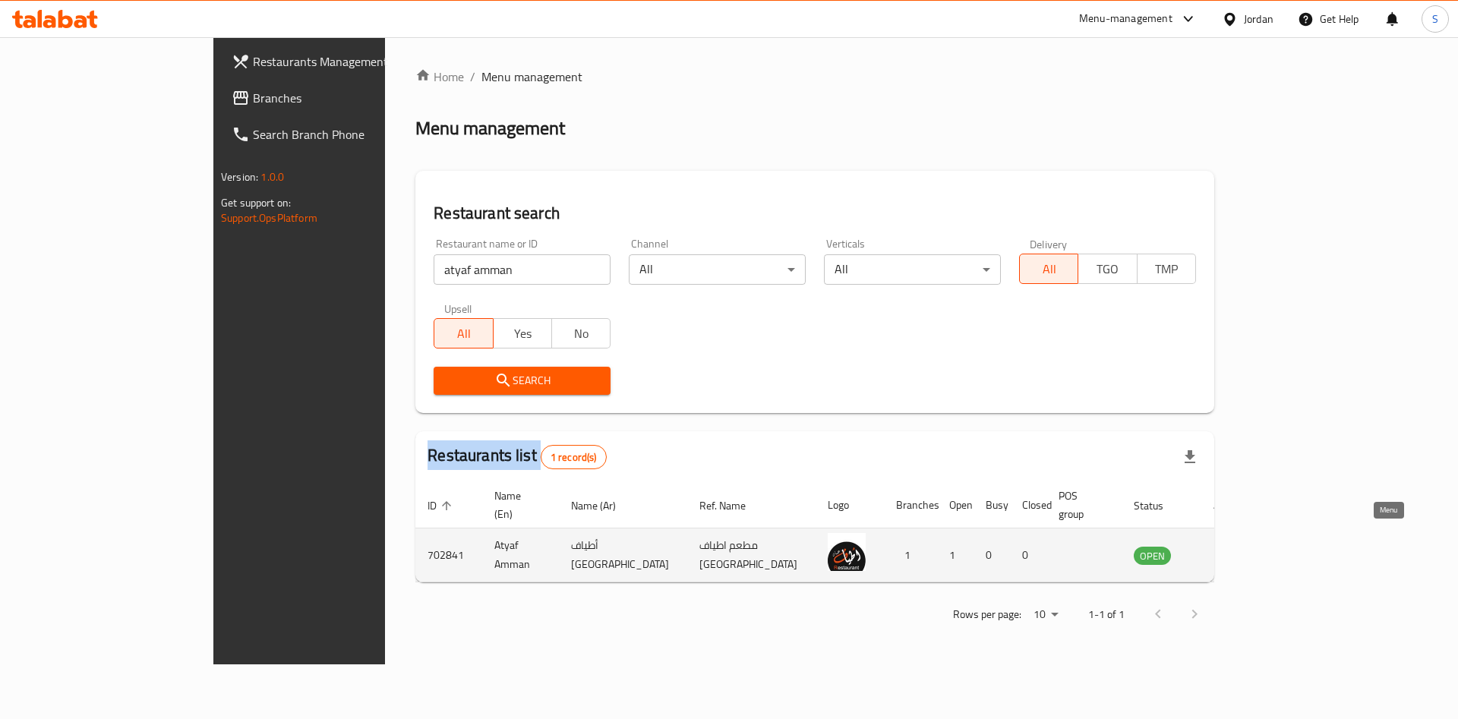
click at [1231, 546] on icon "enhanced table" at bounding box center [1222, 555] width 18 height 18
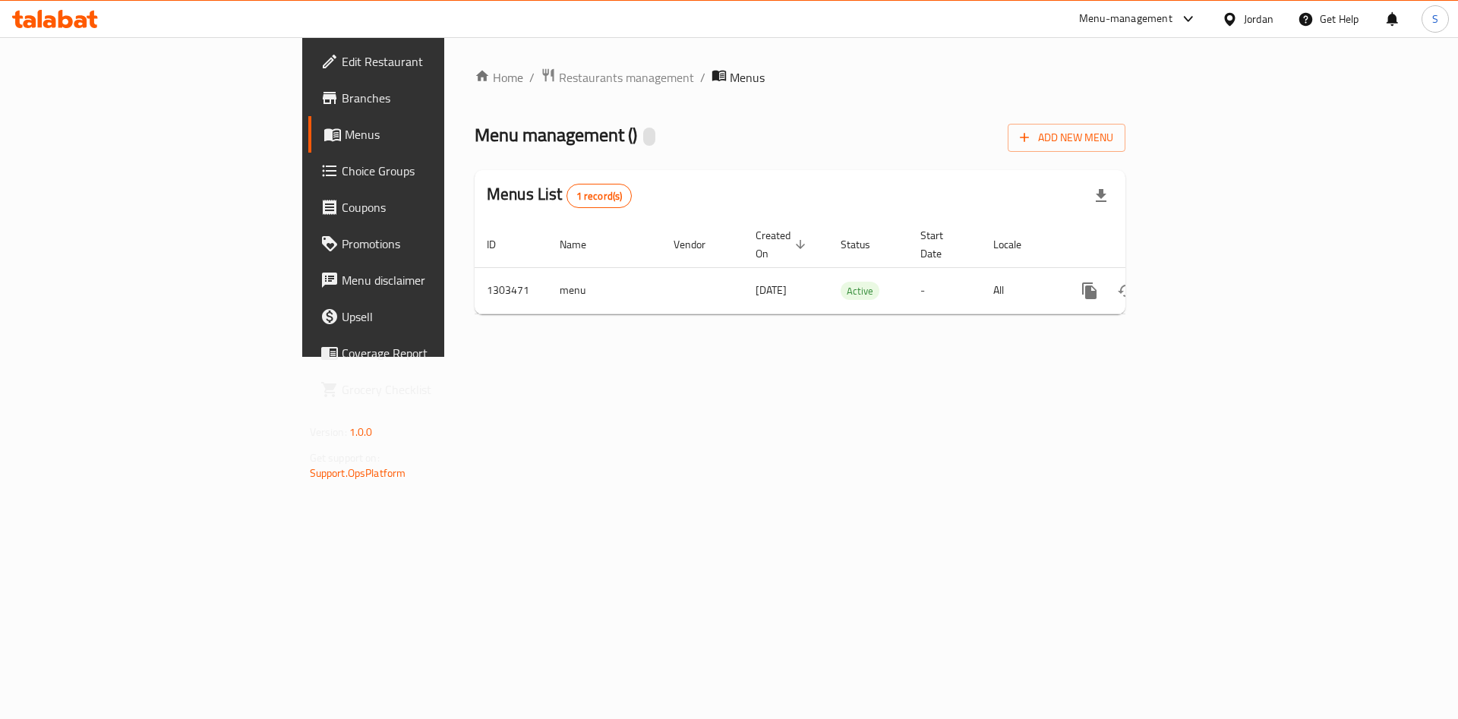
click at [342, 101] on span "Branches" at bounding box center [438, 98] width 192 height 18
